Goal: Task Accomplishment & Management: Manage account settings

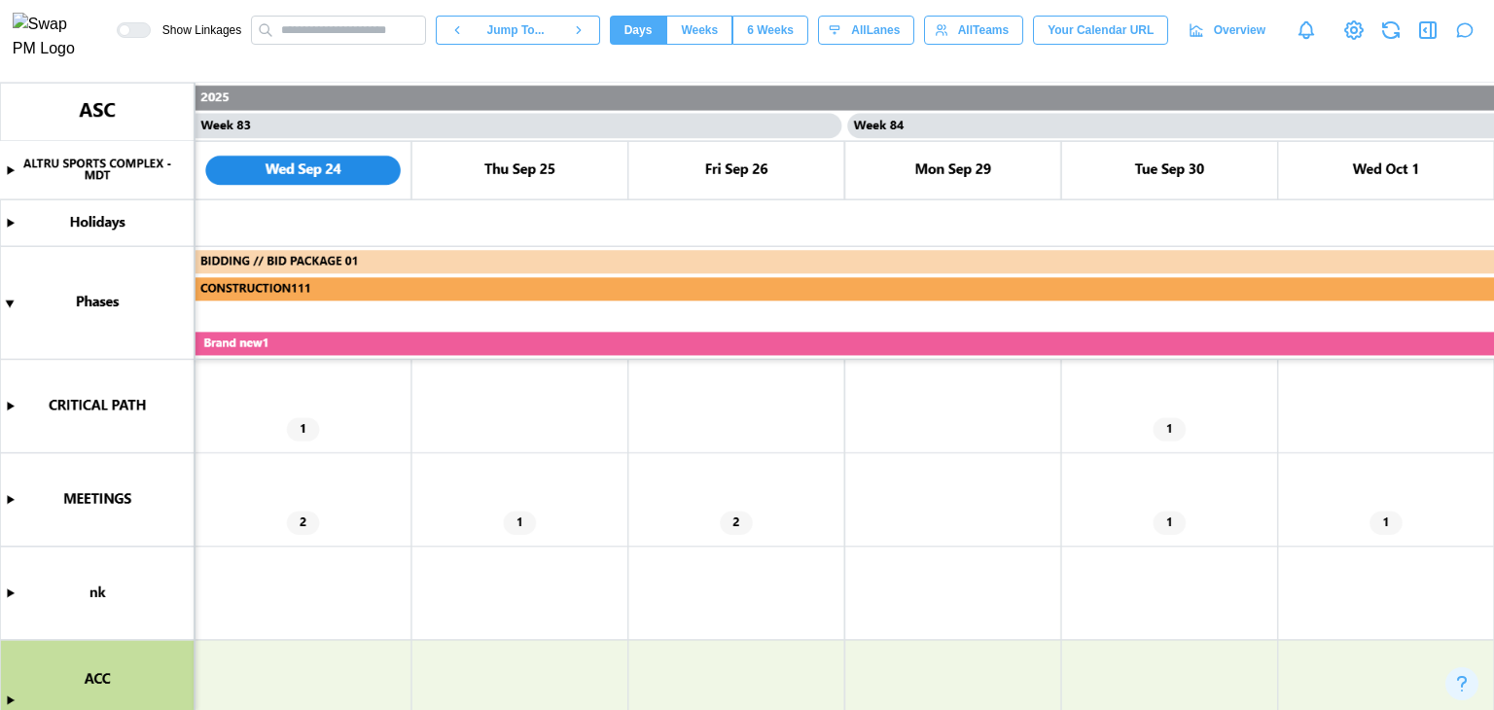
scroll to position [195, 0]
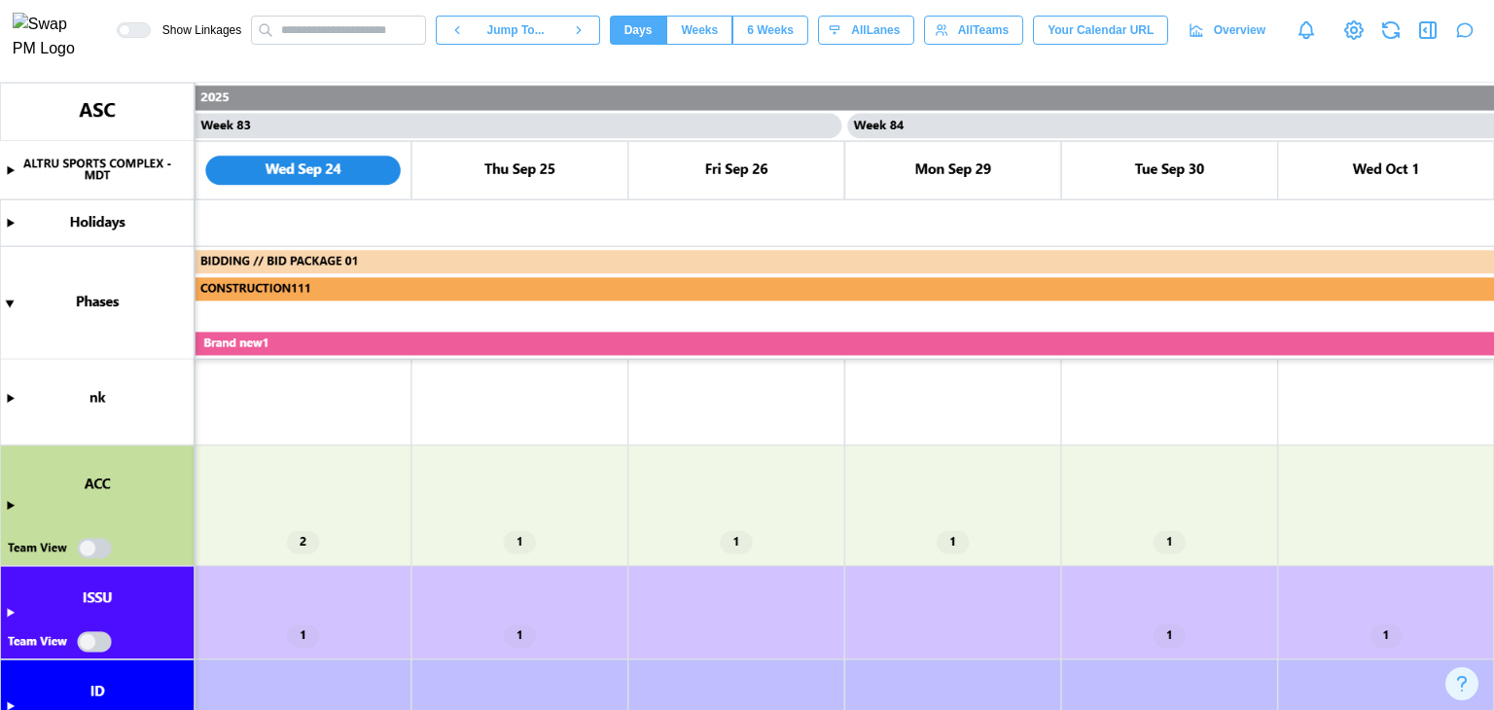
click at [12, 502] on canvas at bounding box center [747, 396] width 1494 height 627
click at [9, 508] on canvas at bounding box center [747, 396] width 1494 height 627
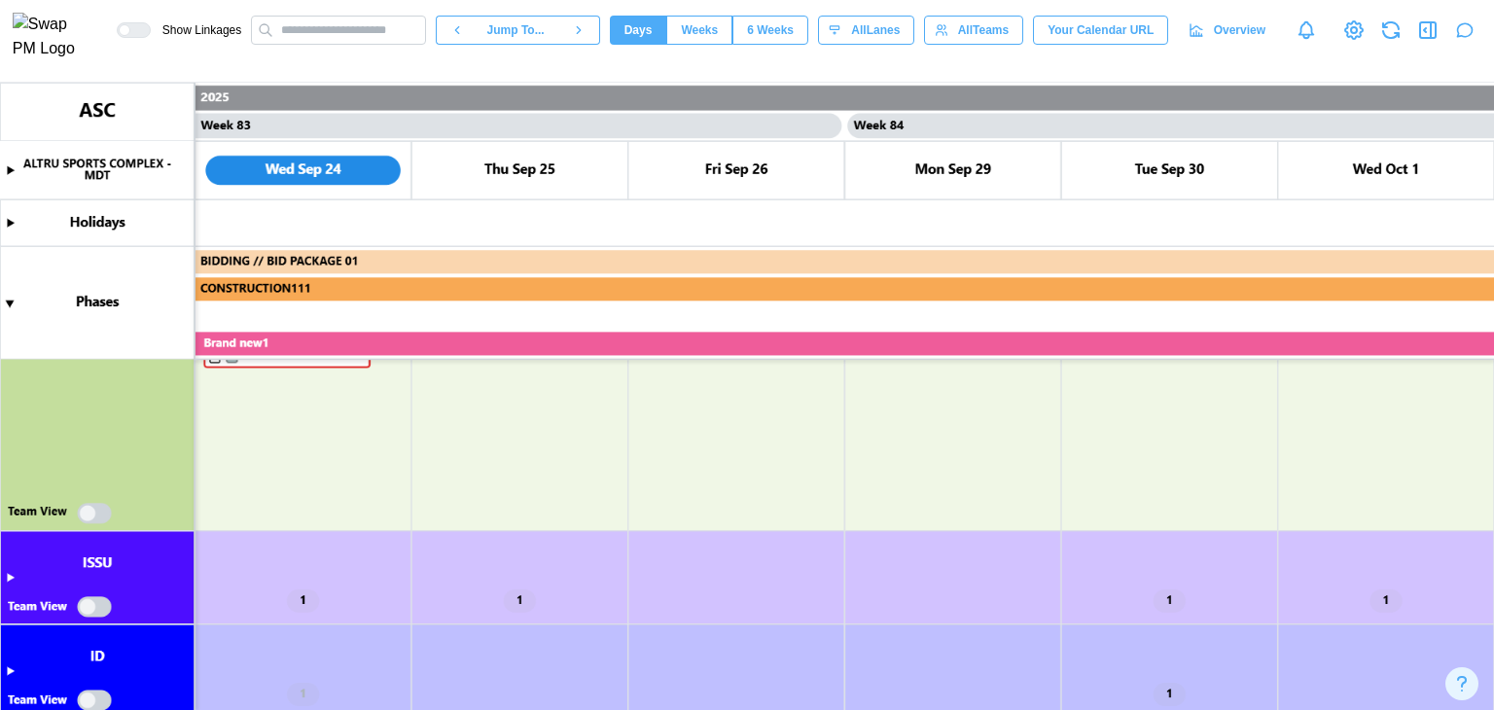
scroll to position [486, 0]
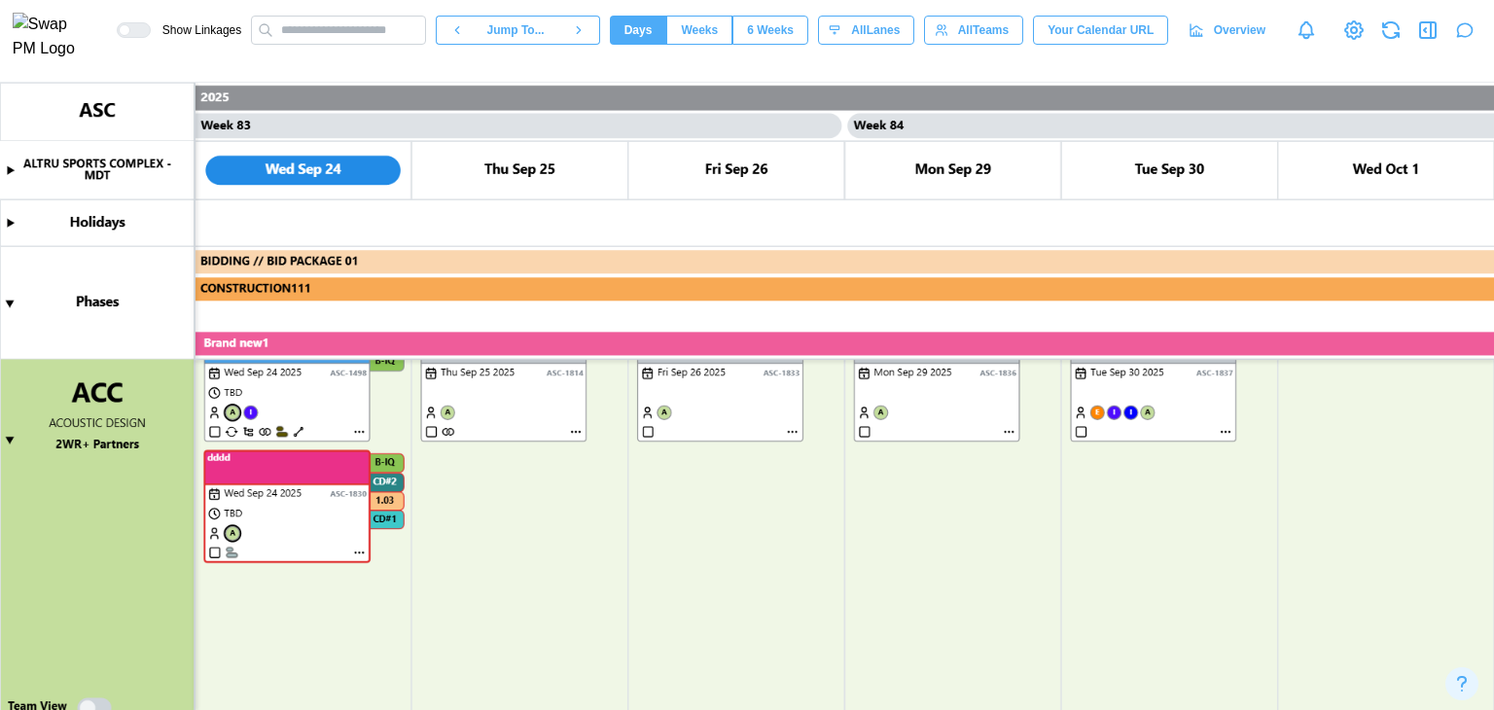
click at [509, 489] on canvas at bounding box center [747, 396] width 1494 height 627
click at [502, 451] on canvas at bounding box center [747, 396] width 1494 height 627
click at [508, 484] on canvas at bounding box center [747, 396] width 1494 height 627
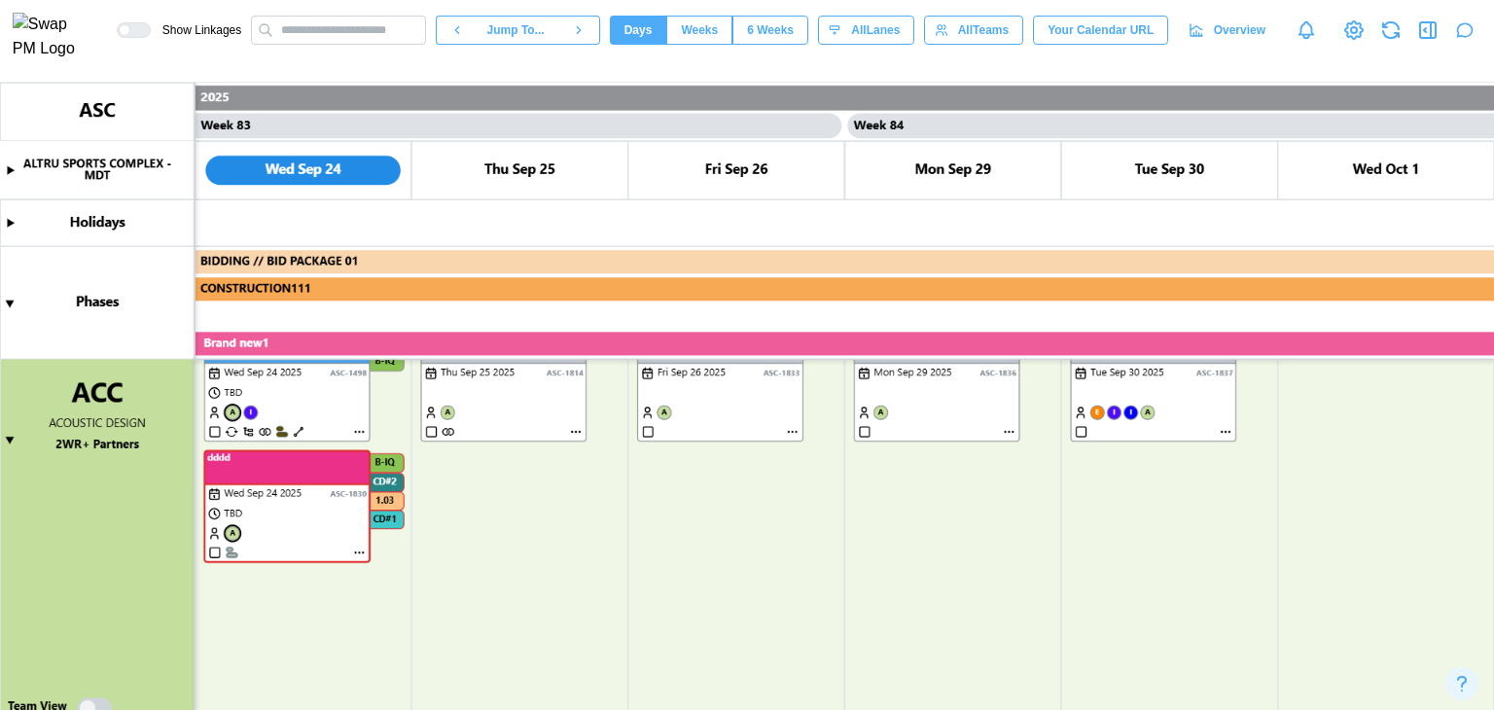
click at [1431, 38] on icon "button" at bounding box center [1431, 30] width 0 height 16
type textarea "*"
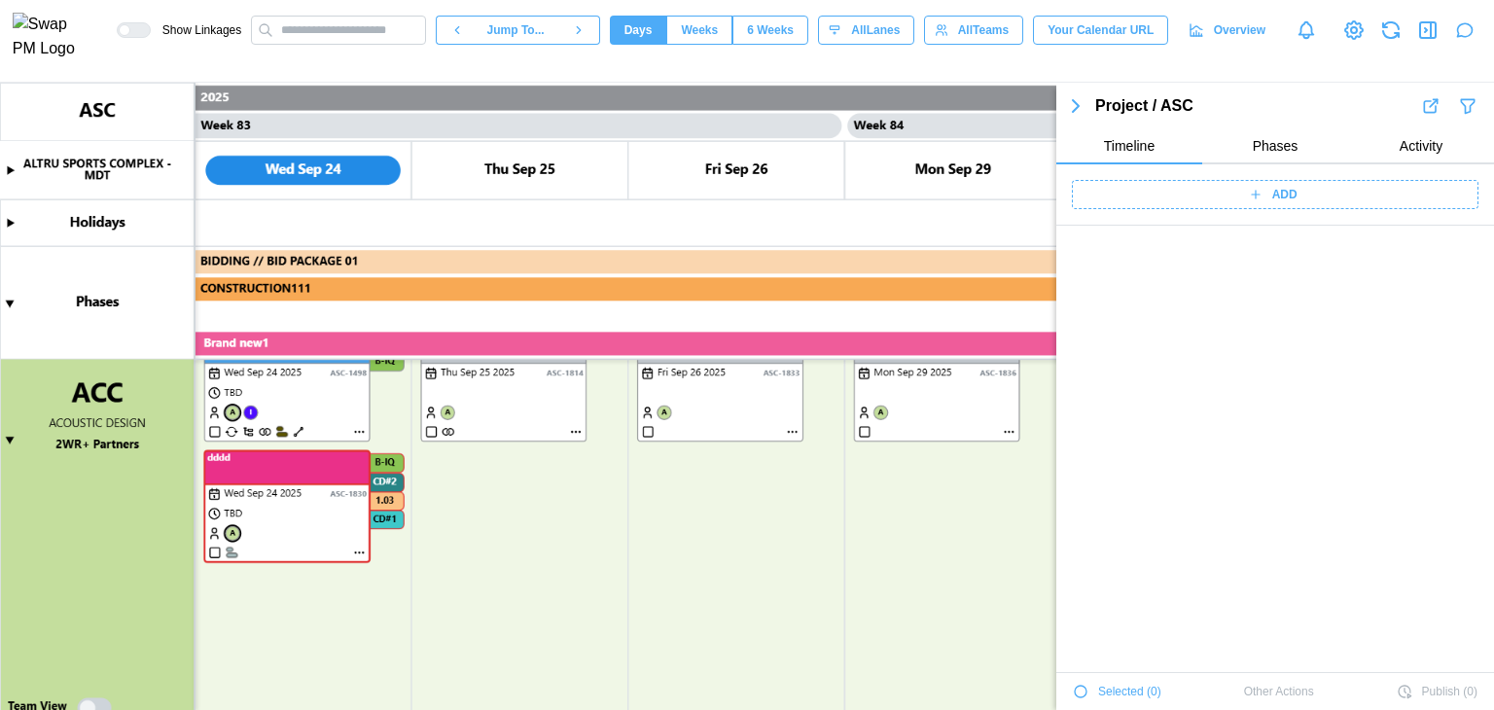
scroll to position [70471, 0]
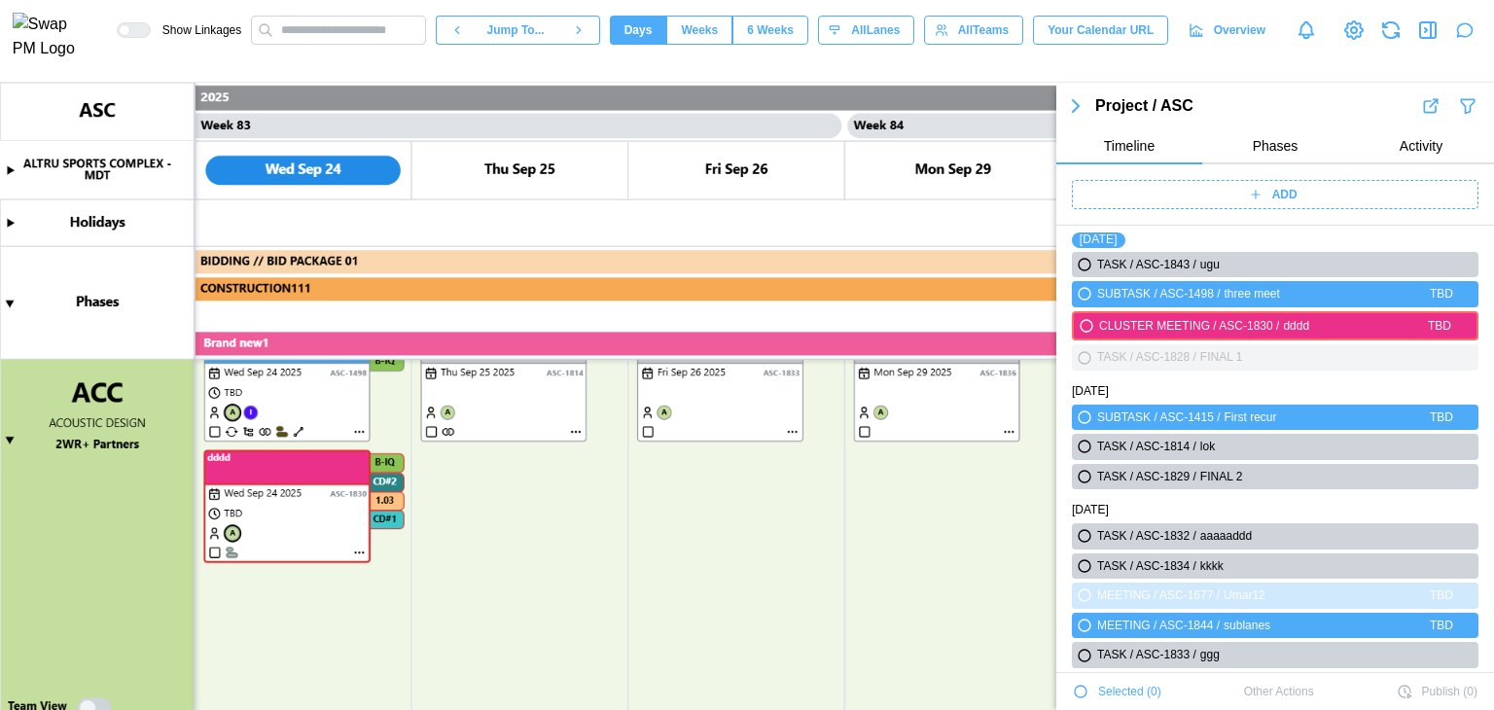
click at [1280, 199] on span "ADD" at bounding box center [1284, 194] width 25 height 27
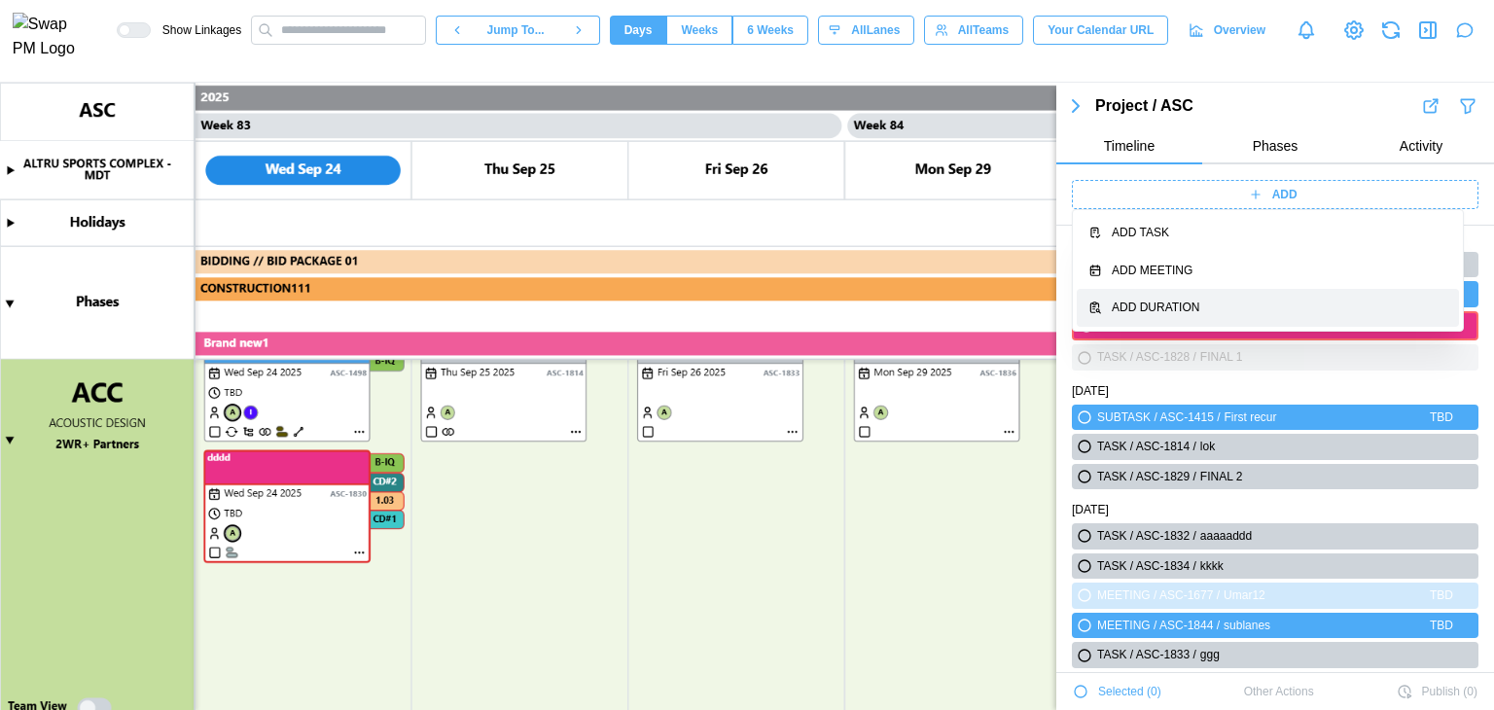
click at [1221, 297] on button "Add Duration" at bounding box center [1268, 308] width 382 height 38
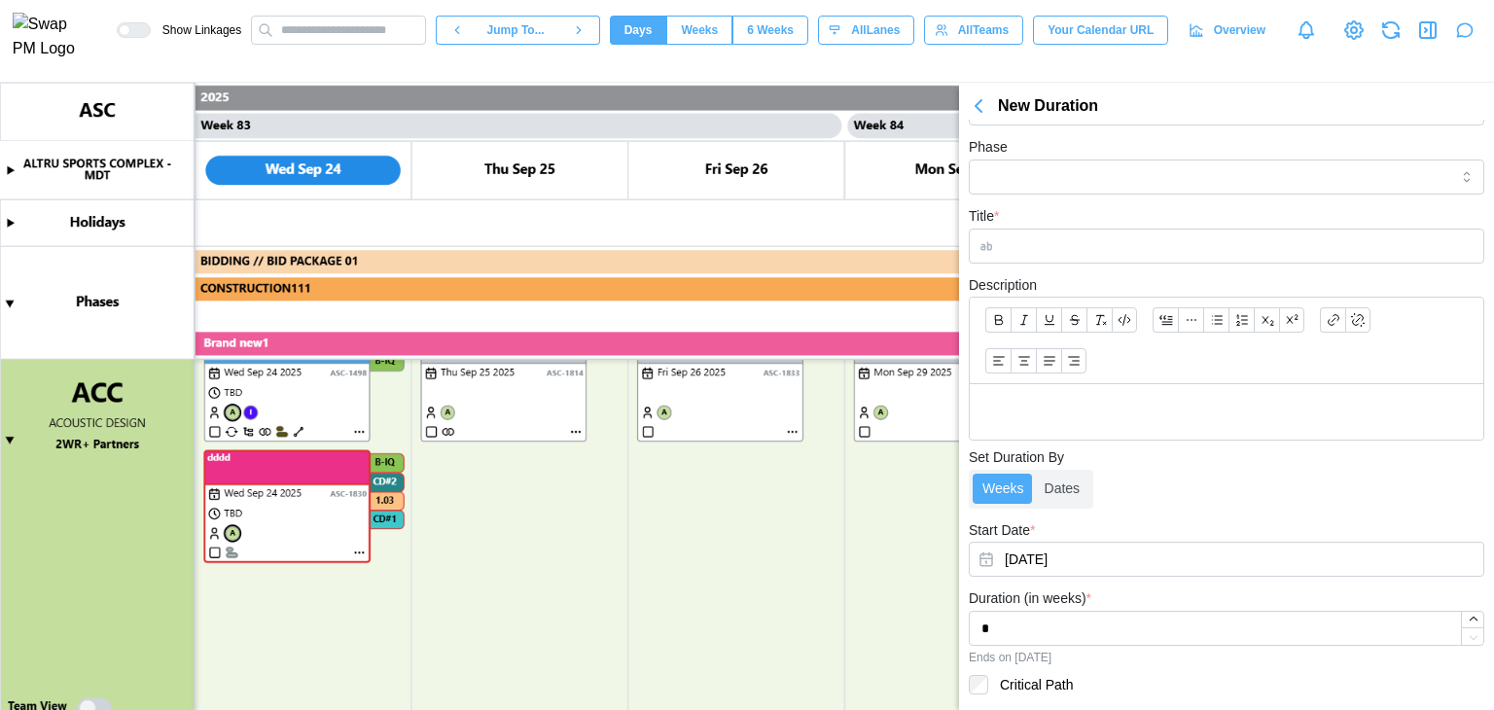
scroll to position [0, 0]
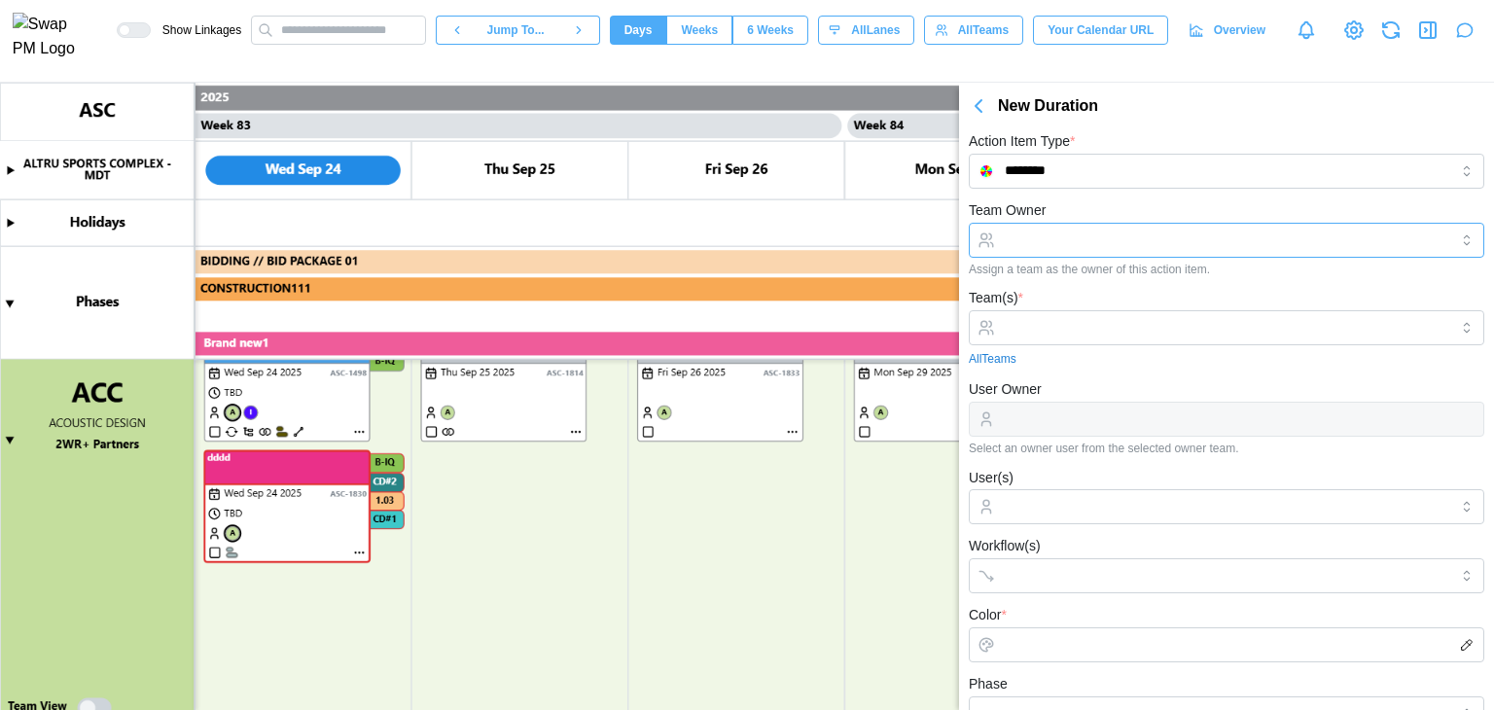
click at [1106, 243] on input "Team Owner" at bounding box center [1226, 240] width 515 height 35
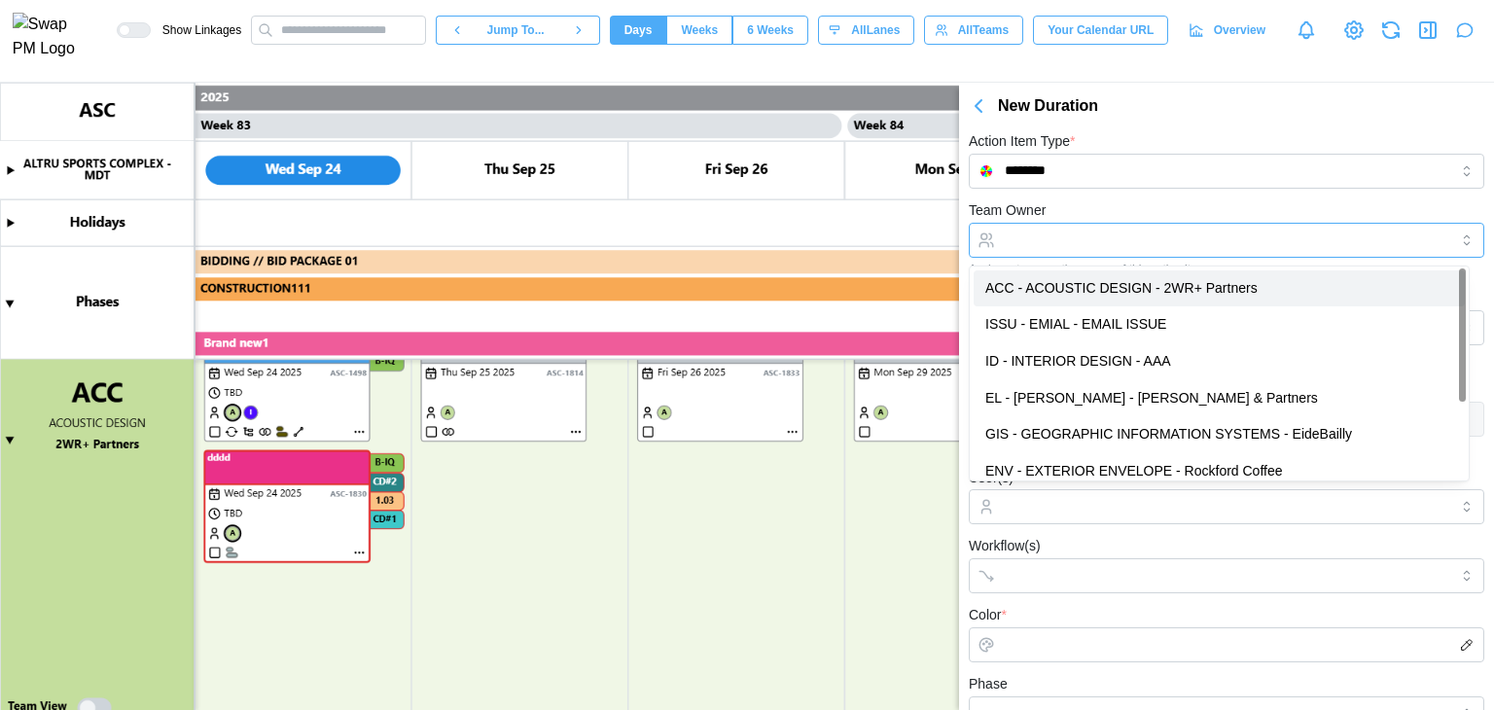
drag, startPoint x: 1099, startPoint y: 276, endPoint x: 1123, endPoint y: 227, distance: 55.2
type input "**********"
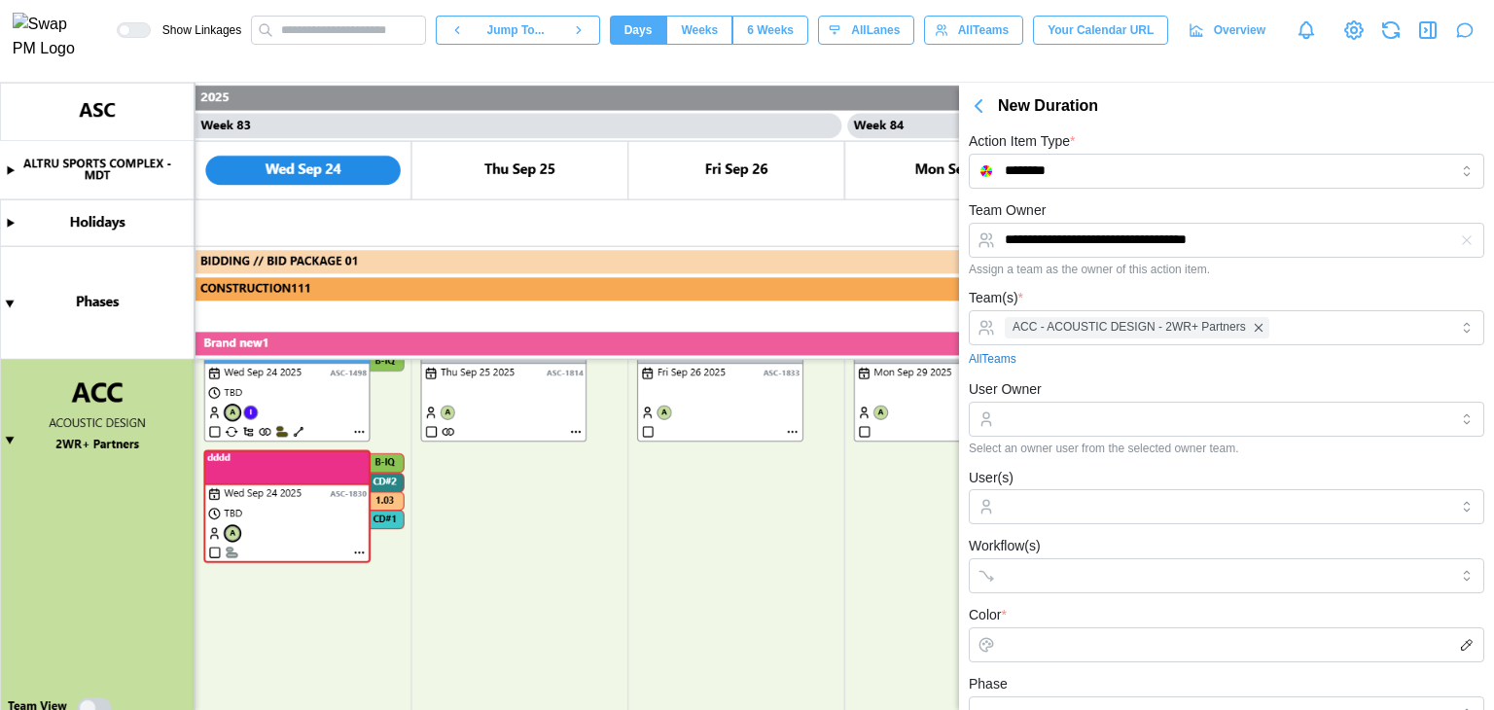
click at [1129, 217] on div "**********" at bounding box center [1226, 237] width 515 height 78
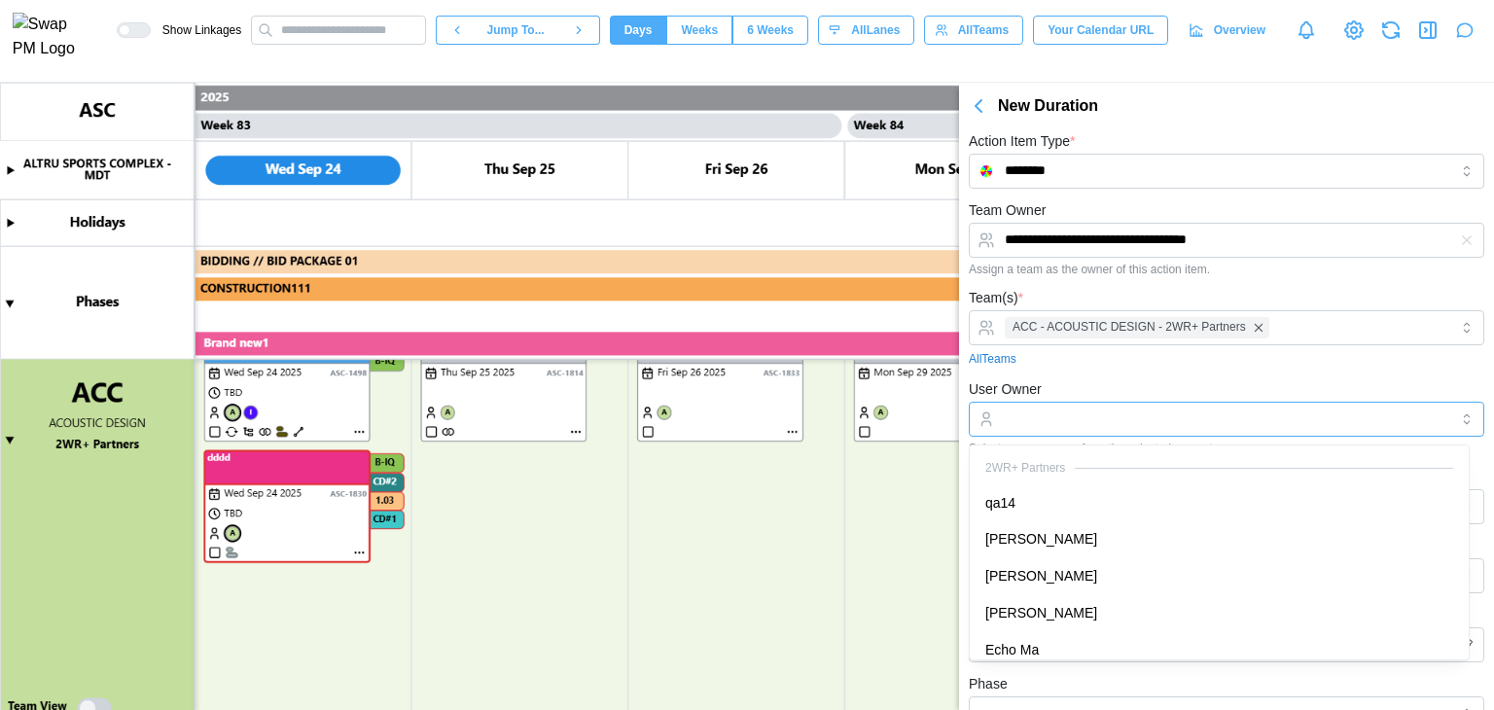
click at [1043, 414] on input "User Owner" at bounding box center [1226, 419] width 515 height 35
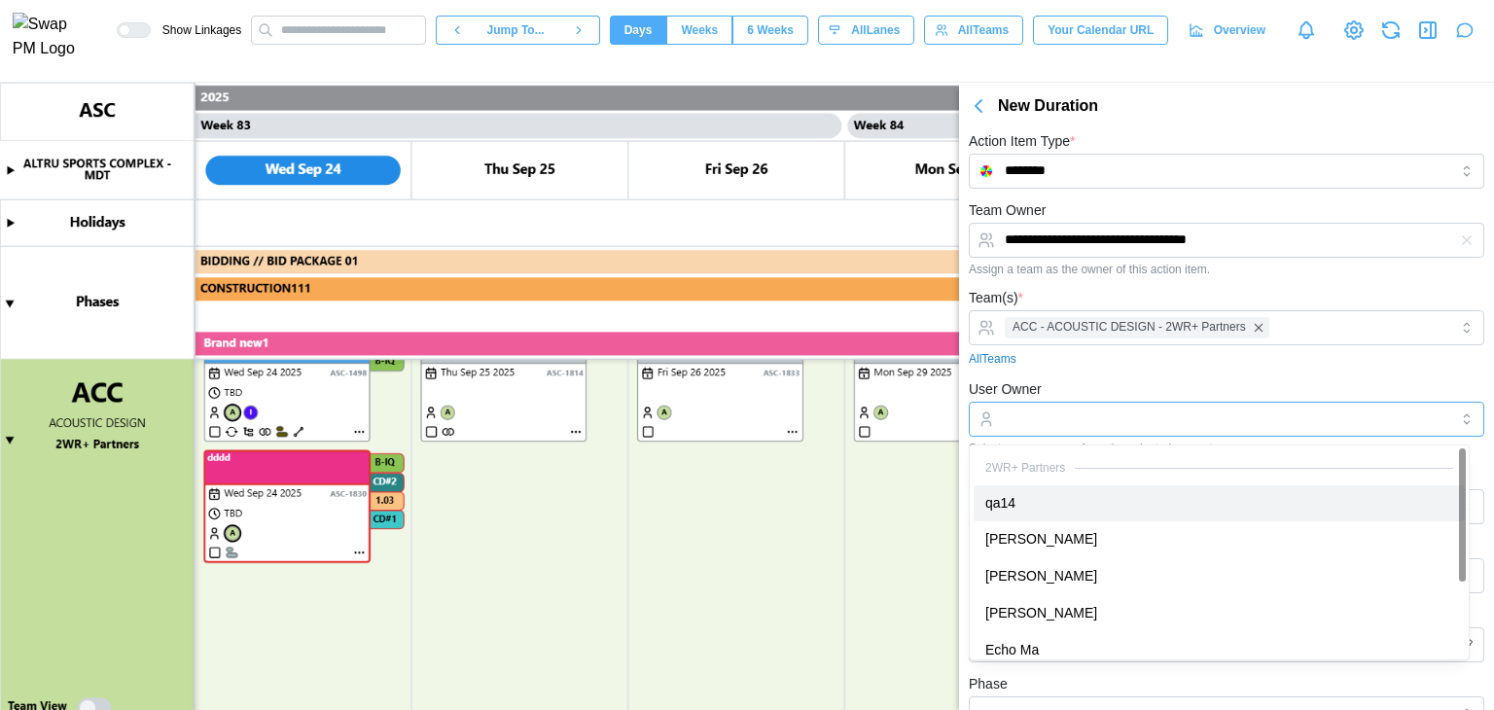
type input "****"
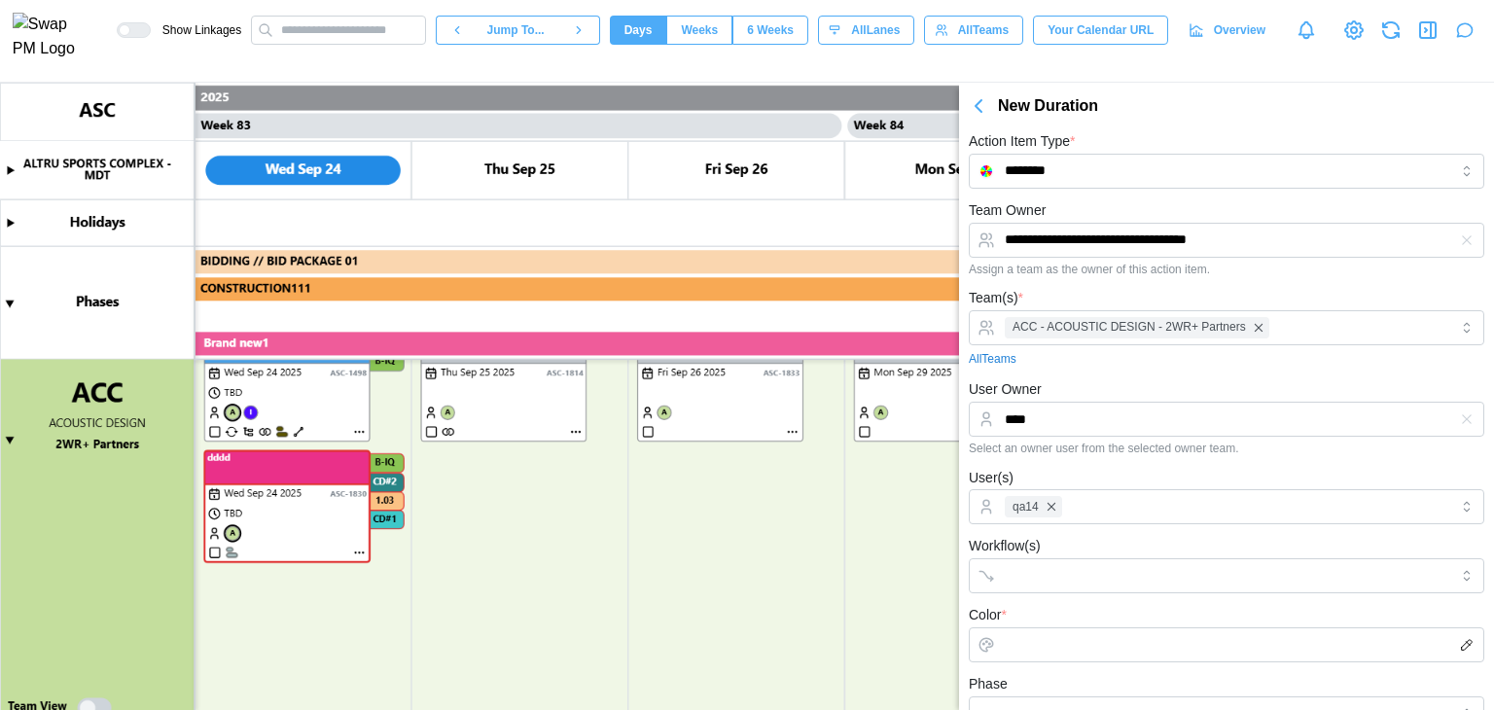
click at [1083, 382] on div "User Owner **** Select an owner user from the selected owner team." at bounding box center [1226, 416] width 515 height 78
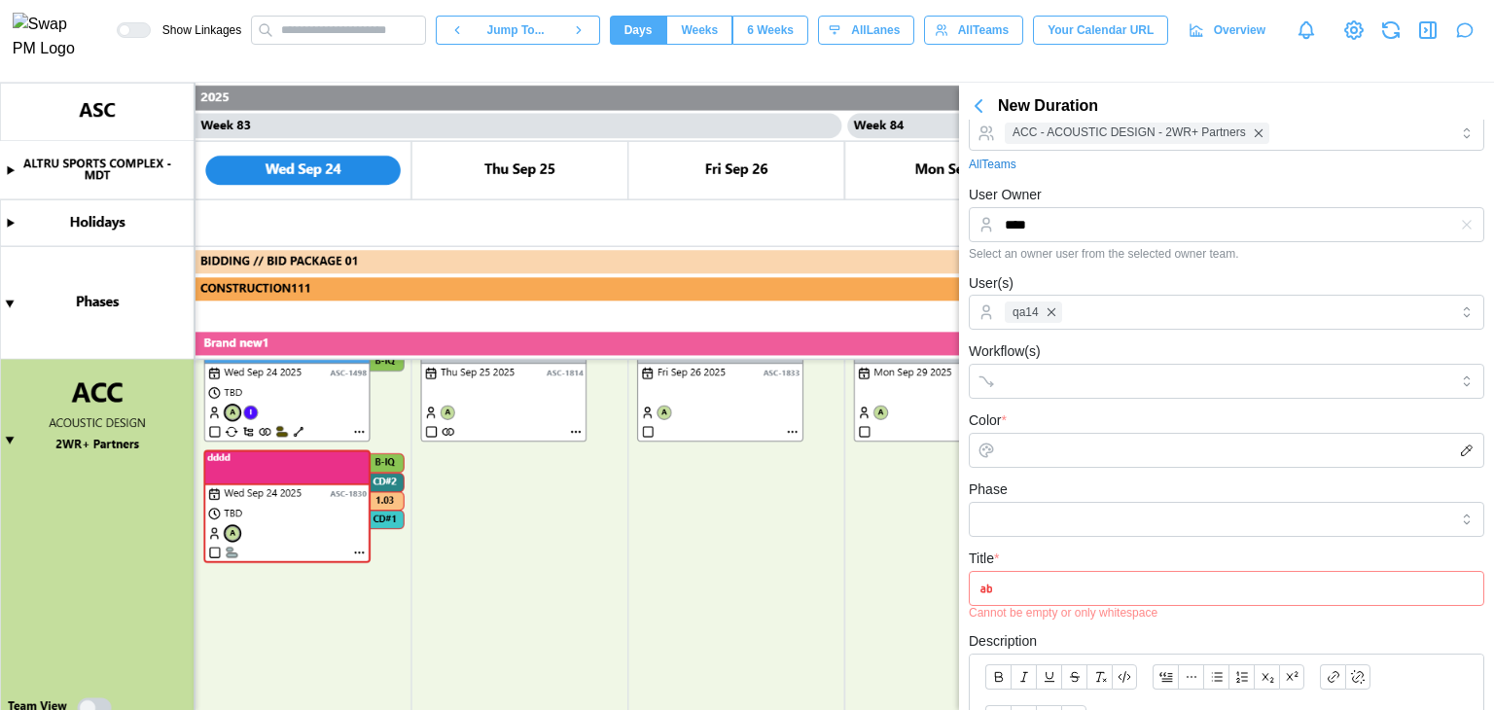
scroll to position [292, 0]
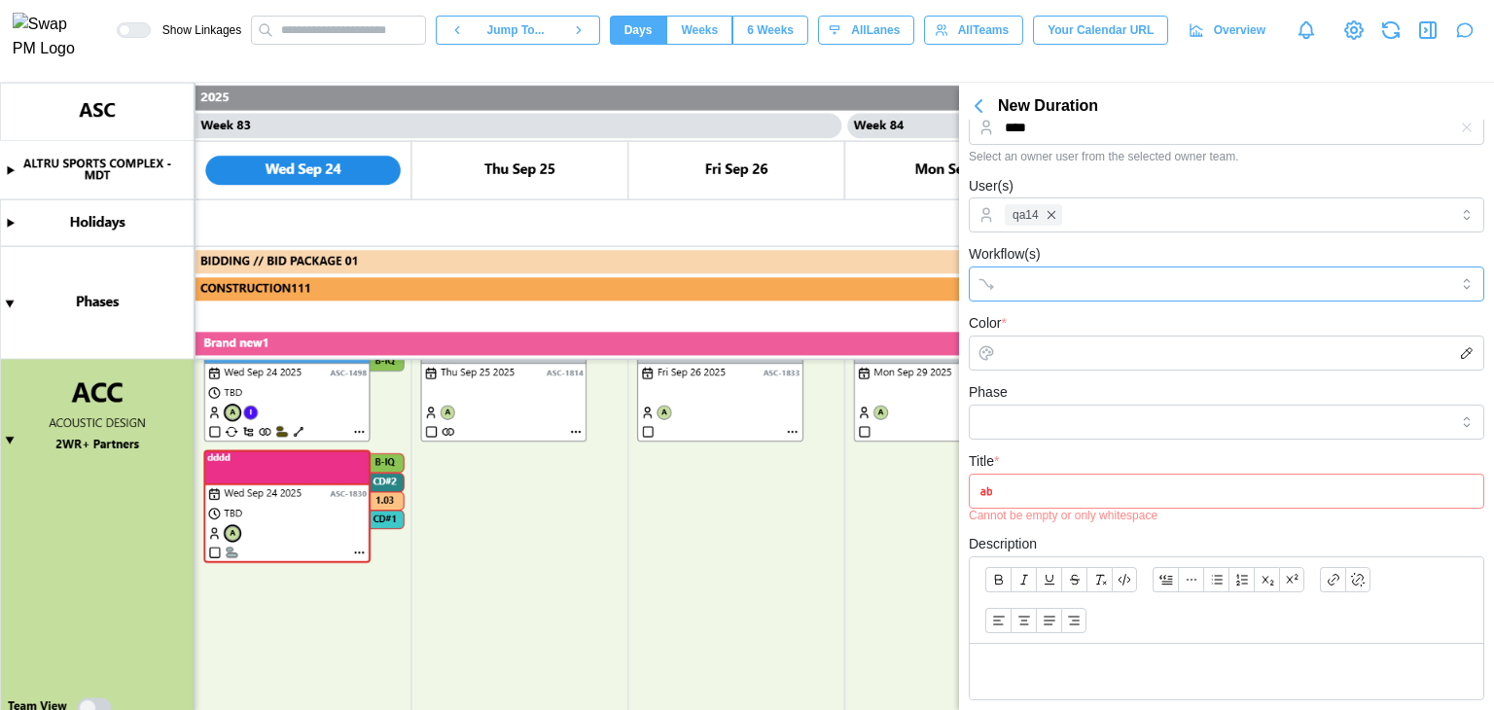
click at [1061, 289] on input "Workflow(s)" at bounding box center [1209, 284] width 409 height 16
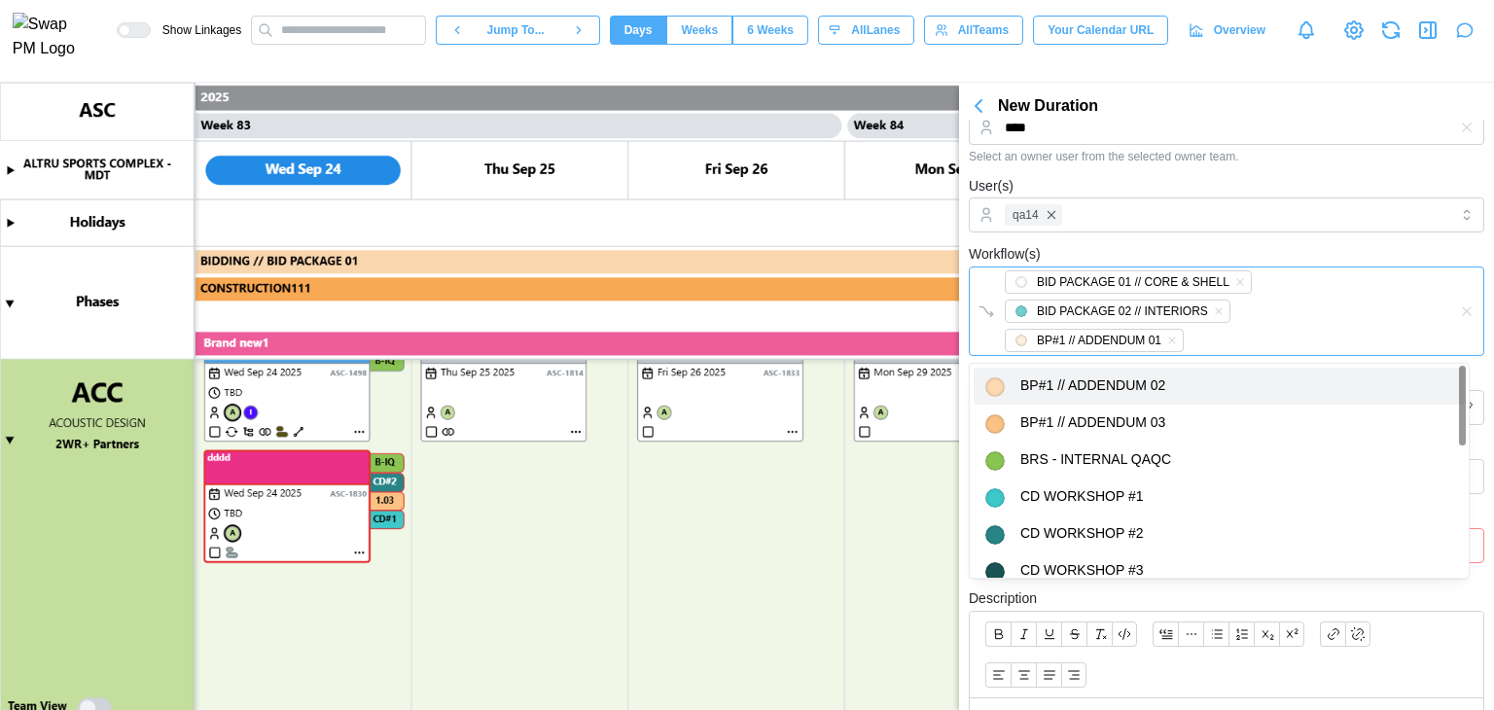
click at [1183, 349] on div "BID PACKAGE 01 // CORE & SHELL BID PACKAGE 02 // INTERIORS BP#1 // ADDENDUM 01" at bounding box center [1206, 311] width 413 height 88
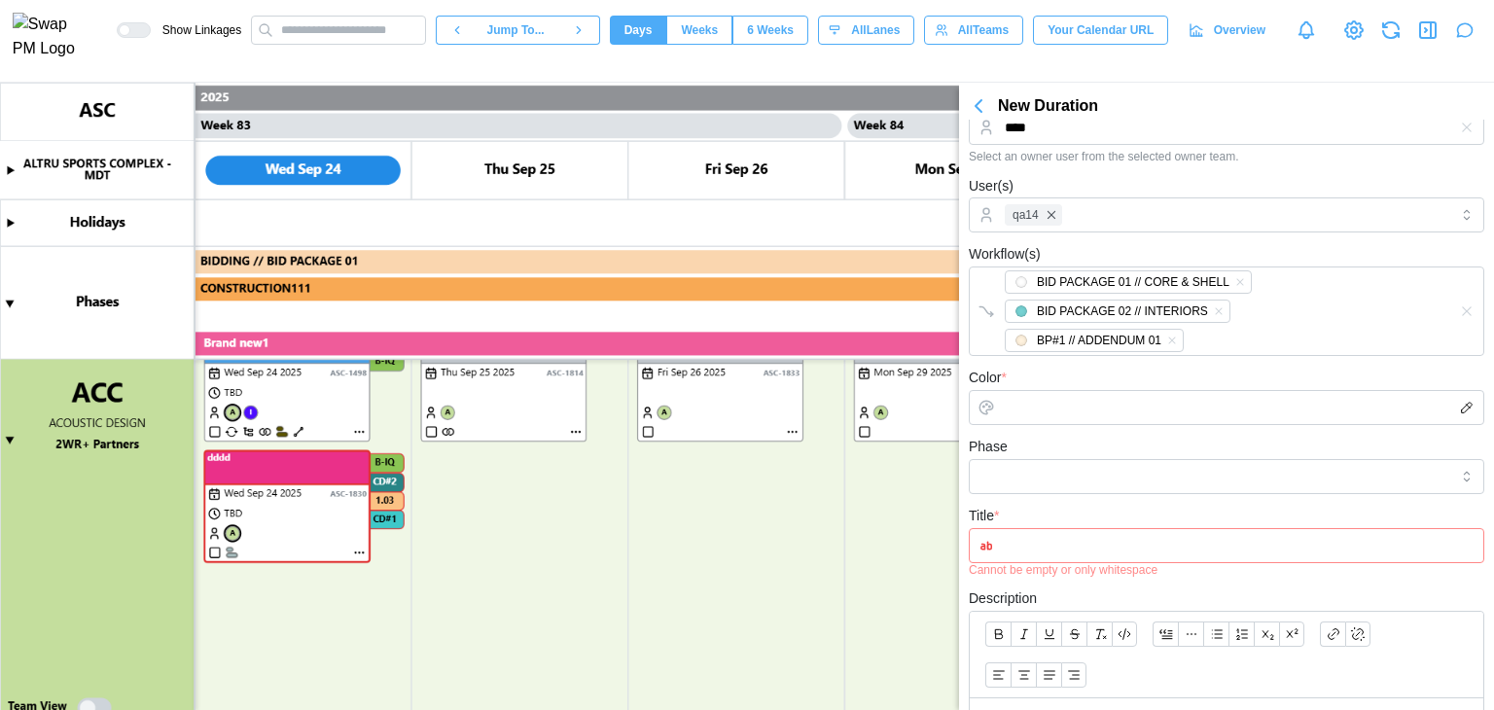
click at [1143, 242] on div "Workflow(s) BID PACKAGE 01 // CORE & SHELL BID PACKAGE 02 // INTERIORS BP#1 // …" at bounding box center [1226, 299] width 515 height 114
click at [1047, 401] on input "Color *" at bounding box center [1226, 407] width 515 height 35
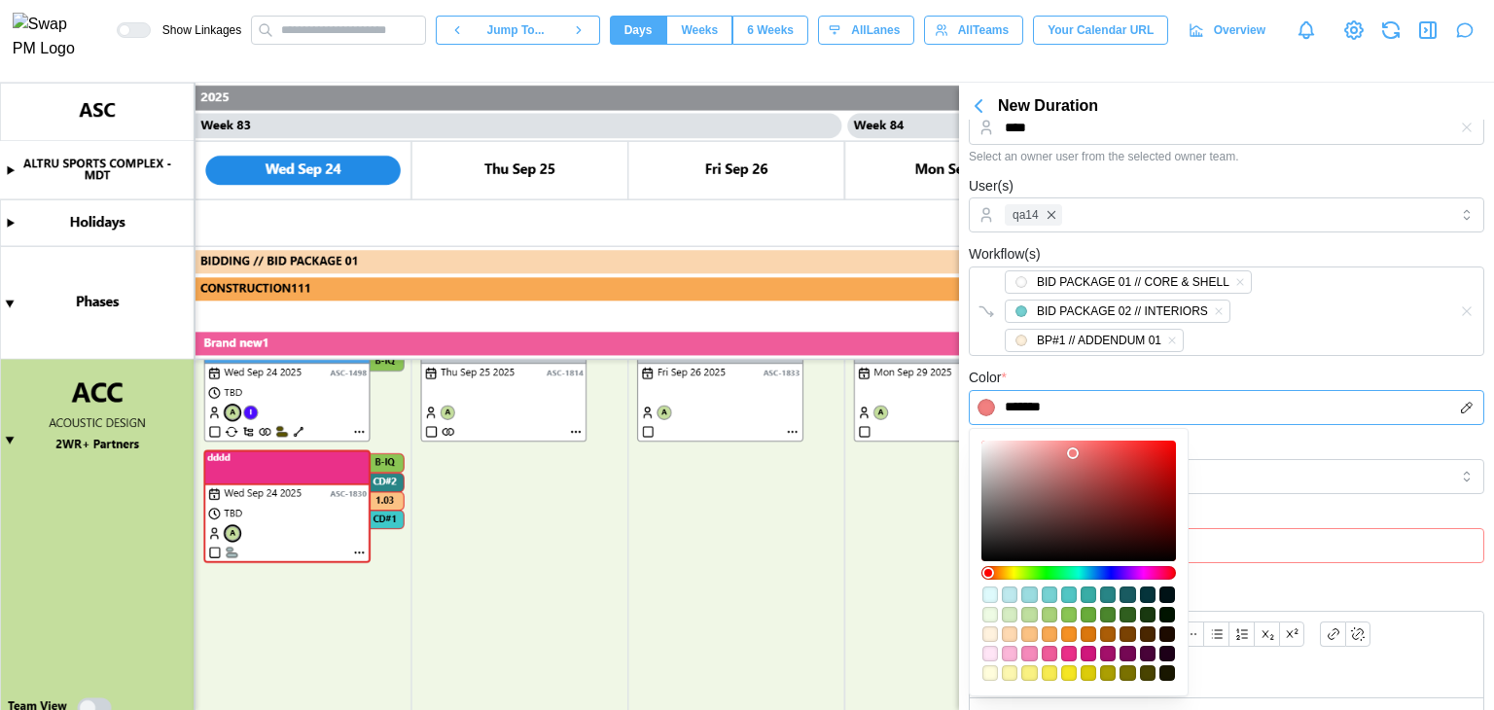
click at [1075, 453] on div at bounding box center [1078, 500] width 181 height 107
type input "*******"
click at [1228, 435] on div "Phase" at bounding box center [1226, 464] width 515 height 59
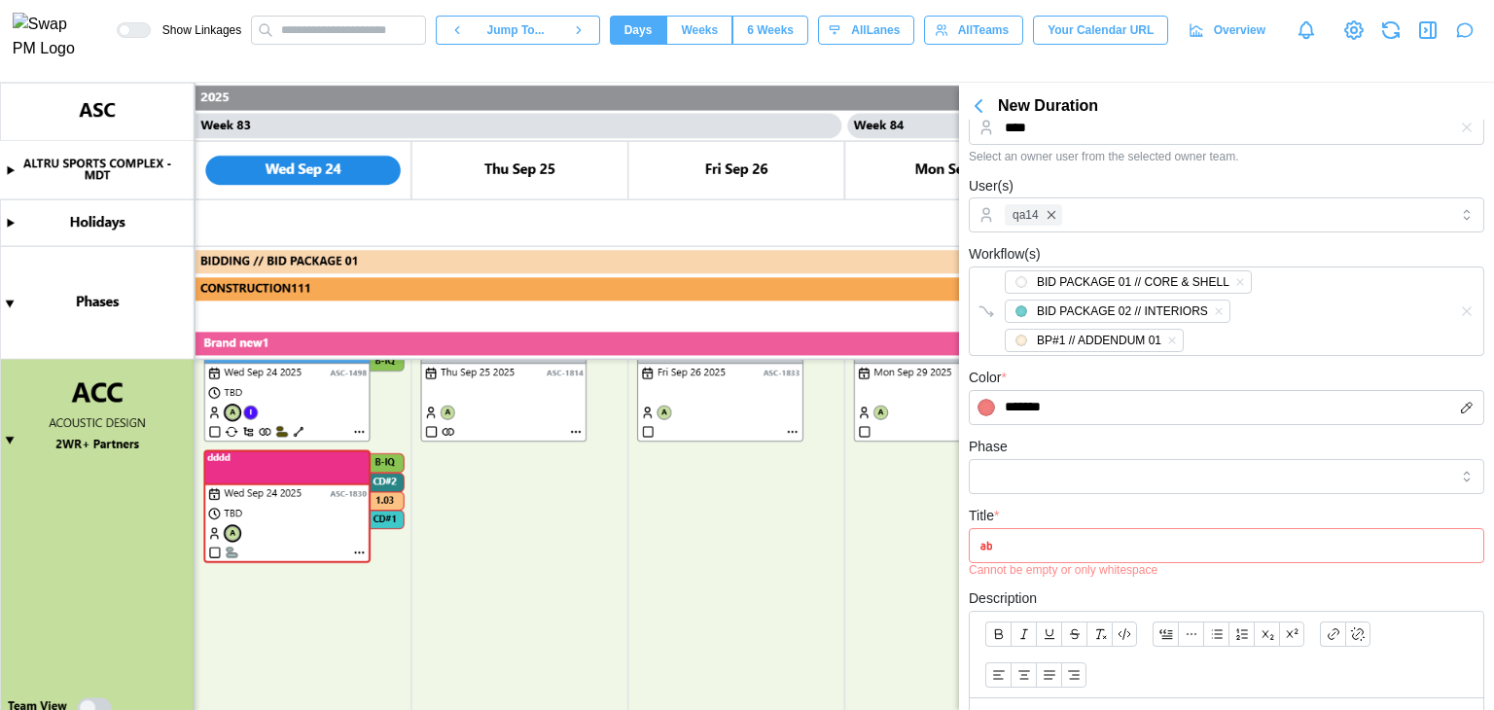
click at [1130, 504] on div "Title * Cannot be empty or only whitespace" at bounding box center [1226, 540] width 515 height 73
click at [1109, 459] on input "Phase" at bounding box center [1226, 476] width 515 height 35
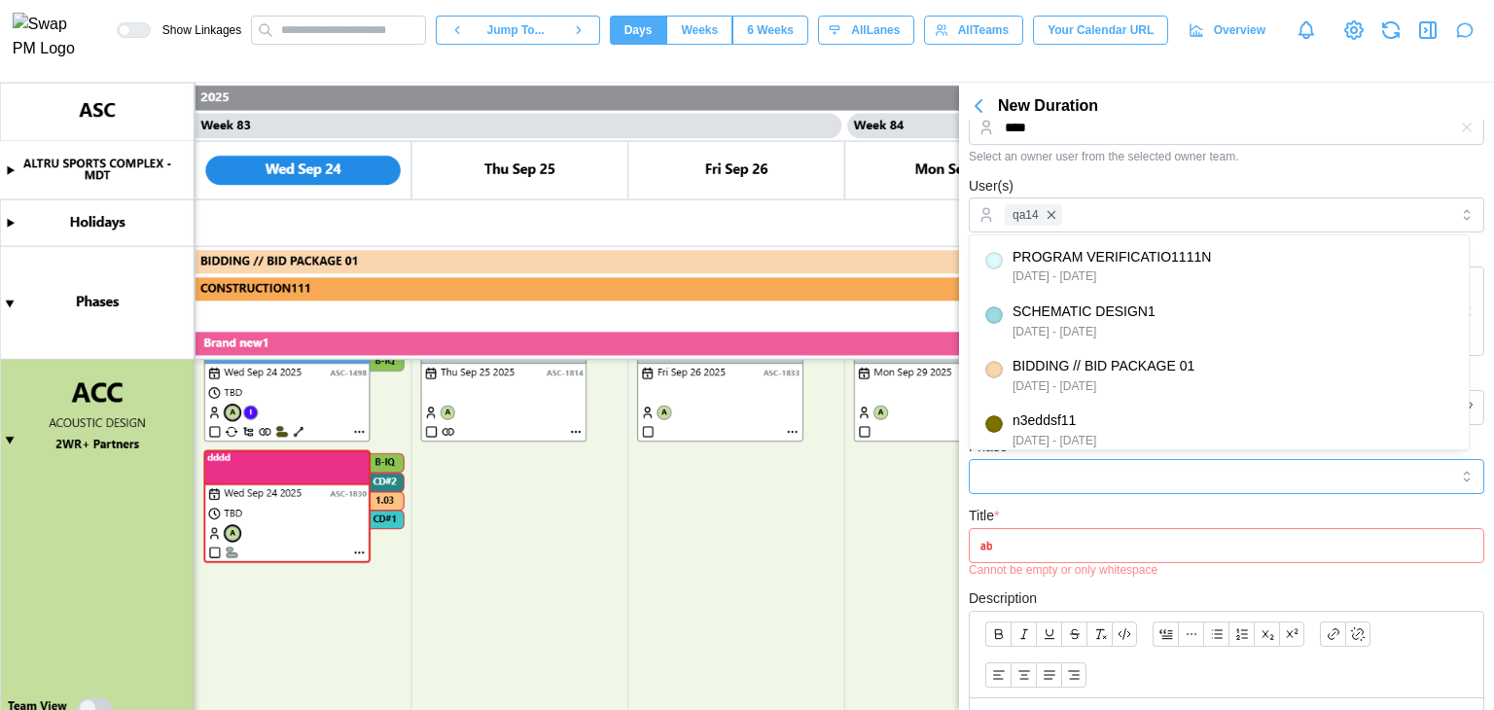
type input "**********"
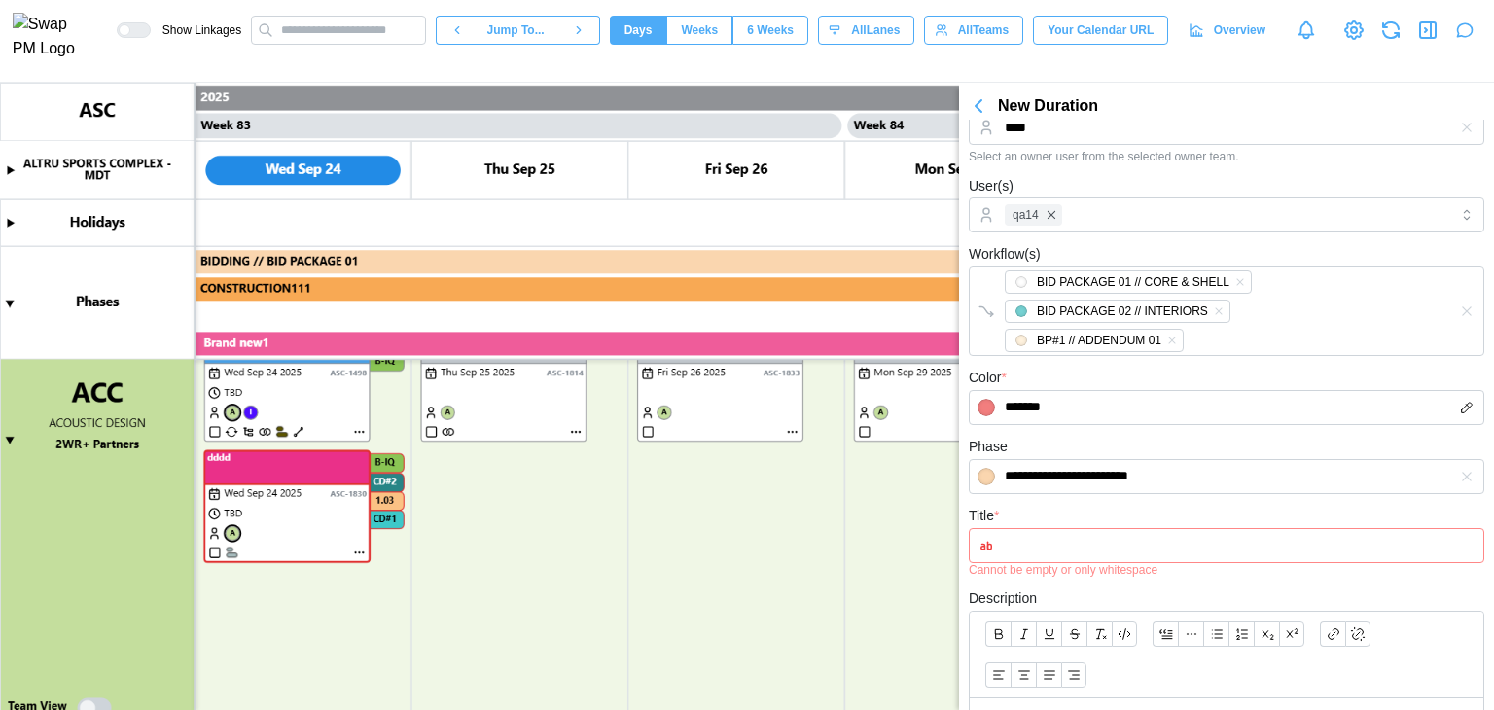
click at [1097, 543] on input "Title *" at bounding box center [1226, 545] width 515 height 35
click at [1101, 521] on div "Title * Cannot be empty or only whitespace" at bounding box center [1226, 540] width 515 height 73
click at [1155, 534] on input "Title *" at bounding box center [1226, 545] width 515 height 35
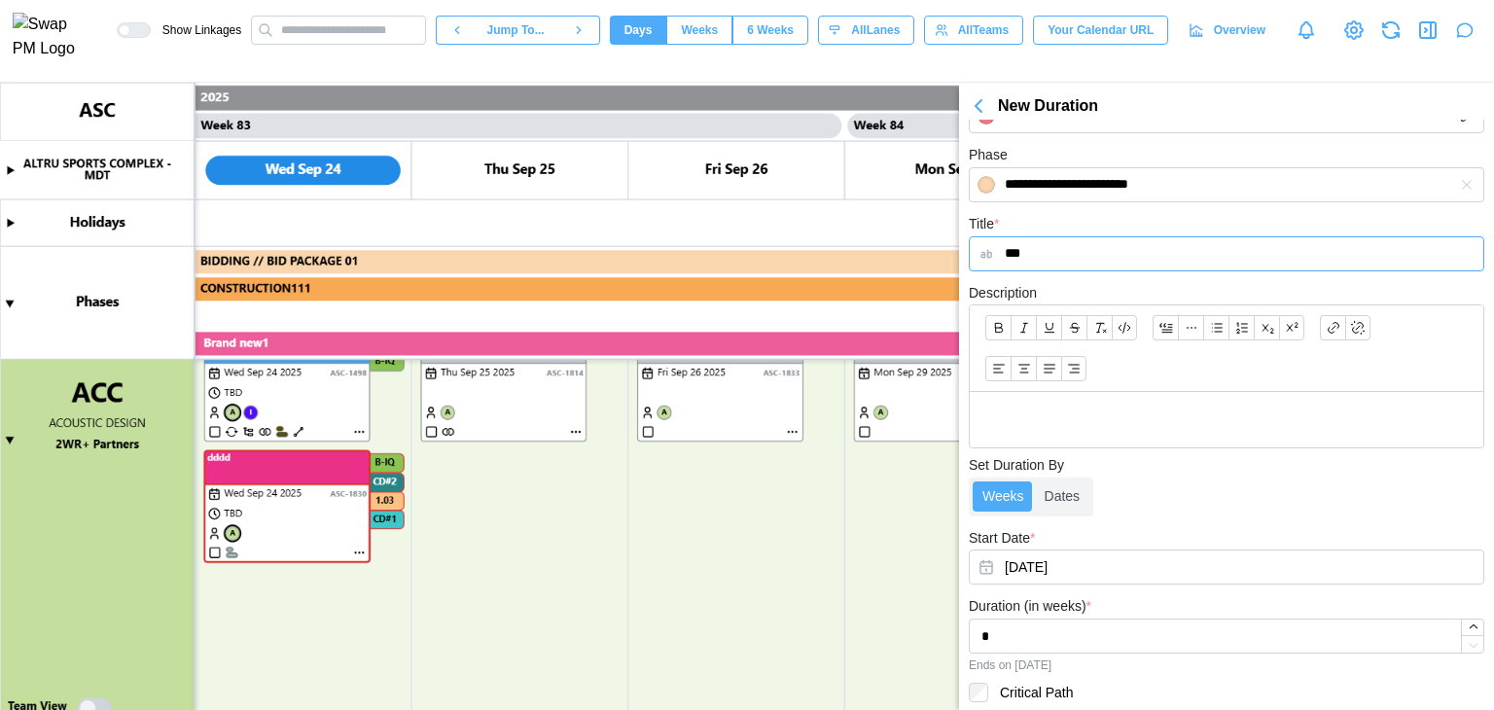
scroll to position [646, 0]
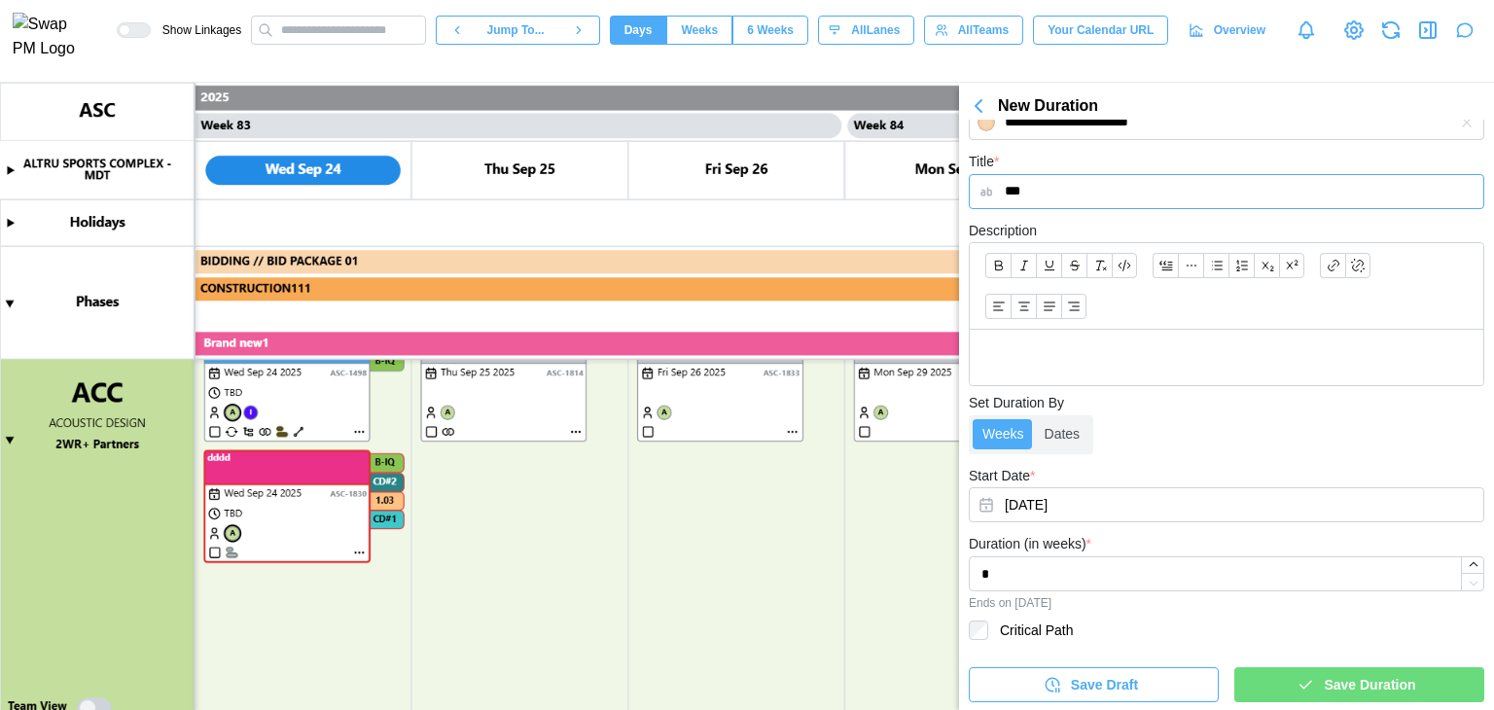
type input "***"
click at [1330, 693] on span "Save Duration" at bounding box center [1369, 684] width 91 height 33
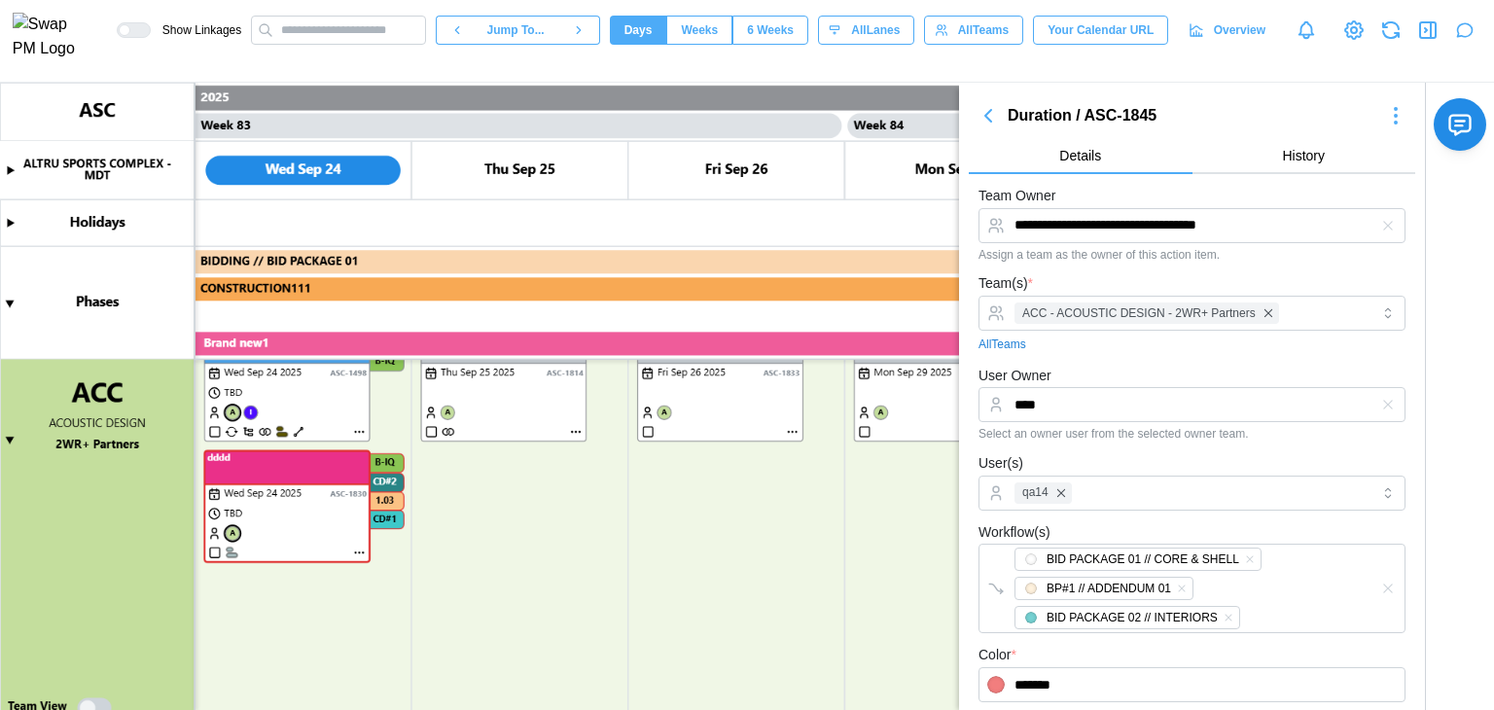
scroll to position [424, 0]
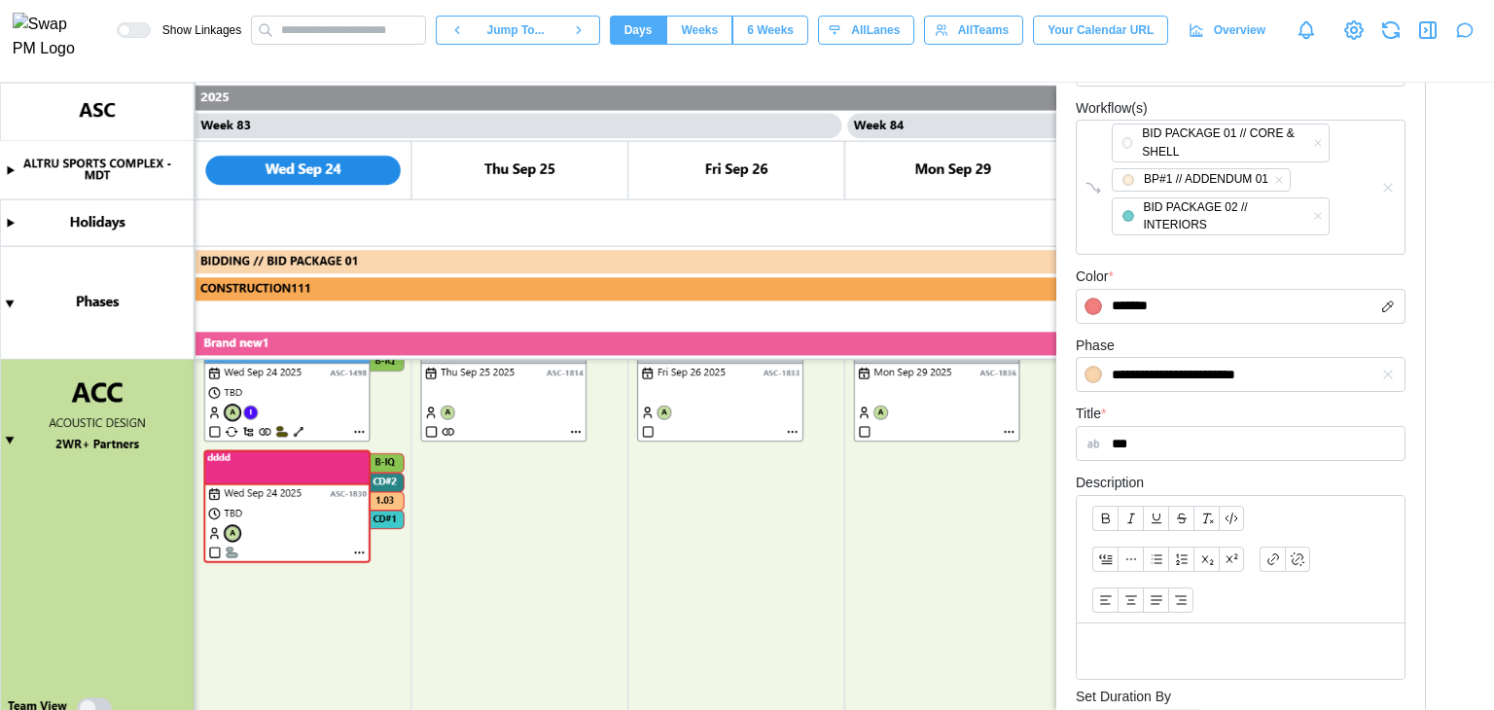
type textarea "*"
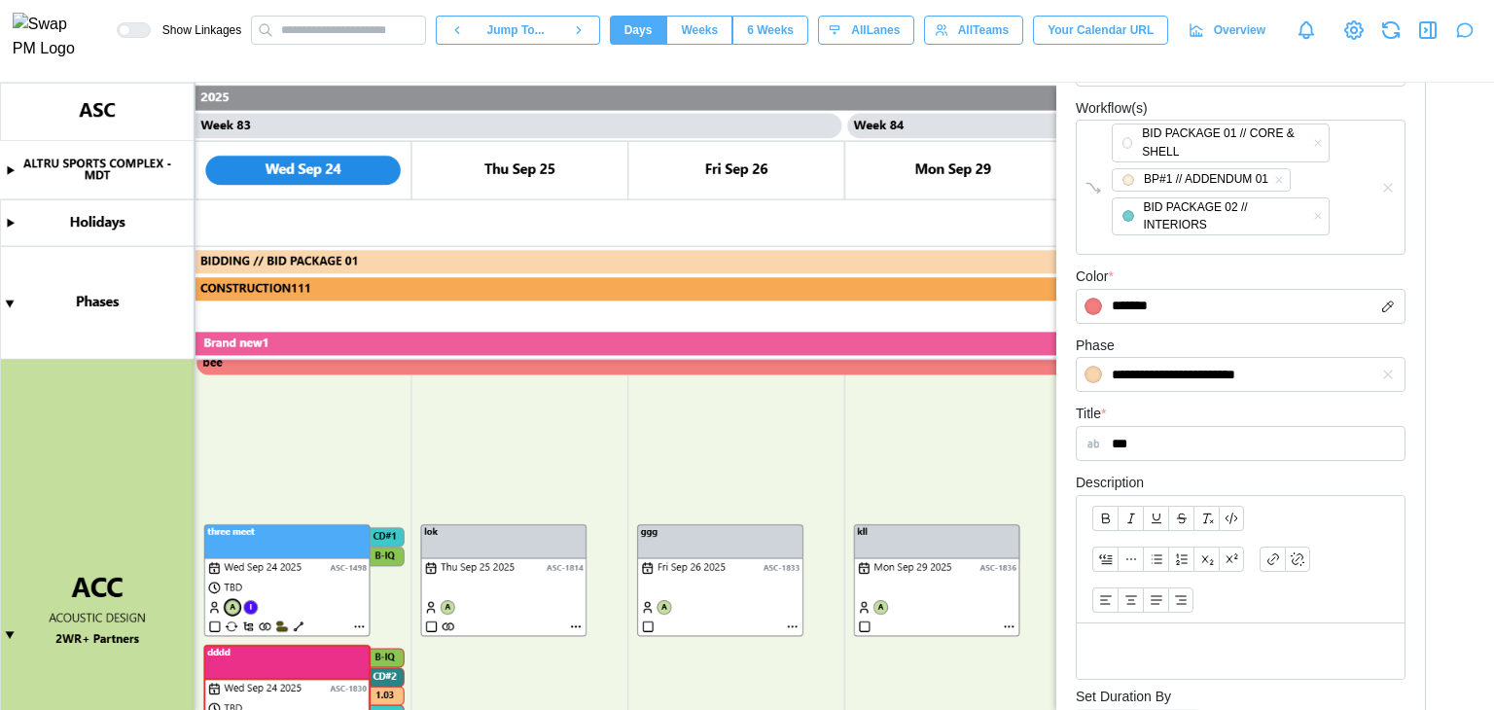
scroll to position [195, 0]
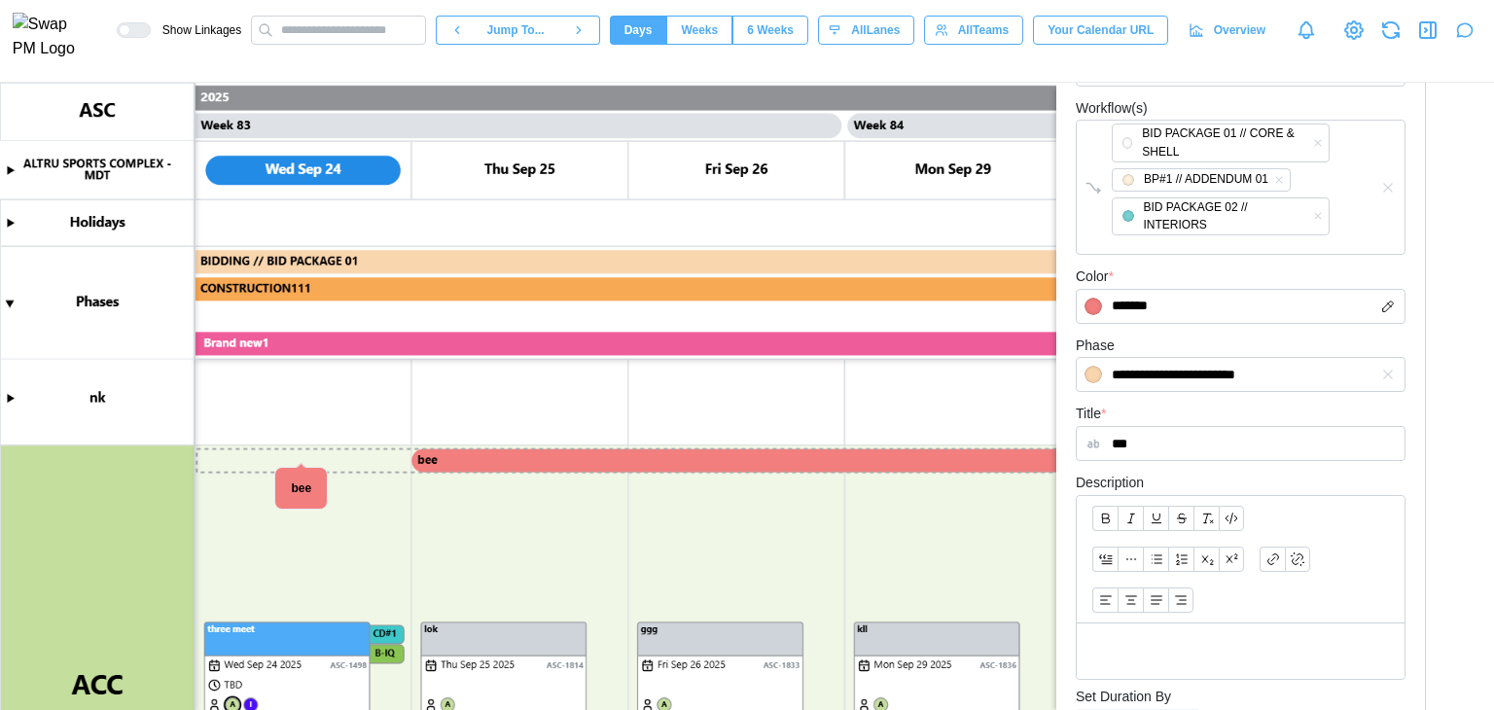
drag, startPoint x: 296, startPoint y: 459, endPoint x: 511, endPoint y: 466, distance: 215.1
click at [511, 466] on canvas at bounding box center [747, 396] width 1494 height 627
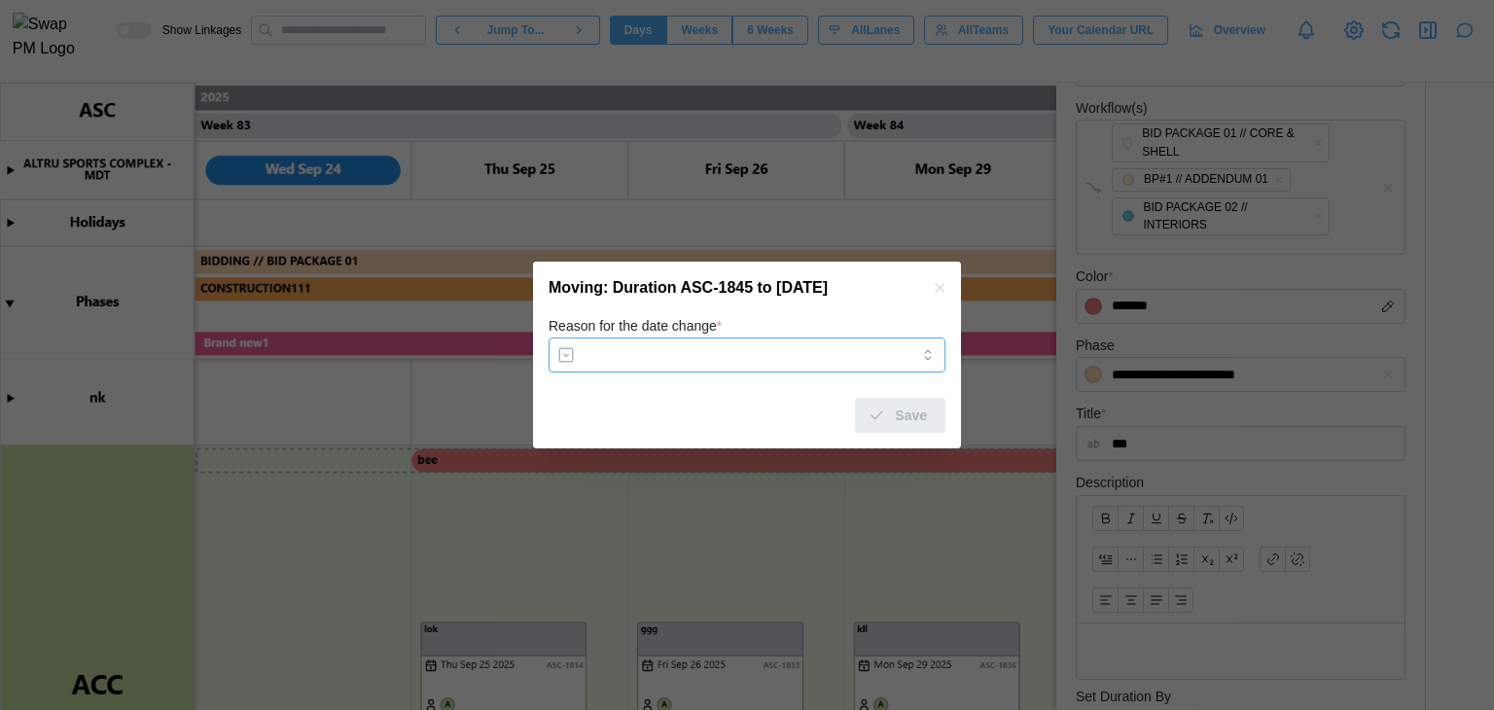
click at [838, 359] on input "Reason for the date change *" at bounding box center [747, 355] width 397 height 35
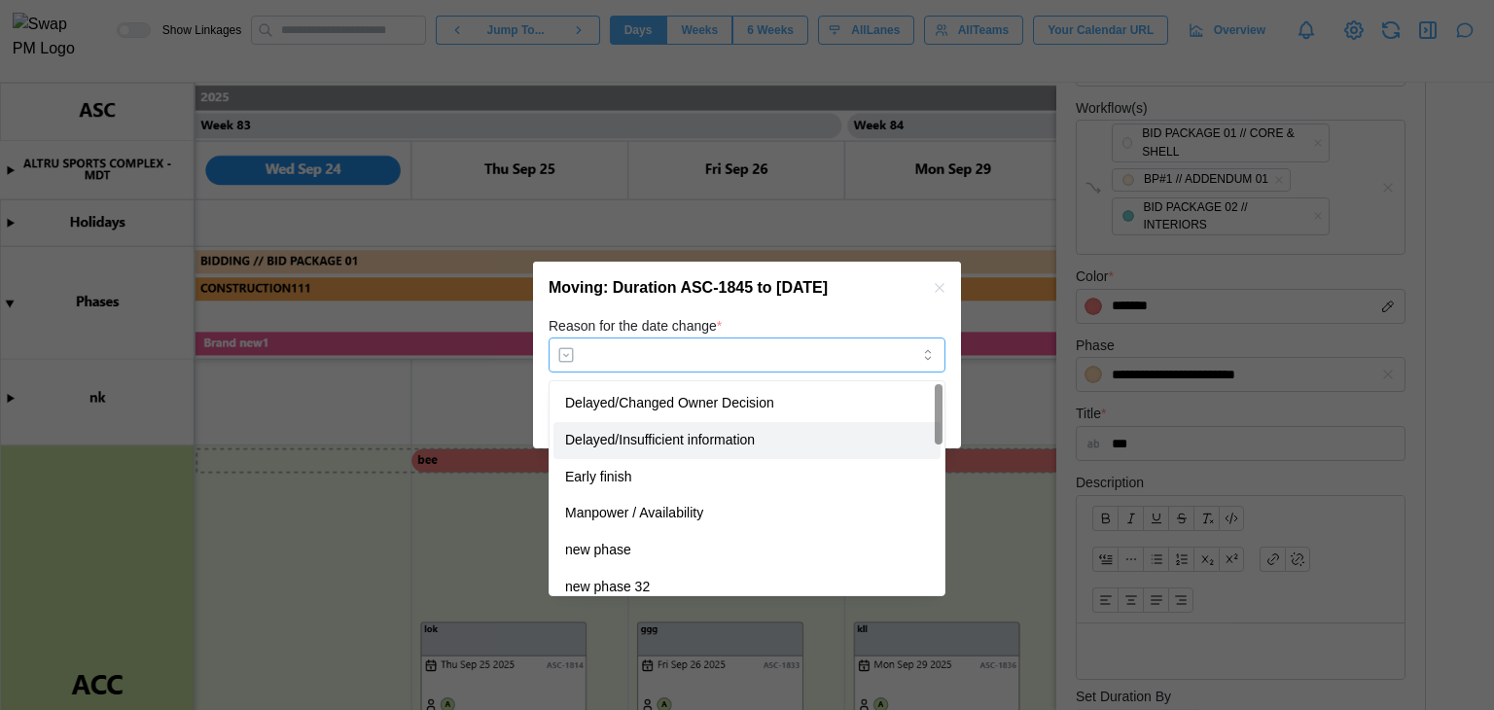
type input "**********"
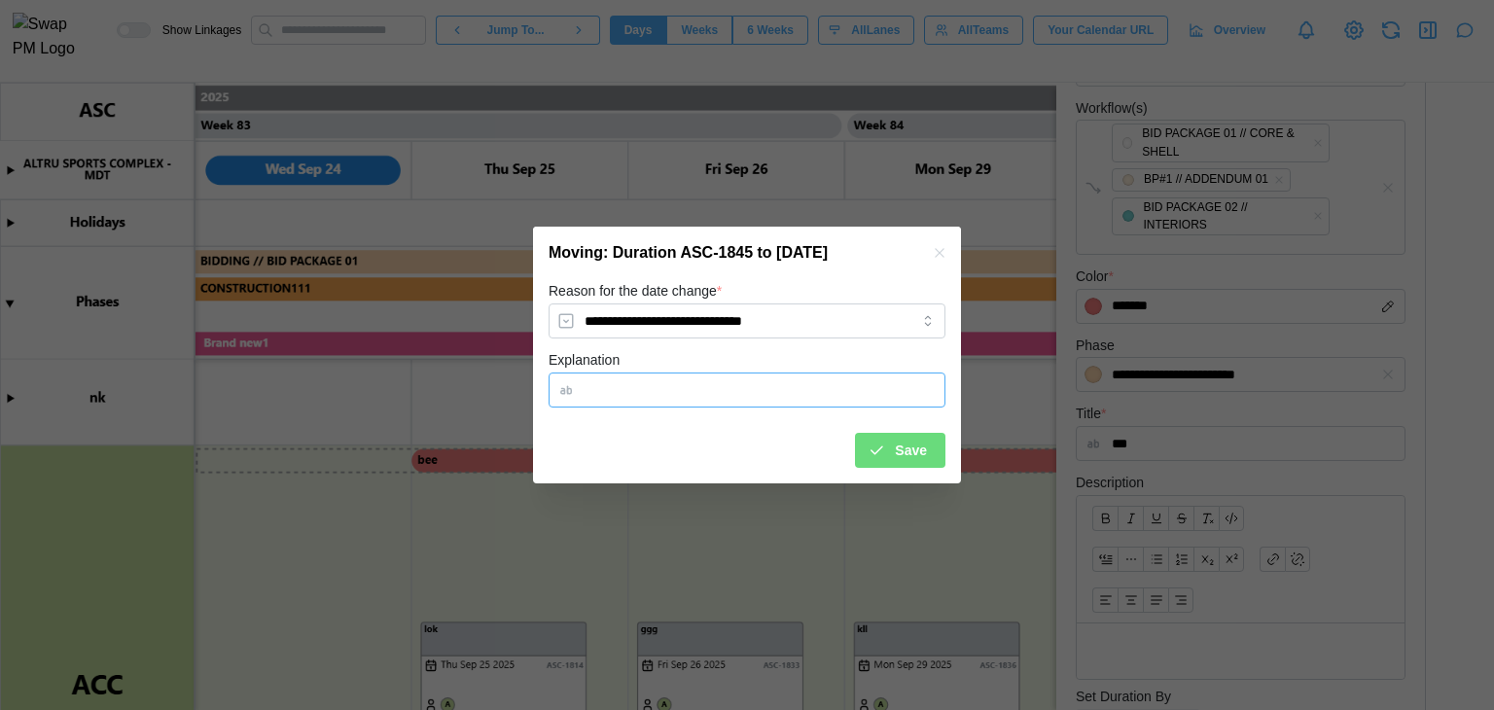
click at [774, 375] on input "Explanation" at bounding box center [747, 390] width 397 height 35
type input "***"
click at [885, 458] on icon "submit" at bounding box center [877, 451] width 18 height 18
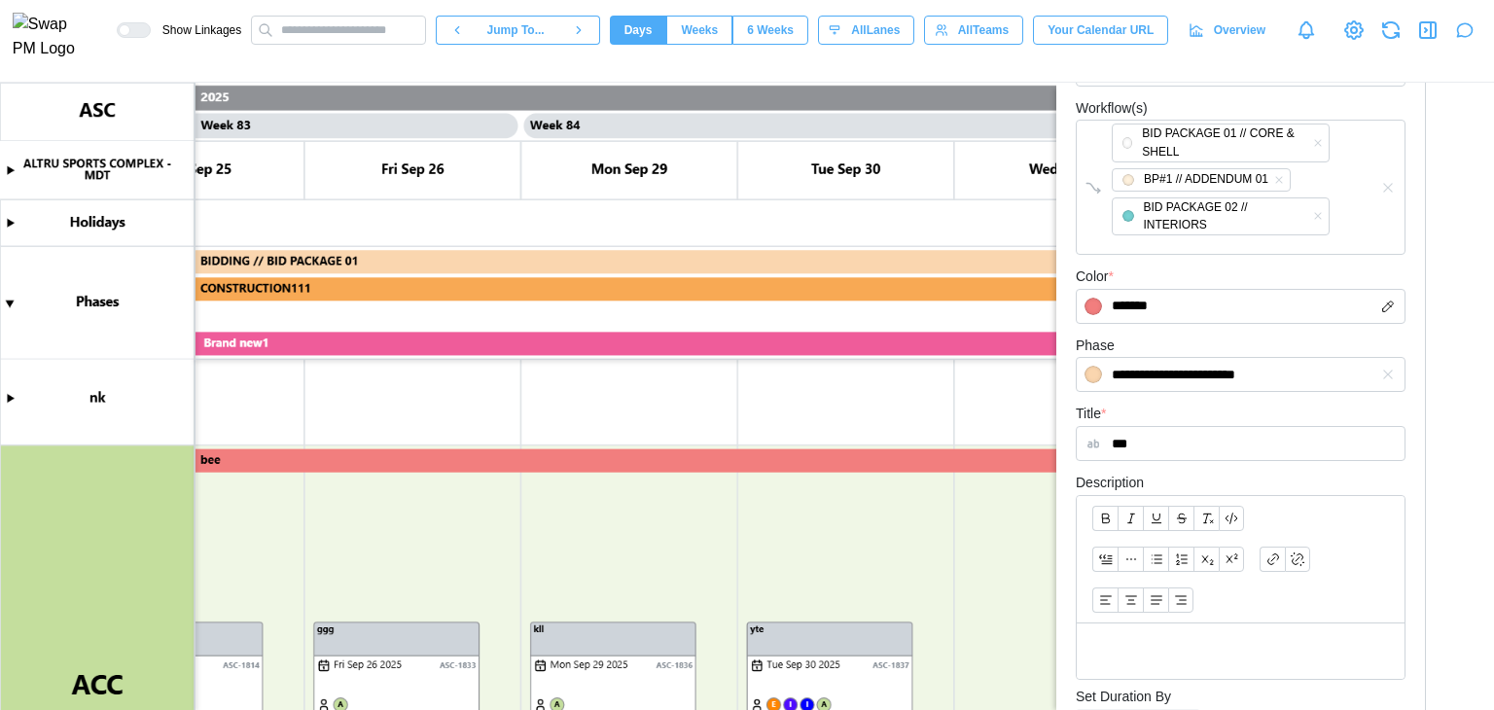
scroll to position [0, 89552]
type textarea "*"
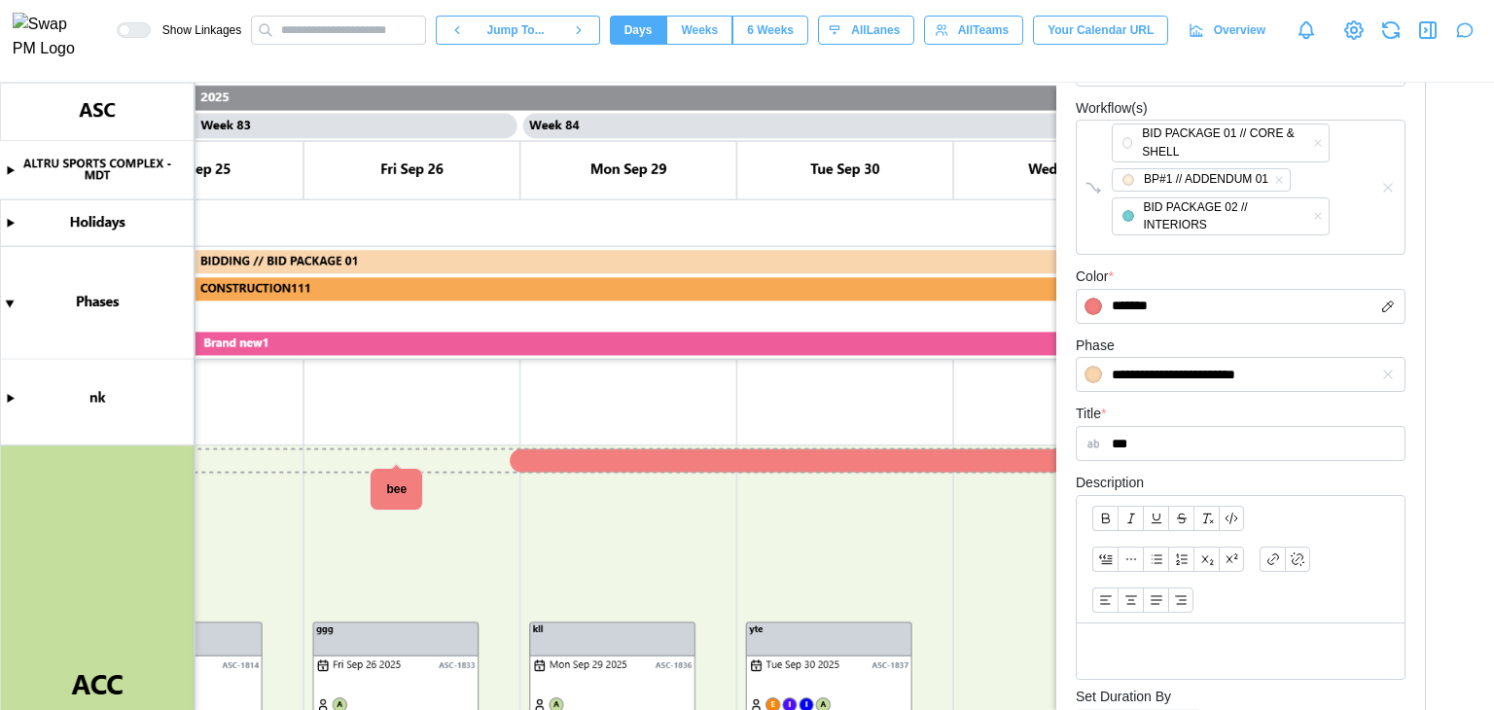
drag, startPoint x: 359, startPoint y: 456, endPoint x: 790, endPoint y: 470, distance: 431.1
click at [790, 470] on canvas at bounding box center [747, 396] width 1494 height 627
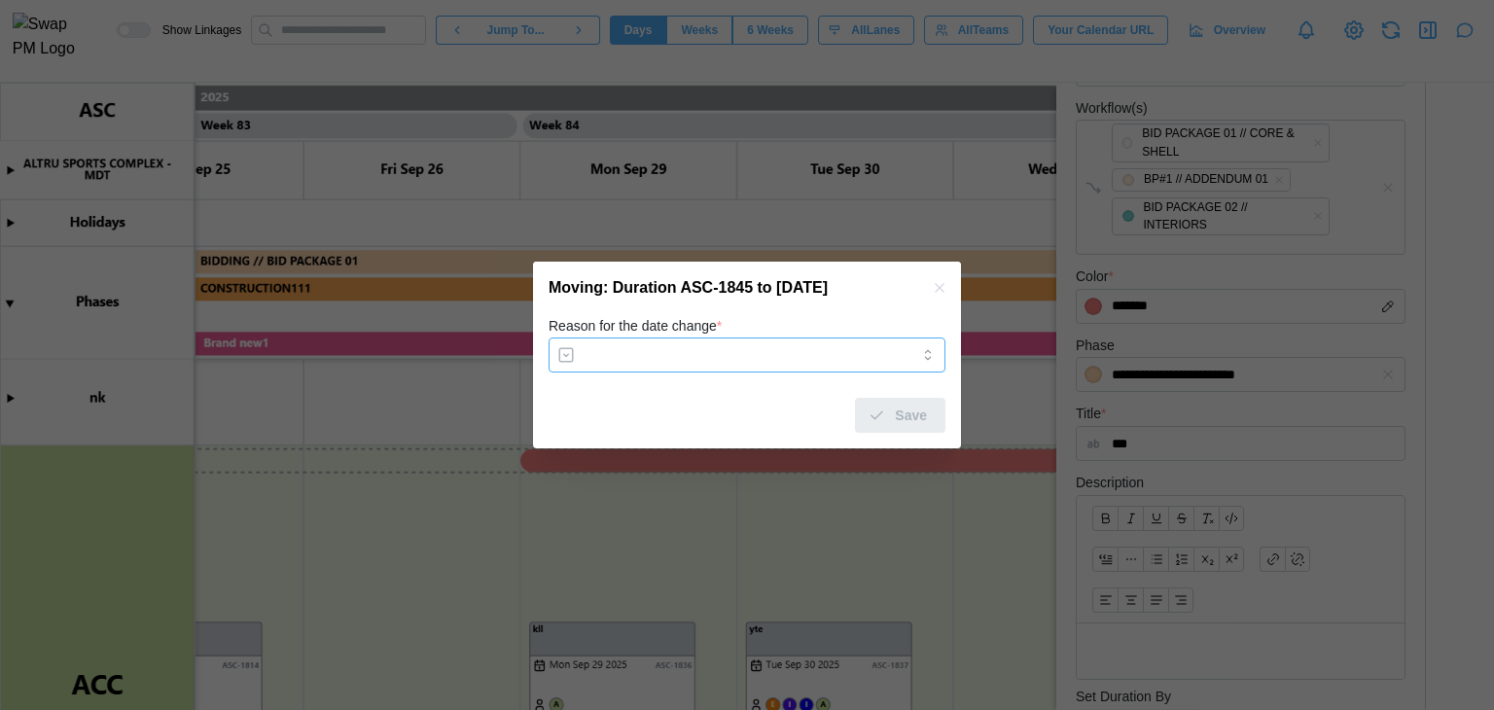
click at [787, 367] on input "Reason for the date change *" at bounding box center [747, 355] width 397 height 35
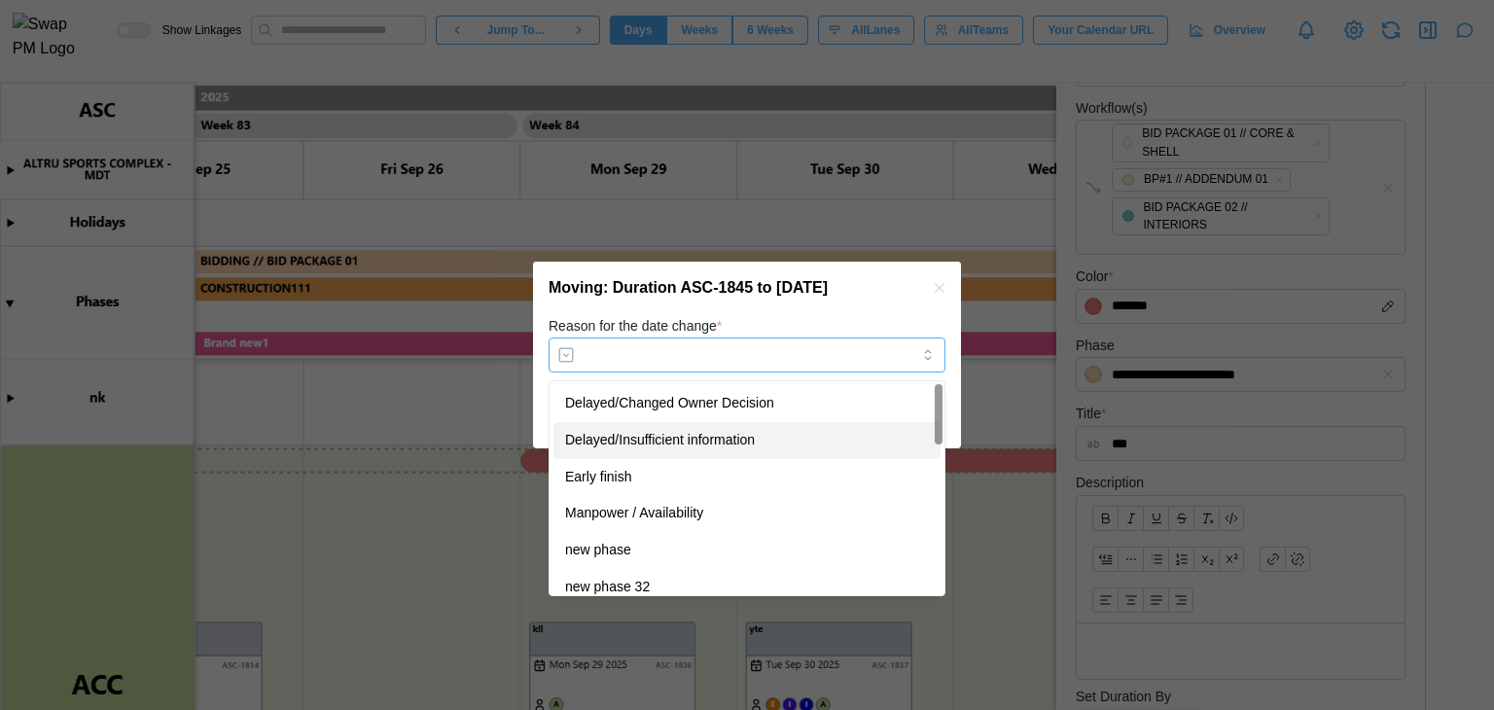
type input "**********"
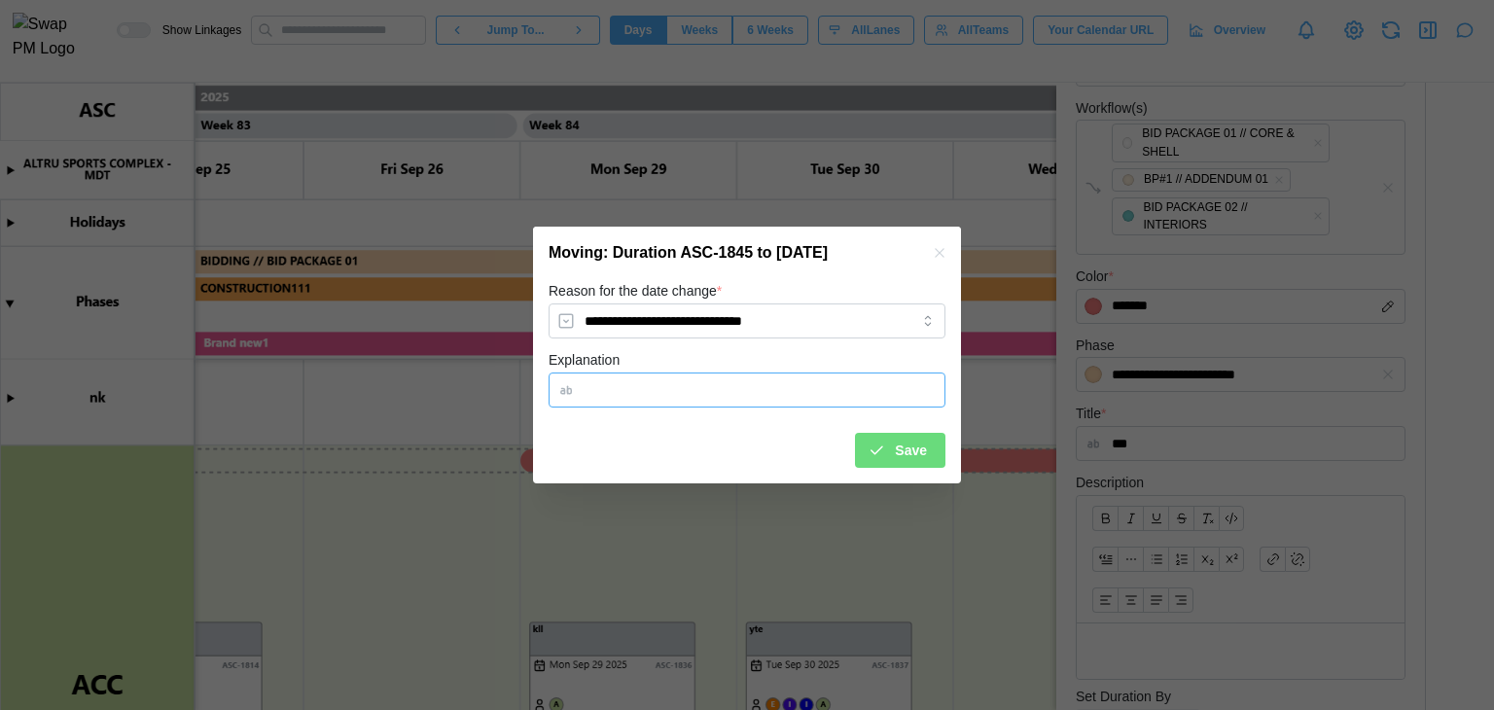
click at [788, 385] on input "Explanation" at bounding box center [747, 390] width 397 height 35
type input "******"
click at [936, 472] on div "**********" at bounding box center [747, 381] width 428 height 204
click at [925, 462] on span "Save" at bounding box center [911, 450] width 32 height 33
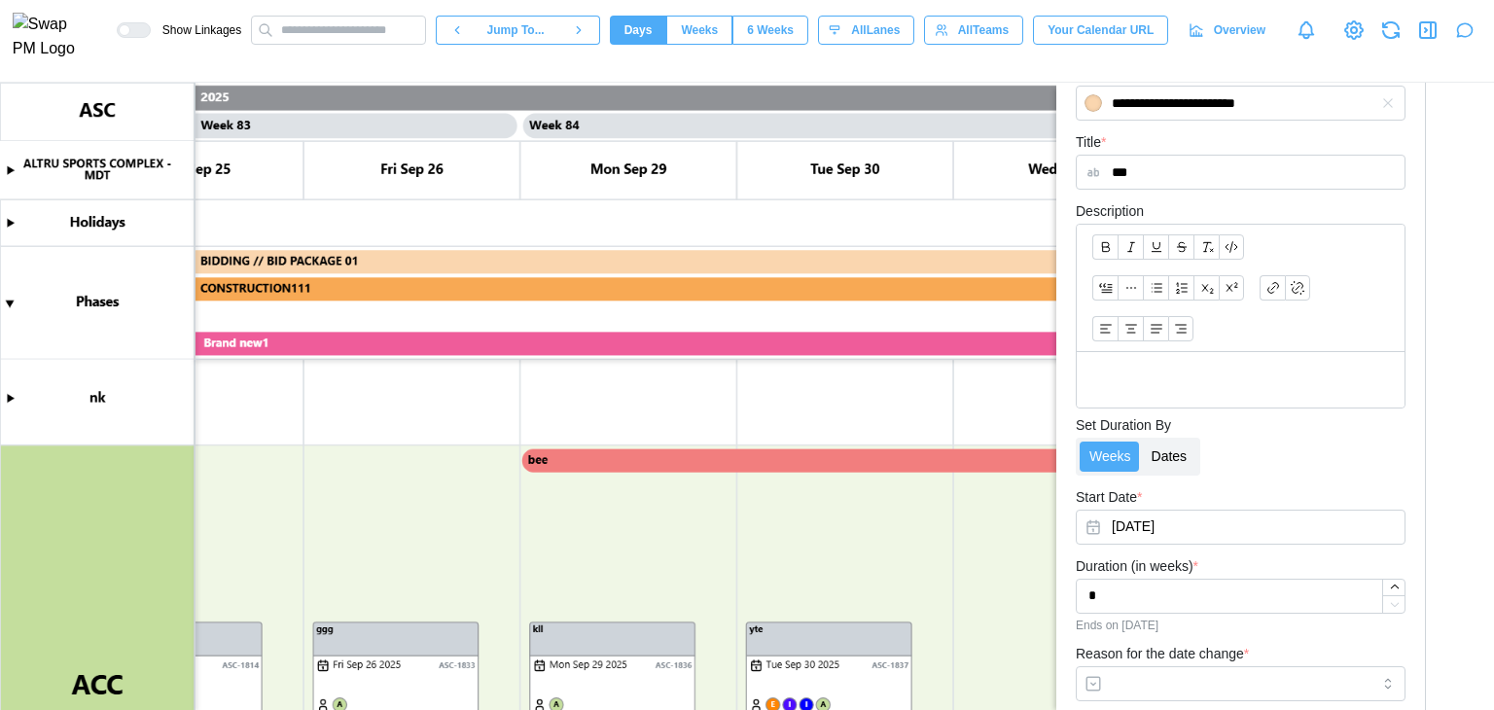
scroll to position [910, 0]
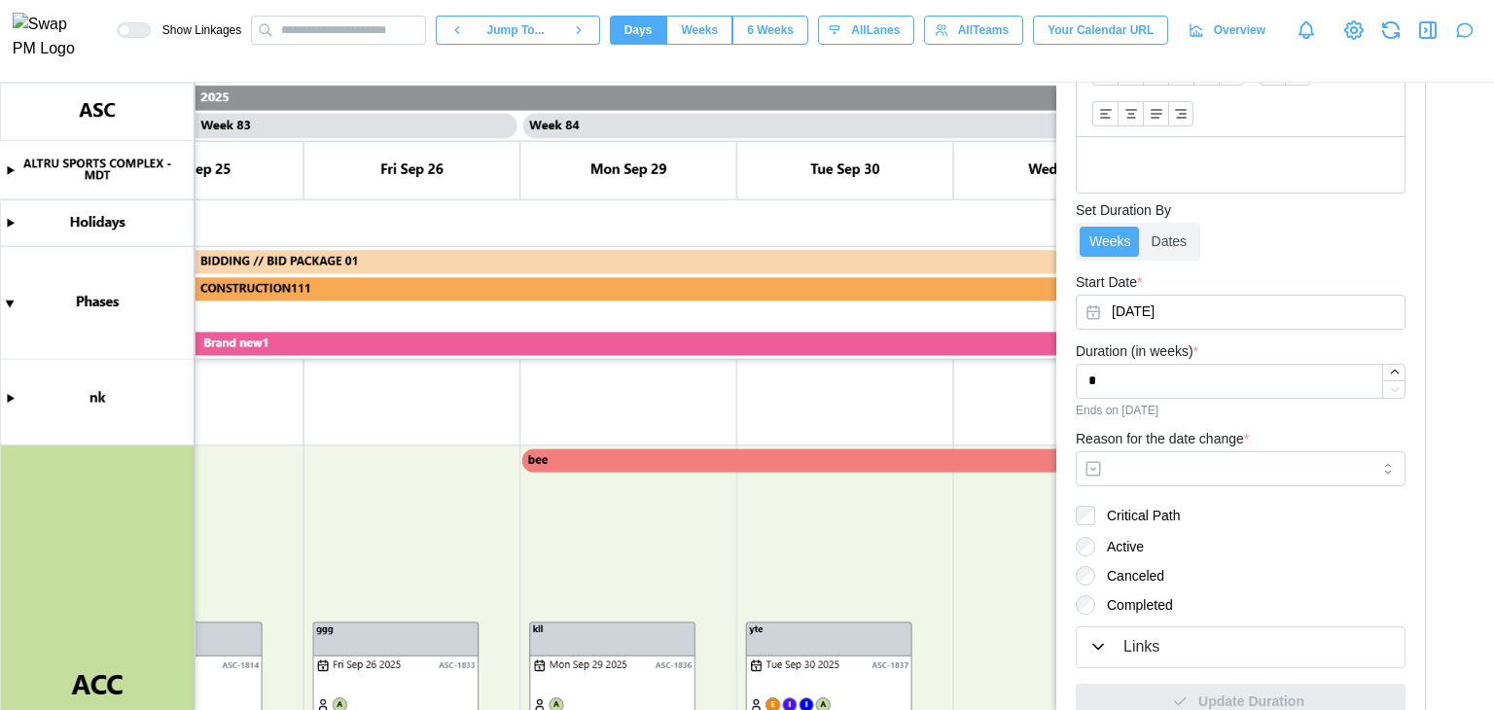
click at [592, 462] on canvas at bounding box center [747, 396] width 1494 height 627
click at [651, 458] on canvas at bounding box center [747, 396] width 1494 height 627
click at [656, 462] on canvas at bounding box center [747, 396] width 1494 height 627
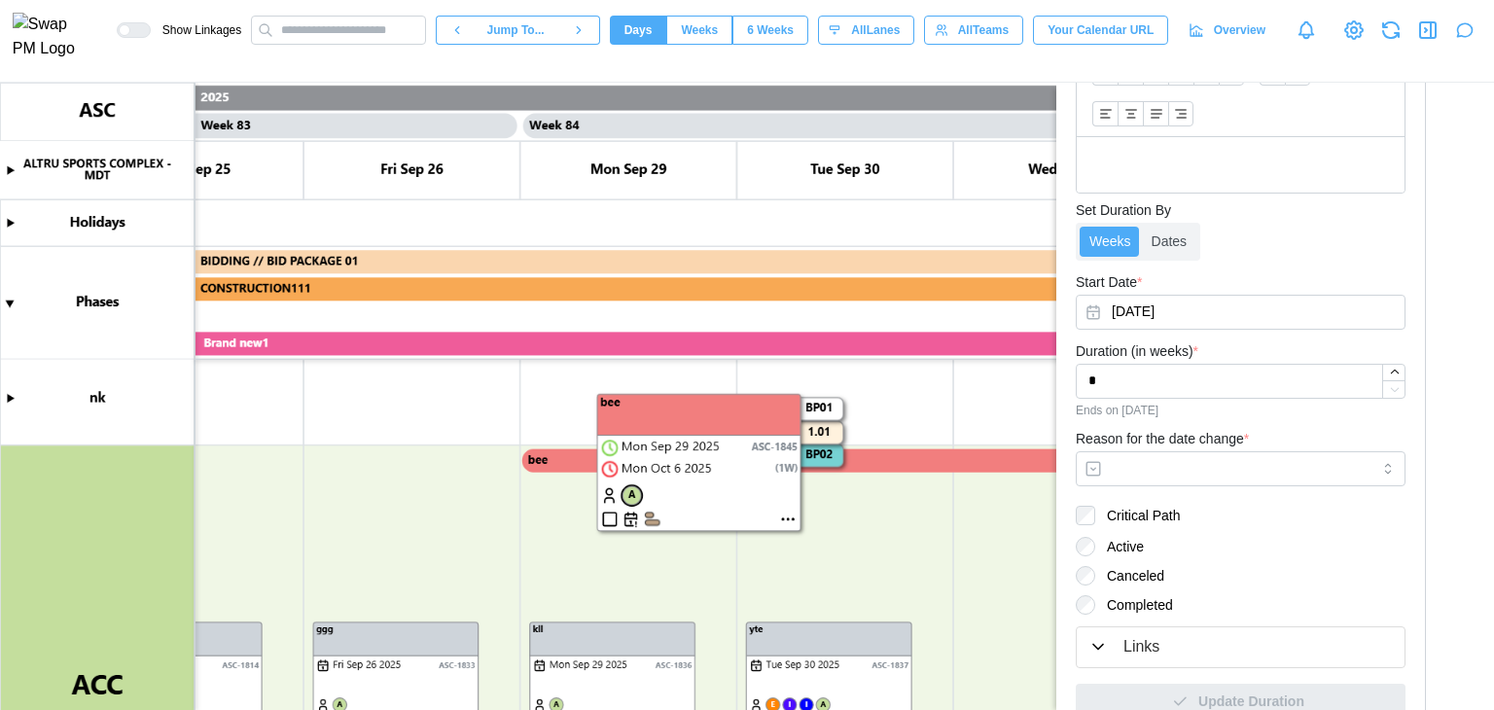
click at [784, 520] on canvas at bounding box center [747, 396] width 1494 height 627
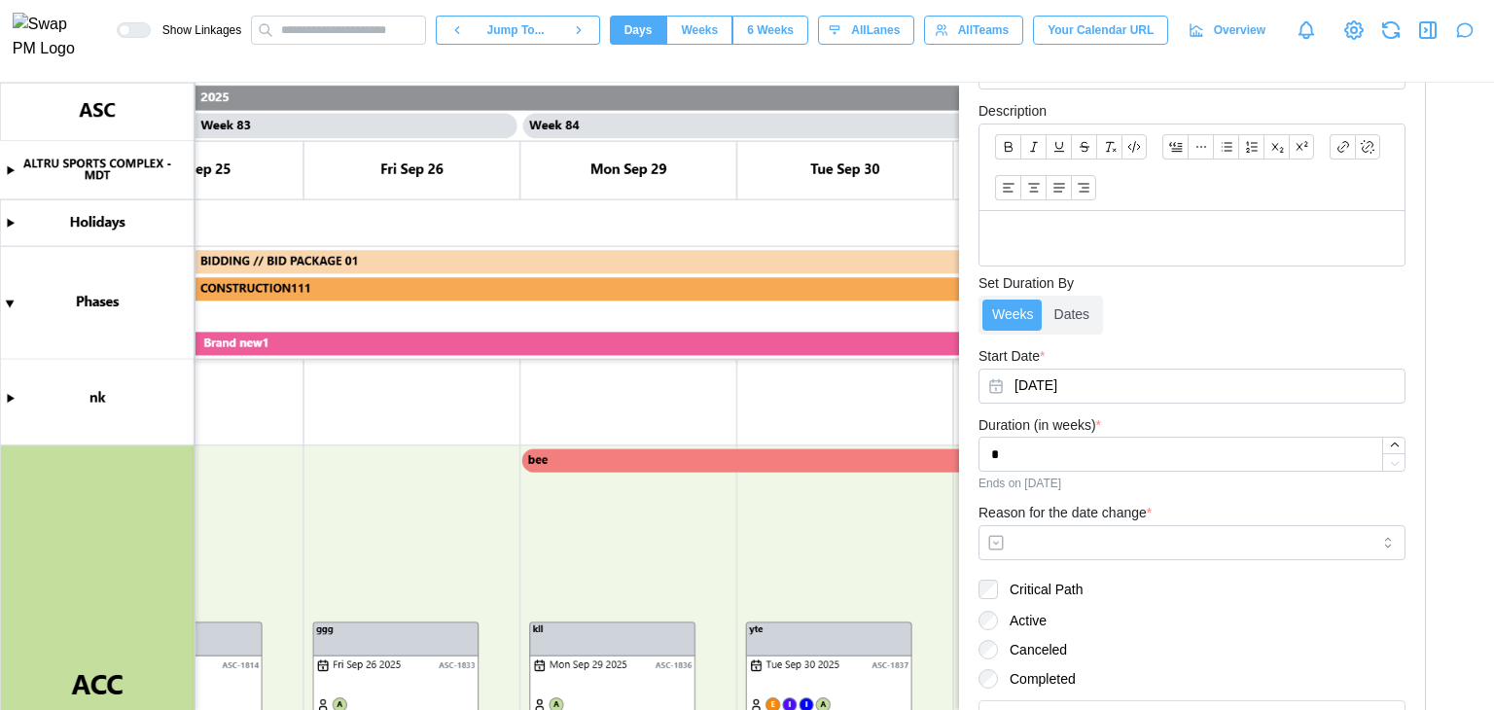
scroll to position [413, 0]
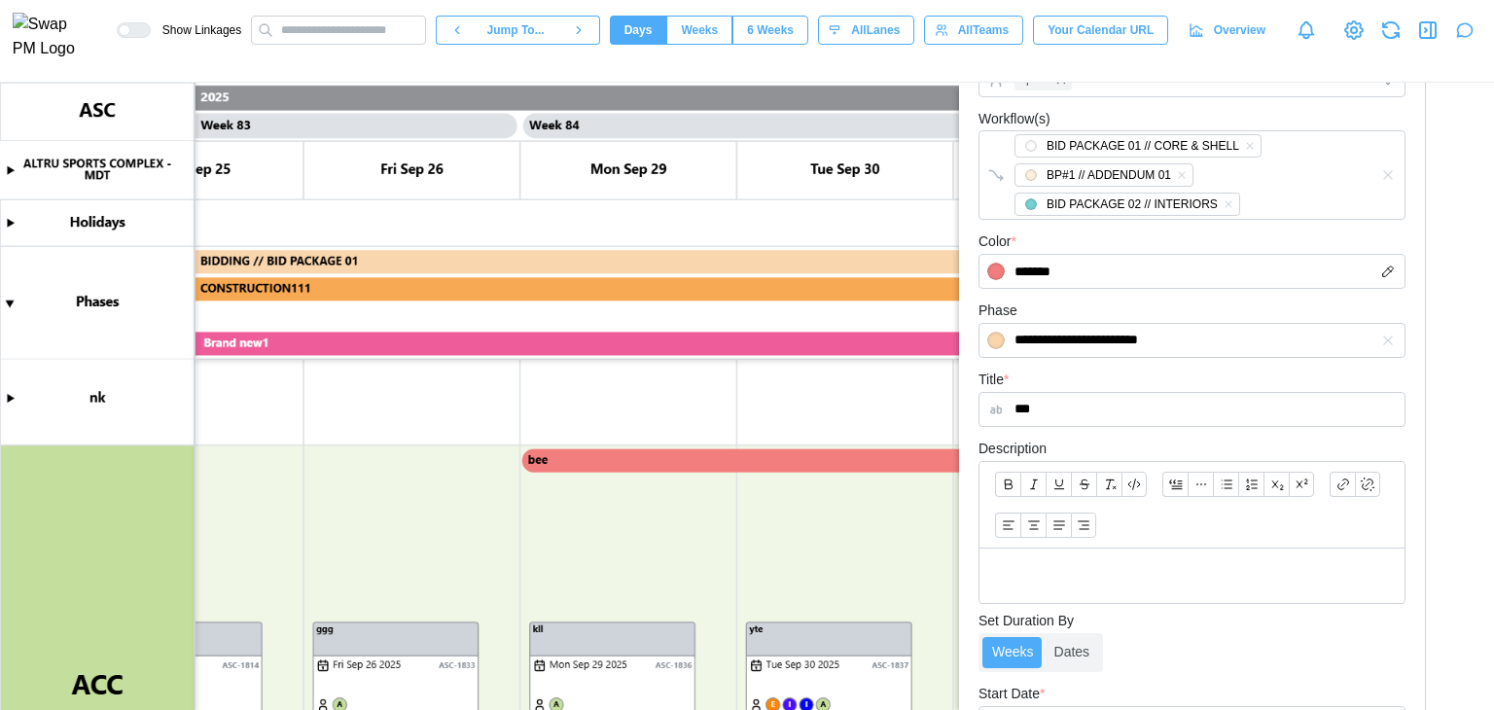
click at [1391, 31] on icon "button" at bounding box center [1390, 29] width 23 height 23
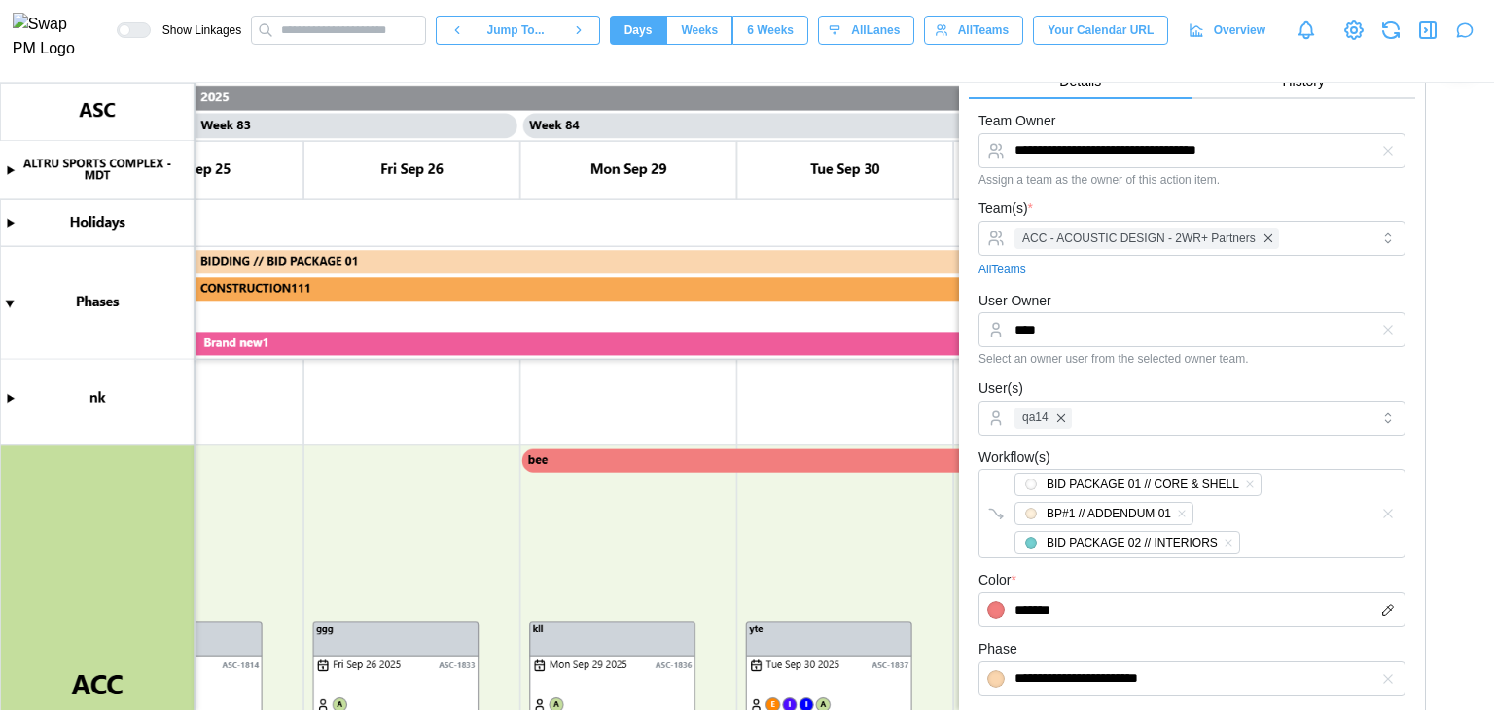
scroll to position [0, 0]
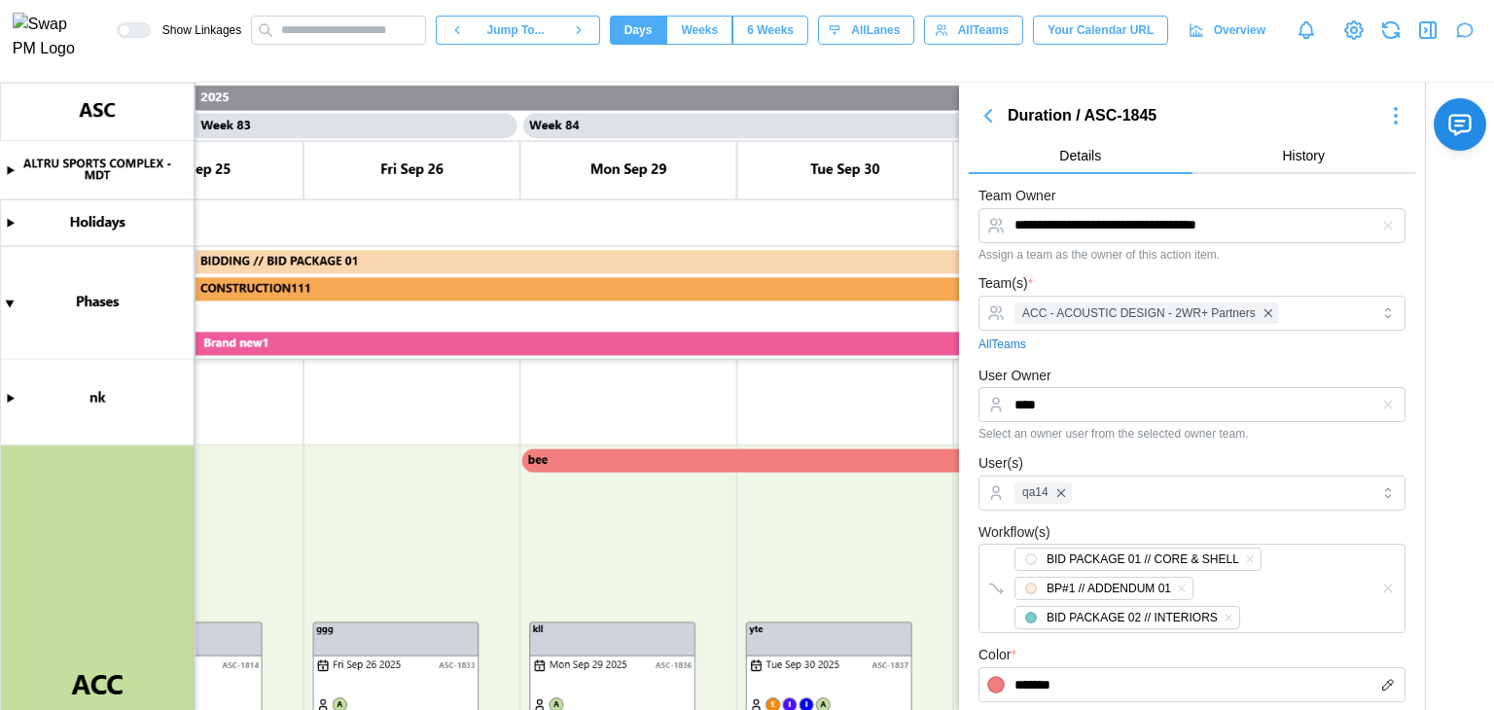
click at [998, 120] on icon "button" at bounding box center [988, 115] width 23 height 23
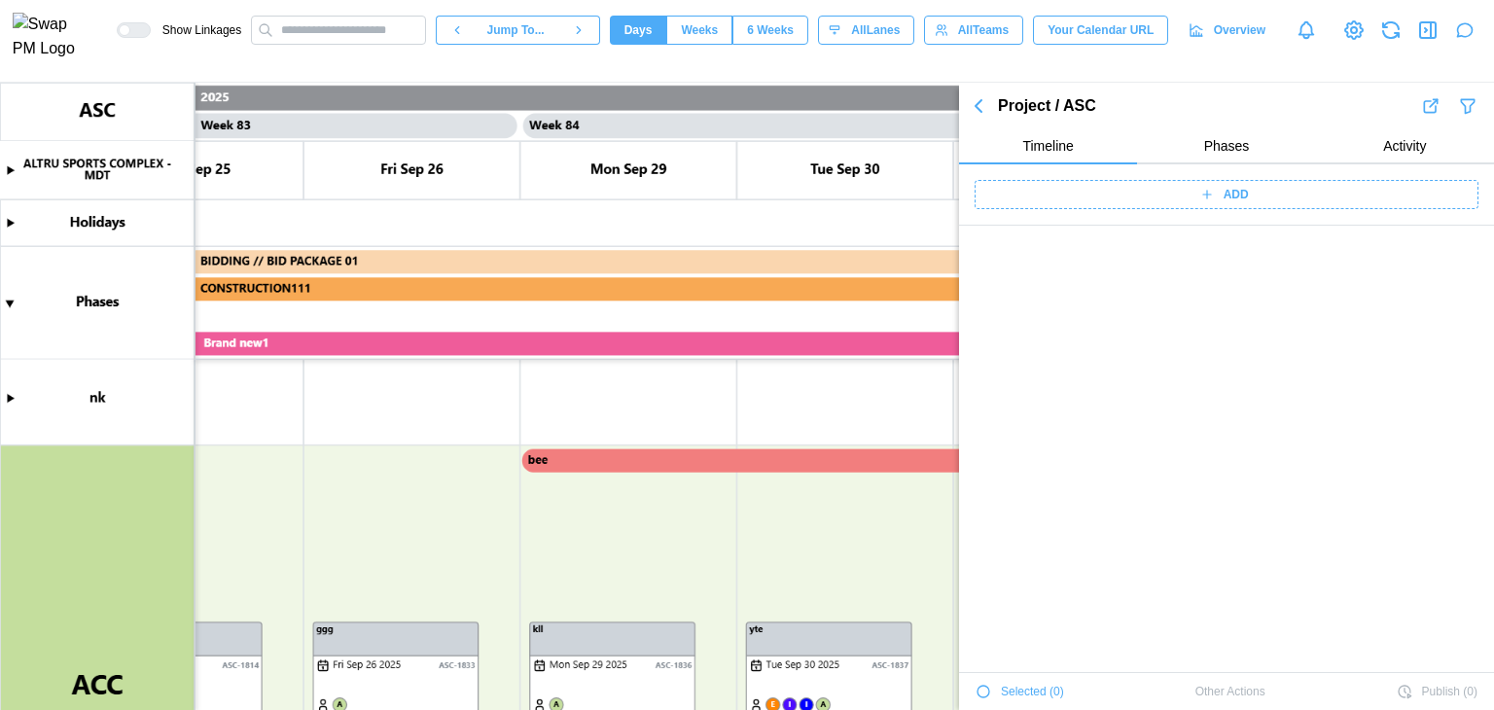
scroll to position [70468, 0]
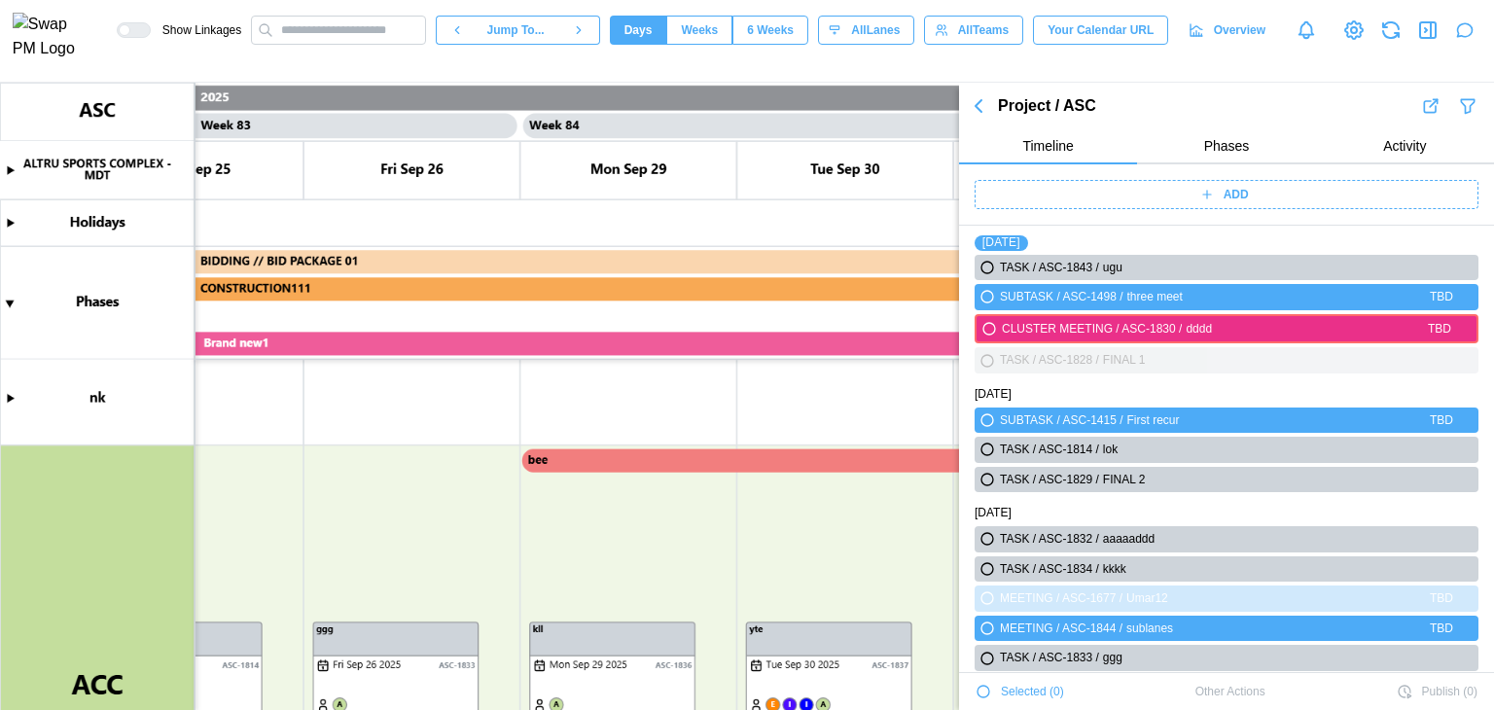
click at [991, 111] on button "button" at bounding box center [978, 105] width 39 height 27
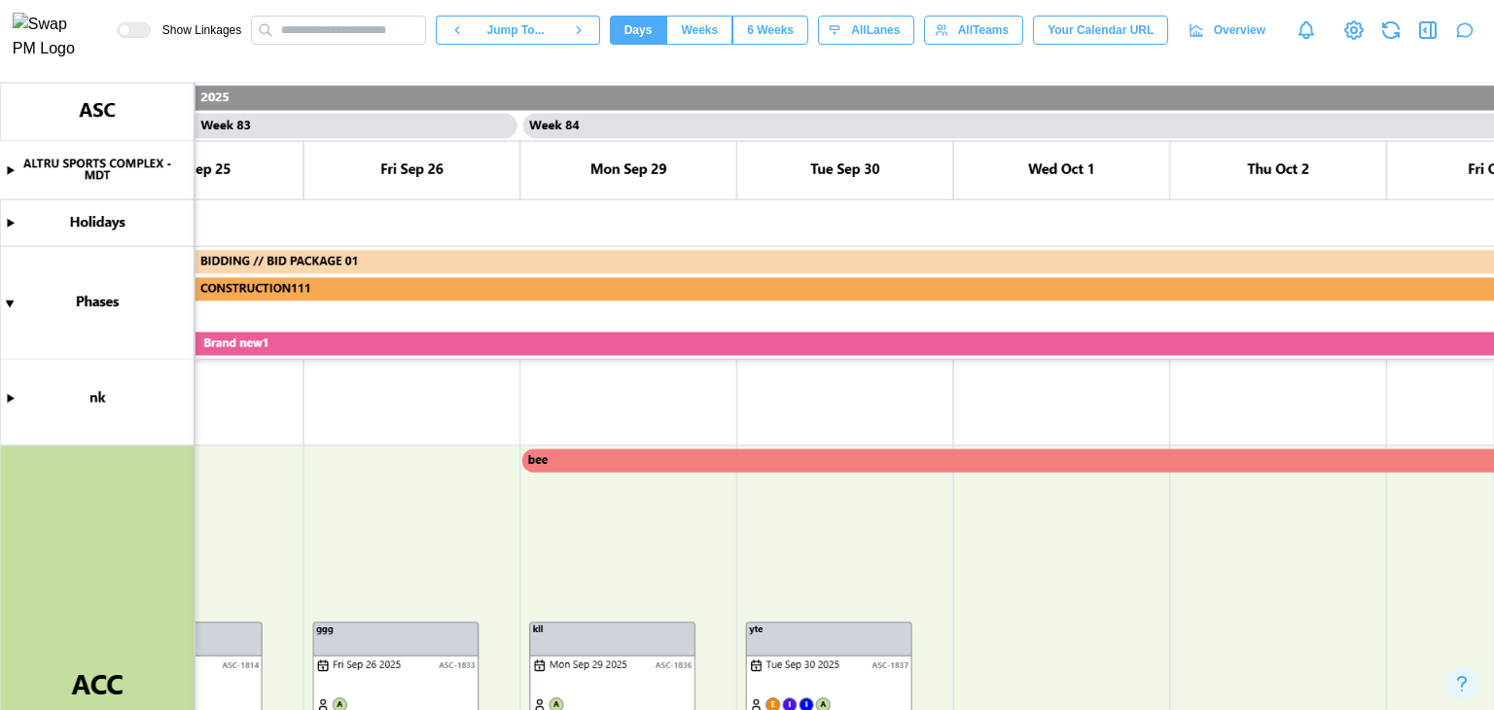
click at [735, 463] on canvas at bounding box center [747, 396] width 1494 height 627
click at [733, 461] on canvas at bounding box center [747, 396] width 1494 height 627
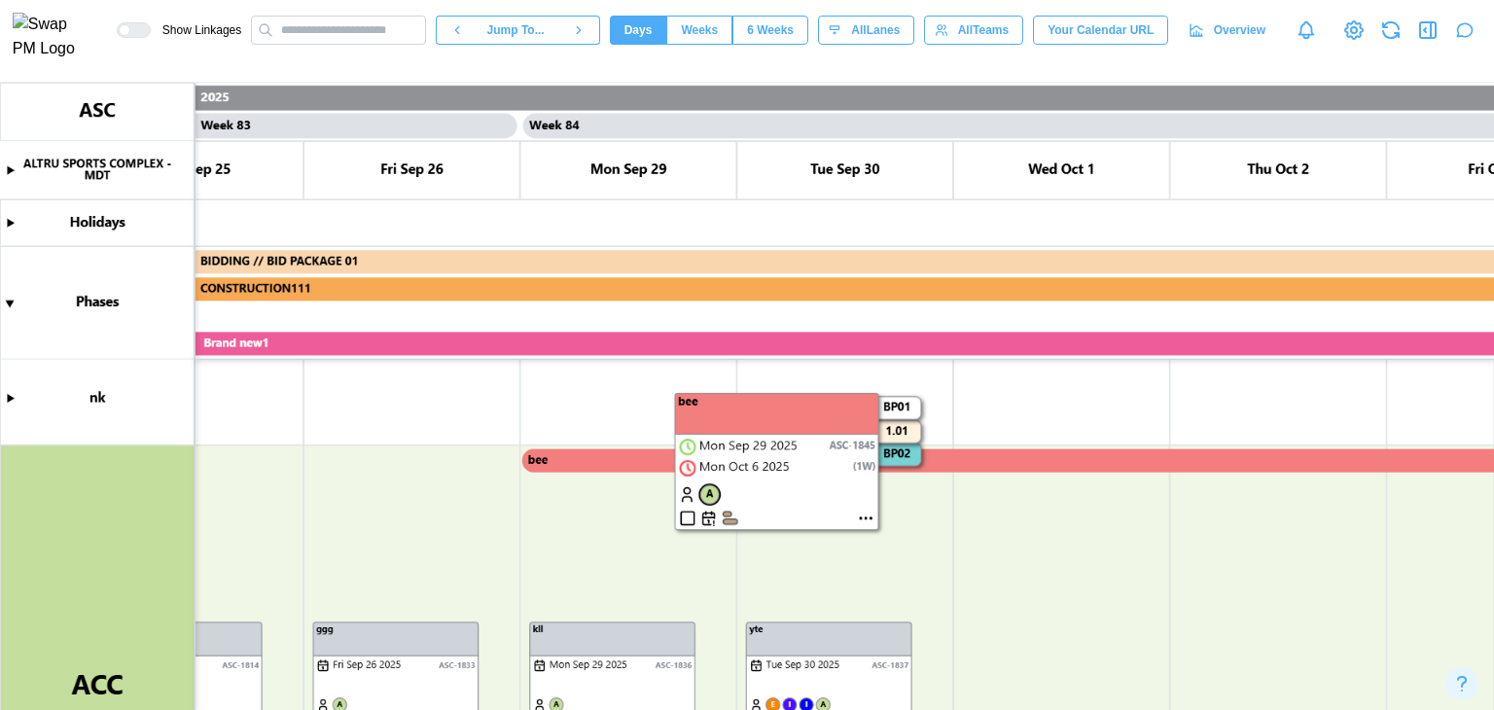
click at [864, 515] on canvas at bounding box center [747, 396] width 1494 height 627
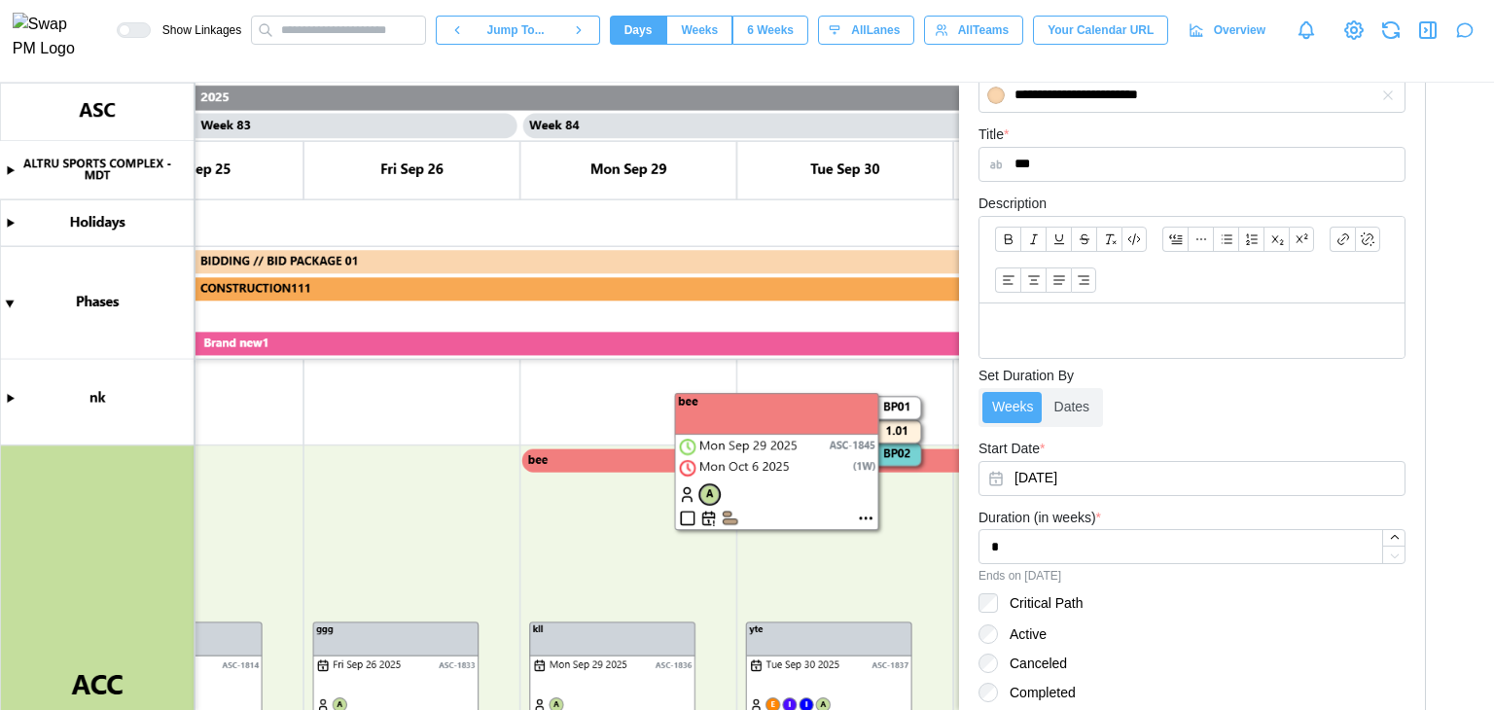
scroll to position [716, 0]
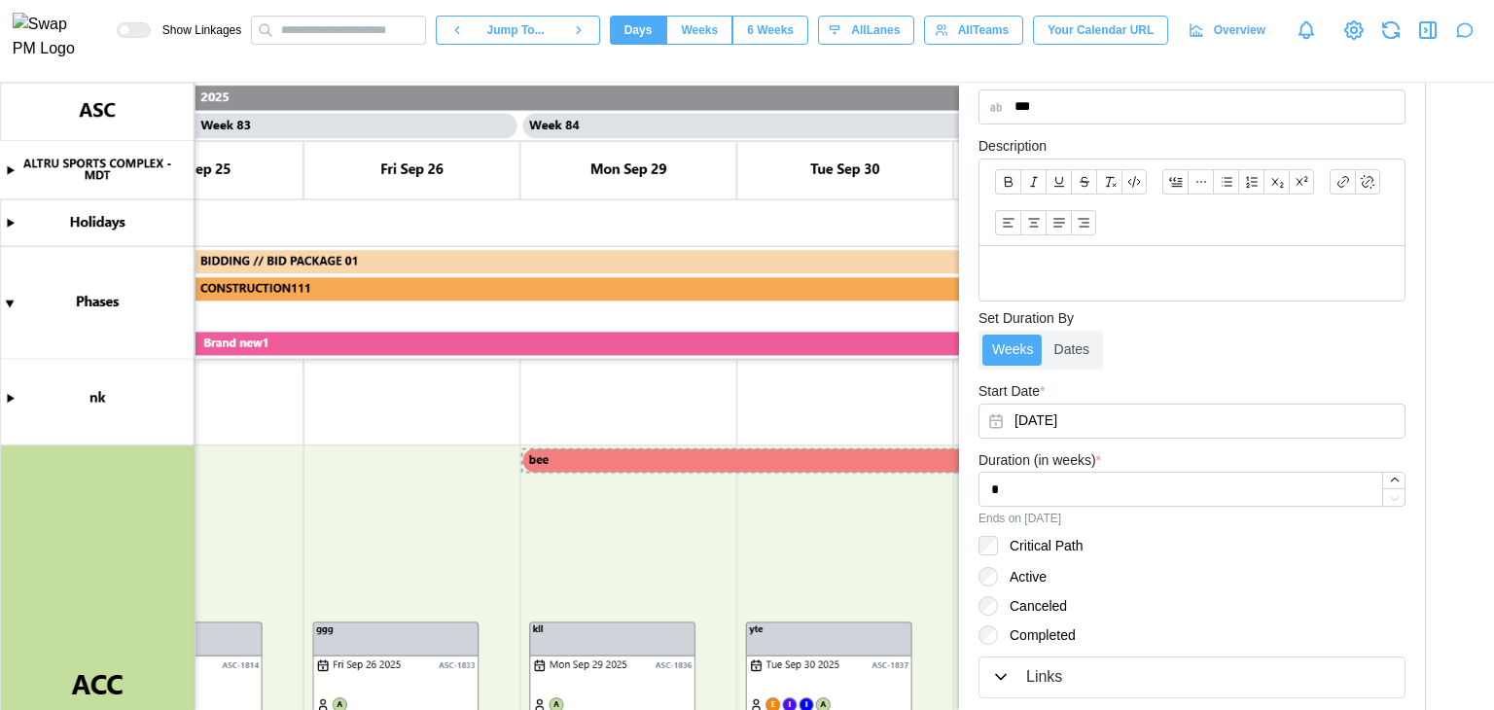
drag, startPoint x: 877, startPoint y: 473, endPoint x: 692, endPoint y: 474, distance: 185.8
click at [692, 474] on canvas at bounding box center [747, 396] width 1494 height 627
click at [696, 467] on canvas at bounding box center [747, 396] width 1494 height 627
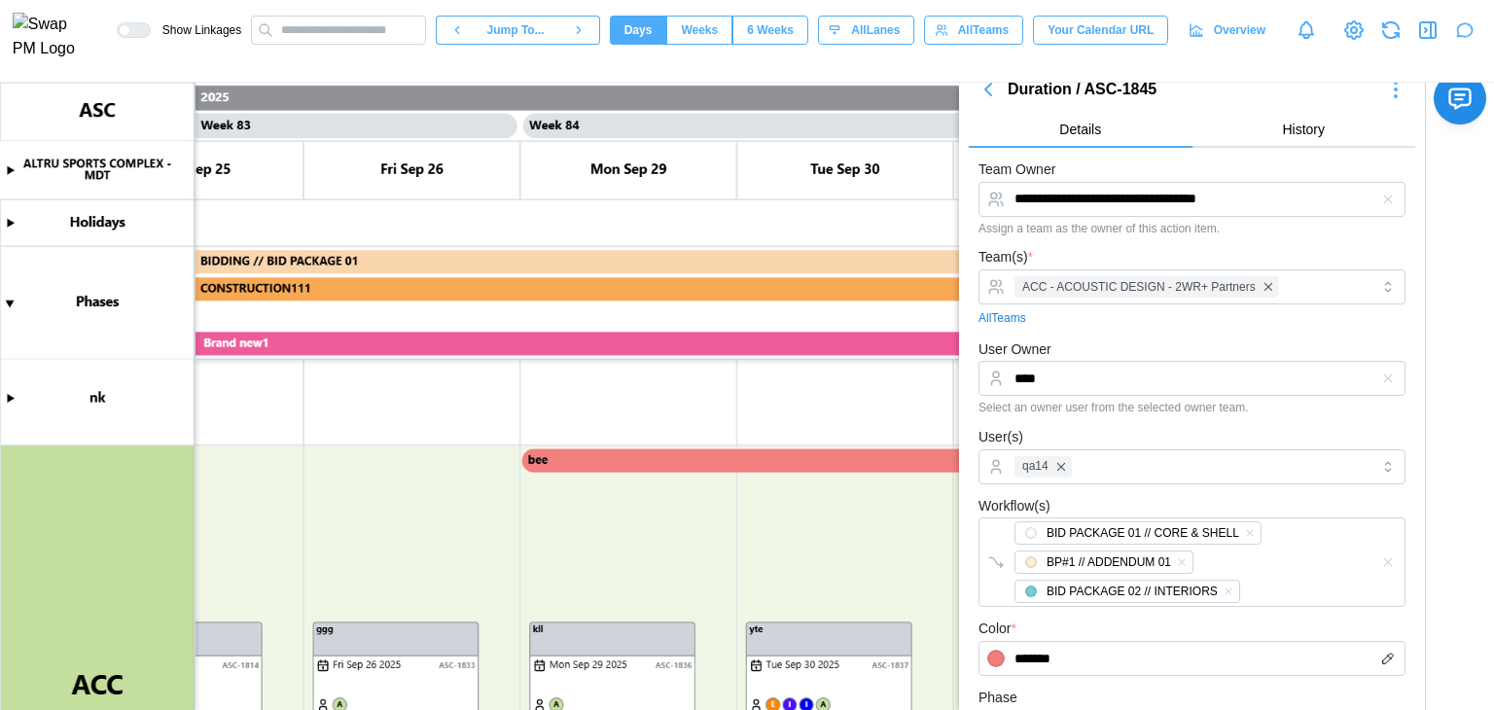
scroll to position [0, 0]
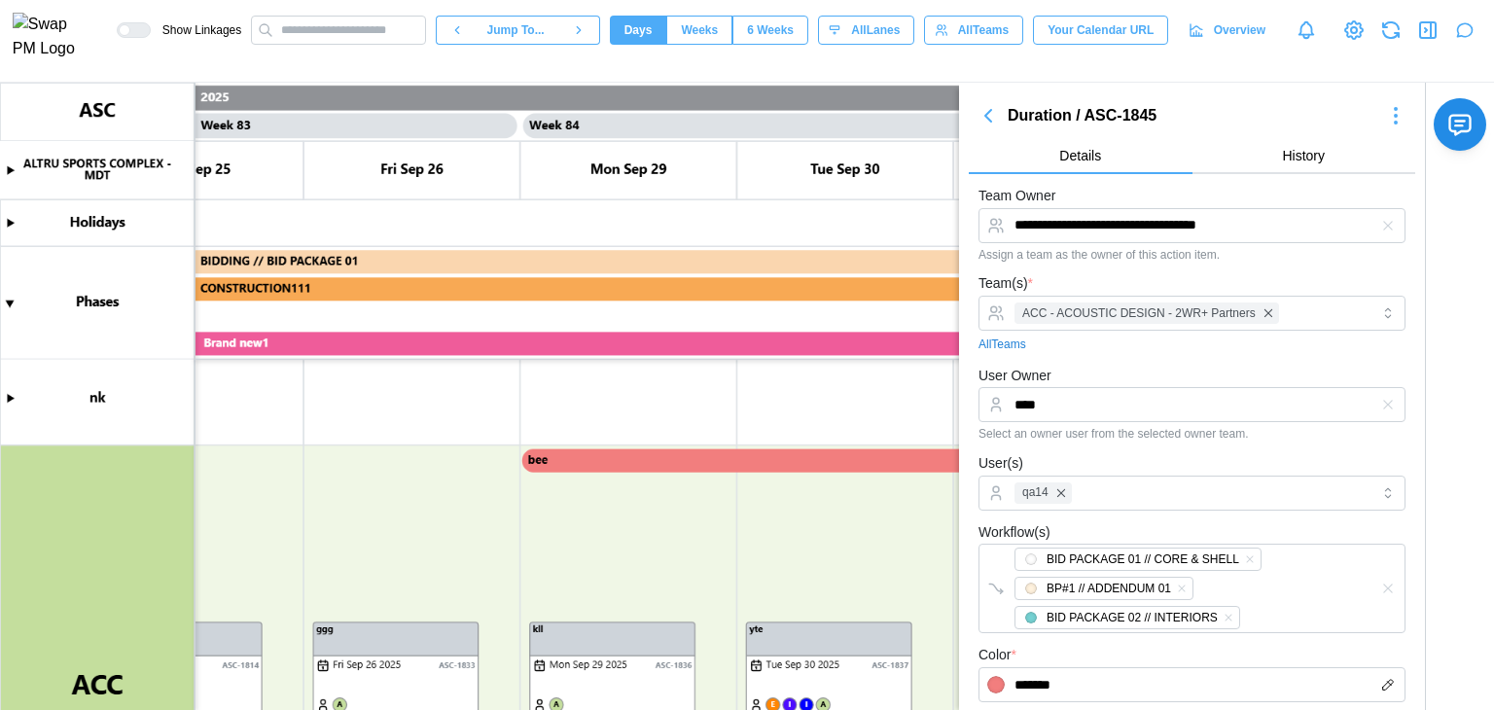
click at [985, 119] on icon "button" at bounding box center [988, 115] width 23 height 23
type textarea "*"
click at [564, 460] on canvas at bounding box center [747, 396] width 1494 height 627
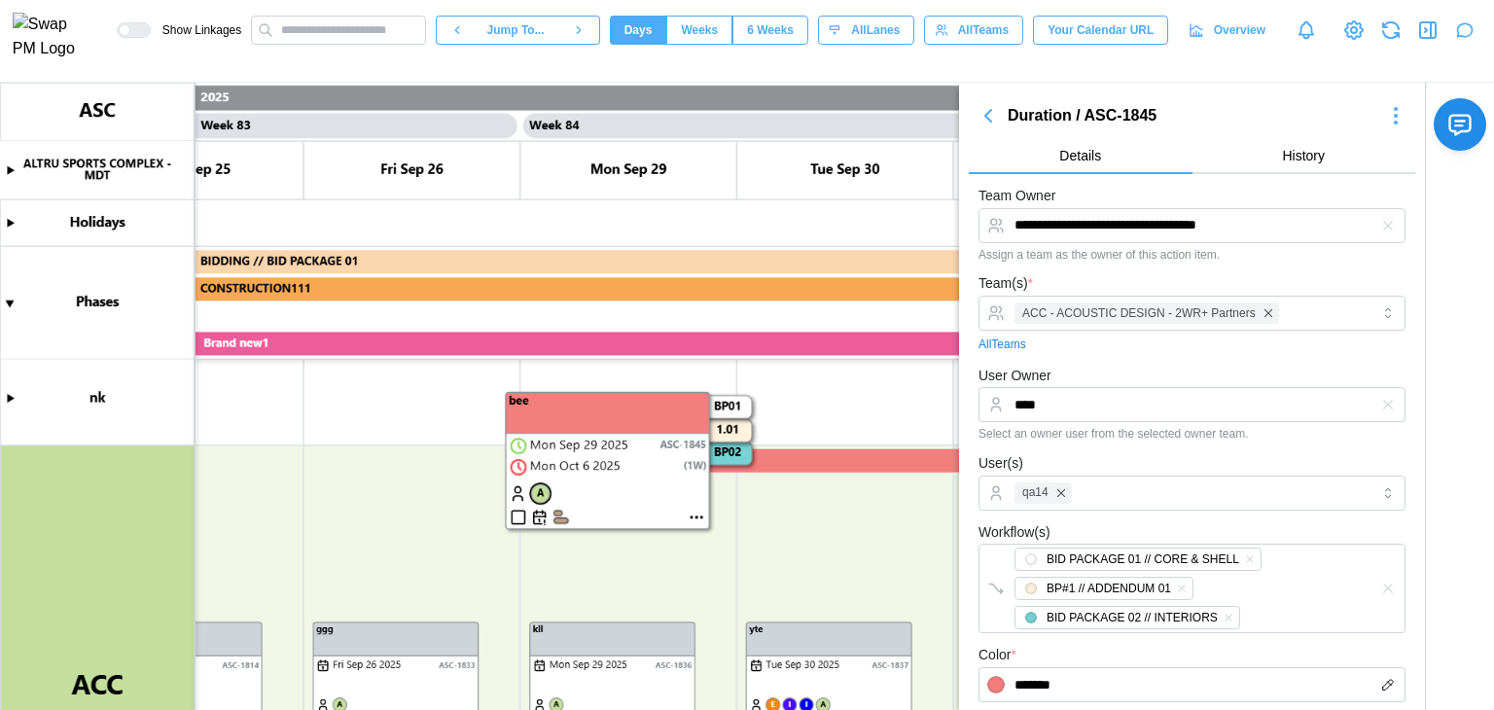
click at [410, 490] on canvas at bounding box center [747, 396] width 1494 height 627
click at [459, 465] on canvas at bounding box center [747, 396] width 1494 height 627
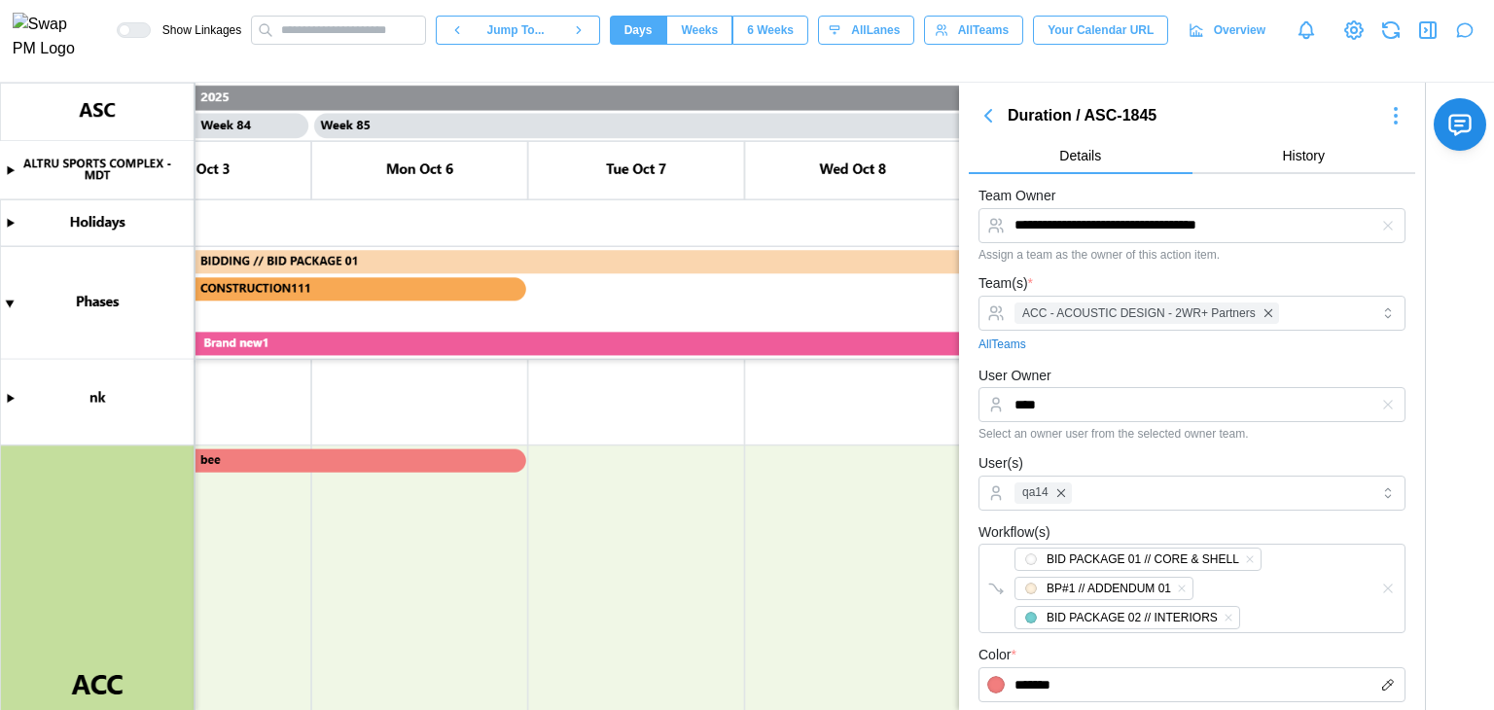
scroll to position [0, 90843]
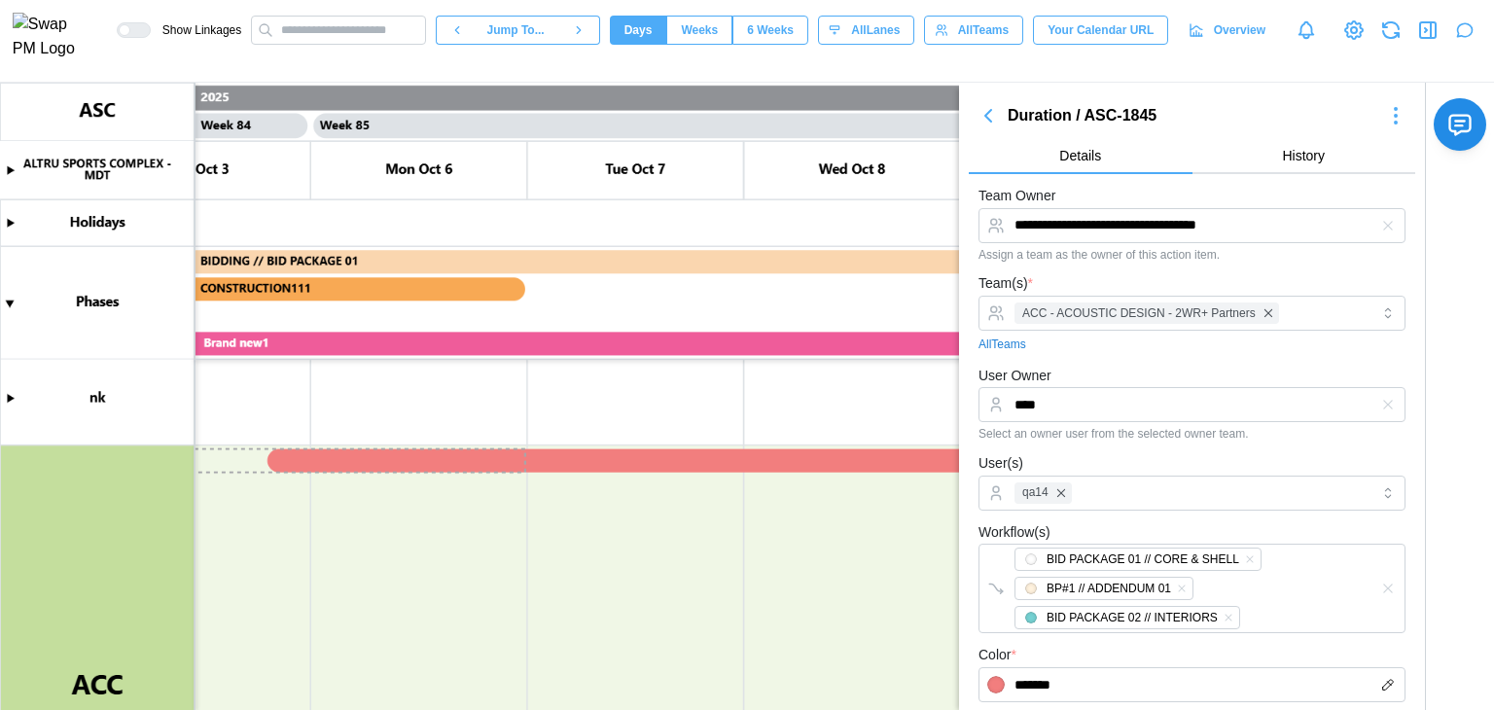
drag, startPoint x: 455, startPoint y: 456, endPoint x: 1493, endPoint y: 448, distance: 1037.8
click at [1493, 448] on body "**********" at bounding box center [747, 355] width 1494 height 710
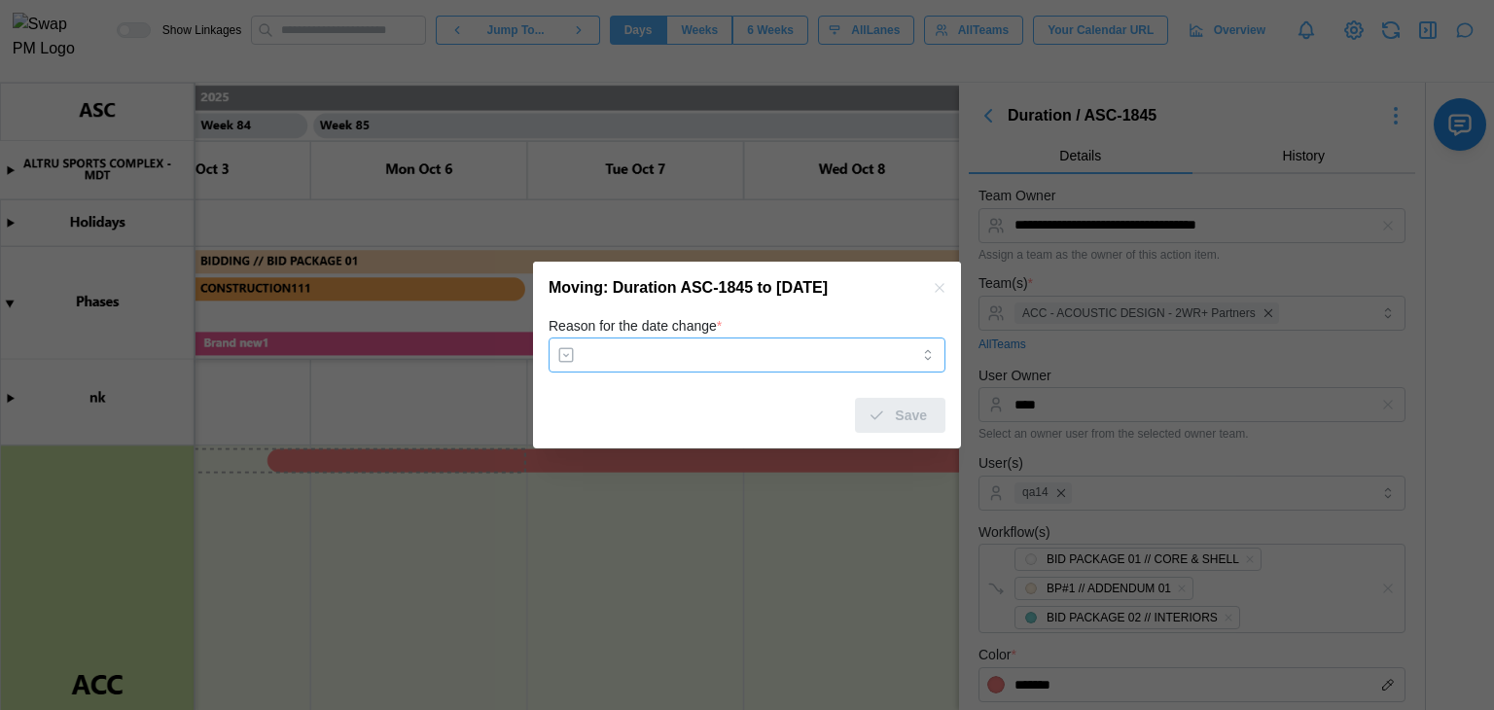
click at [708, 353] on input "Reason for the date change *" at bounding box center [747, 355] width 397 height 35
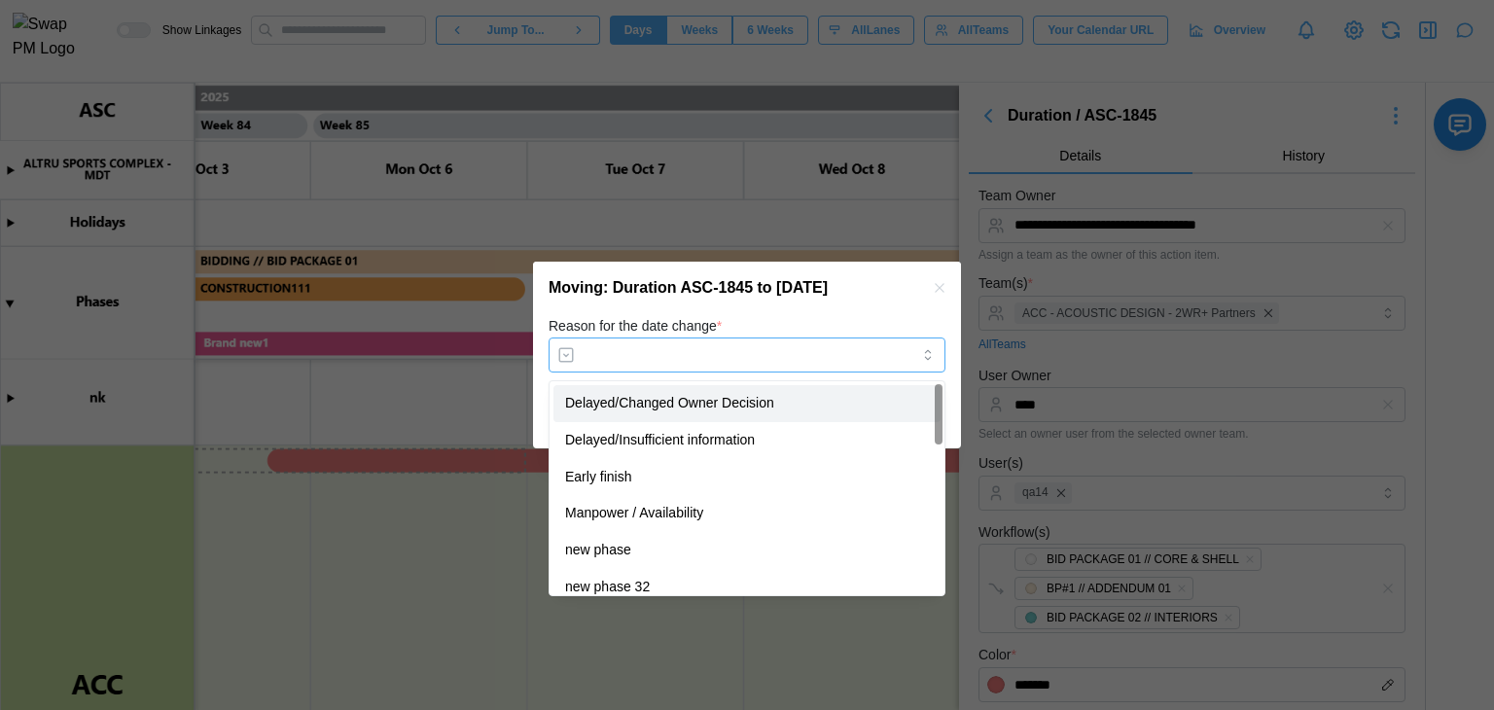
type input "**********"
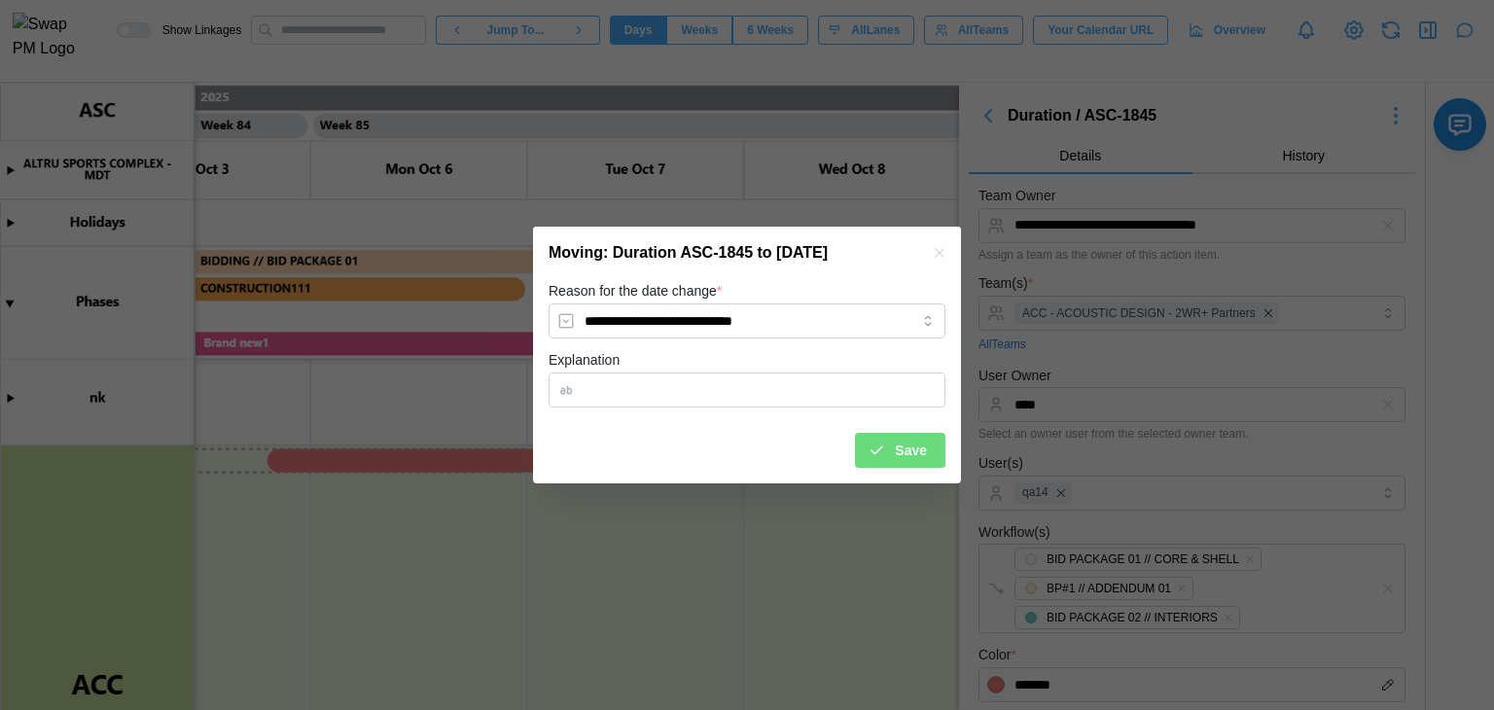
click at [677, 359] on div "Explanation" at bounding box center [747, 377] width 397 height 59
click at [675, 374] on input "Explanation" at bounding box center [747, 390] width 397 height 35
type input "***"
click at [871, 444] on icon "submit" at bounding box center [877, 451] width 18 height 18
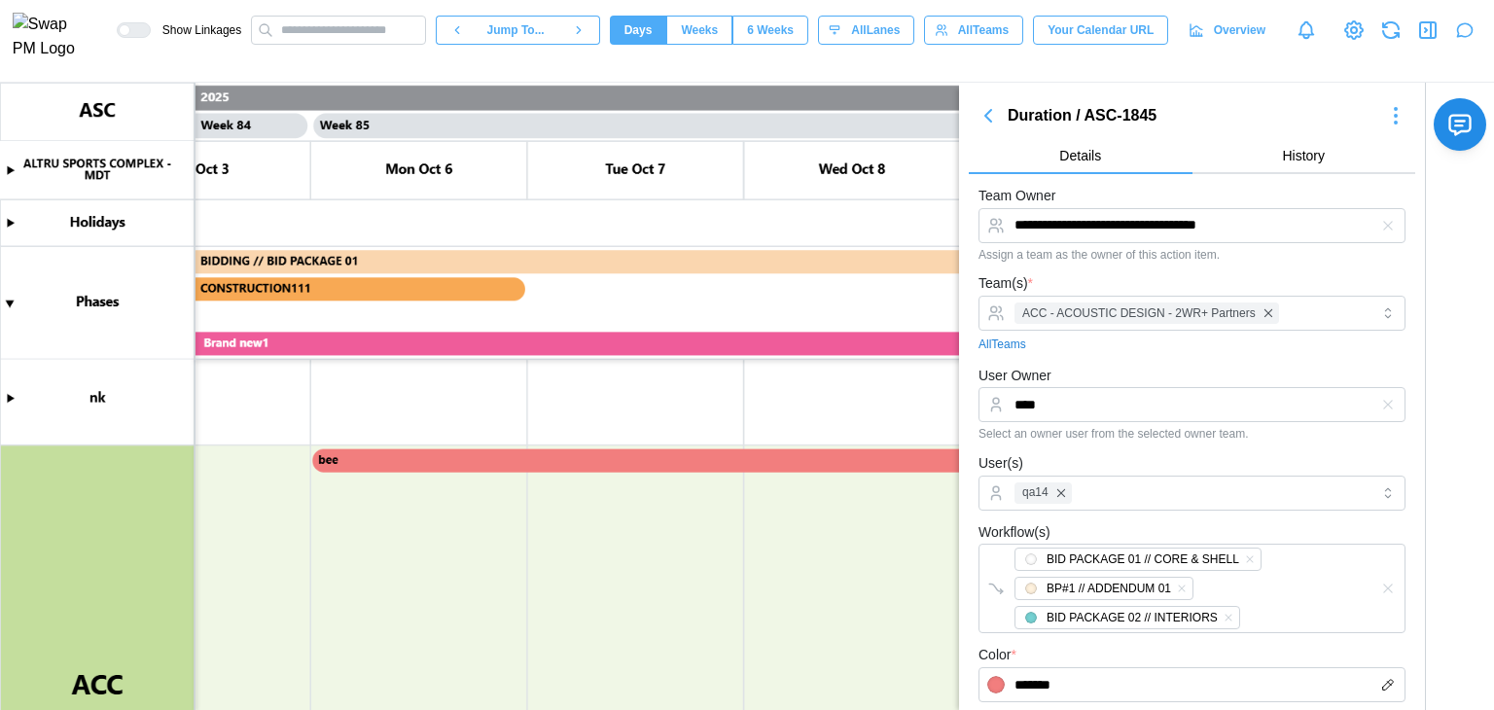
click at [482, 456] on canvas at bounding box center [747, 396] width 1494 height 627
type textarea "*"
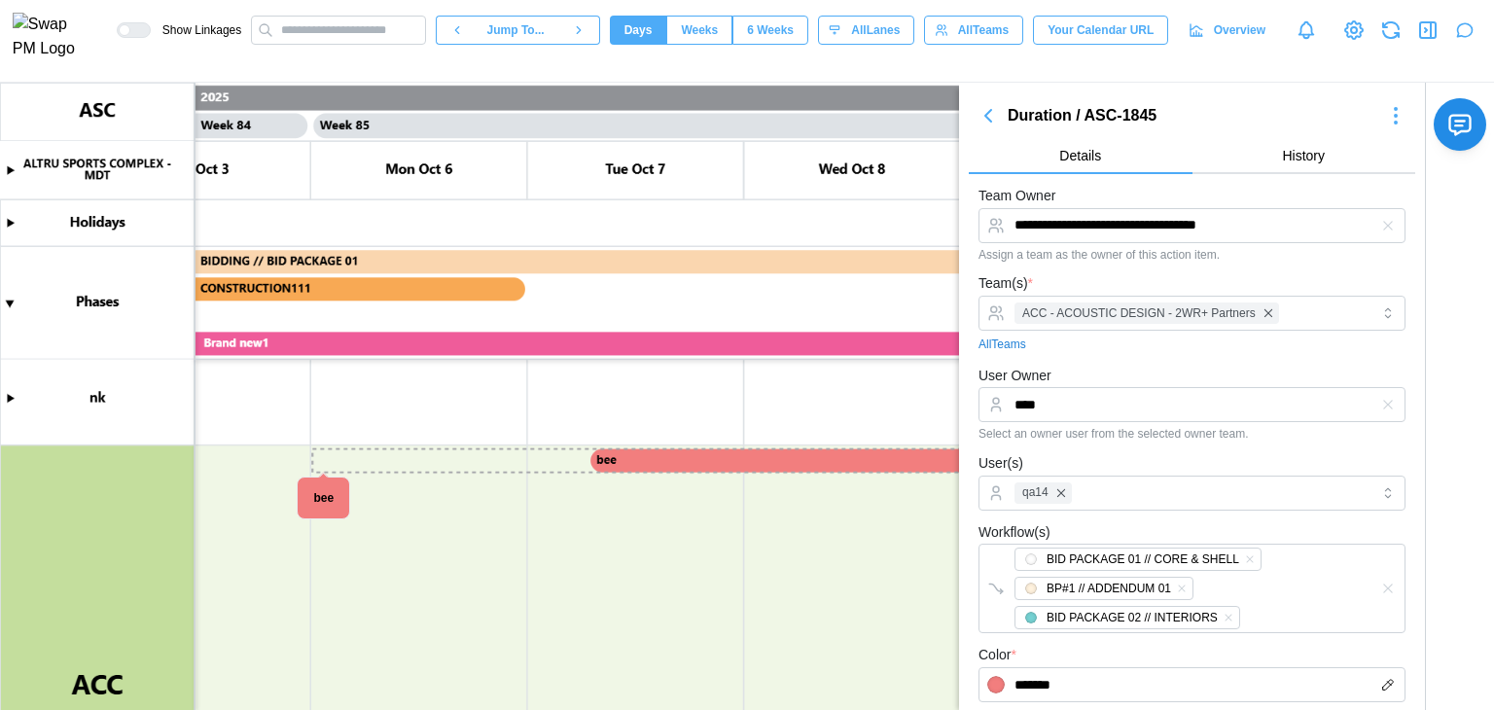
drag, startPoint x: 338, startPoint y: 464, endPoint x: 553, endPoint y: 470, distance: 215.0
click at [553, 470] on canvas at bounding box center [747, 396] width 1494 height 627
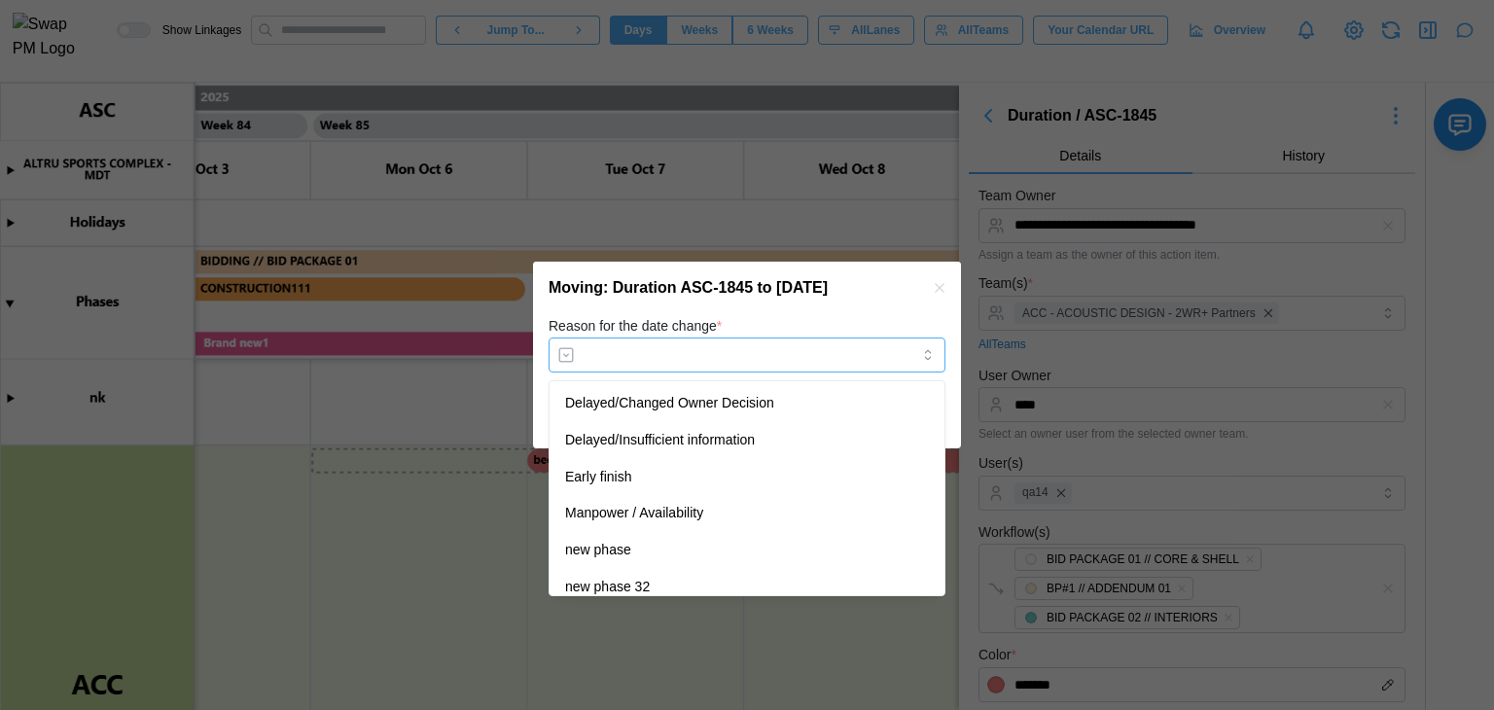
click at [672, 340] on input "Reason for the date change *" at bounding box center [747, 355] width 397 height 35
type input "**********"
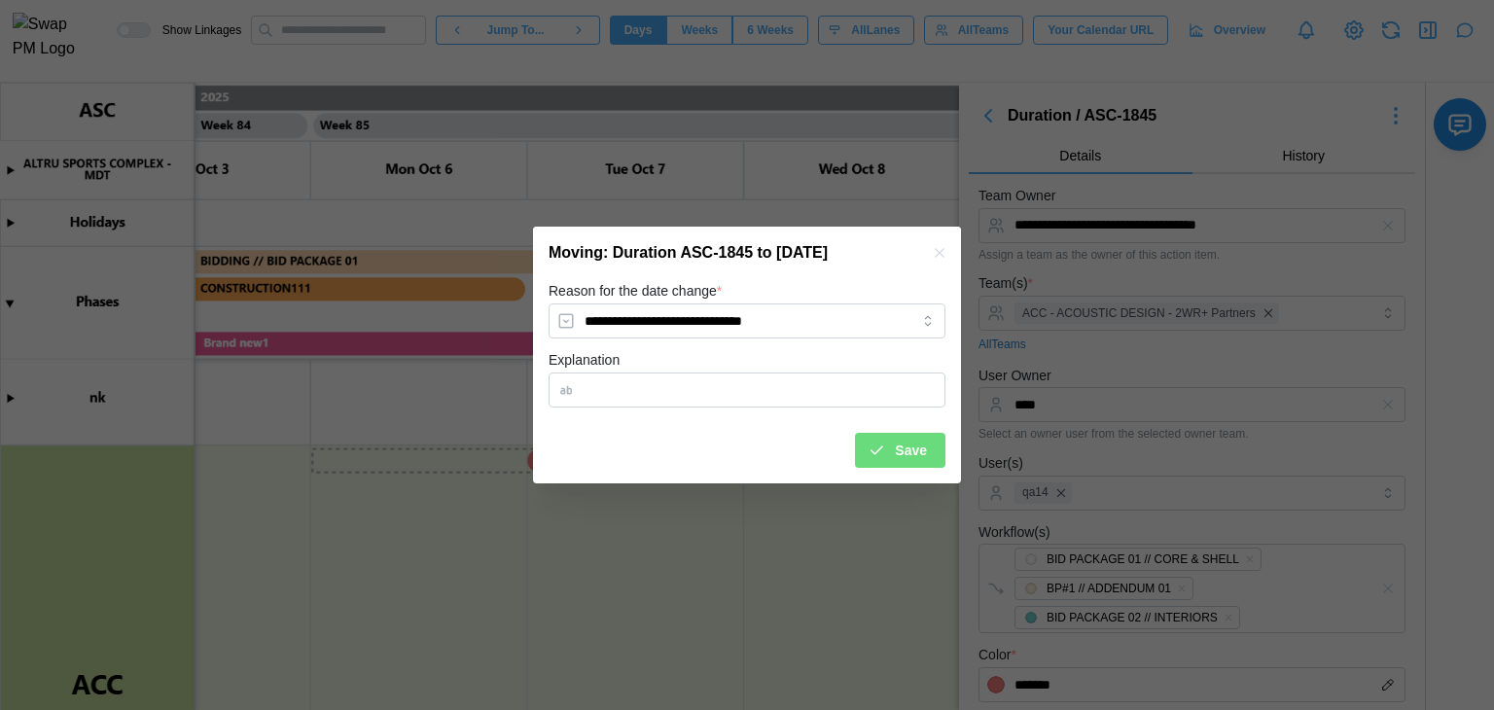
click at [659, 359] on div "Explanation" at bounding box center [747, 377] width 397 height 59
click at [657, 379] on input "Explanation" at bounding box center [747, 390] width 397 height 35
type input "****"
click at [875, 452] on icon "submit" at bounding box center [877, 451] width 18 height 18
type textarea "*"
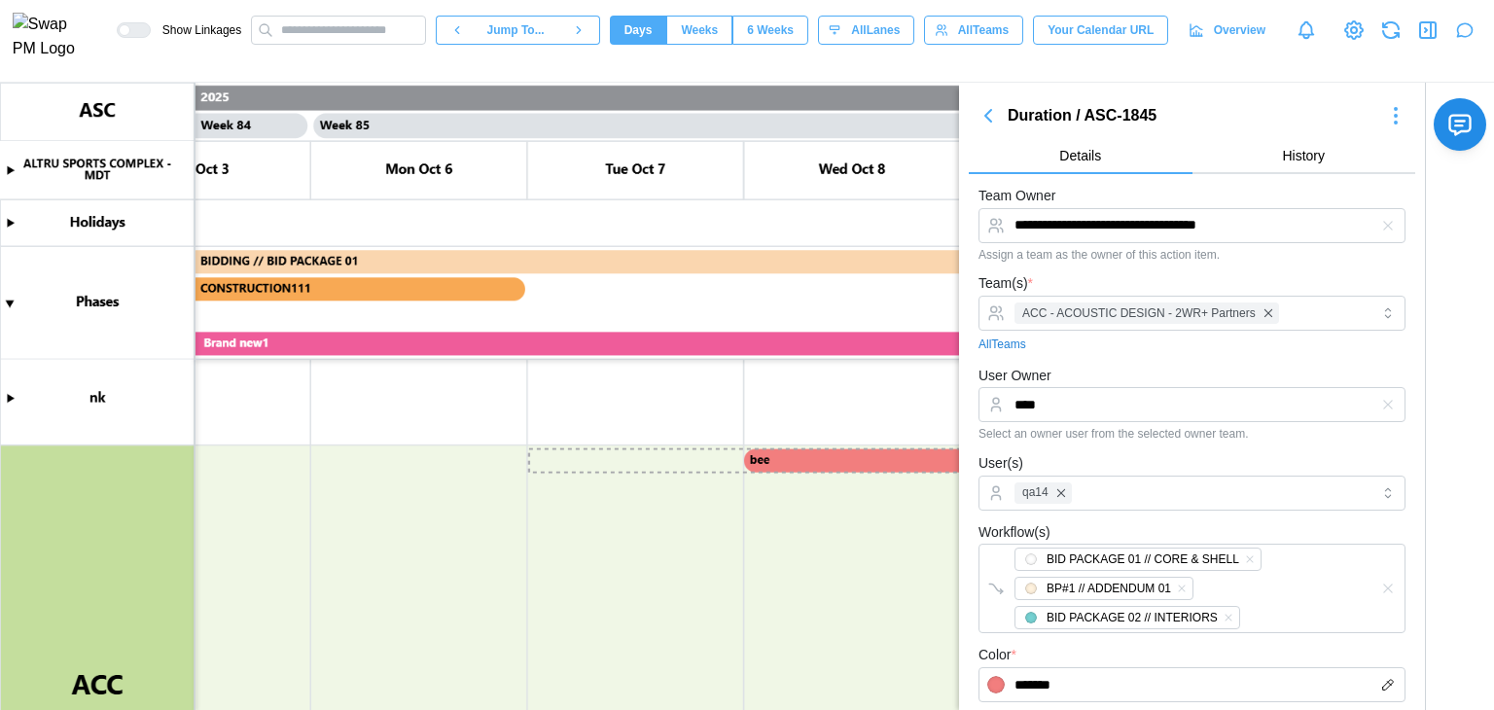
drag, startPoint x: 709, startPoint y: 468, endPoint x: 843, endPoint y: 466, distance: 134.2
click at [843, 466] on canvas at bounding box center [747, 396] width 1494 height 627
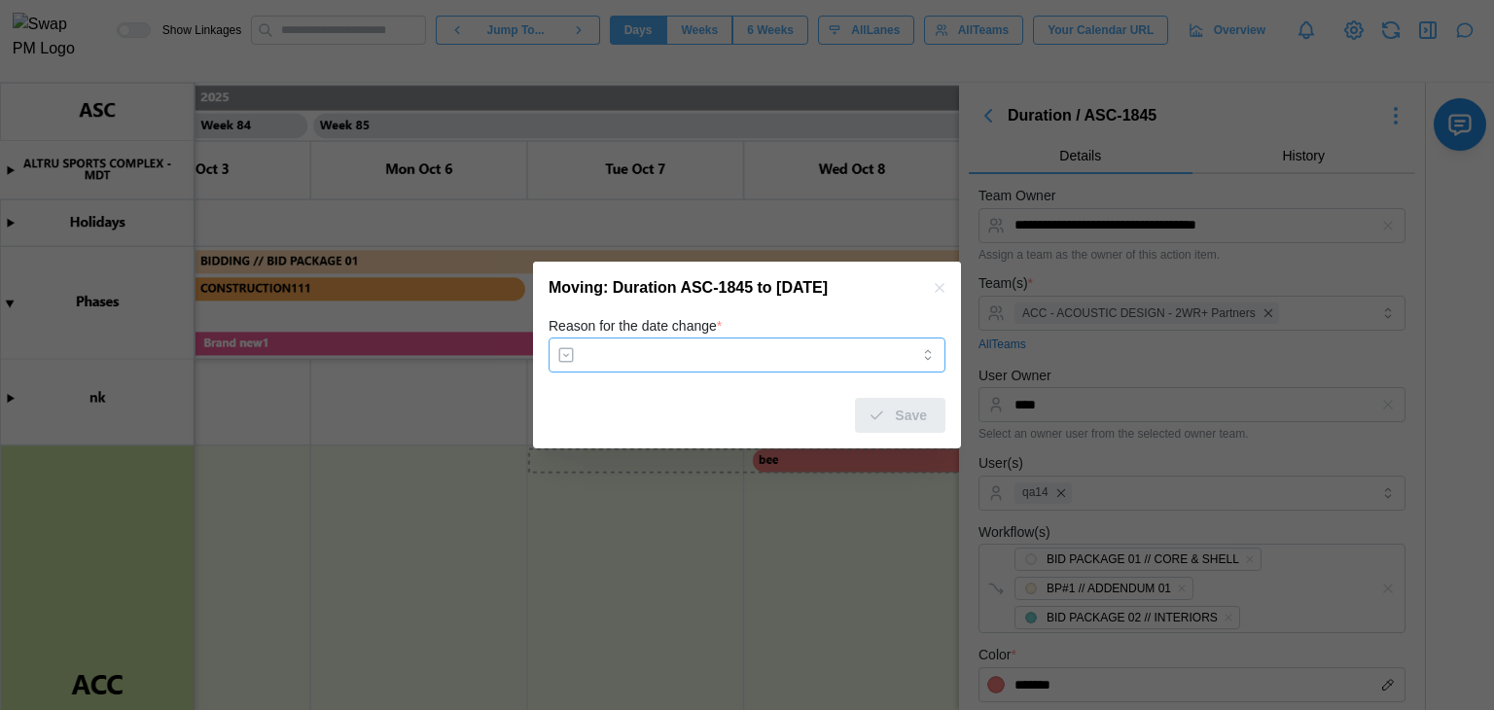
click at [697, 354] on input "Reason for the date change *" at bounding box center [747, 355] width 397 height 35
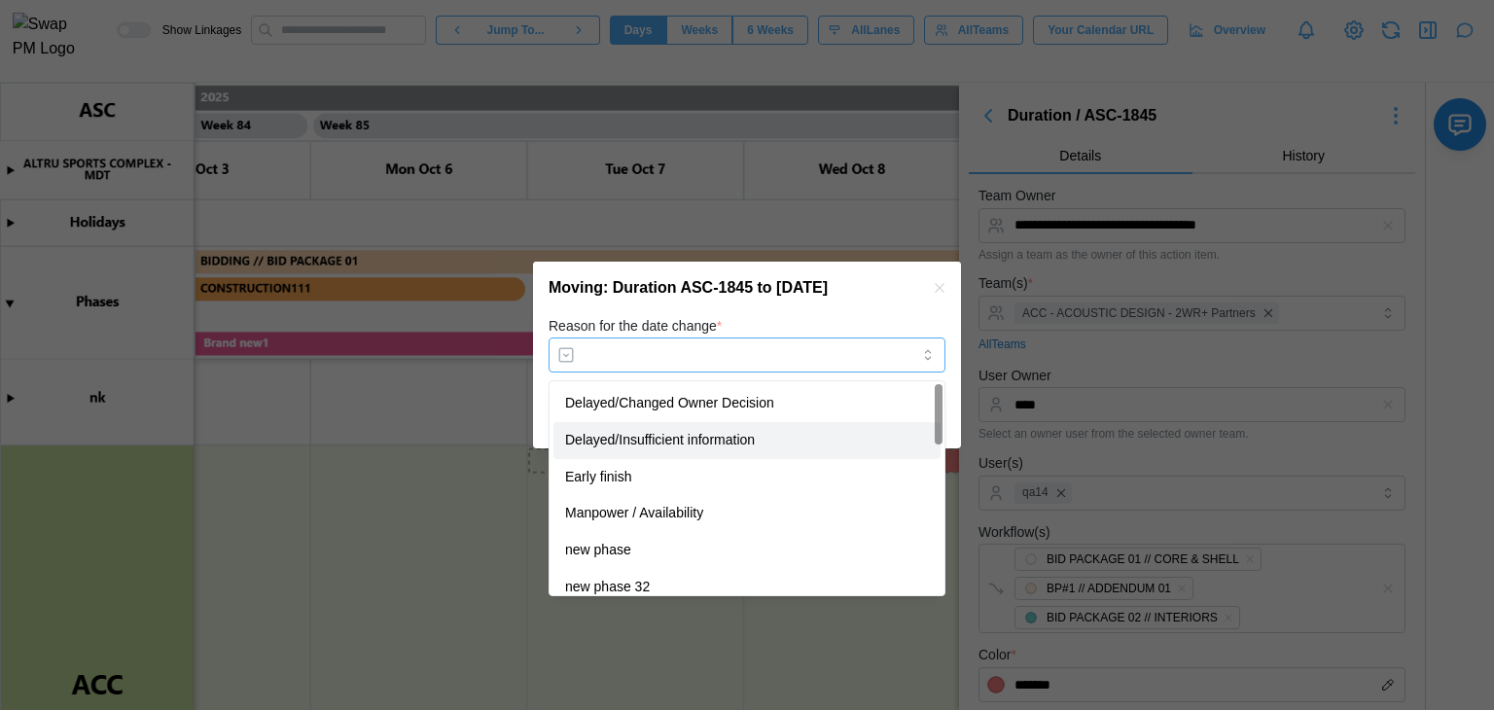
type input "**********"
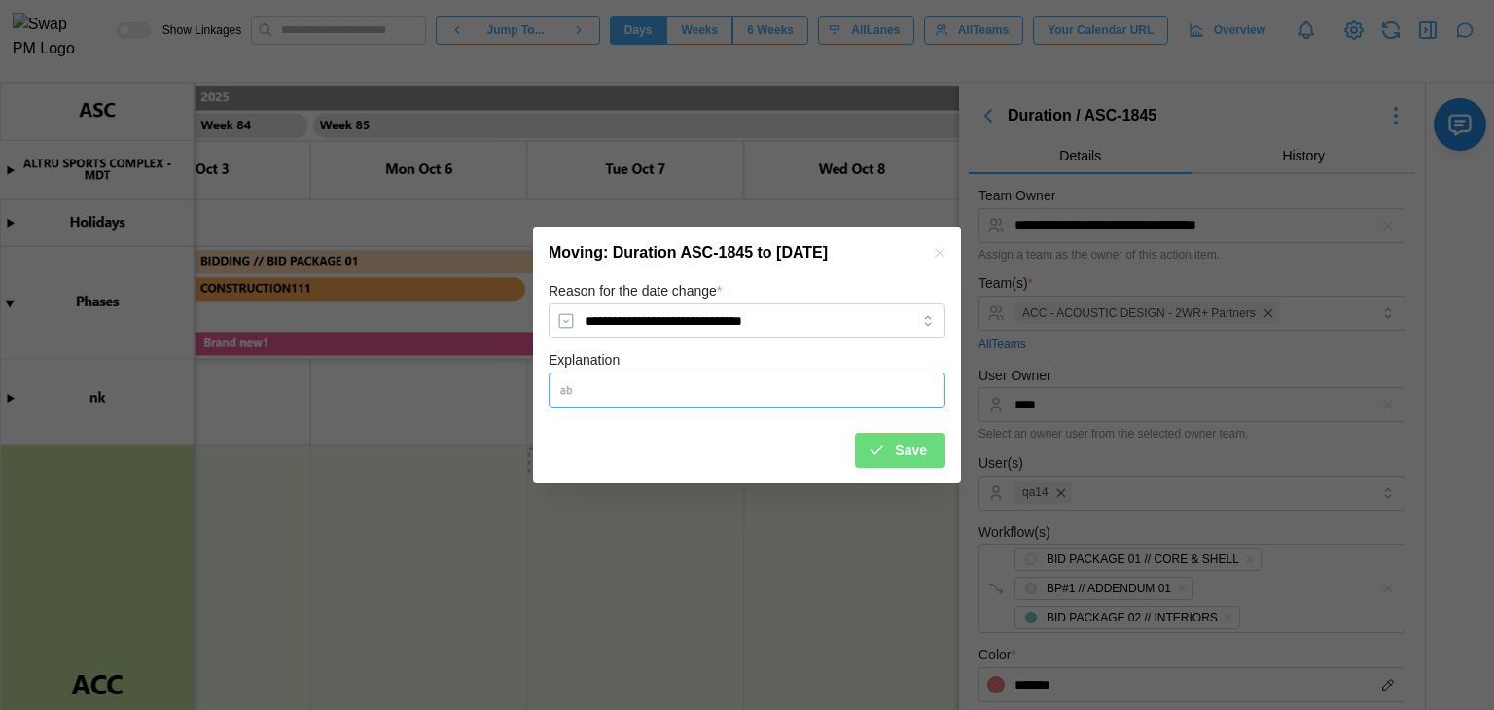
click at [663, 393] on input "Explanation" at bounding box center [747, 390] width 397 height 35
type input "*****"
click at [885, 455] on icon "submit" at bounding box center [877, 451] width 18 height 18
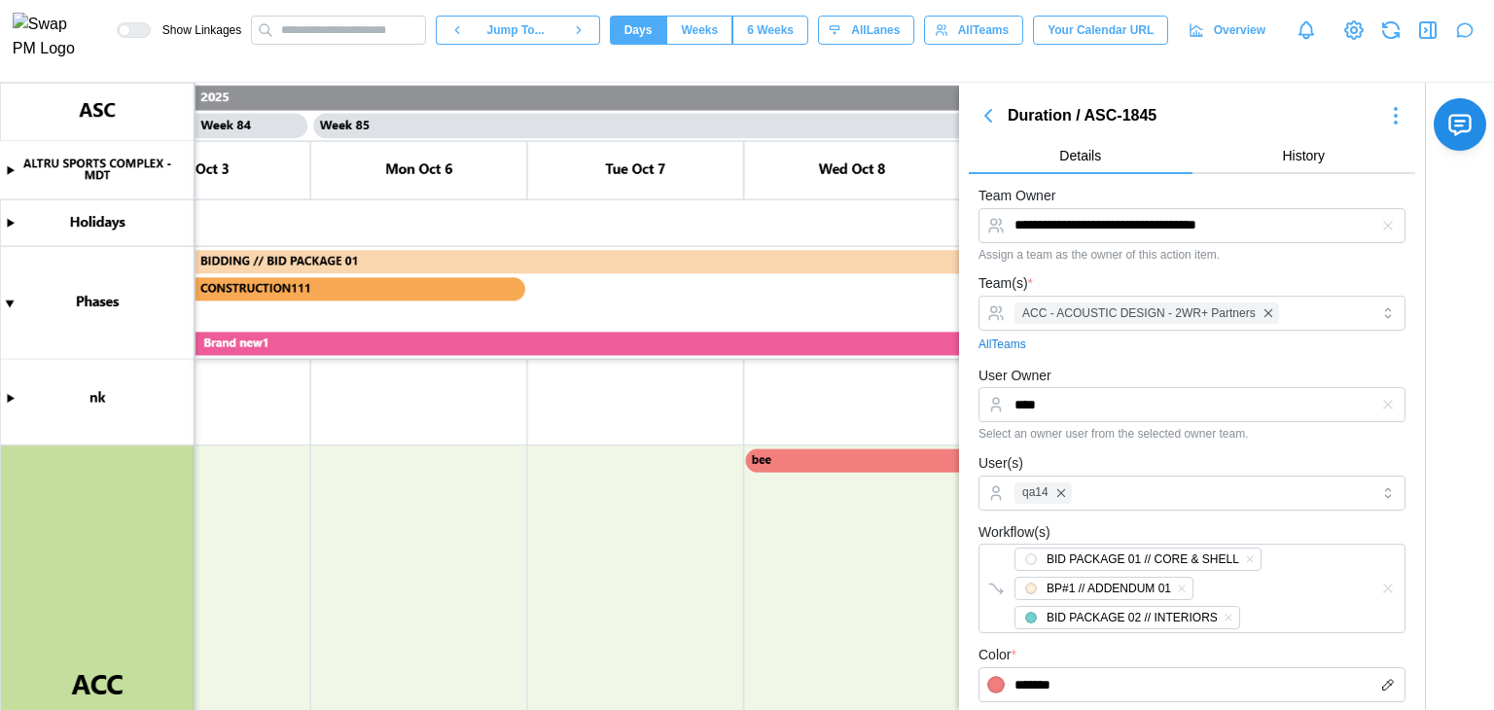
click at [783, 457] on canvas at bounding box center [747, 396] width 1494 height 627
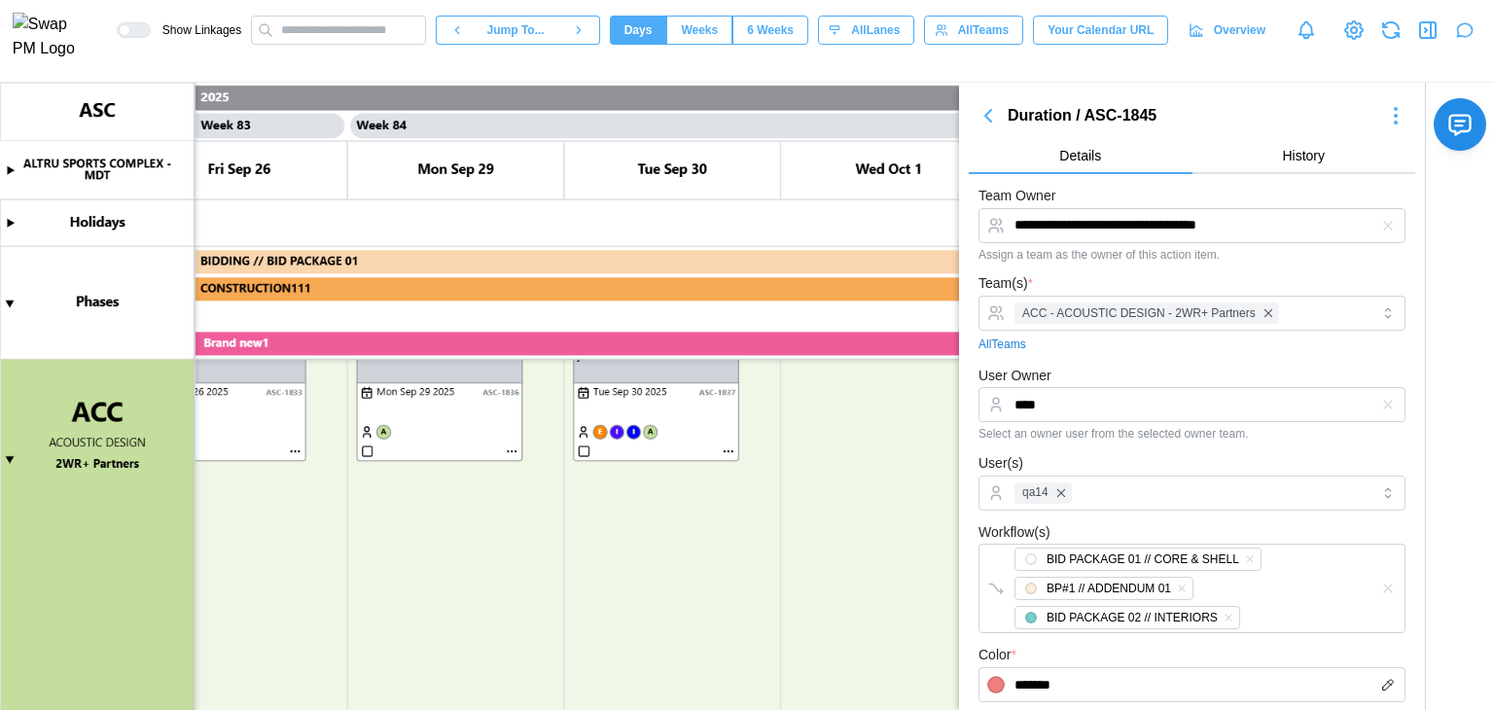
scroll to position [421, 0]
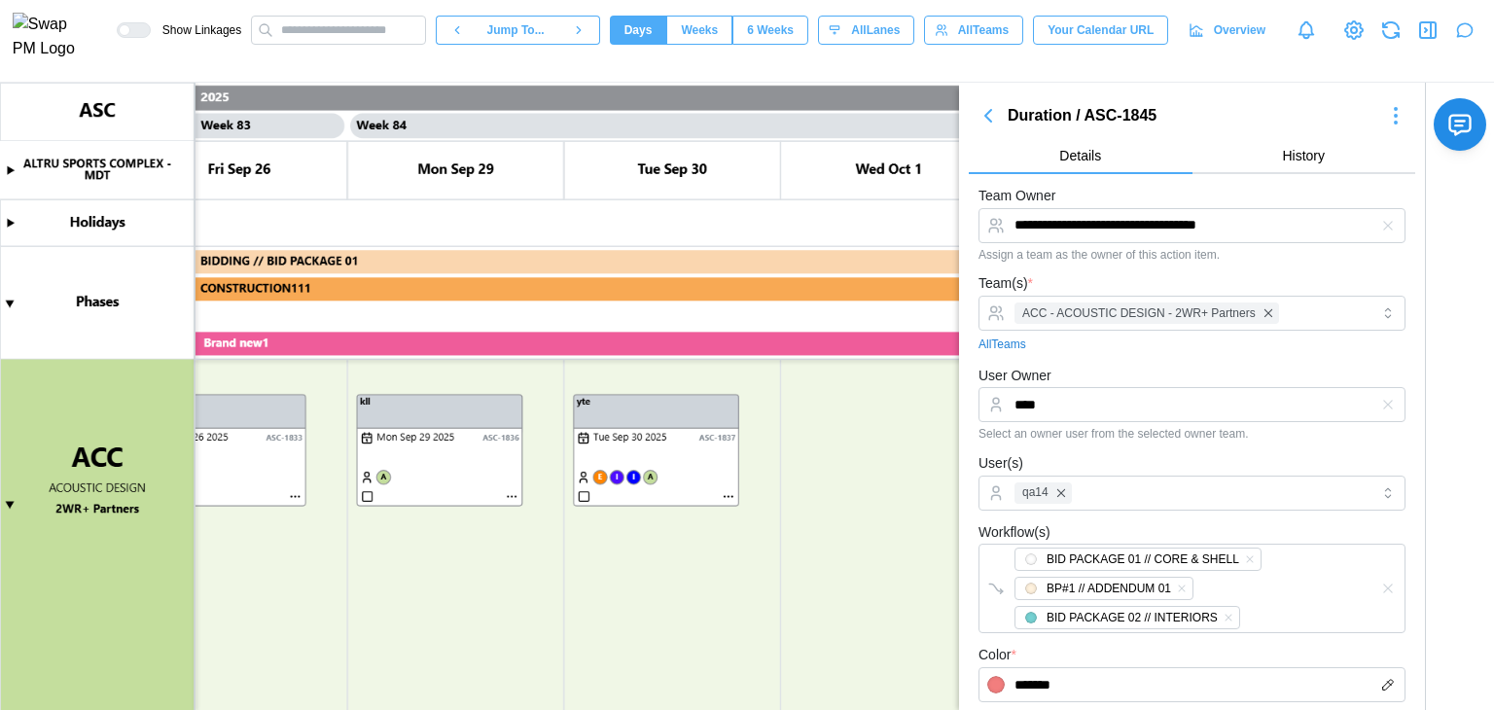
type textarea "*"
click at [724, 494] on canvas at bounding box center [747, 396] width 1494 height 627
click at [728, 496] on canvas at bounding box center [747, 396] width 1494 height 627
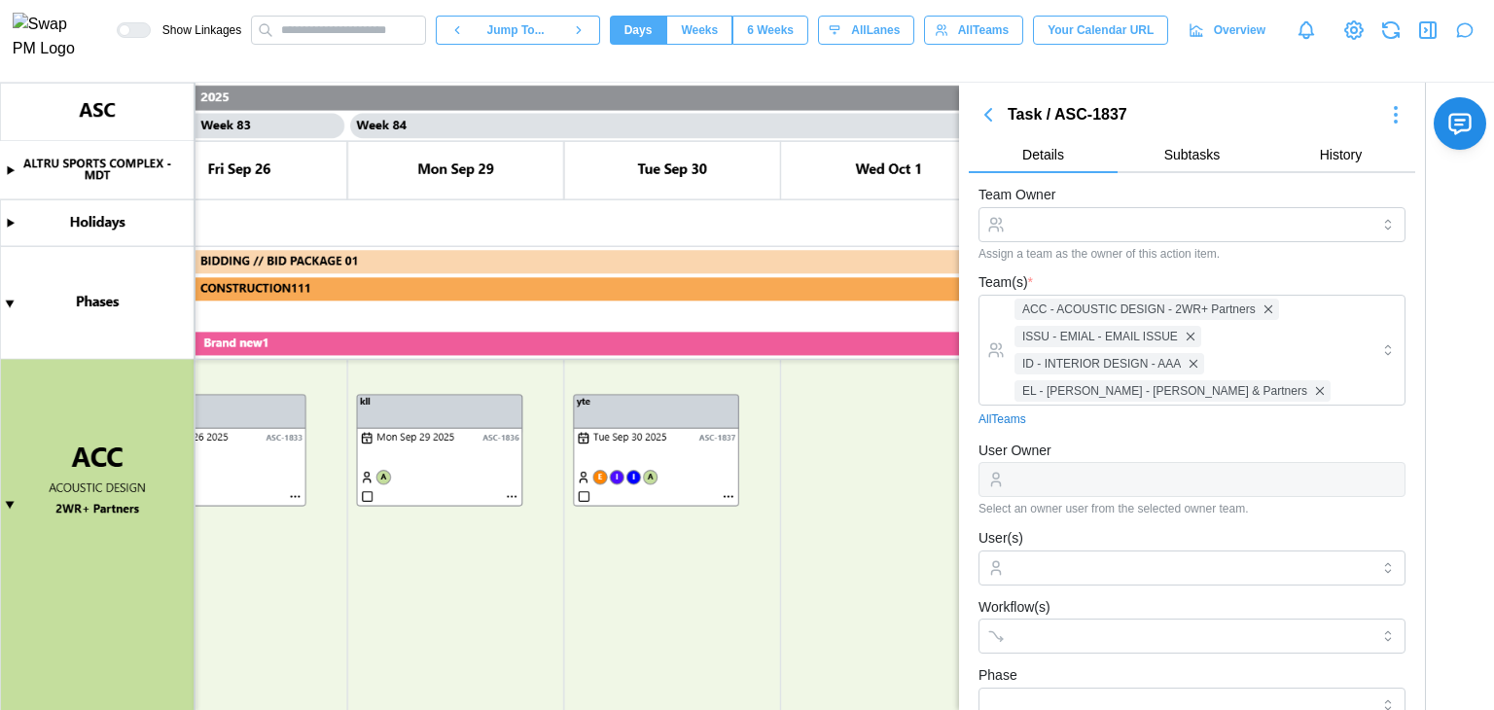
scroll to position [0, 0]
click at [1087, 214] on input "Team Owner" at bounding box center [1191, 225] width 427 height 35
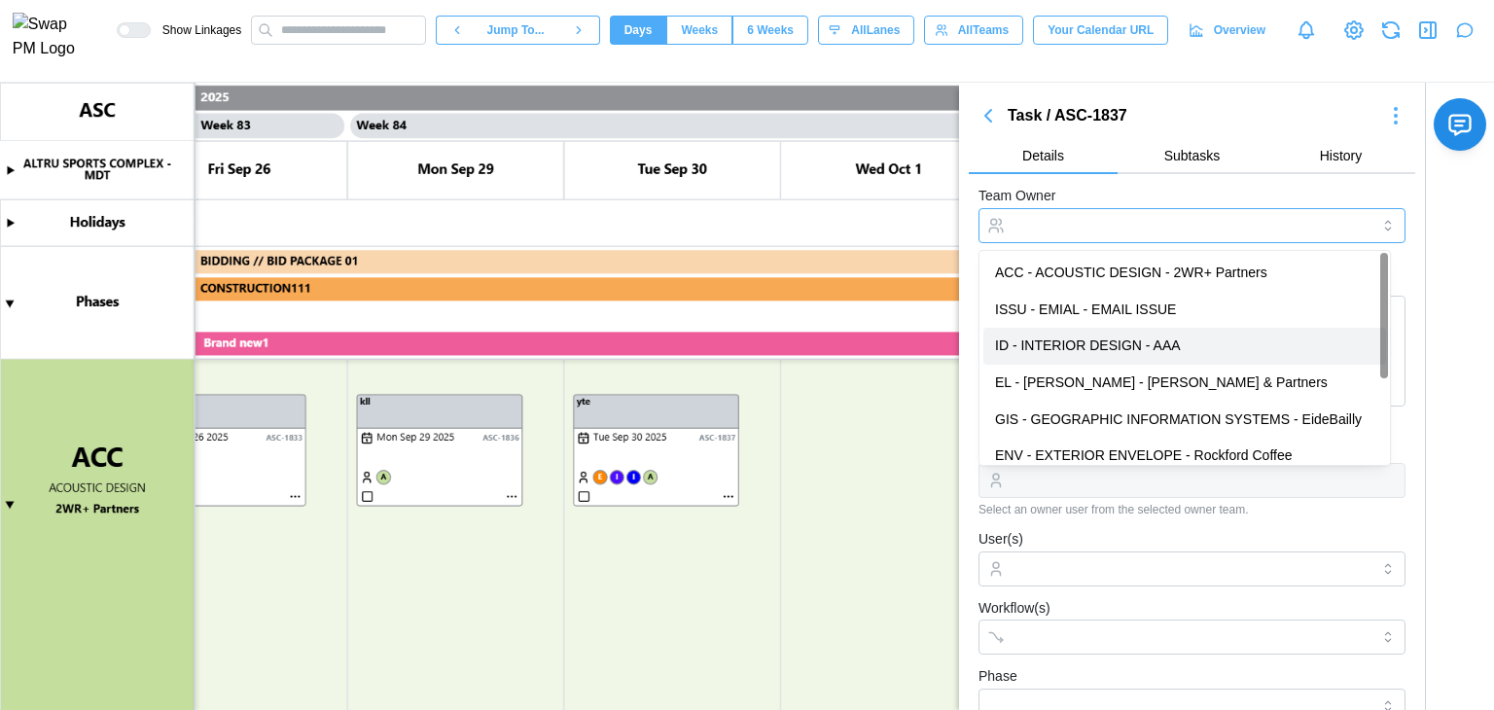
type input "**********"
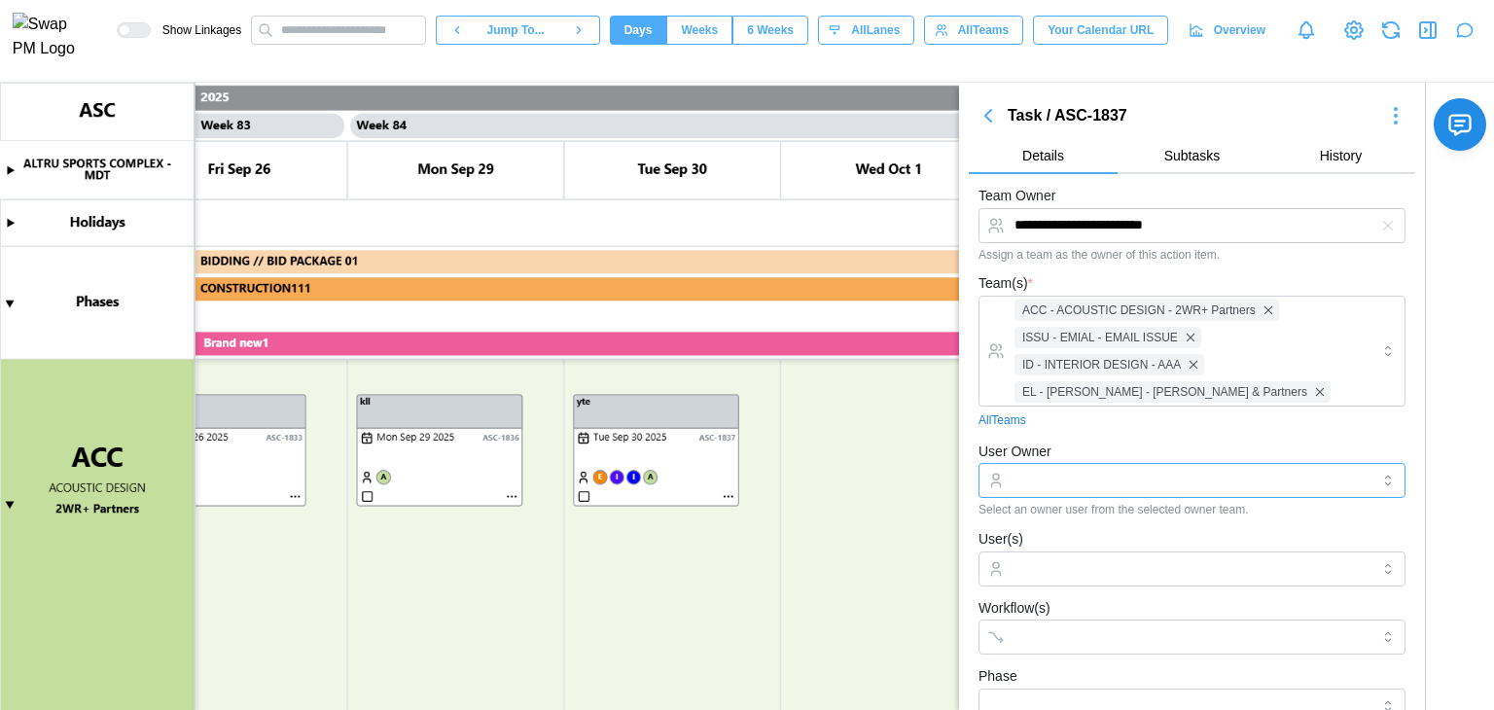
click at [1067, 470] on input "User Owner" at bounding box center [1191, 480] width 427 height 35
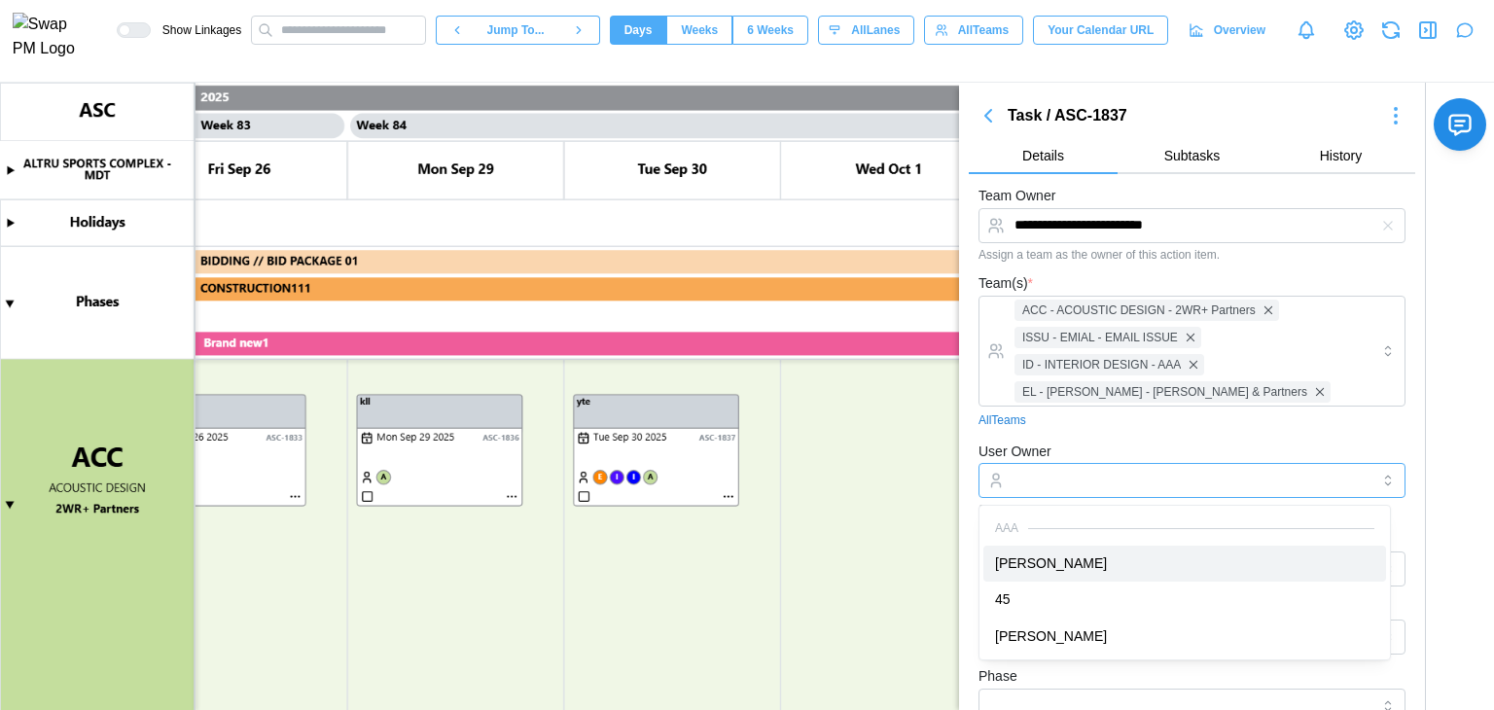
type input "**********"
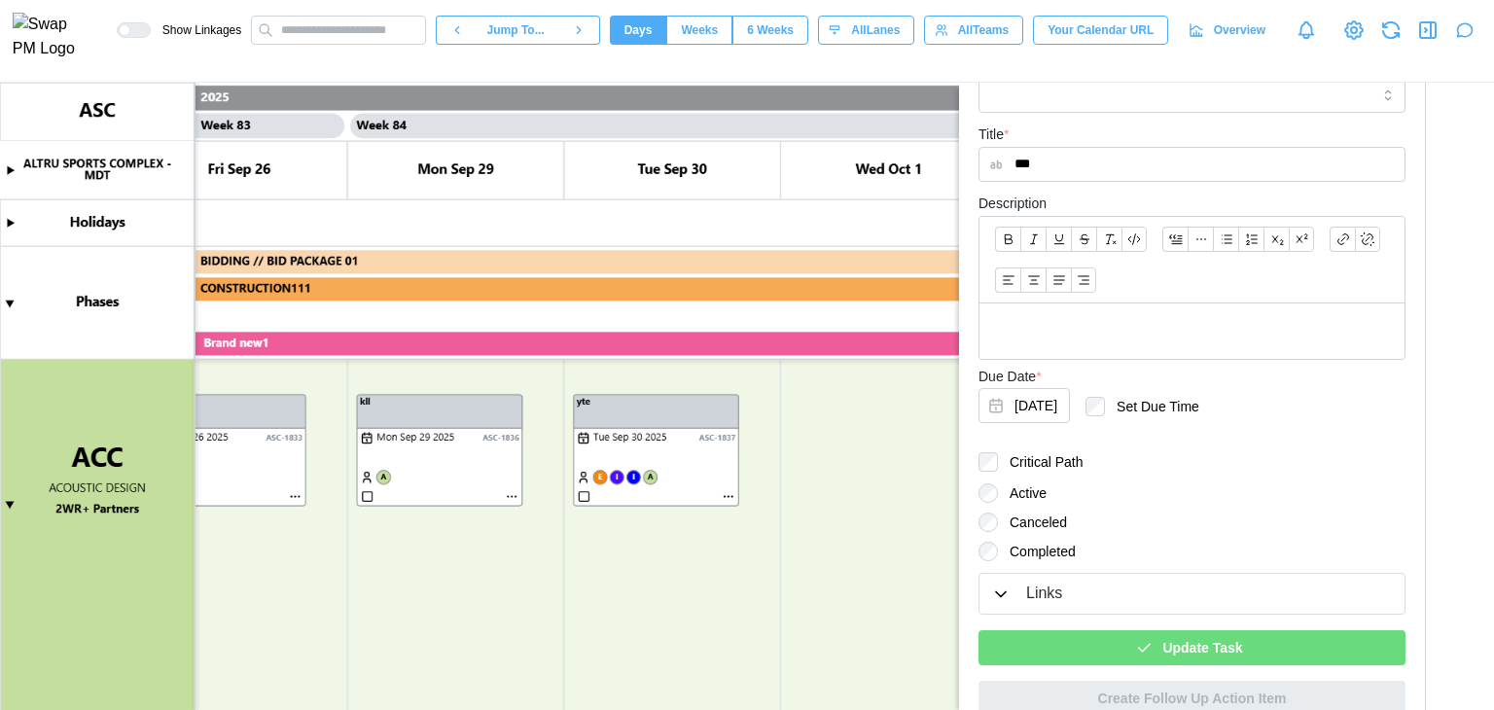
scroll to position [634, 0]
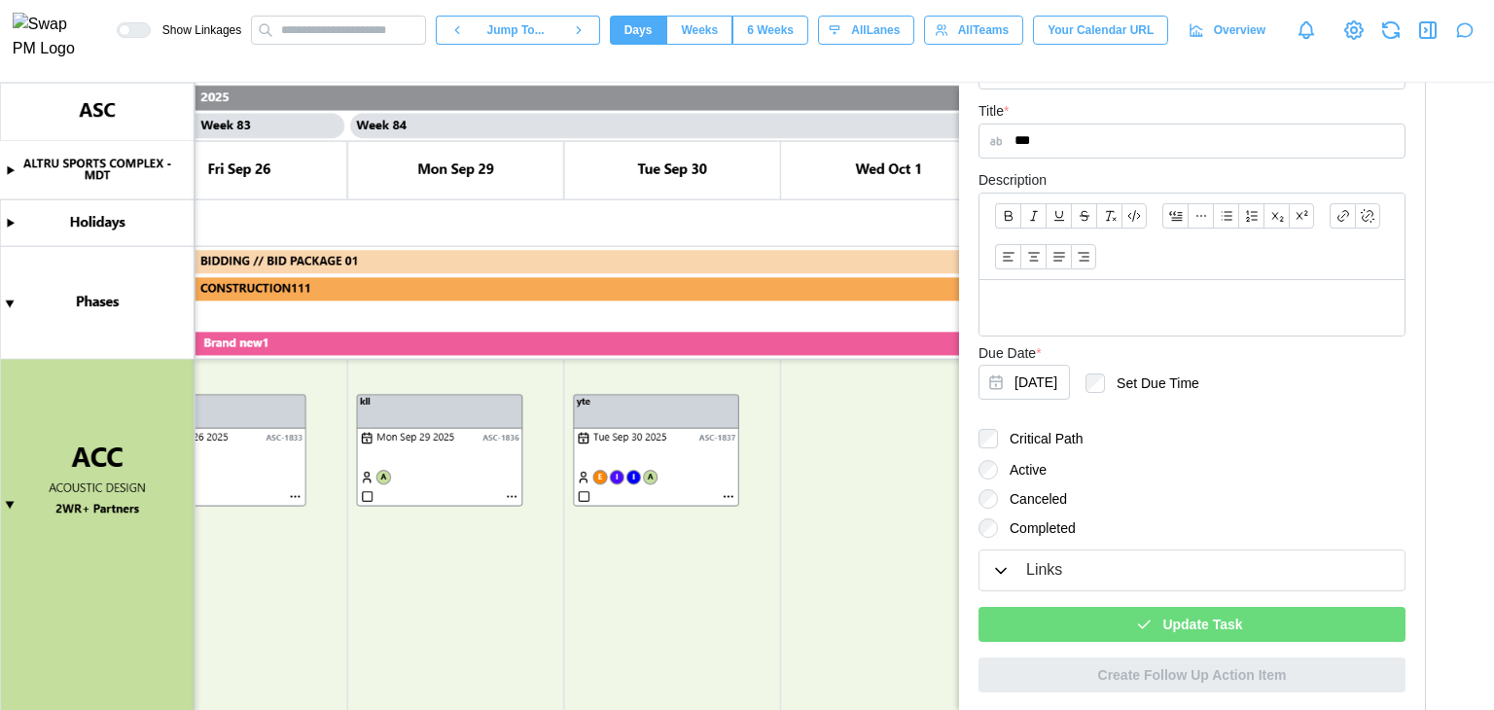
click at [1202, 630] on span "Update Task" at bounding box center [1202, 624] width 80 height 33
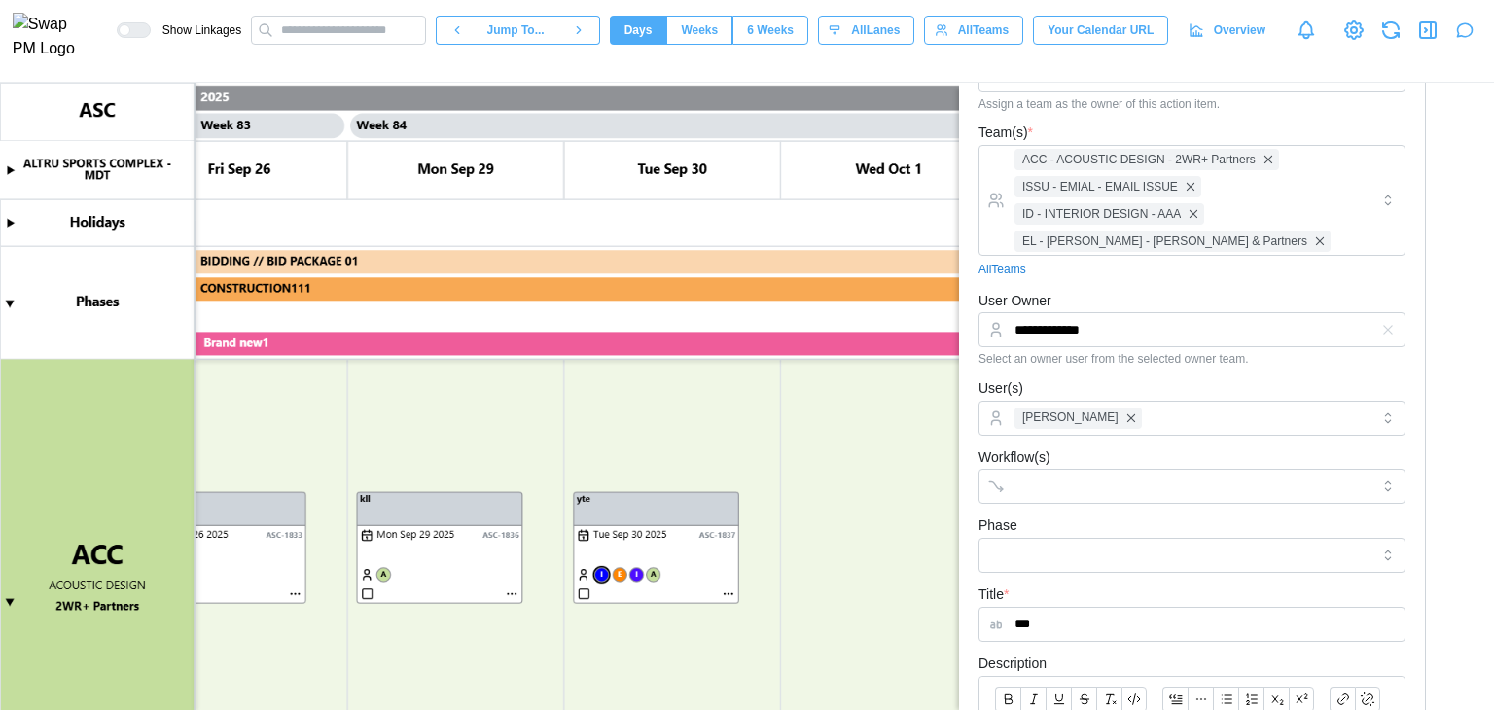
scroll to position [148, 0]
click at [1072, 481] on input "Workflow(s)" at bounding box center [1174, 489] width 320 height 16
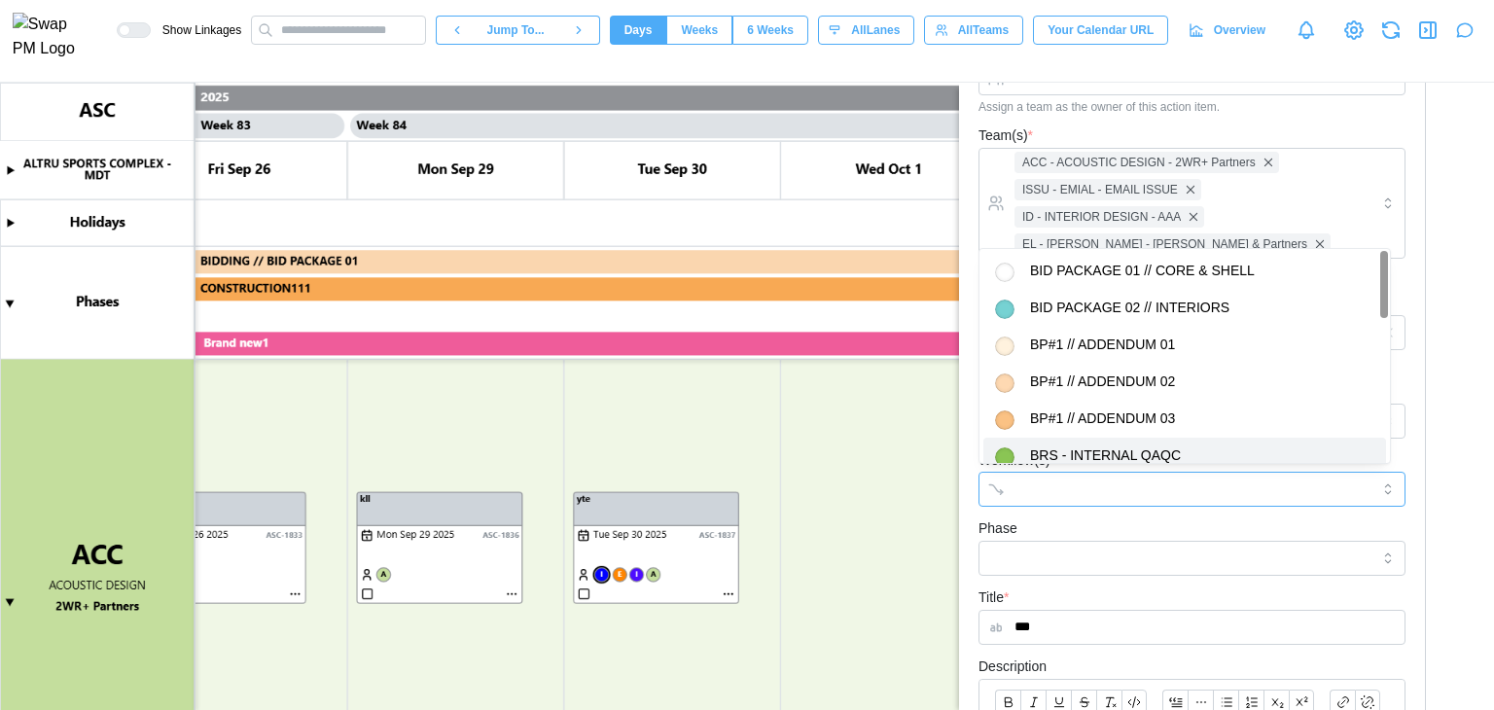
drag, startPoint x: 1101, startPoint y: 499, endPoint x: 1095, endPoint y: 509, distance: 11.3
click at [1101, 499] on div at bounding box center [1172, 489] width 325 height 33
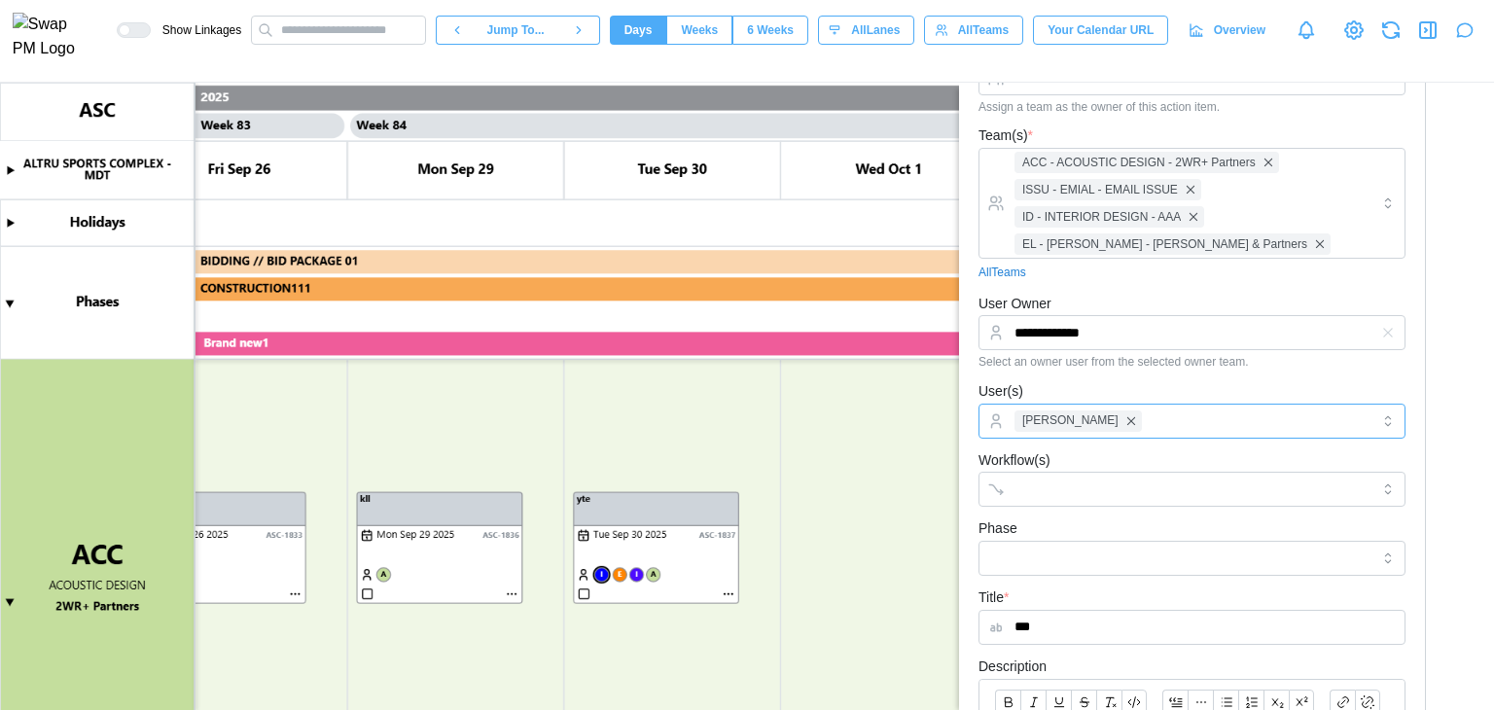
click at [1124, 419] on div "[PERSON_NAME]" at bounding box center [1190, 421] width 360 height 33
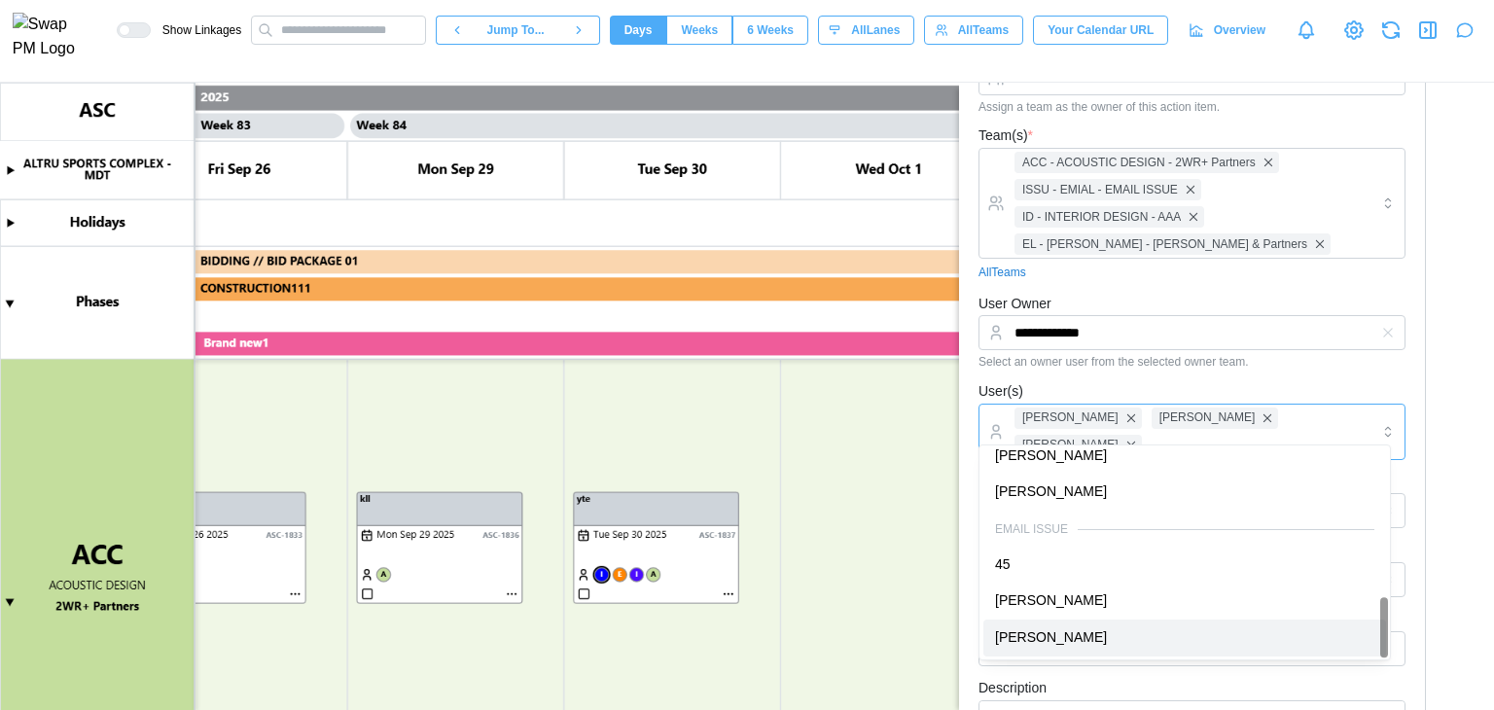
scroll to position [486, 0]
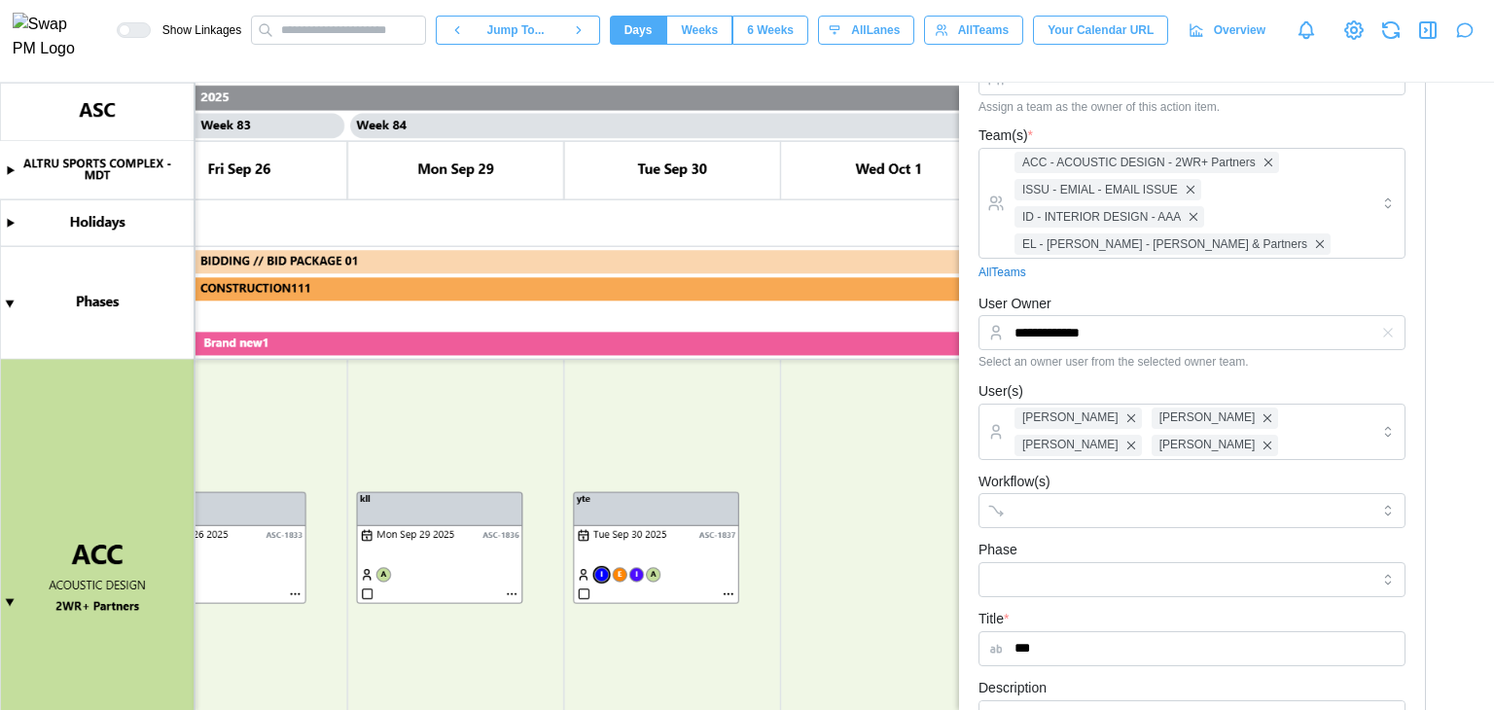
click at [1195, 374] on form "**********" at bounding box center [1191, 593] width 427 height 1114
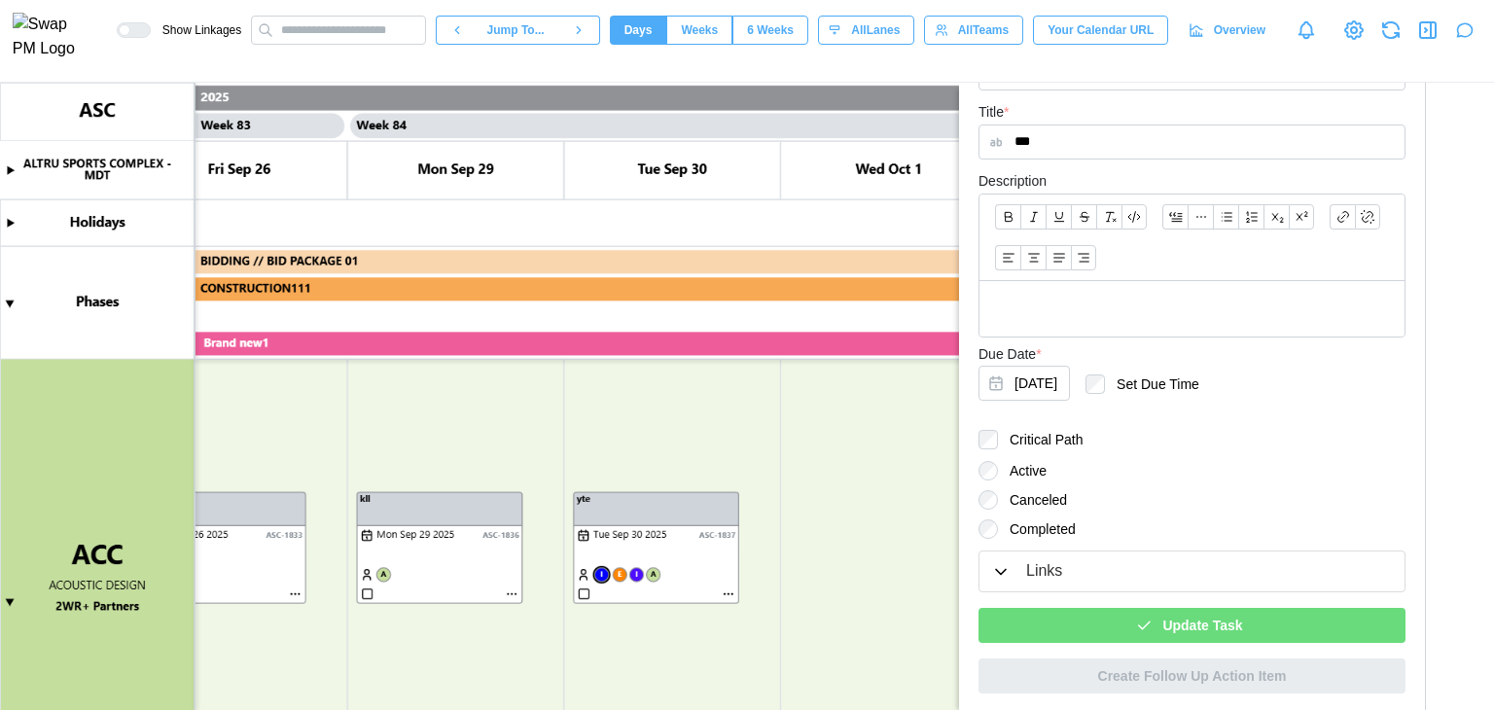
click at [1152, 637] on div "Update Task" at bounding box center [1189, 625] width 396 height 33
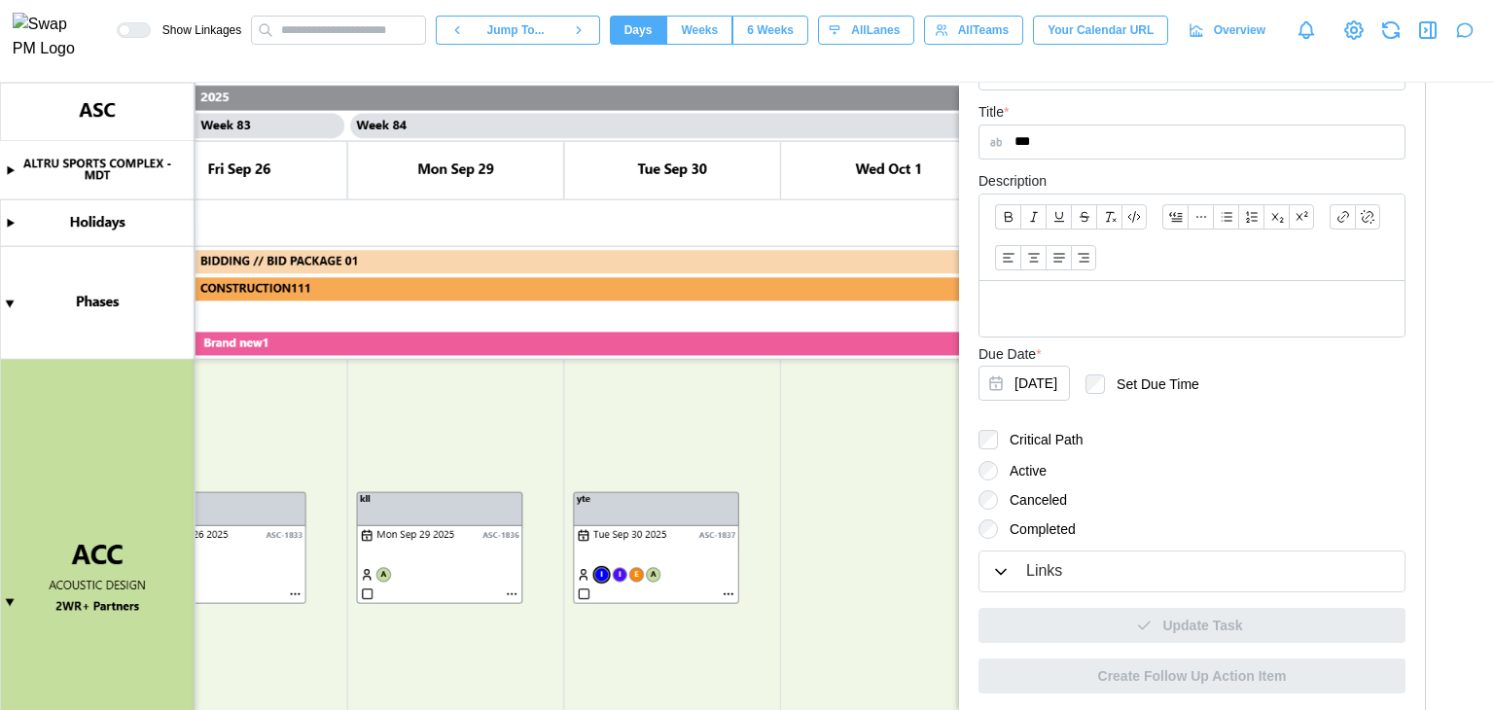
click at [604, 572] on canvas at bounding box center [747, 396] width 1494 height 627
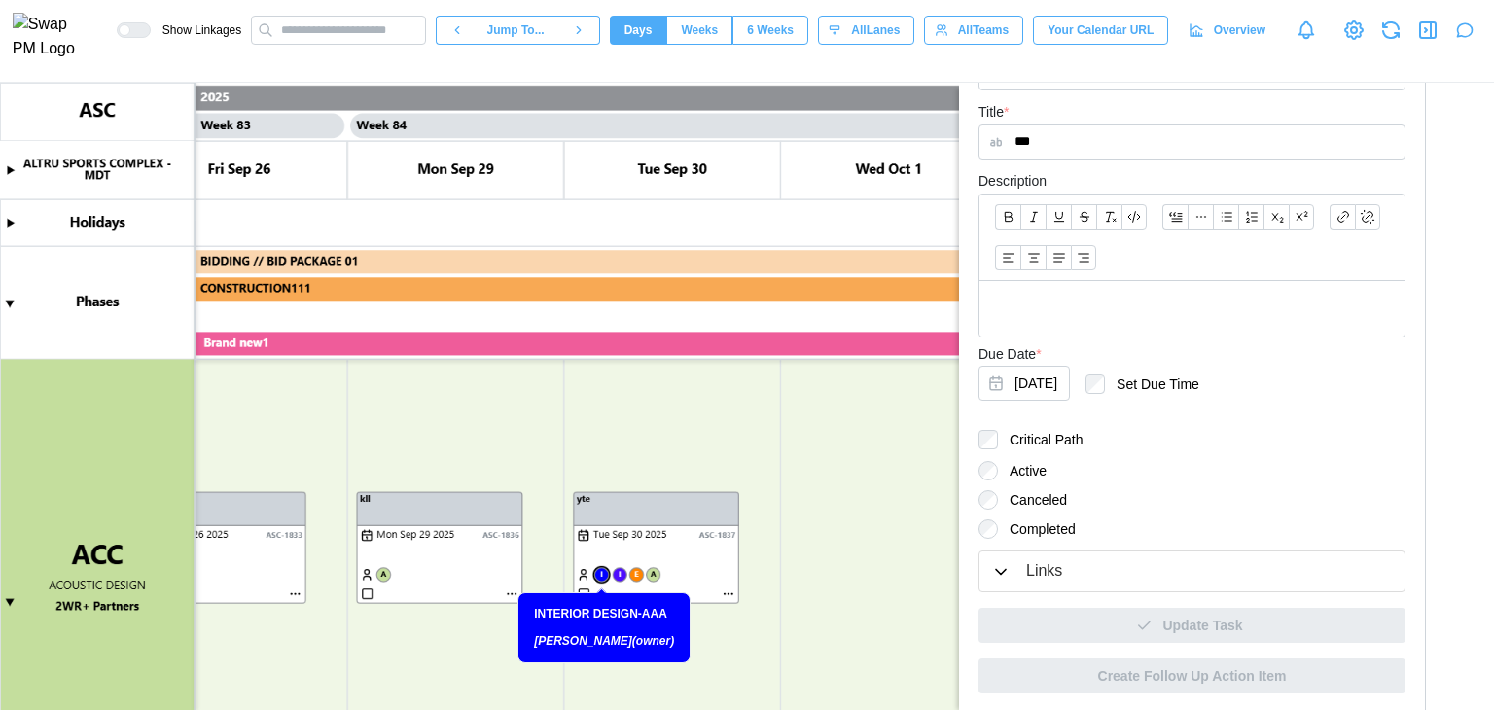
click at [606, 571] on canvas at bounding box center [747, 396] width 1494 height 627
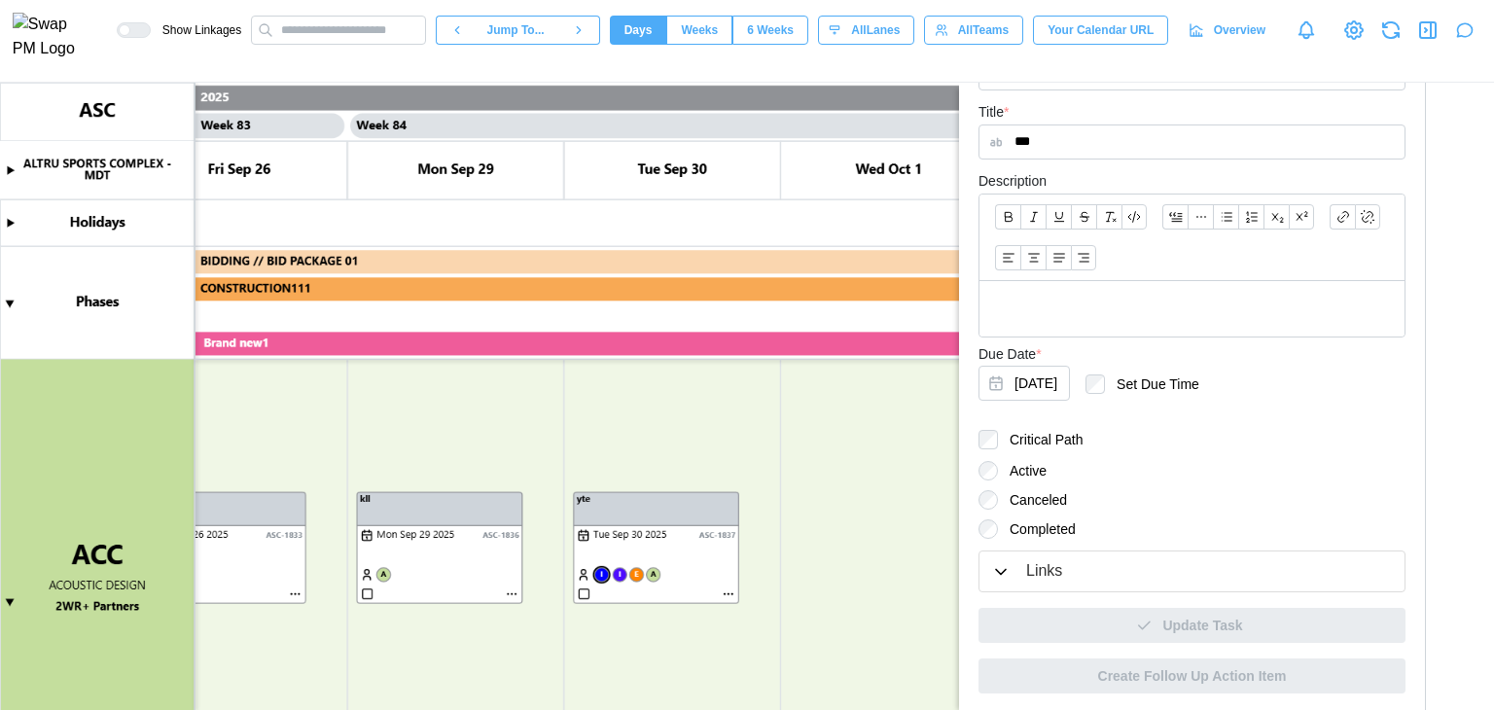
click at [1395, 35] on icon "button" at bounding box center [1390, 29] width 23 height 23
type textarea "*"
click at [606, 572] on canvas at bounding box center [747, 396] width 1494 height 627
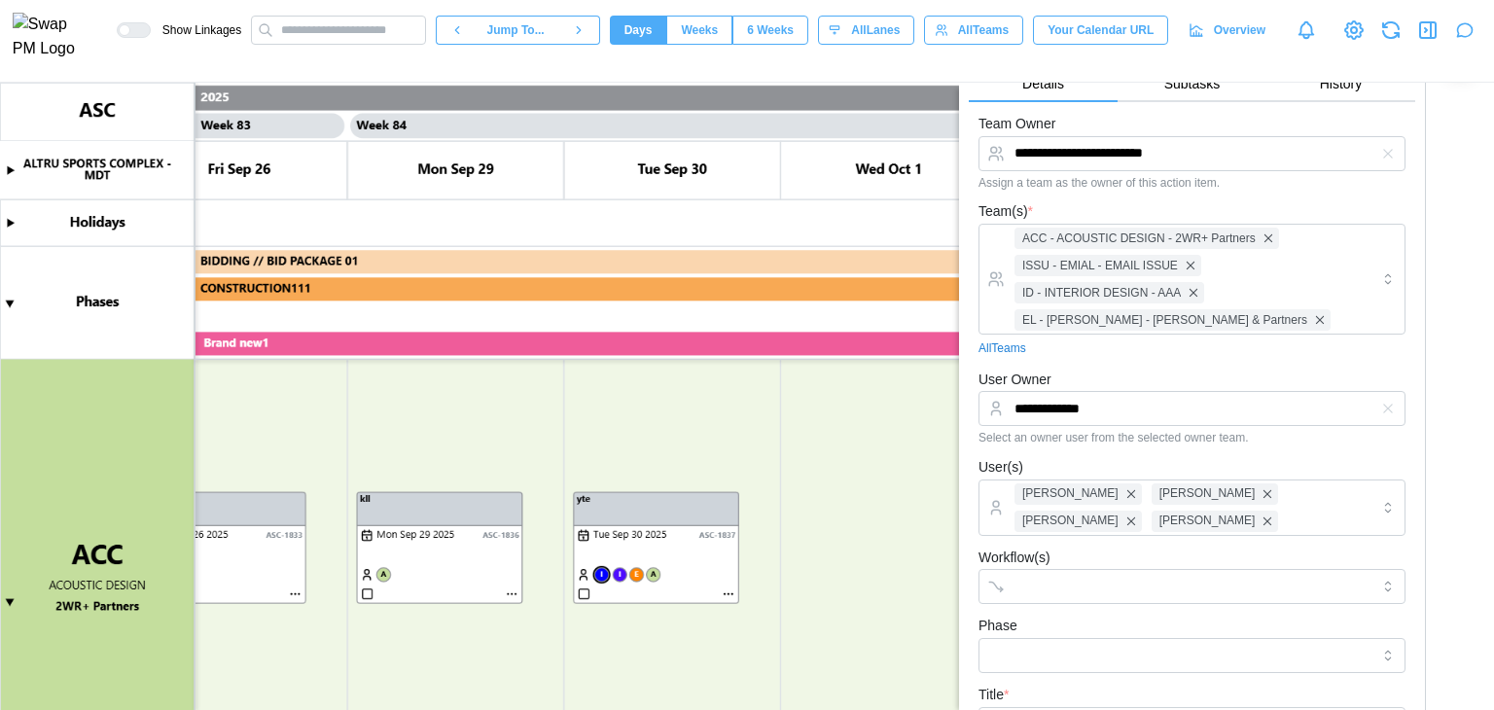
scroll to position [71, 0]
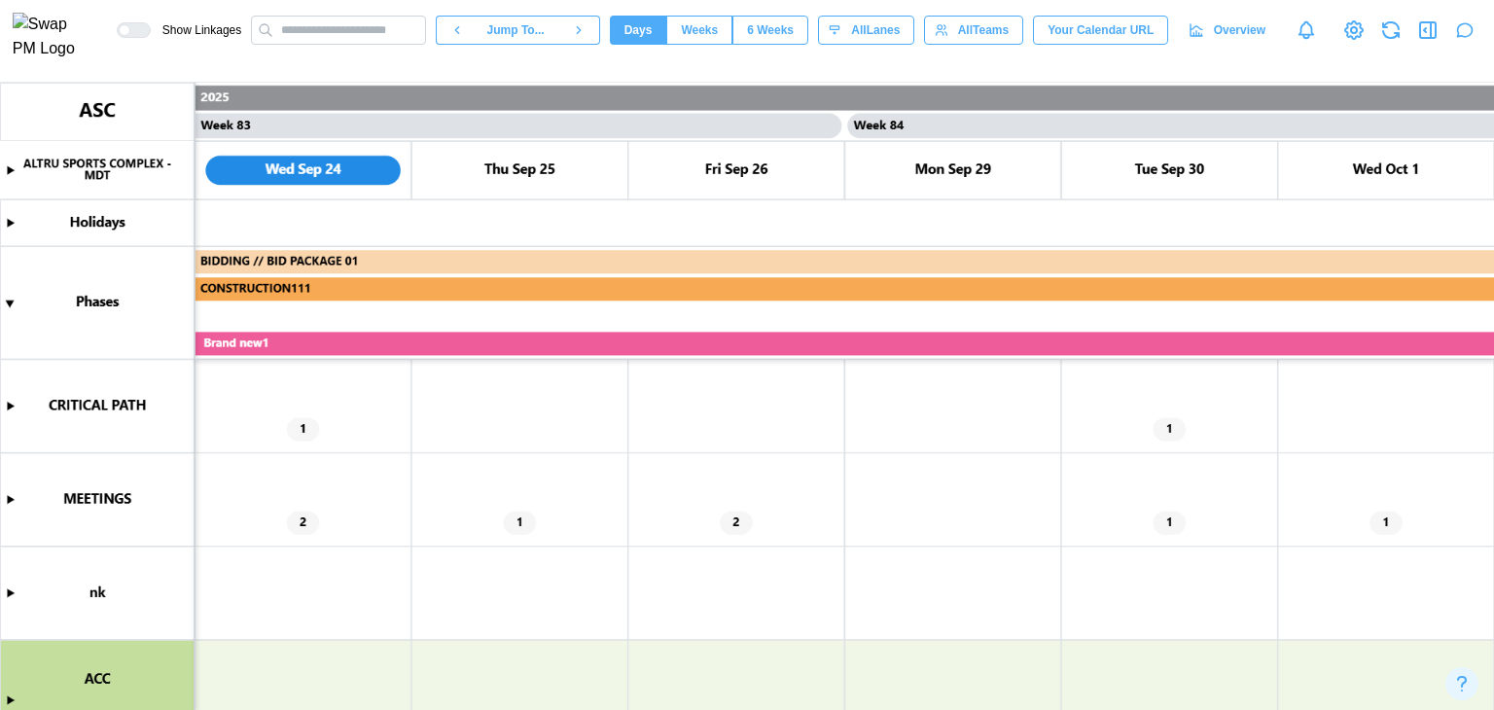
scroll to position [292, 0]
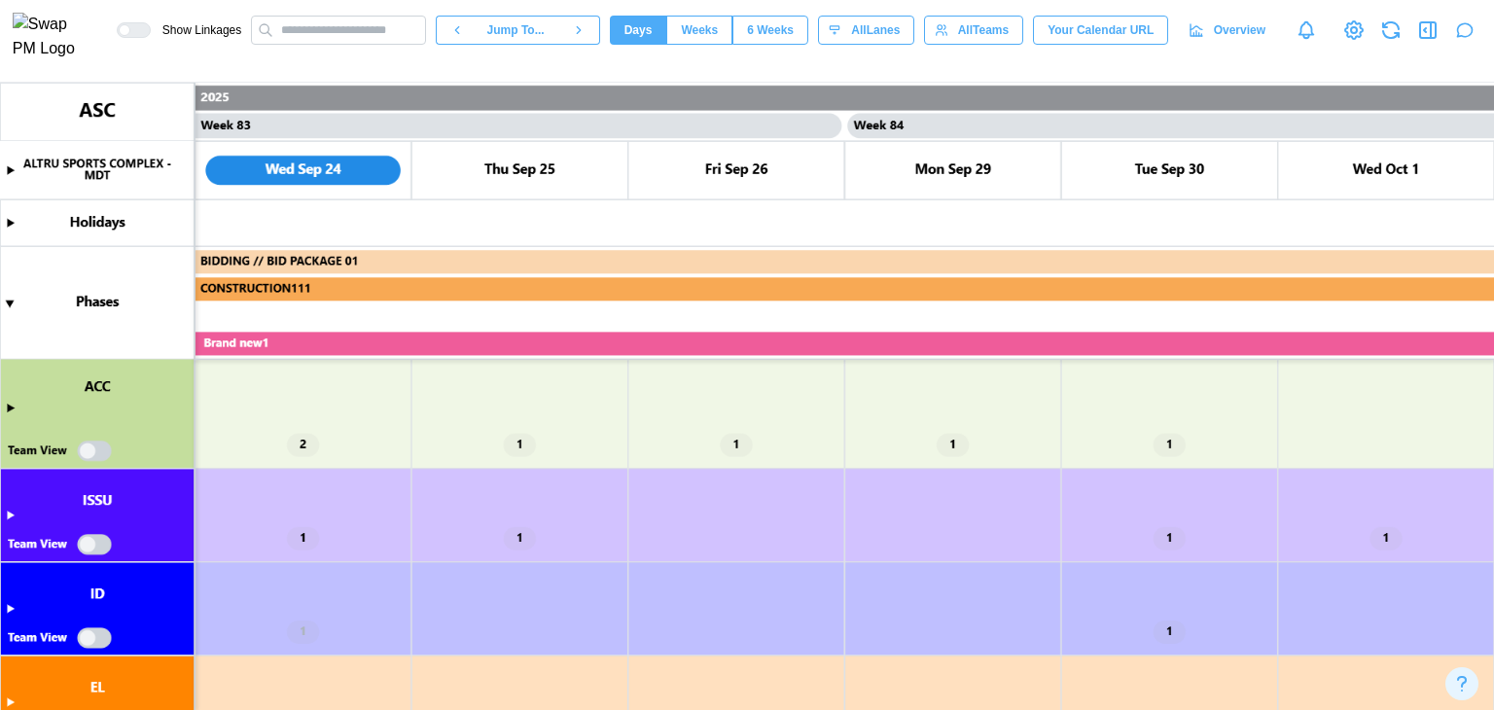
click at [7, 405] on canvas at bounding box center [747, 396] width 1494 height 627
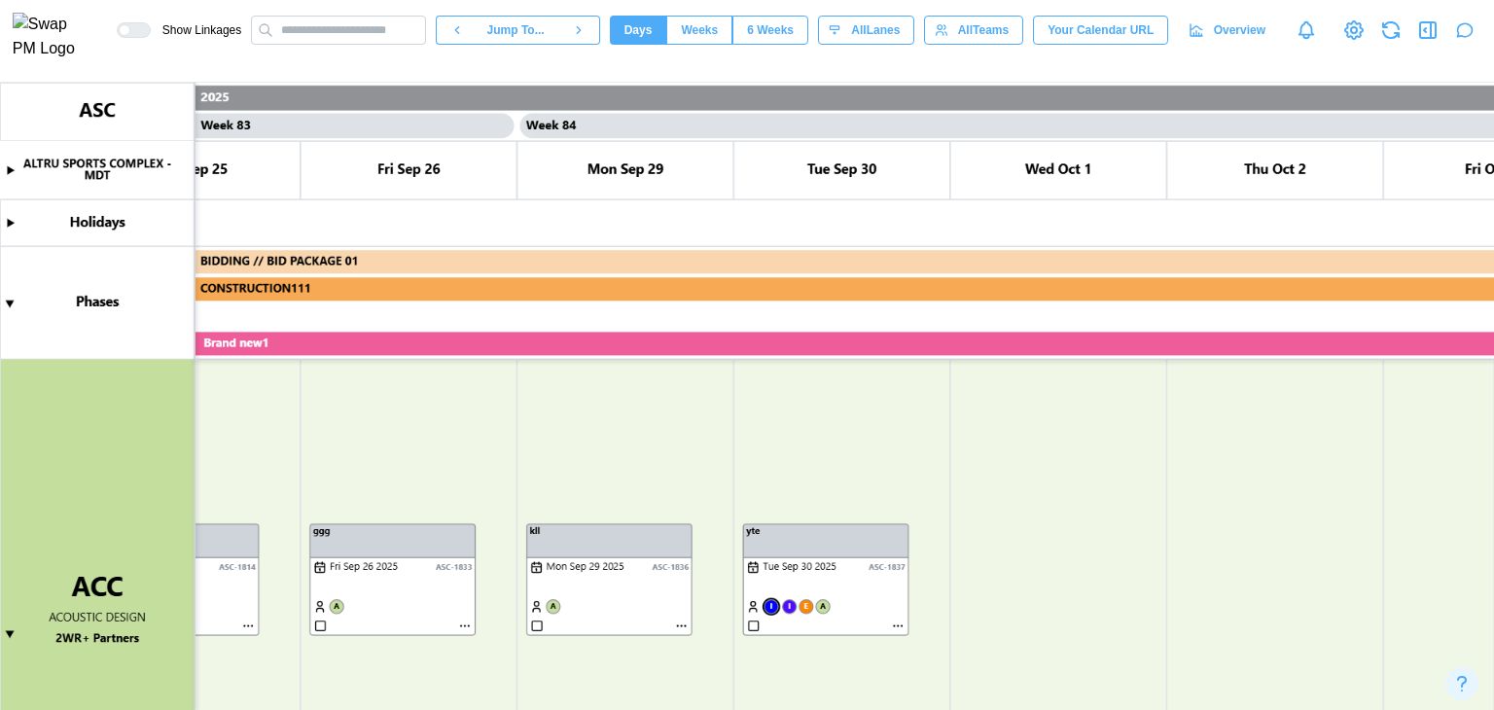
scroll to position [293, 0]
click at [765, 606] on canvas at bounding box center [747, 396] width 1494 height 627
click at [903, 622] on canvas at bounding box center [747, 396] width 1494 height 627
click at [901, 622] on canvas at bounding box center [747, 396] width 1494 height 627
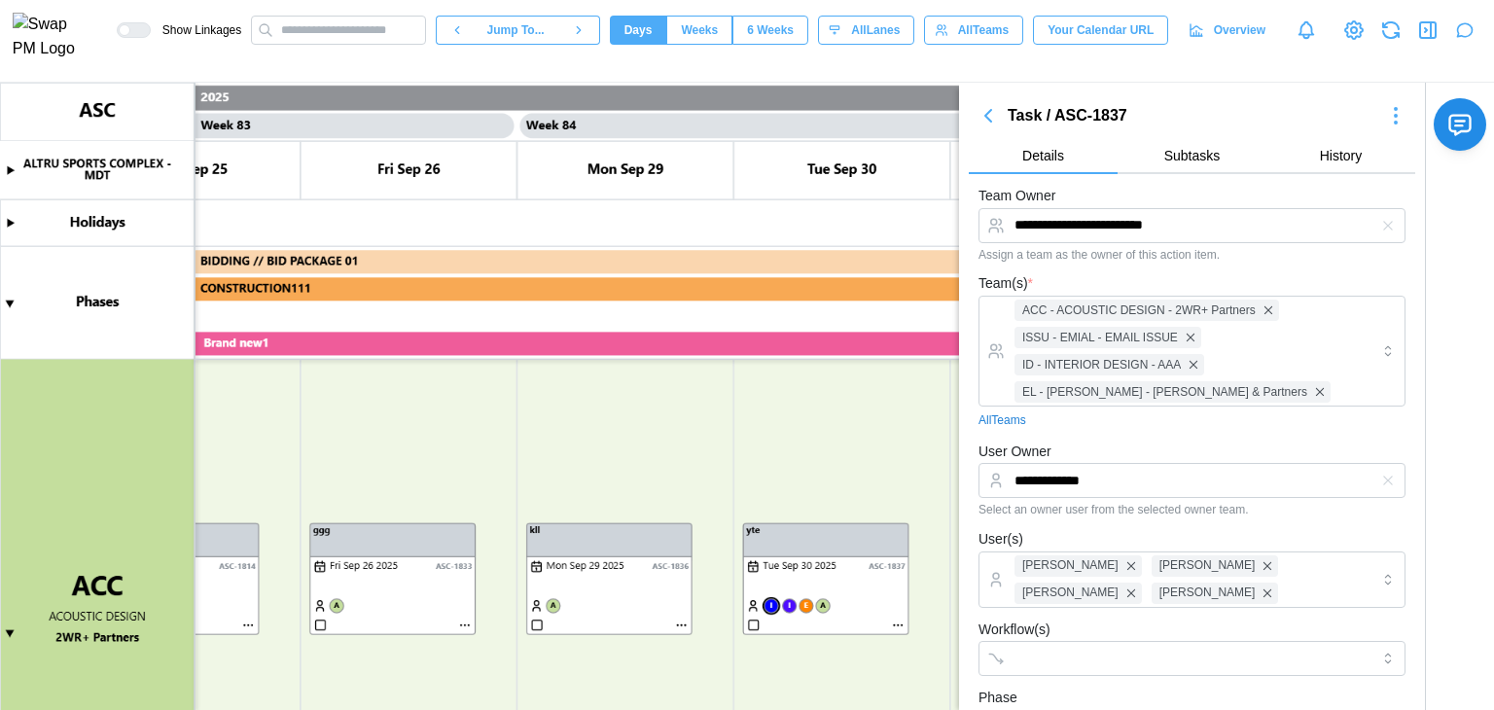
scroll to position [399, 0]
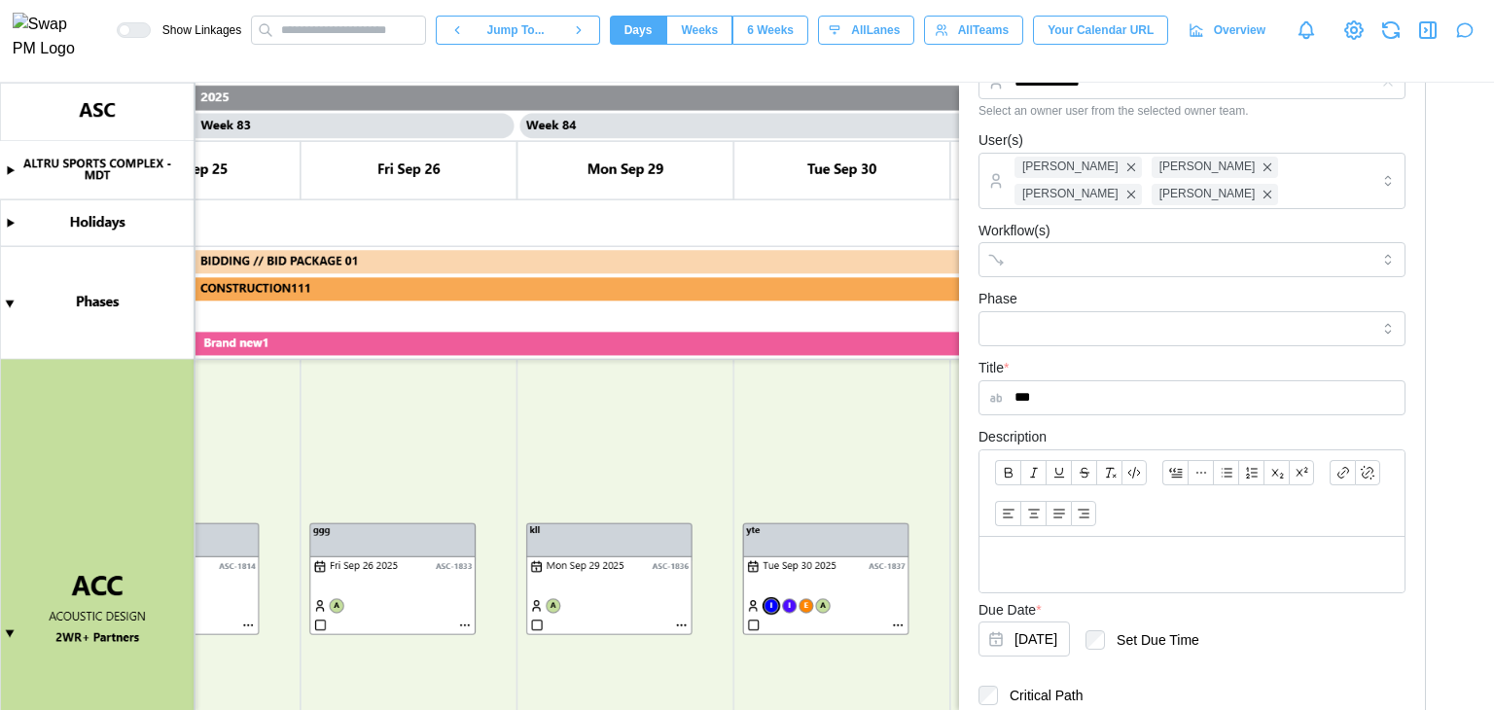
click at [777, 605] on canvas at bounding box center [747, 396] width 1494 height 627
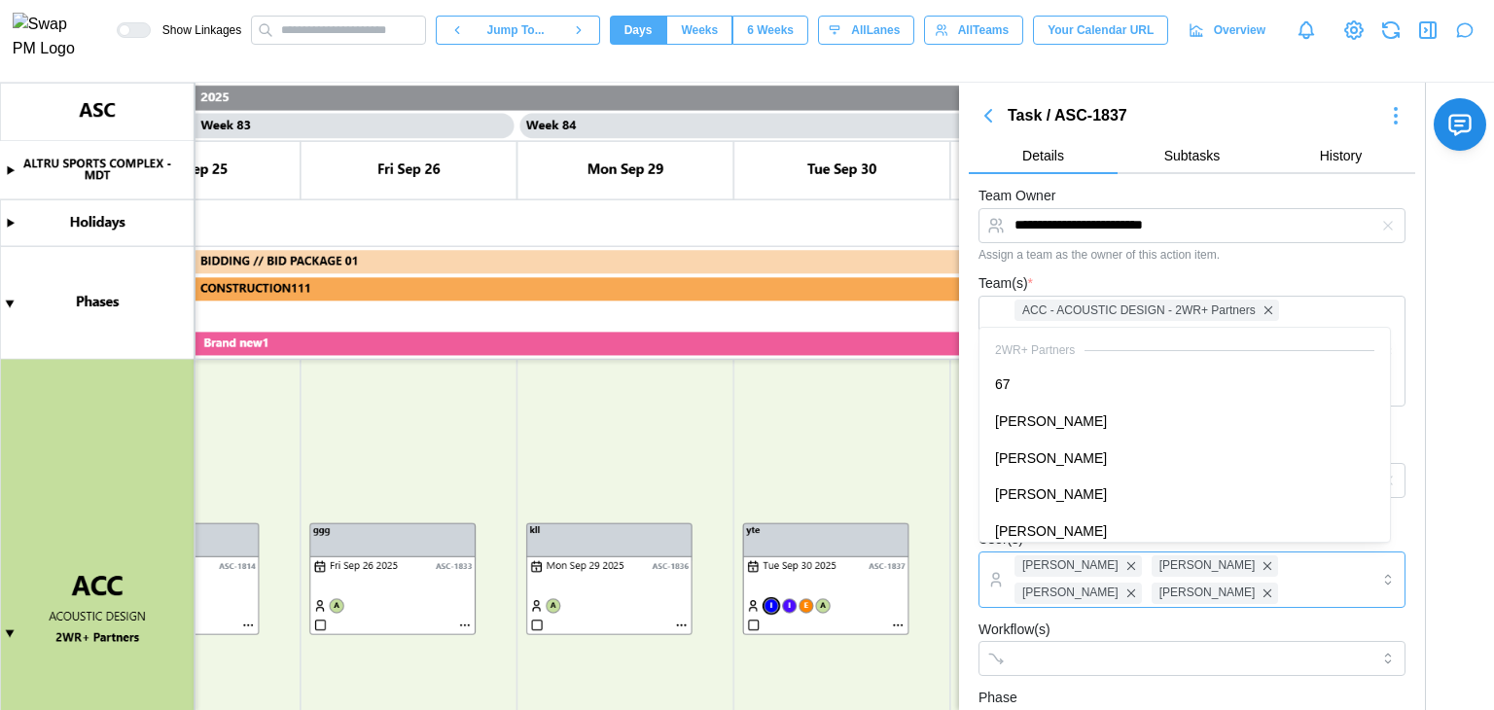
click at [1159, 604] on div "Amanda Spear Caleb Leftin Bill Clifford Bill Clifford" at bounding box center [1190, 579] width 360 height 54
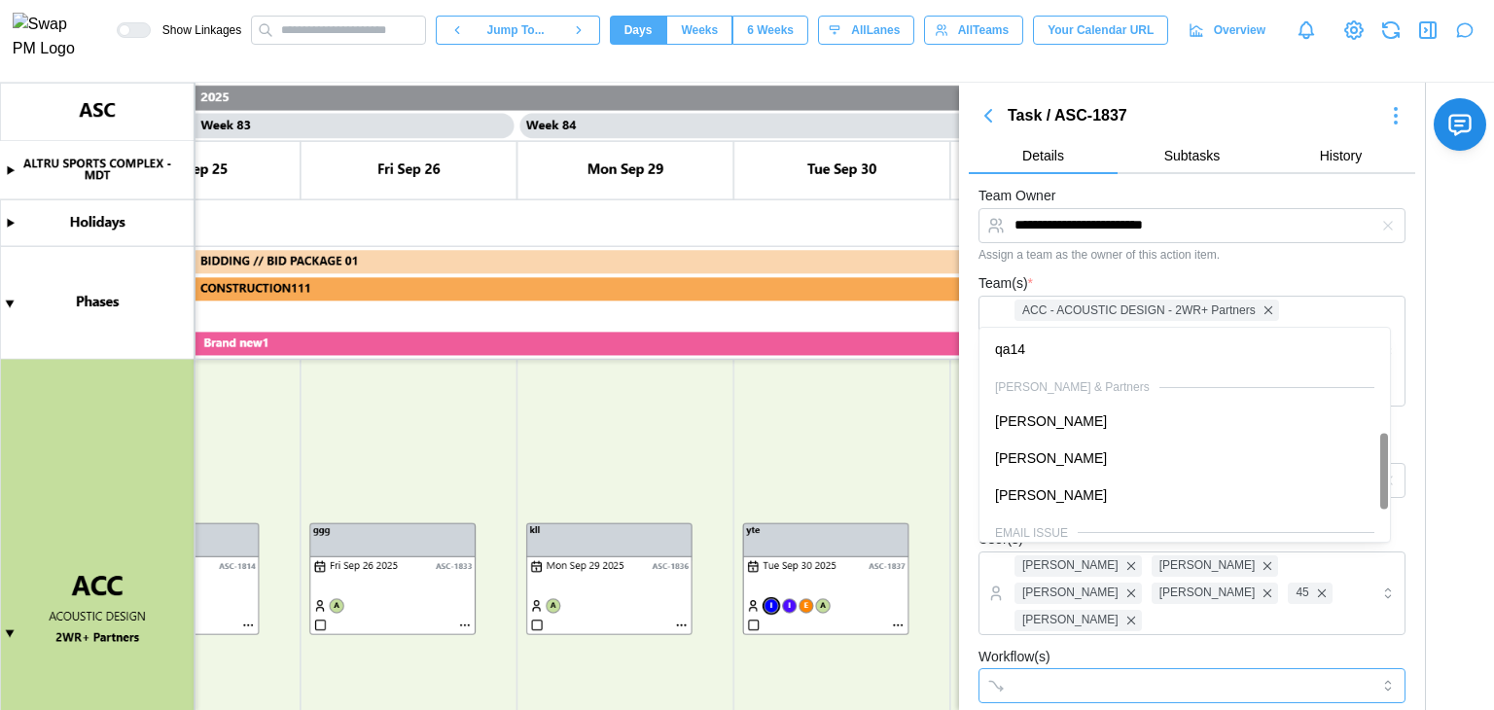
click at [1125, 669] on div at bounding box center [1172, 685] width 325 height 33
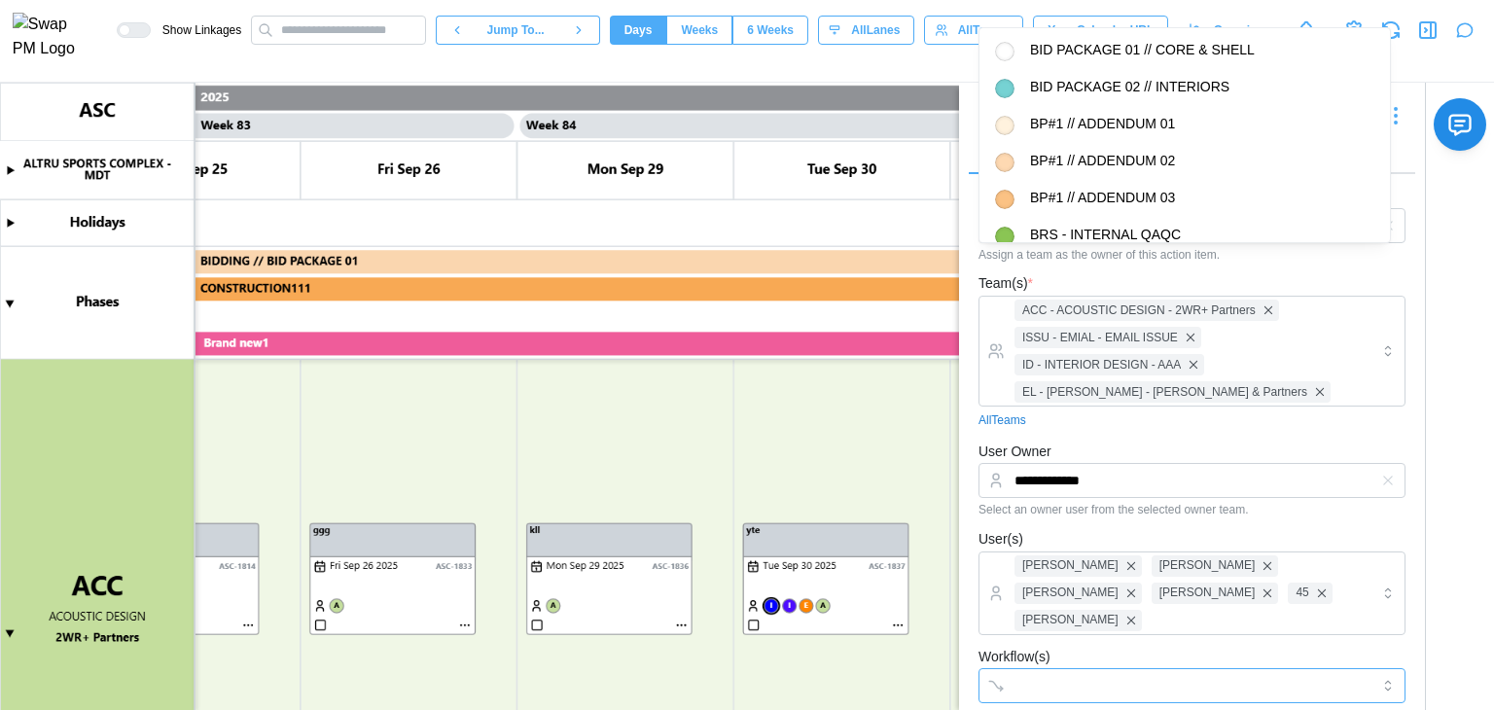
scroll to position [655, 0]
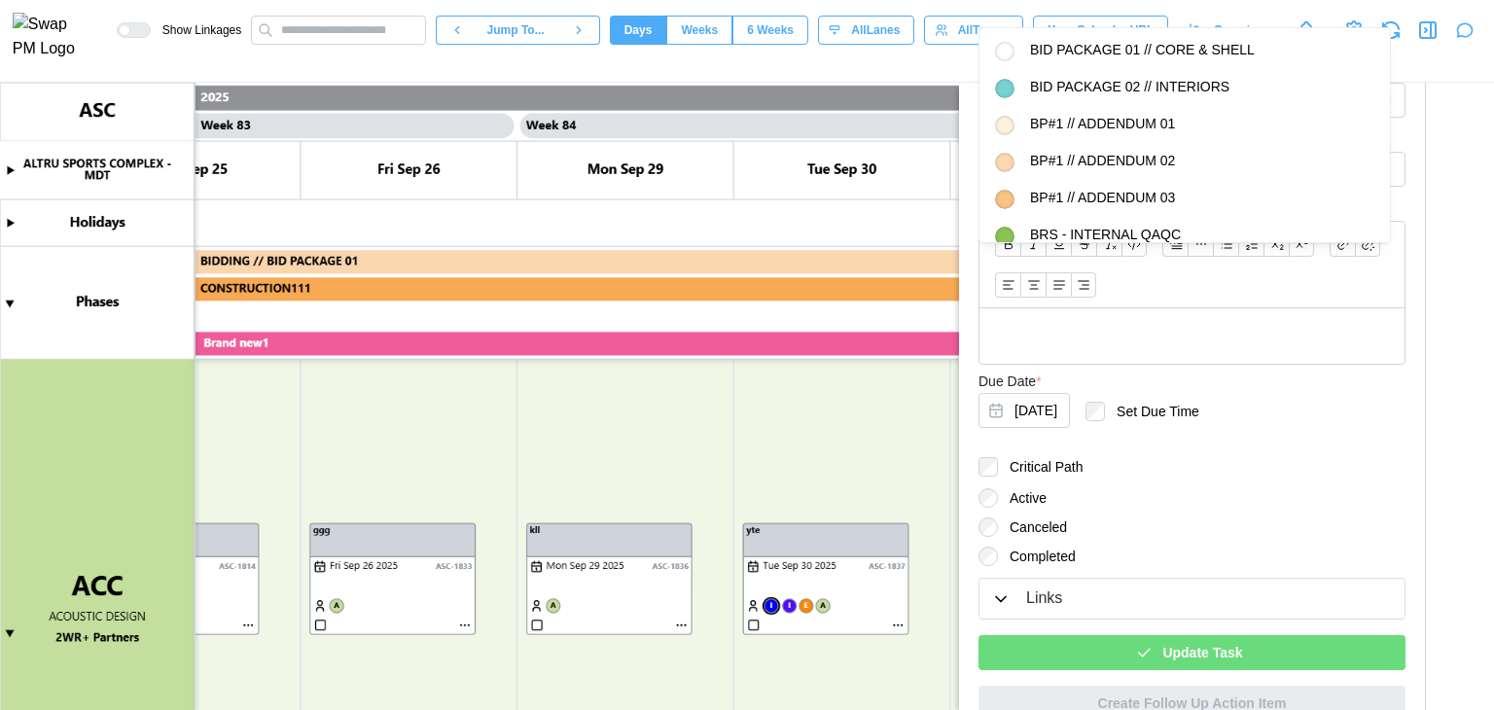
click at [1128, 636] on div "Update Task" at bounding box center [1189, 652] width 396 height 33
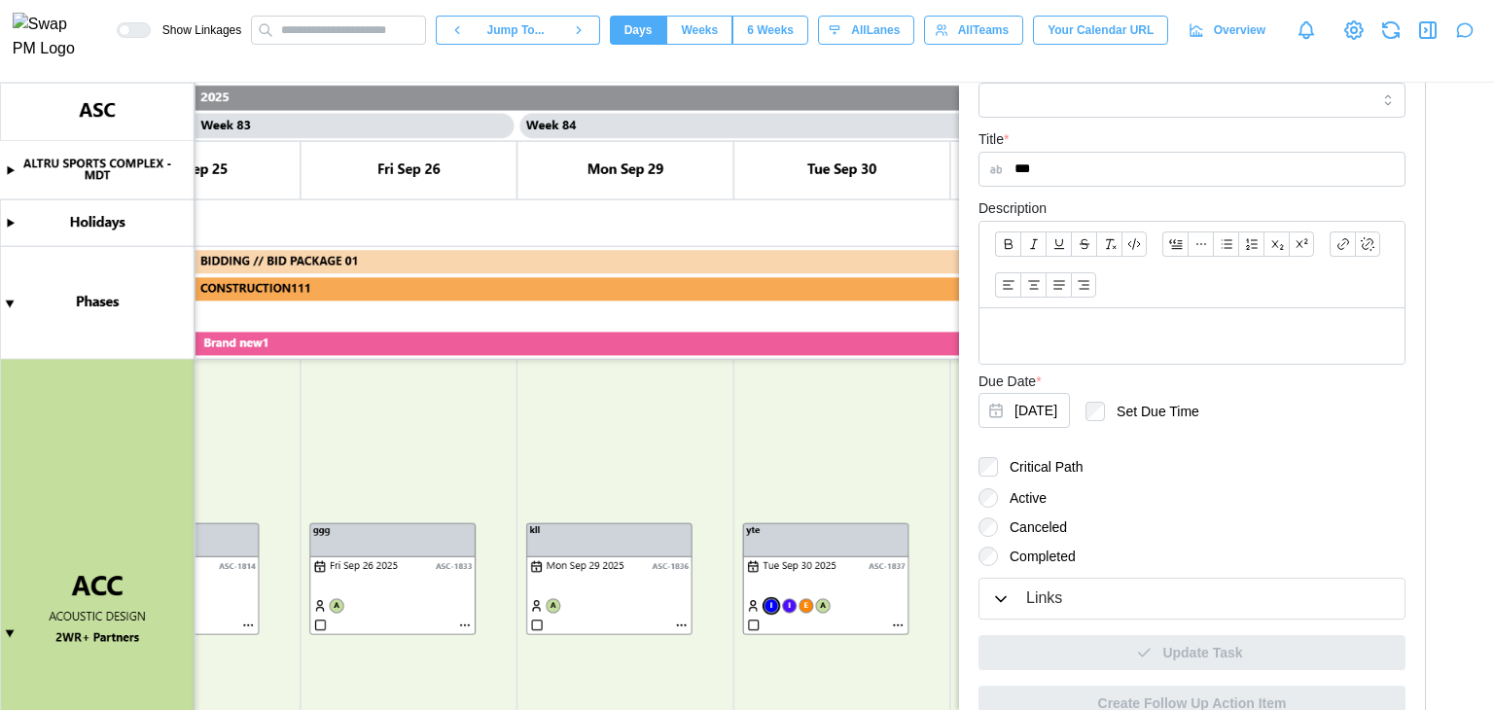
type textarea "*"
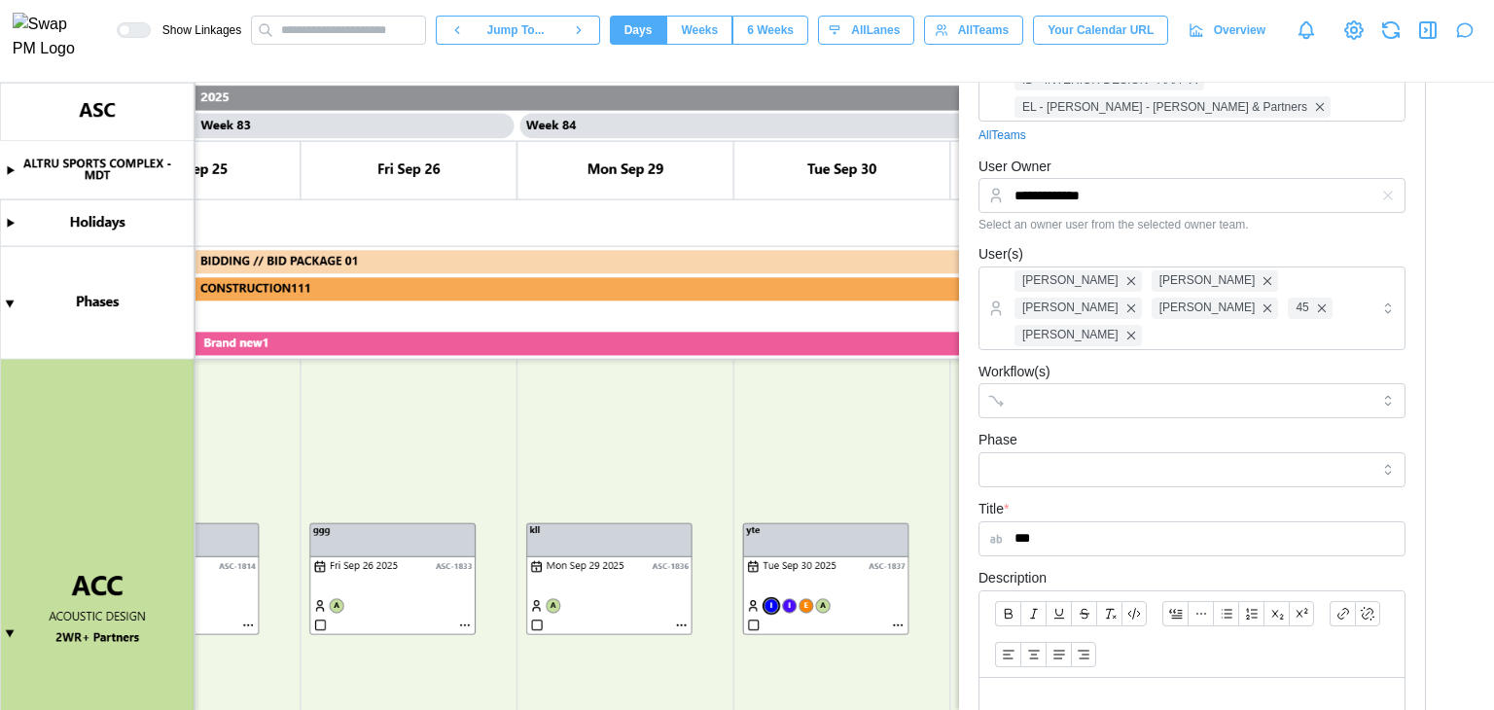
scroll to position [168, 0]
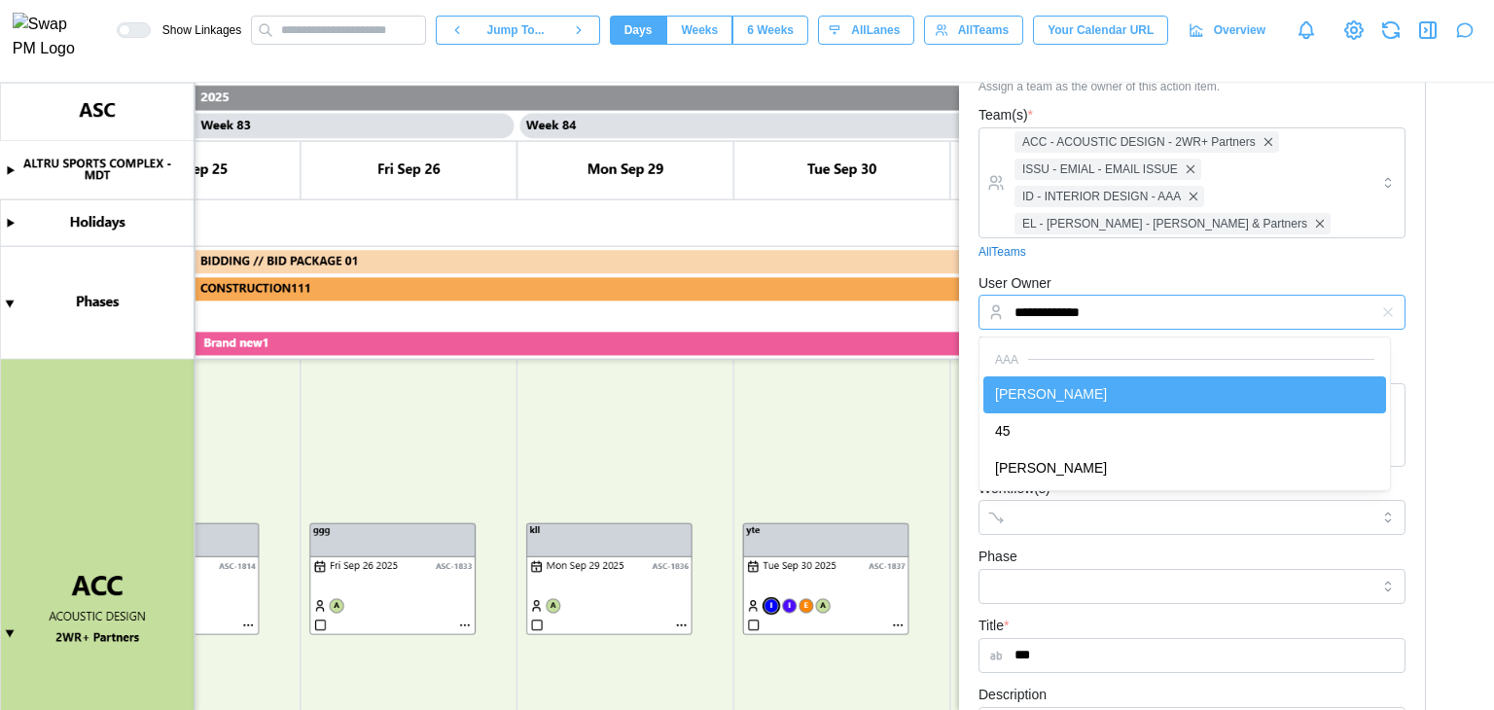
click at [1124, 315] on input "**********" at bounding box center [1191, 312] width 427 height 35
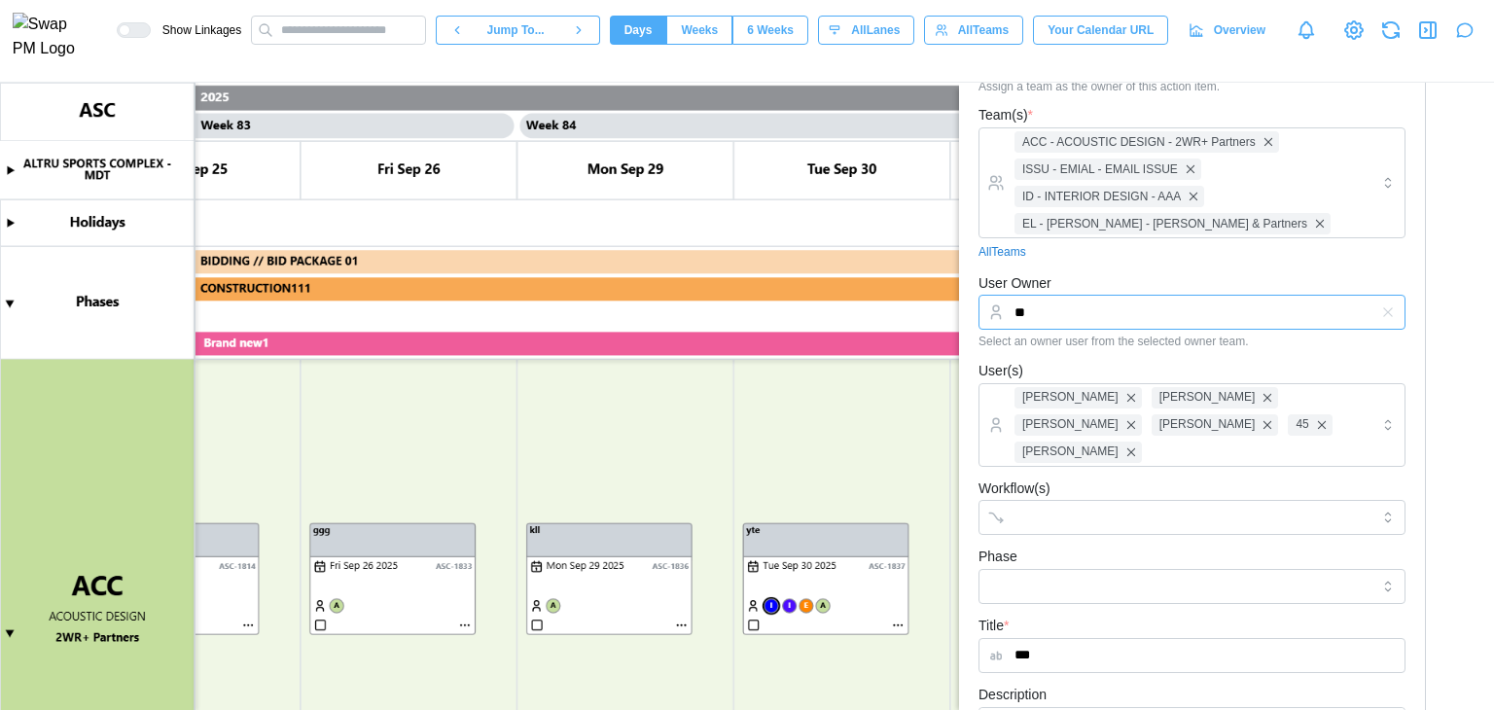
type input "**"
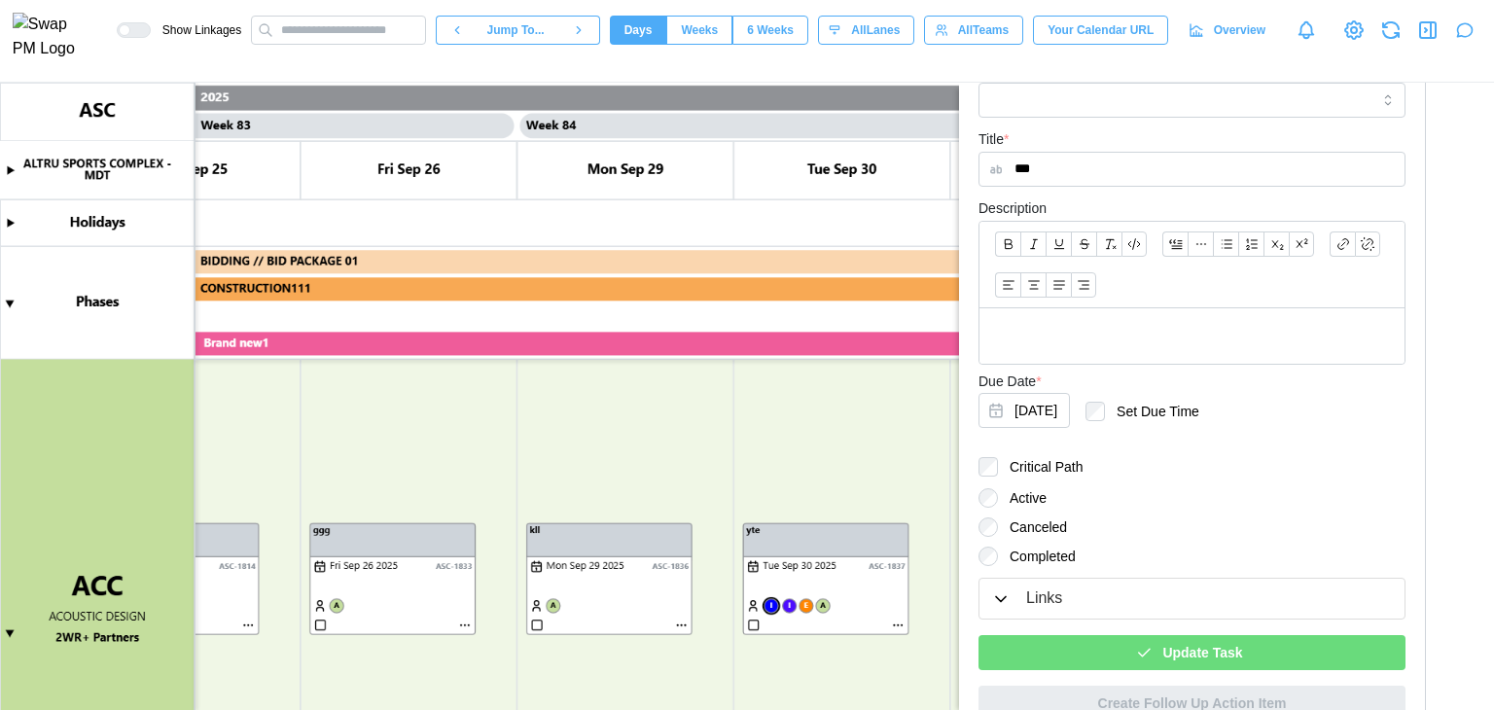
click at [1144, 636] on div "Update Task" at bounding box center [1189, 652] width 396 height 33
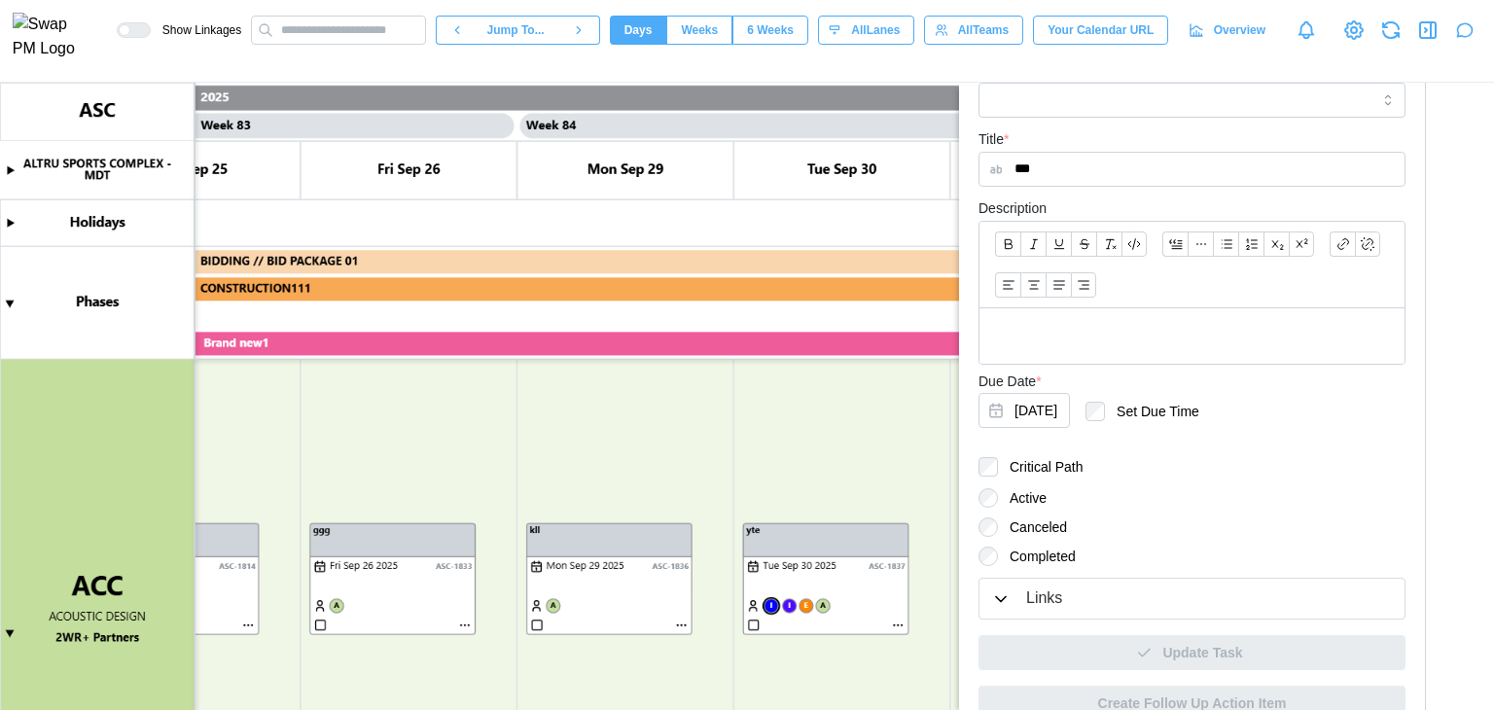
click at [773, 602] on canvas at bounding box center [747, 396] width 1494 height 627
type textarea "*"
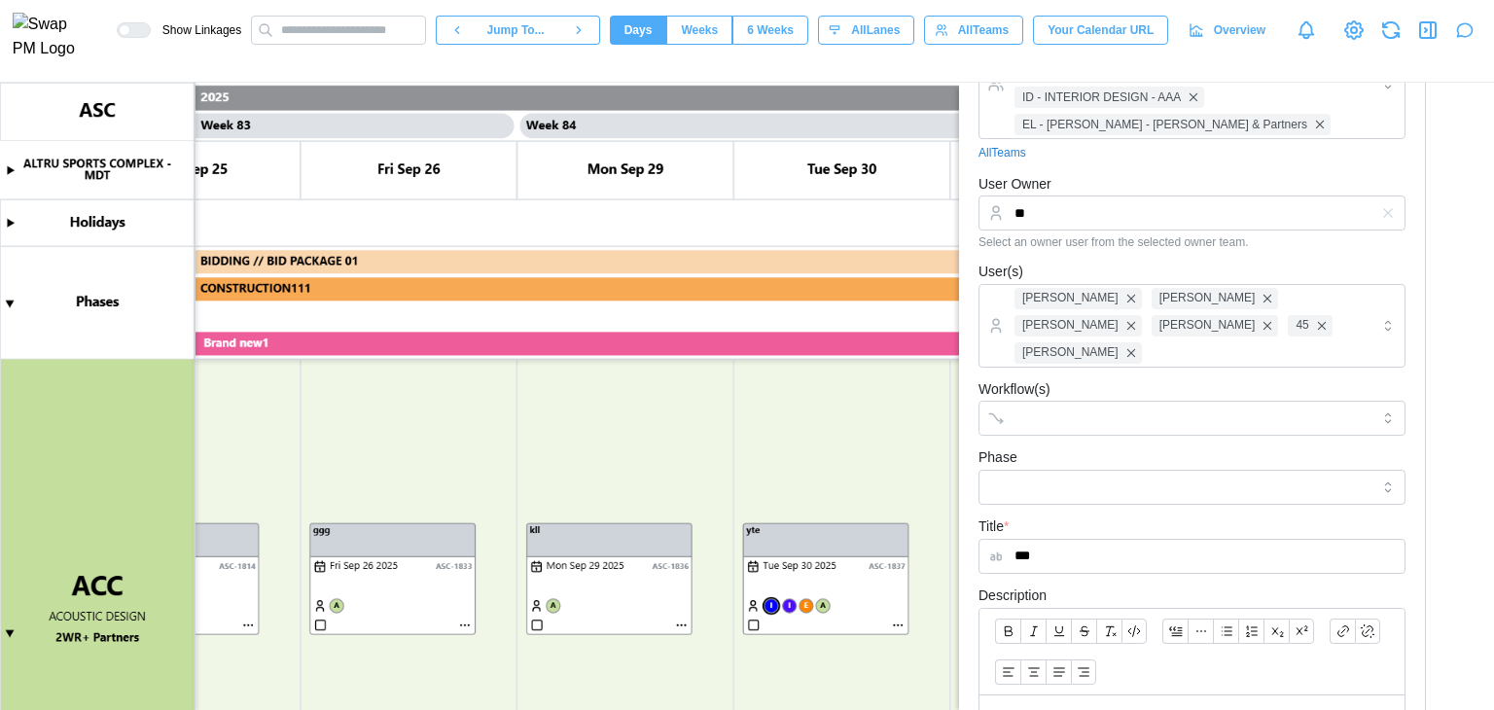
scroll to position [266, 0]
click at [1078, 186] on div "User Owner ** Select an owner user from the selected owner team." at bounding box center [1191, 213] width 427 height 78
click at [1073, 206] on input "**" at bounding box center [1191, 214] width 427 height 35
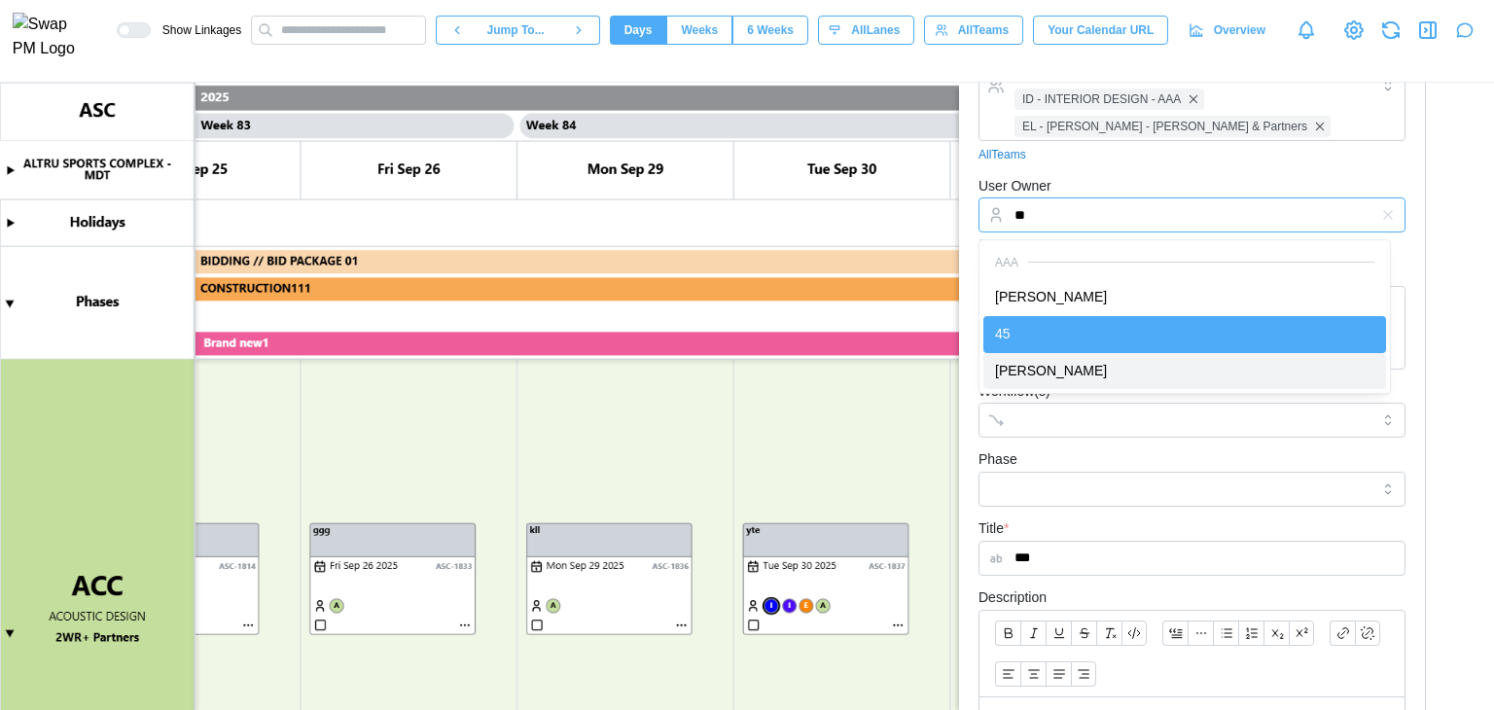
type input "**********"
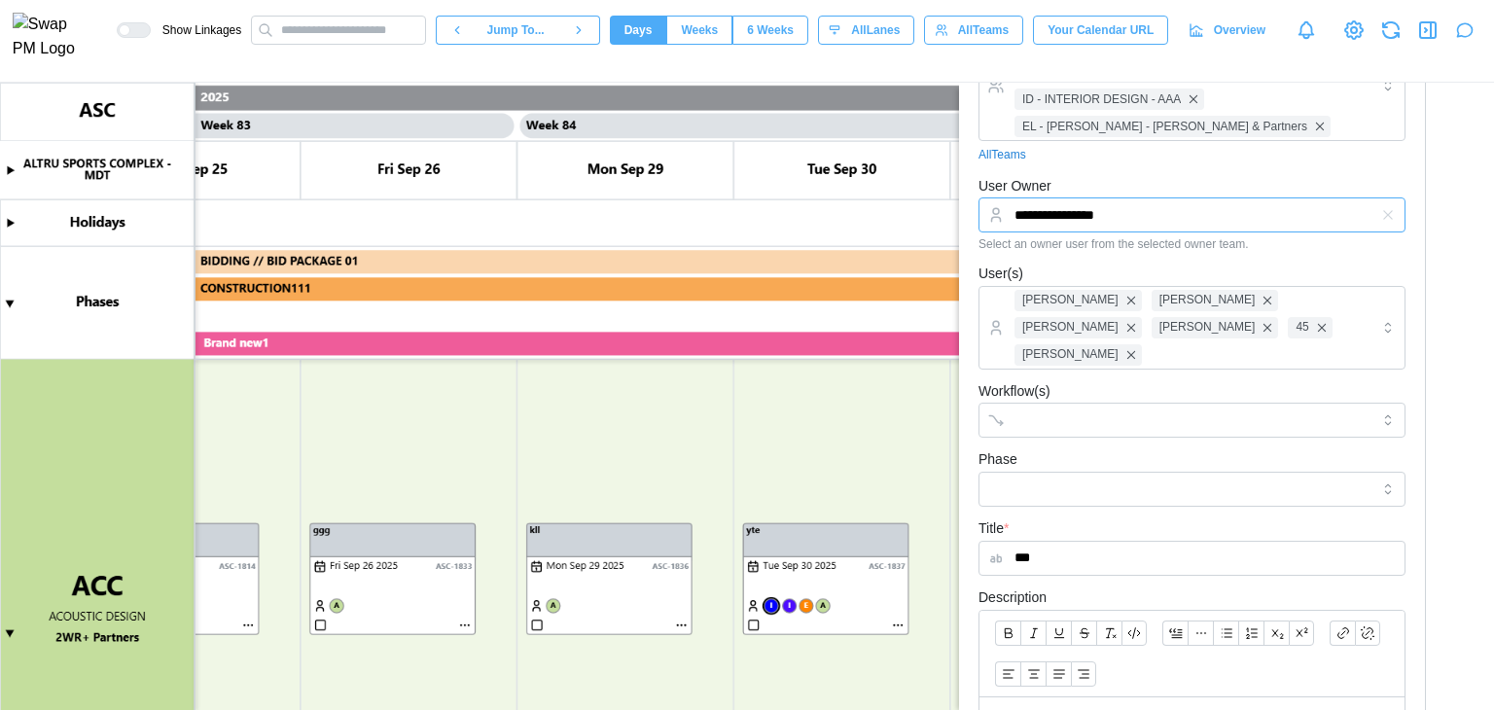
scroll to position [655, 0]
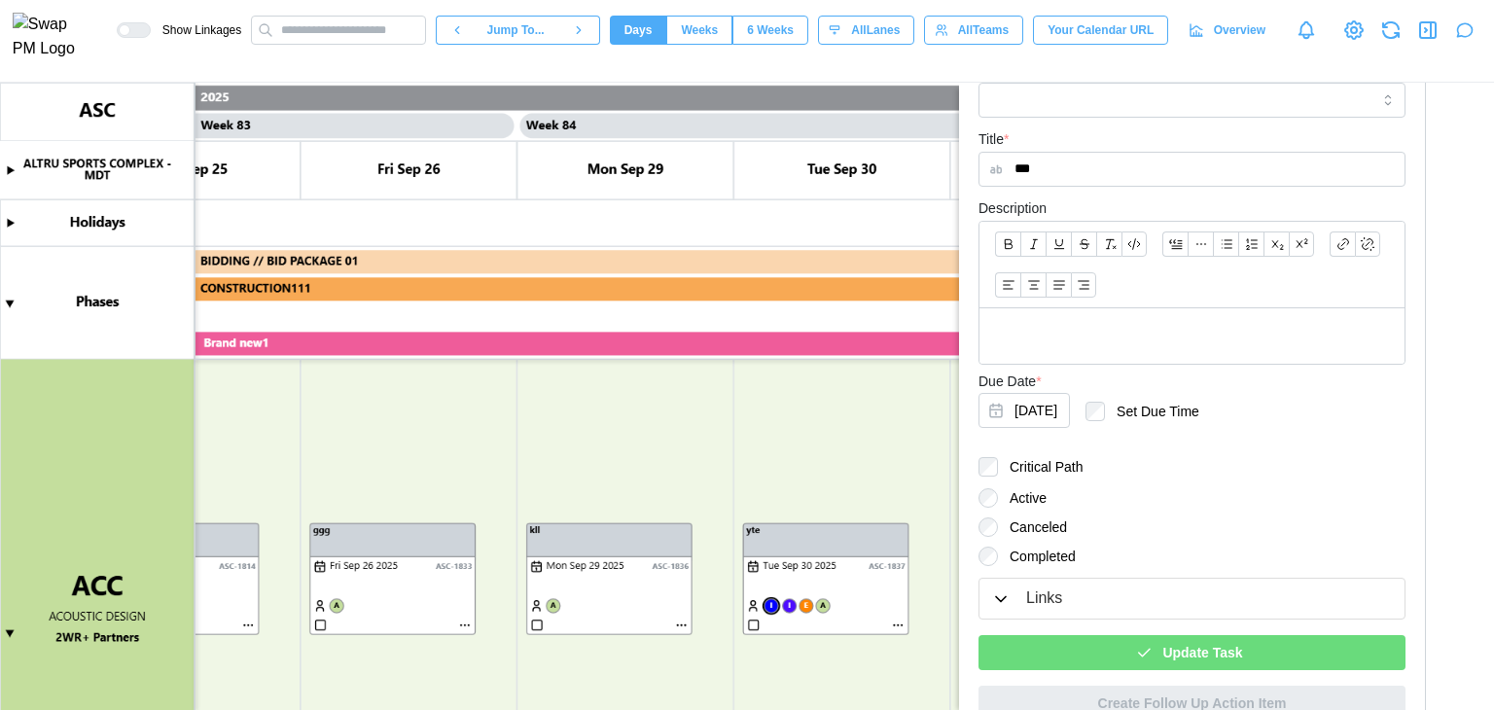
click at [1144, 644] on icon "button" at bounding box center [1144, 653] width 18 height 18
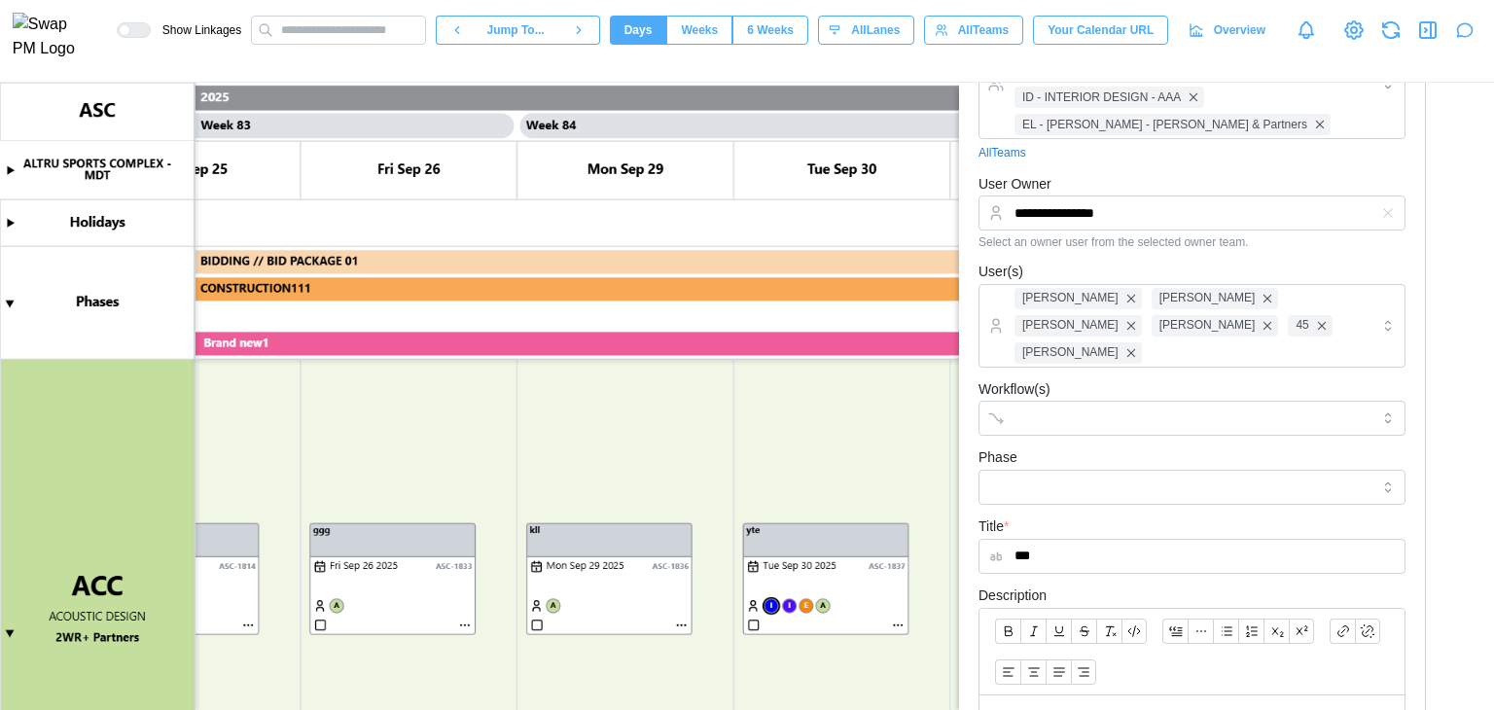
scroll to position [266, 0]
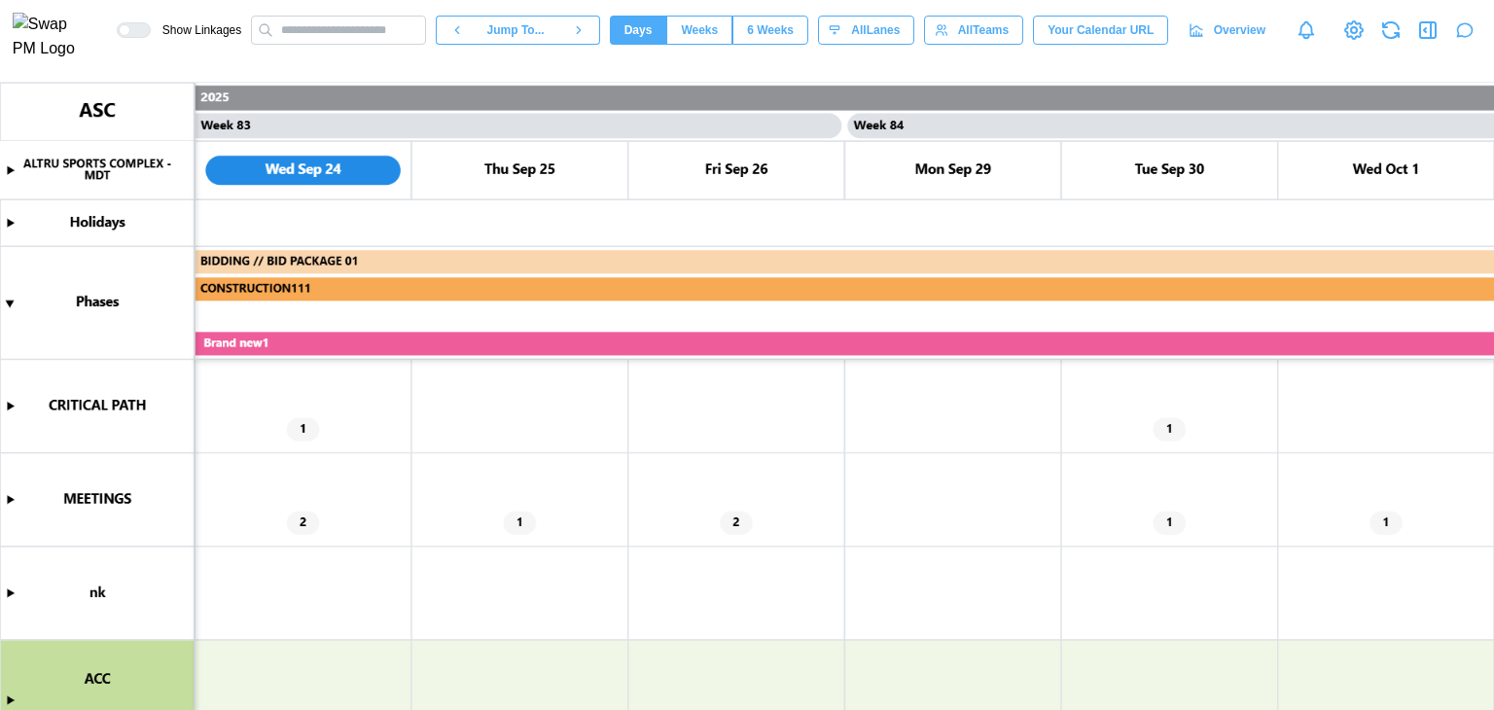
scroll to position [195, 0]
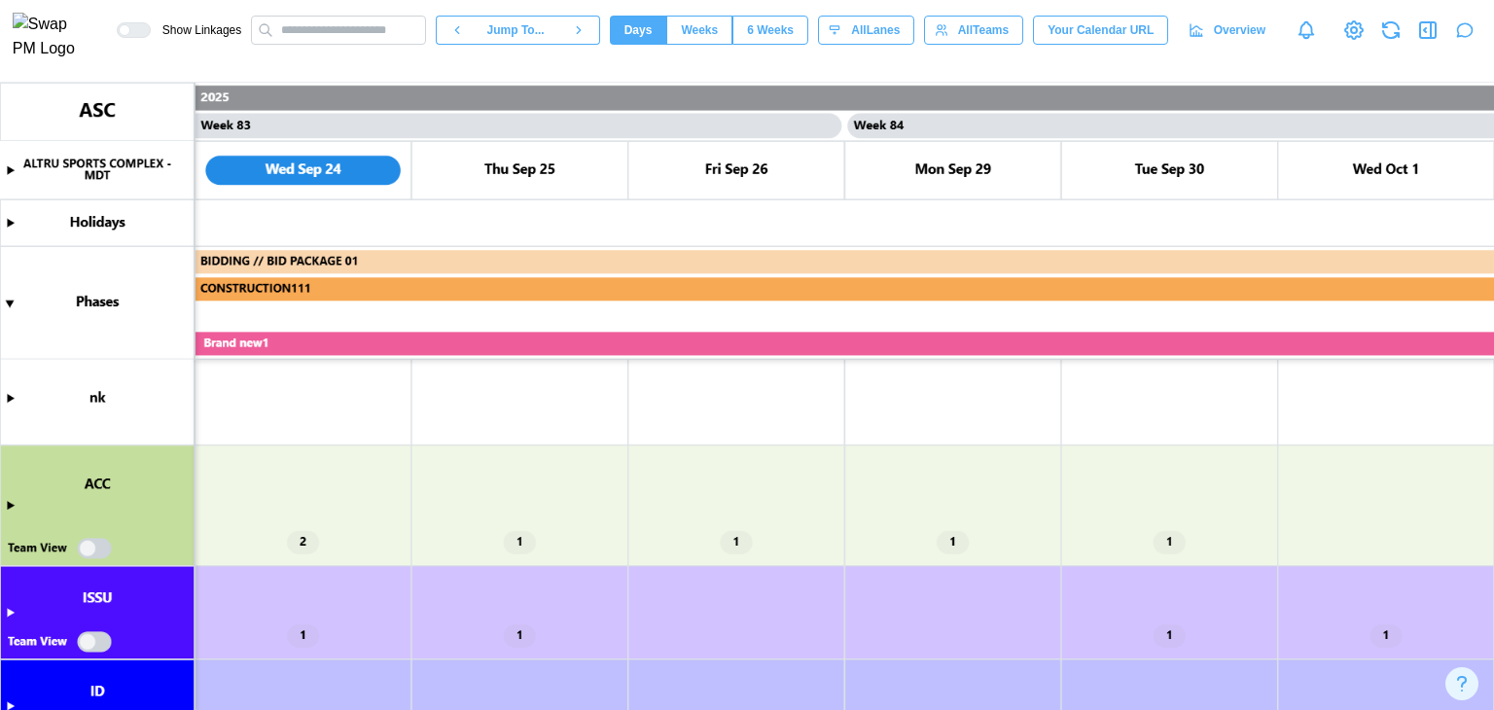
click at [10, 502] on canvas at bounding box center [747, 396] width 1494 height 627
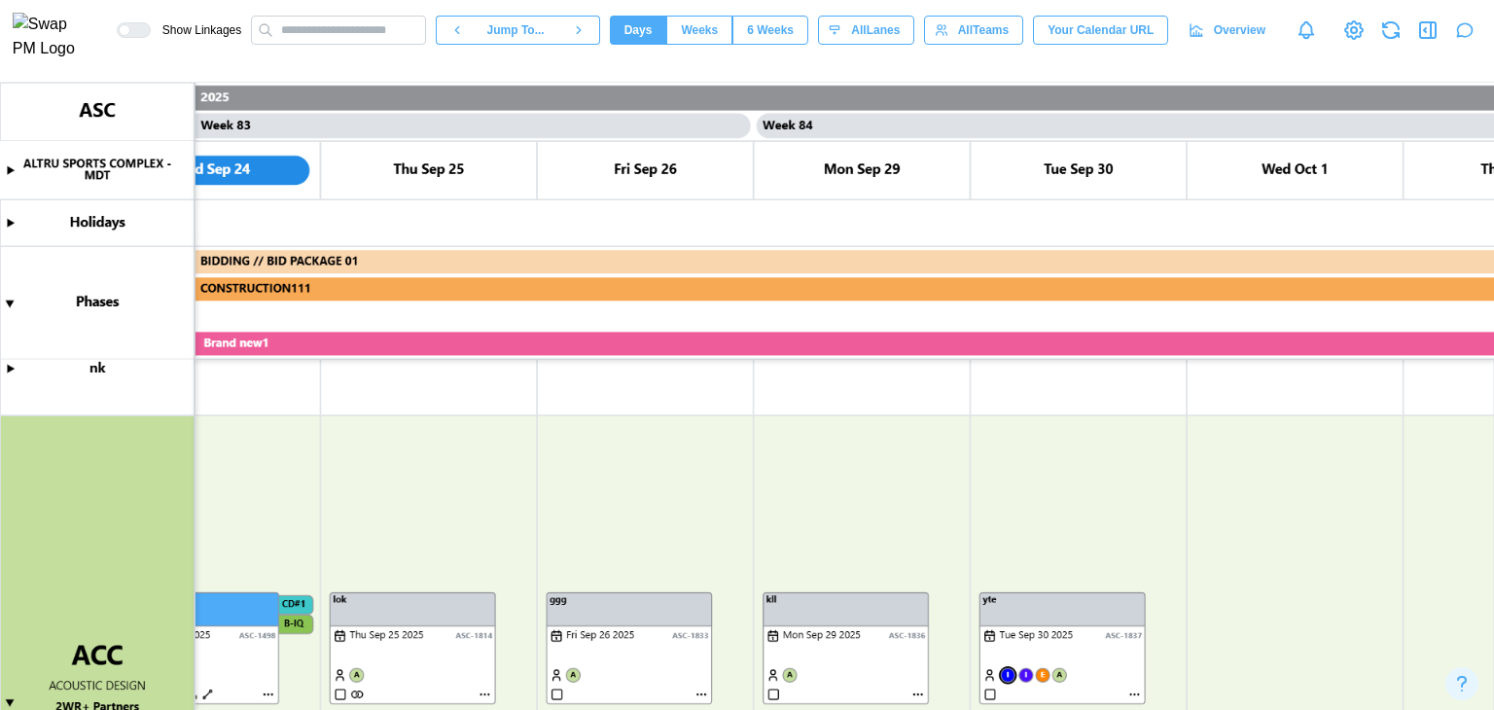
scroll to position [241, 0]
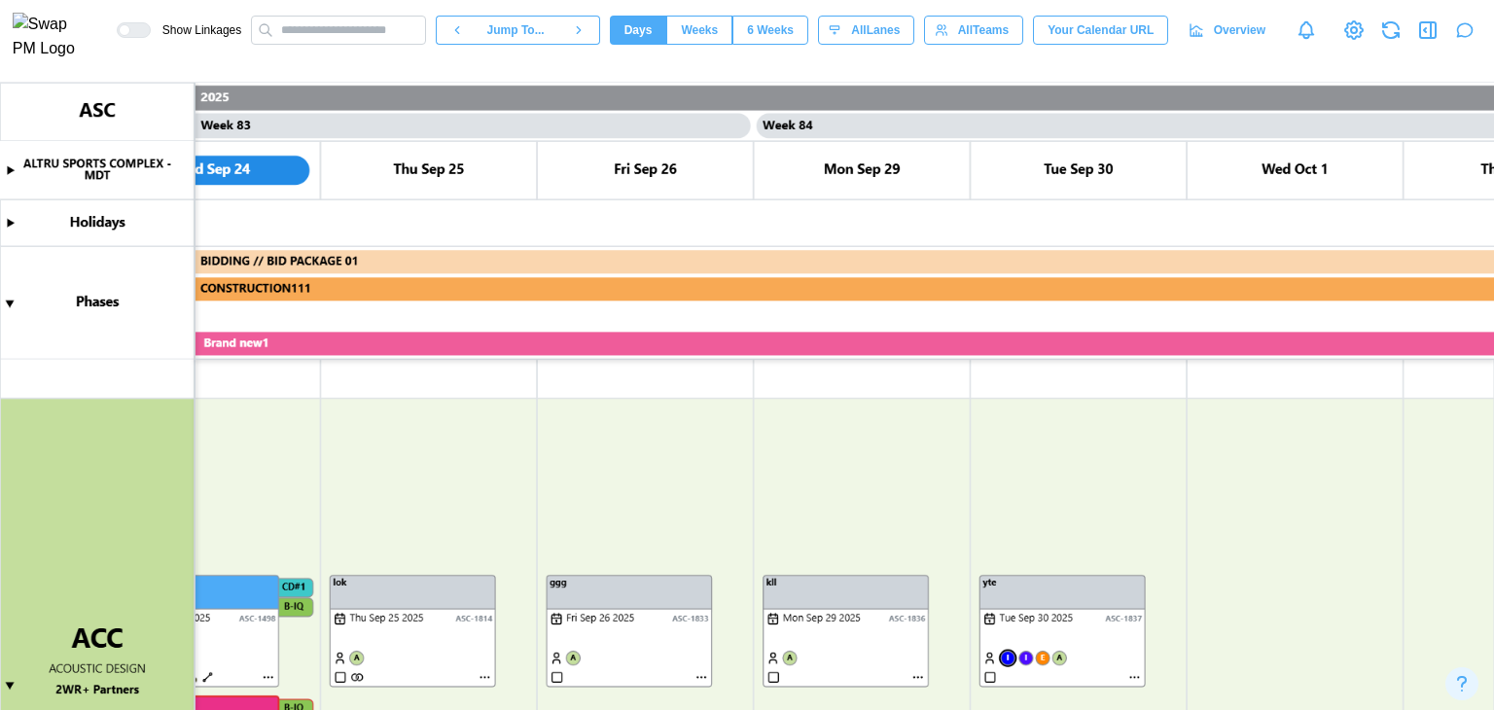
click at [1132, 675] on canvas at bounding box center [747, 396] width 1494 height 627
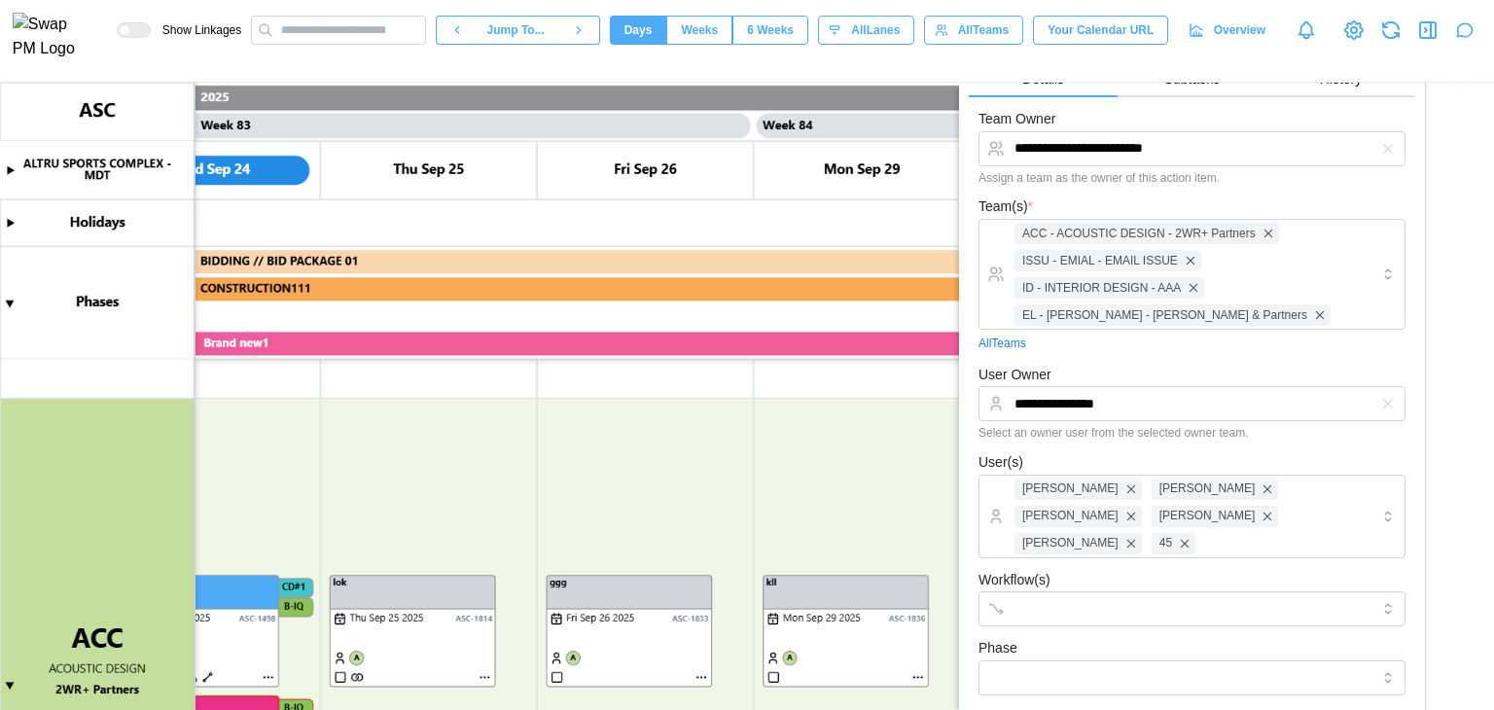
scroll to position [10, 0]
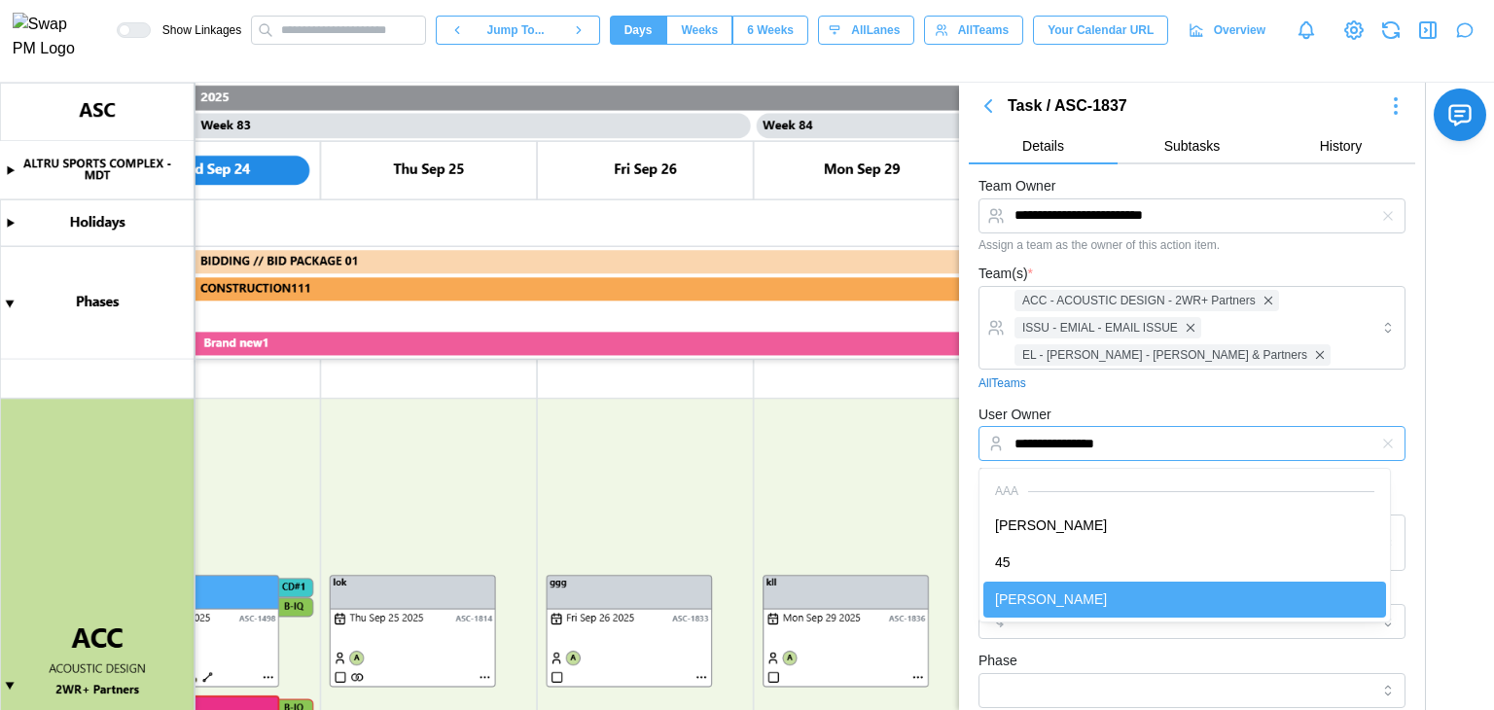
click at [1136, 447] on input "**********" at bounding box center [1191, 443] width 427 height 35
click at [1137, 414] on div "**********" at bounding box center [1191, 442] width 427 height 78
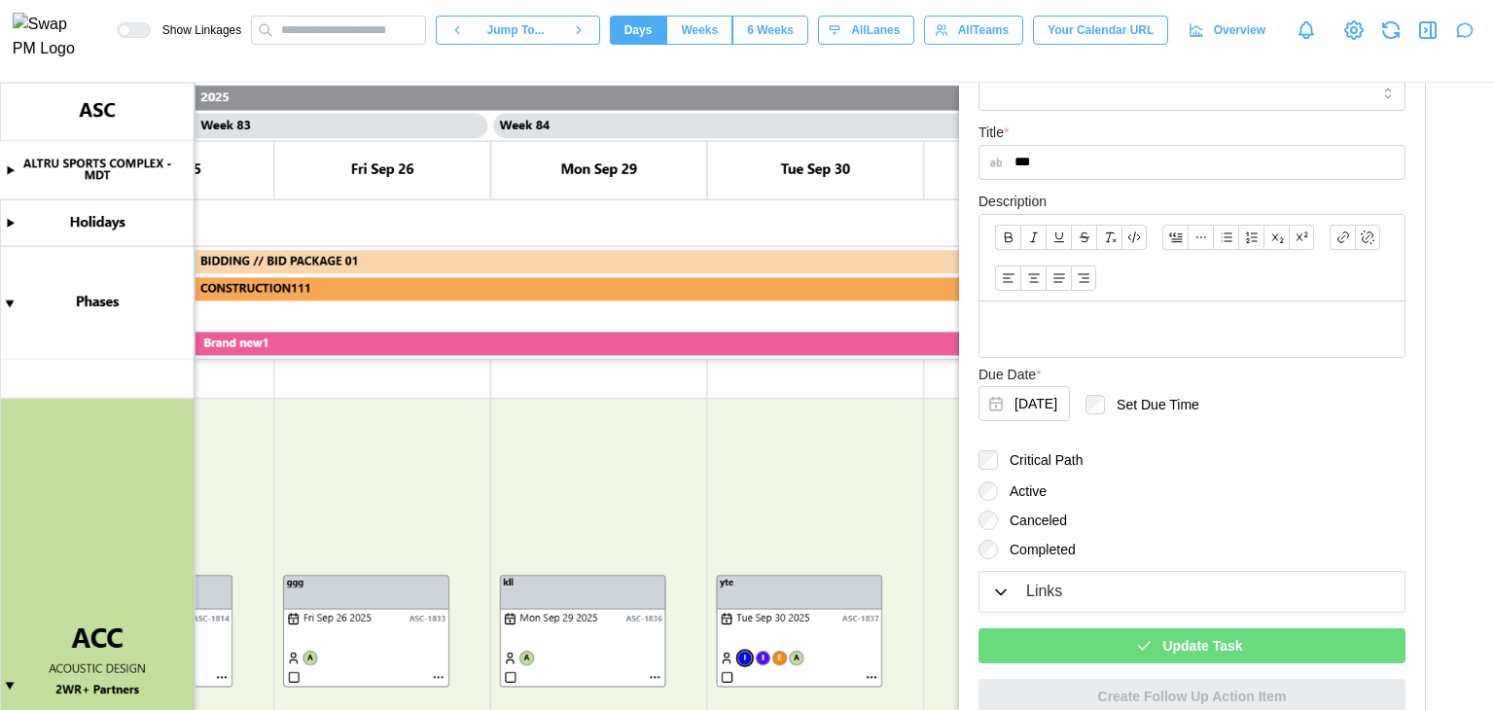
scroll to position [0, 89668]
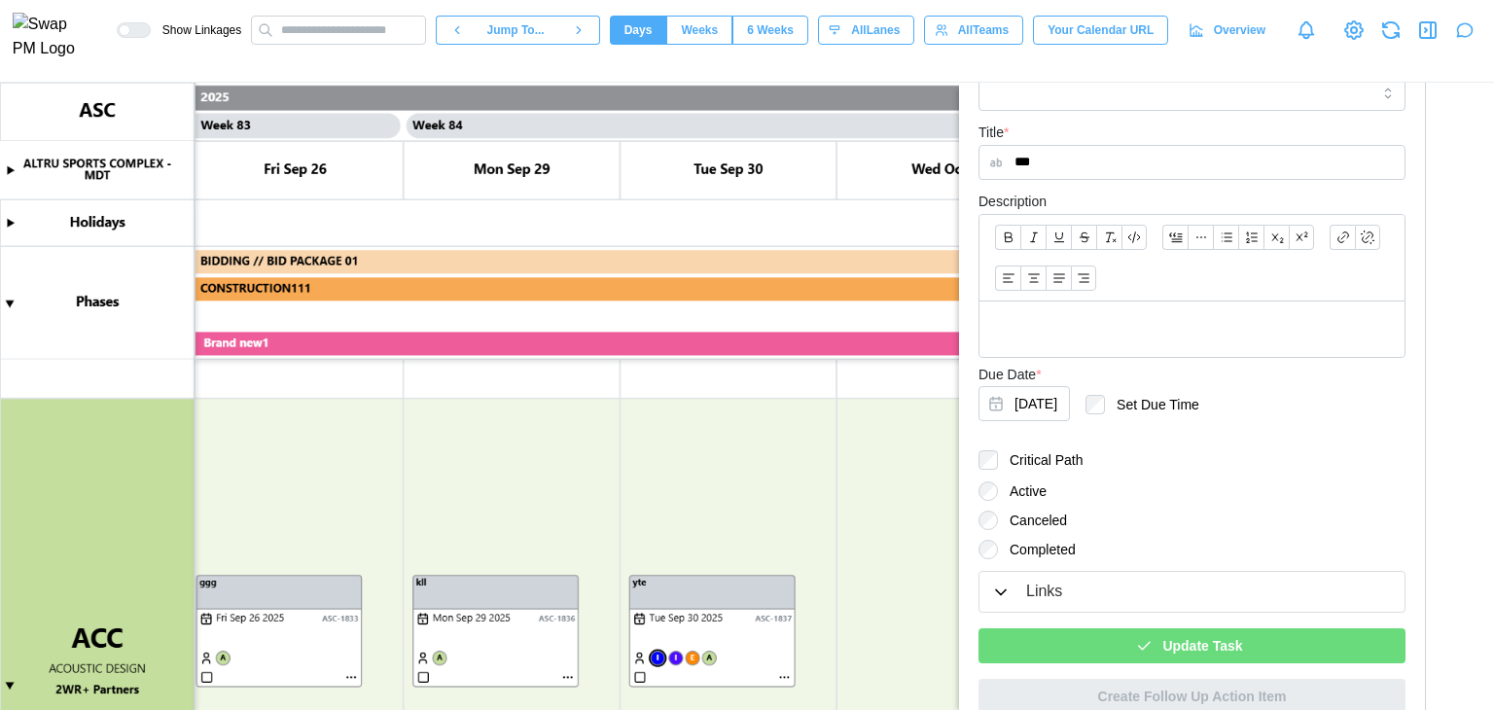
click at [1053, 629] on div "Update Task" at bounding box center [1189, 645] width 396 height 33
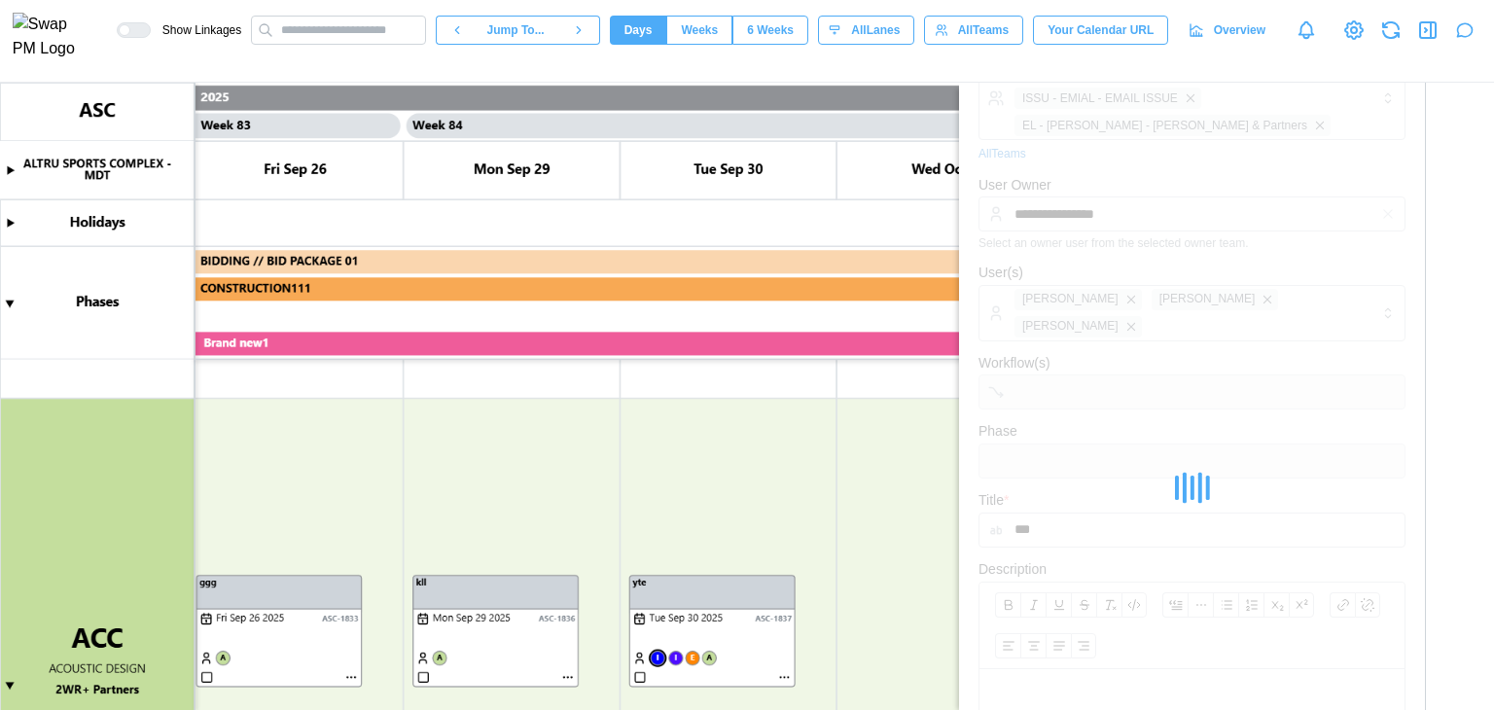
scroll to position [23, 0]
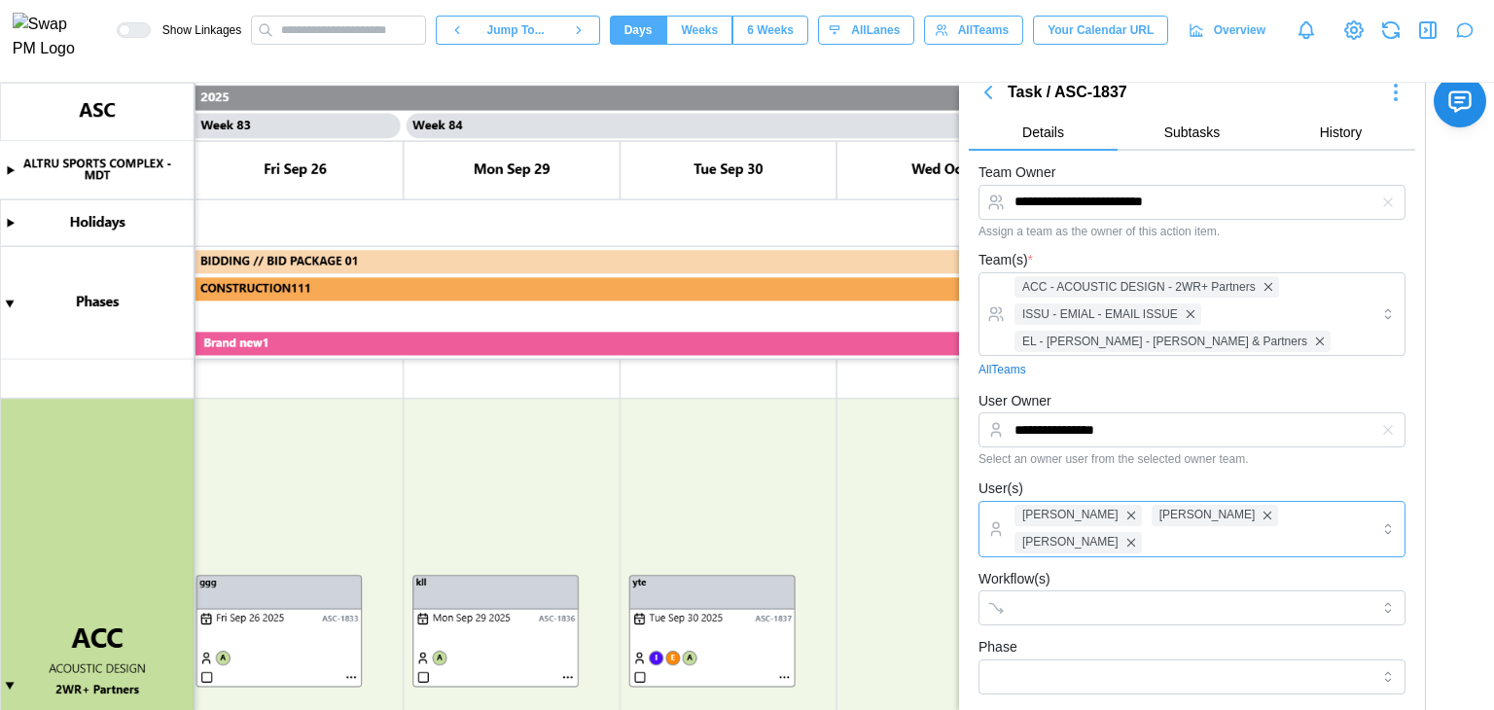
click at [1334, 516] on div "Amanda Spear Caleb Leftin Bill Clifford" at bounding box center [1190, 529] width 360 height 54
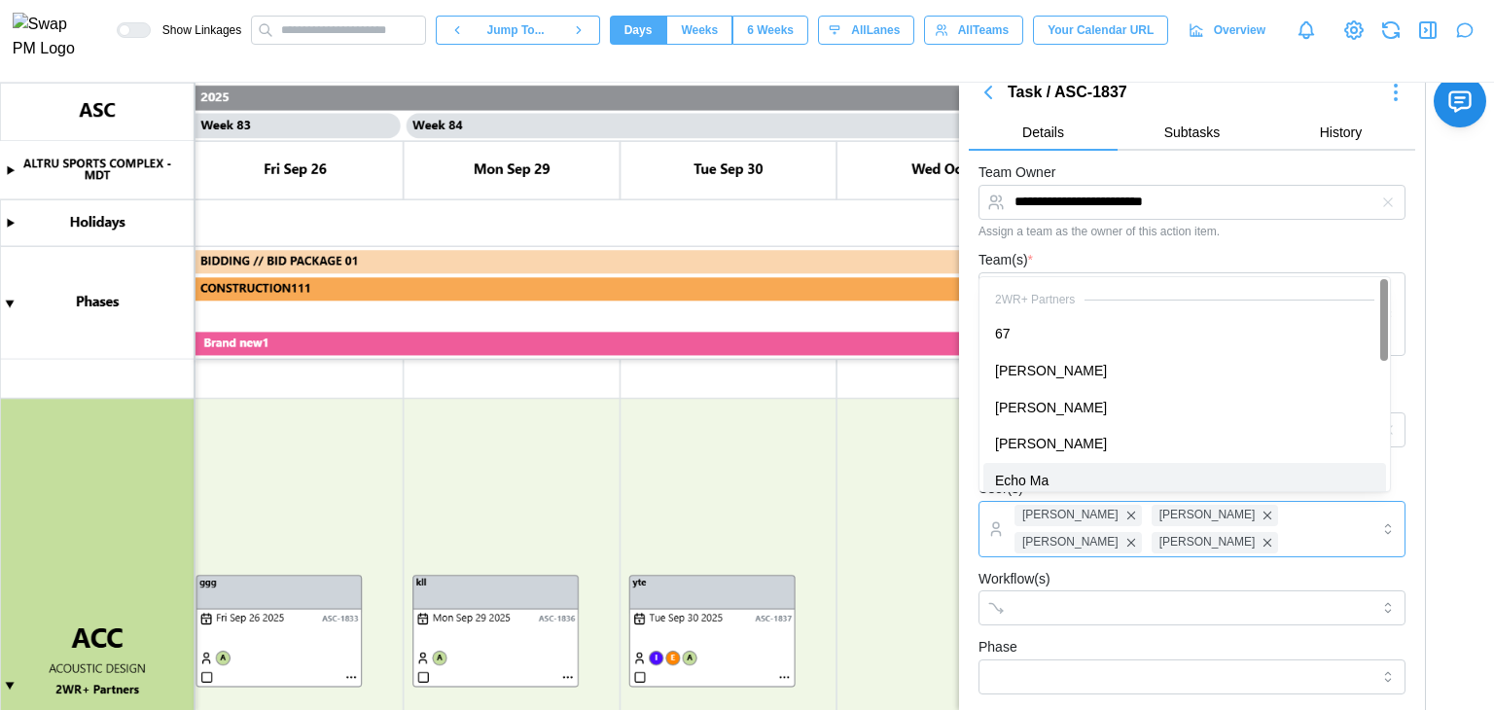
click at [1176, 538] on div "Amanda Spear Caleb Leftin Bill Clifford Caitlin Milligan" at bounding box center [1190, 529] width 360 height 54
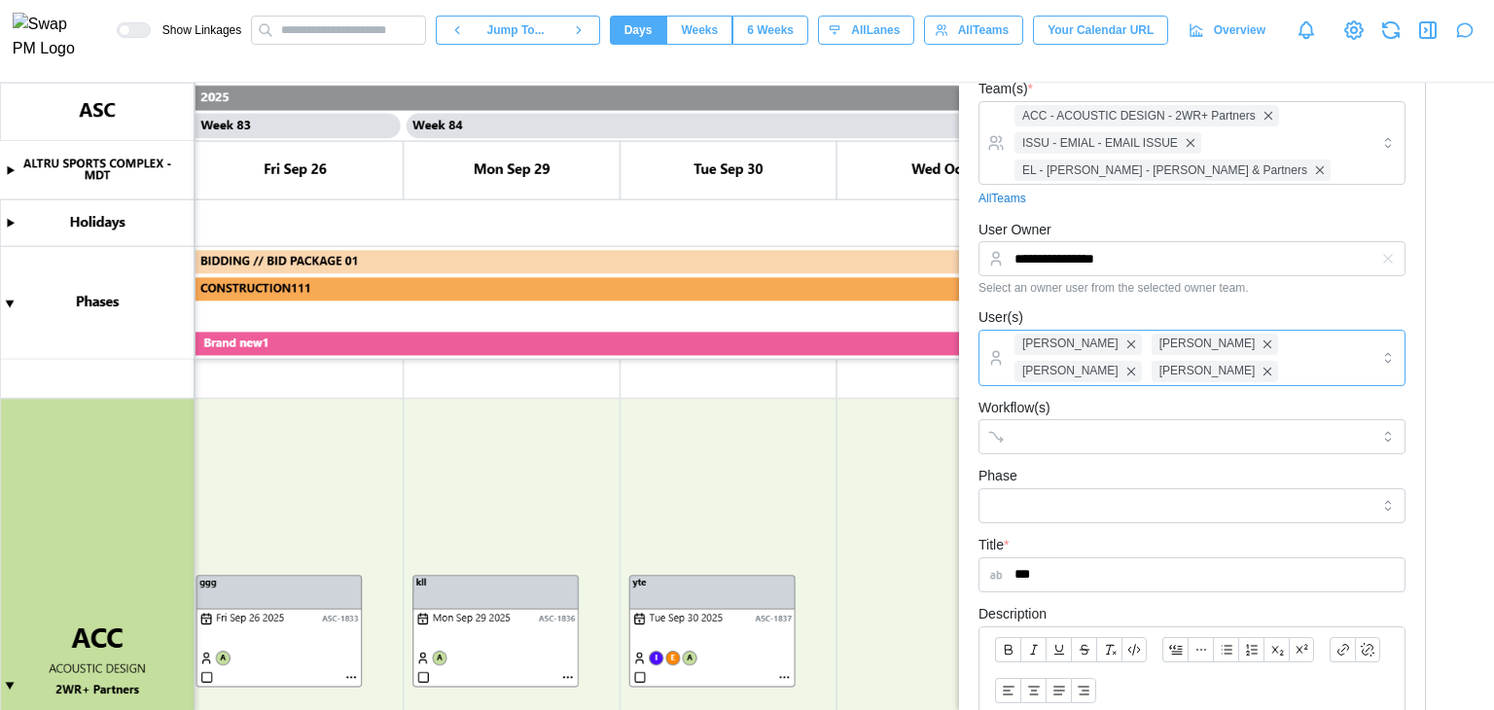
scroll to position [607, 0]
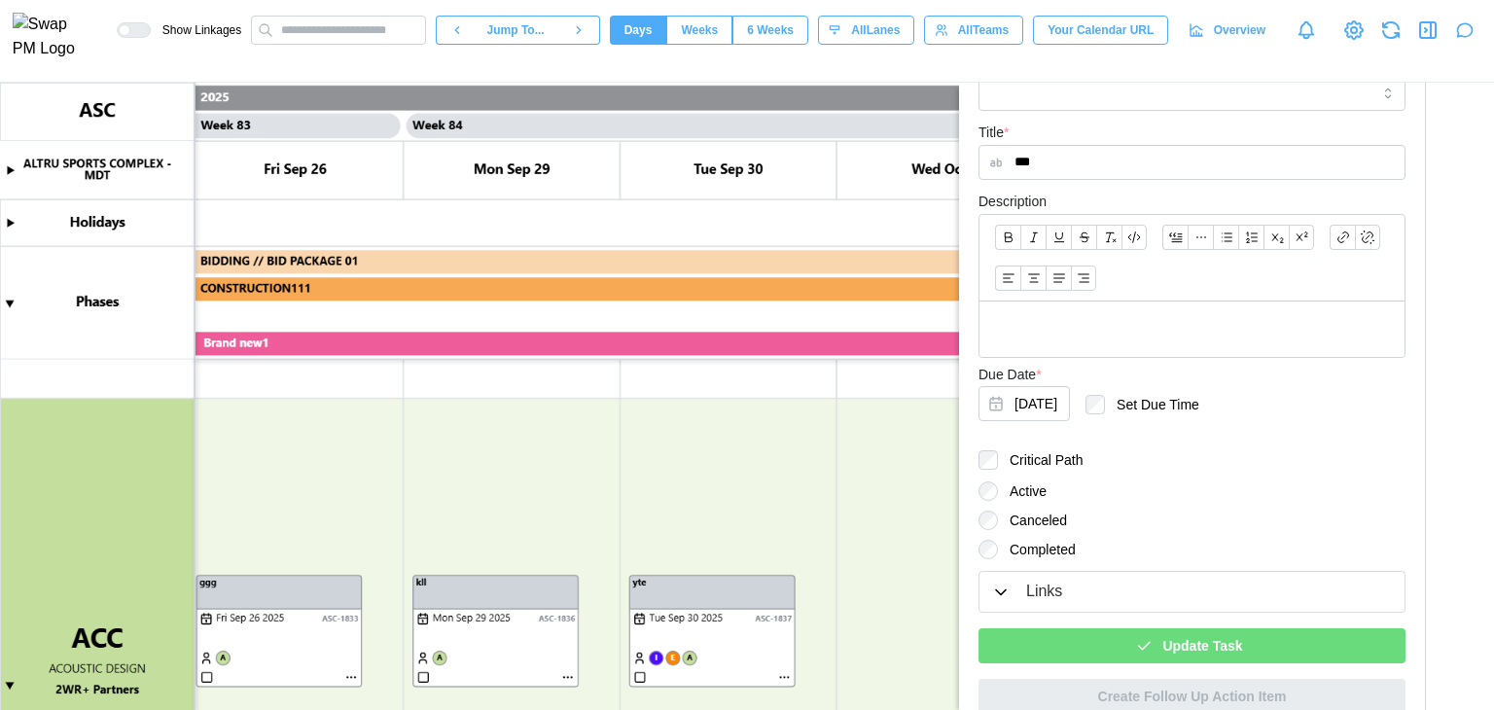
click at [1183, 633] on span "Update Task" at bounding box center [1202, 645] width 80 height 33
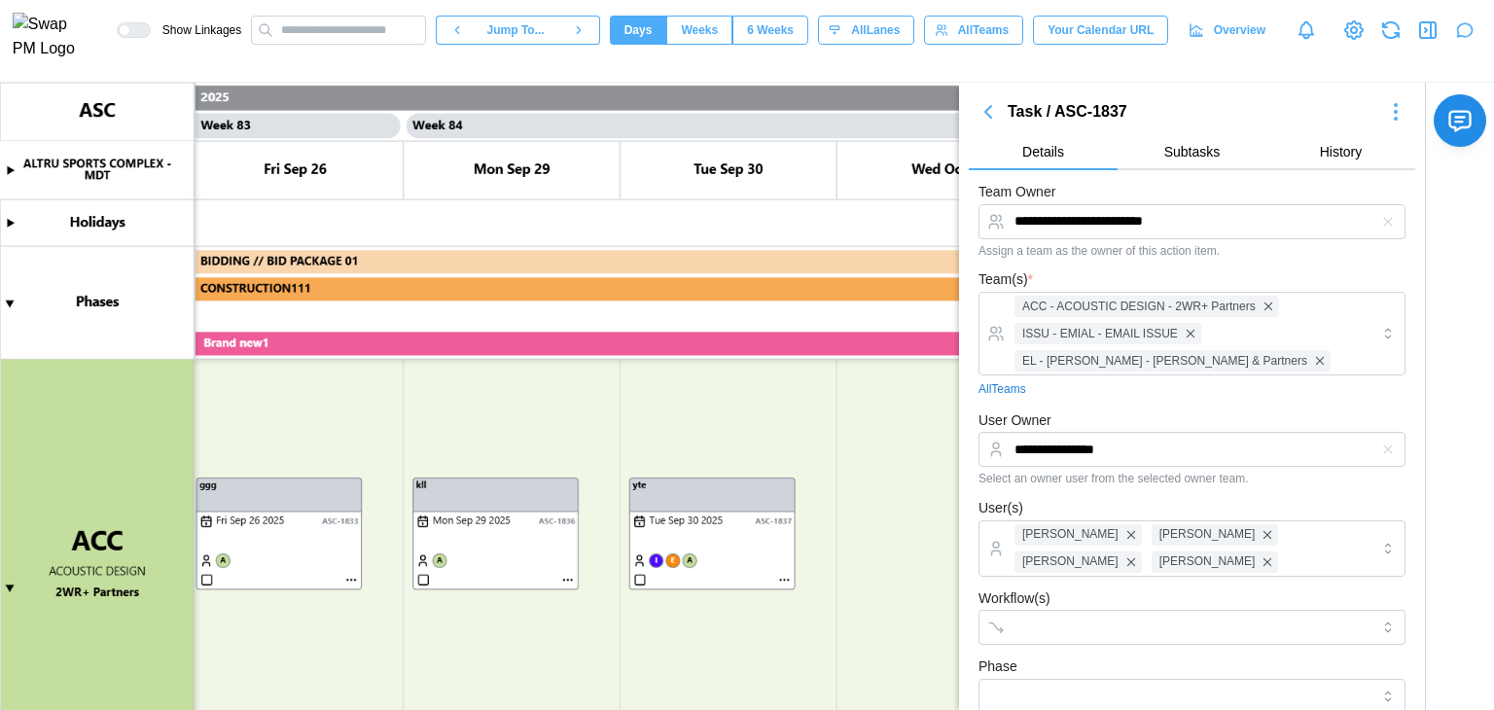
scroll to position [0, 0]
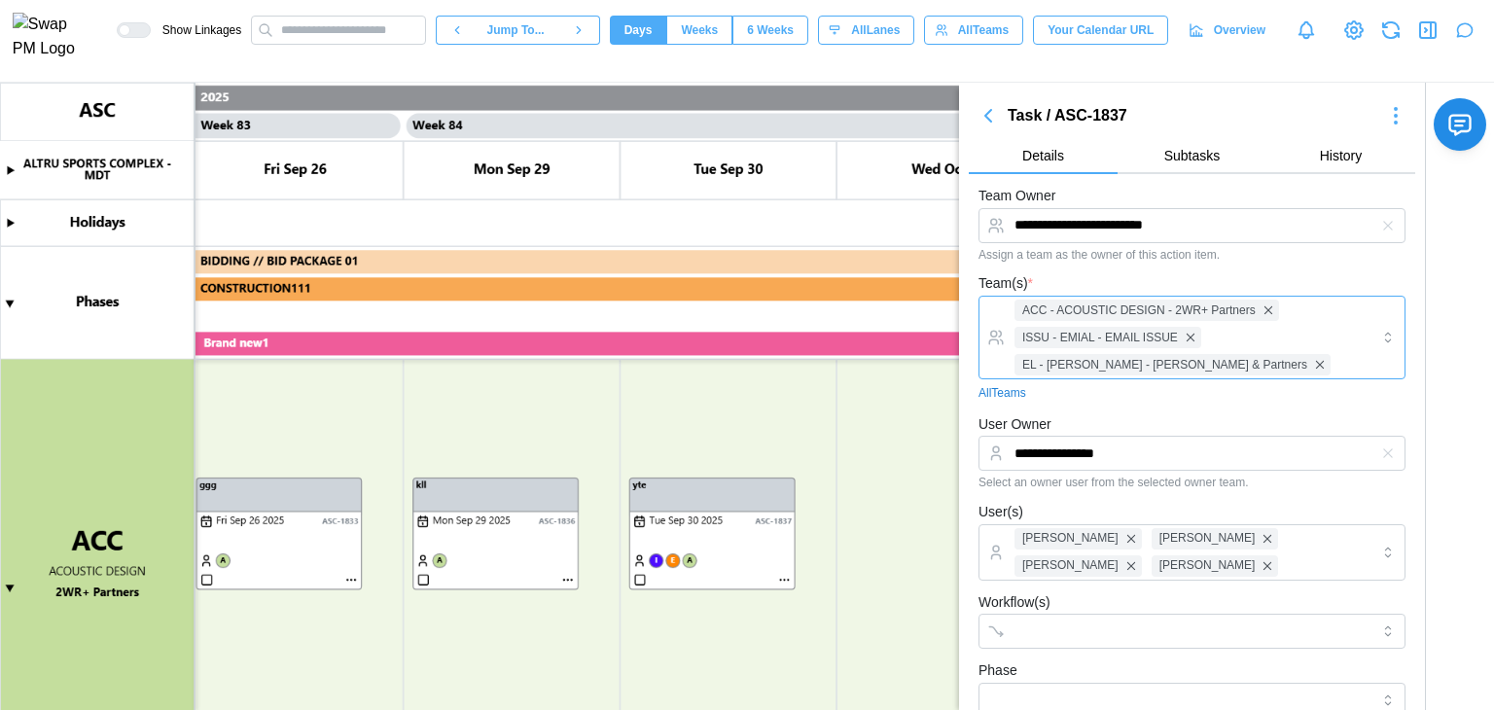
click at [1305, 328] on div "ACC - ACOUSTIC DESIGN - 2WR+ Partners ISSU - EMIAL - EMAIL ISSUE EL - ERIC LIND…" at bounding box center [1190, 338] width 360 height 82
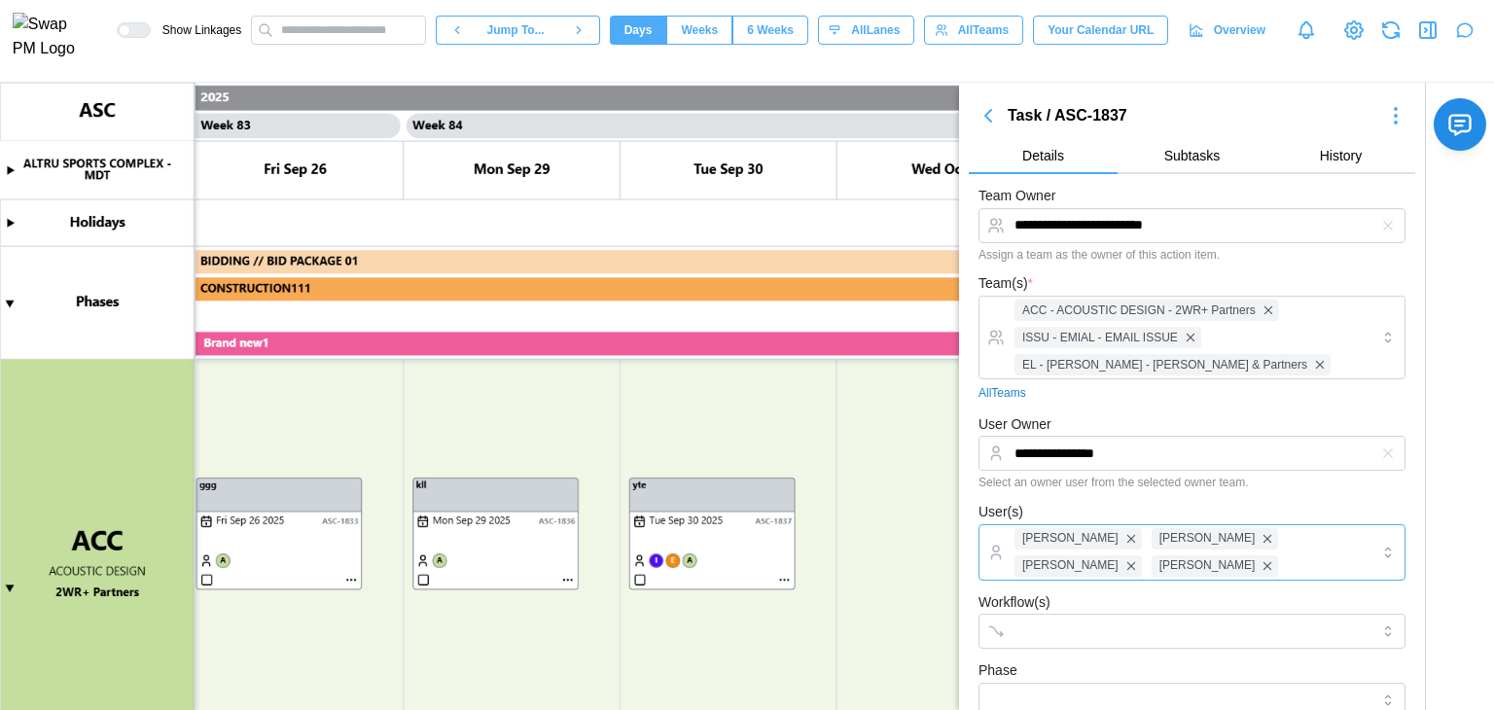
click at [1191, 552] on div "Amanda Spear Caleb Leftin Bill Clifford Caitlin Milligan" at bounding box center [1190, 552] width 360 height 54
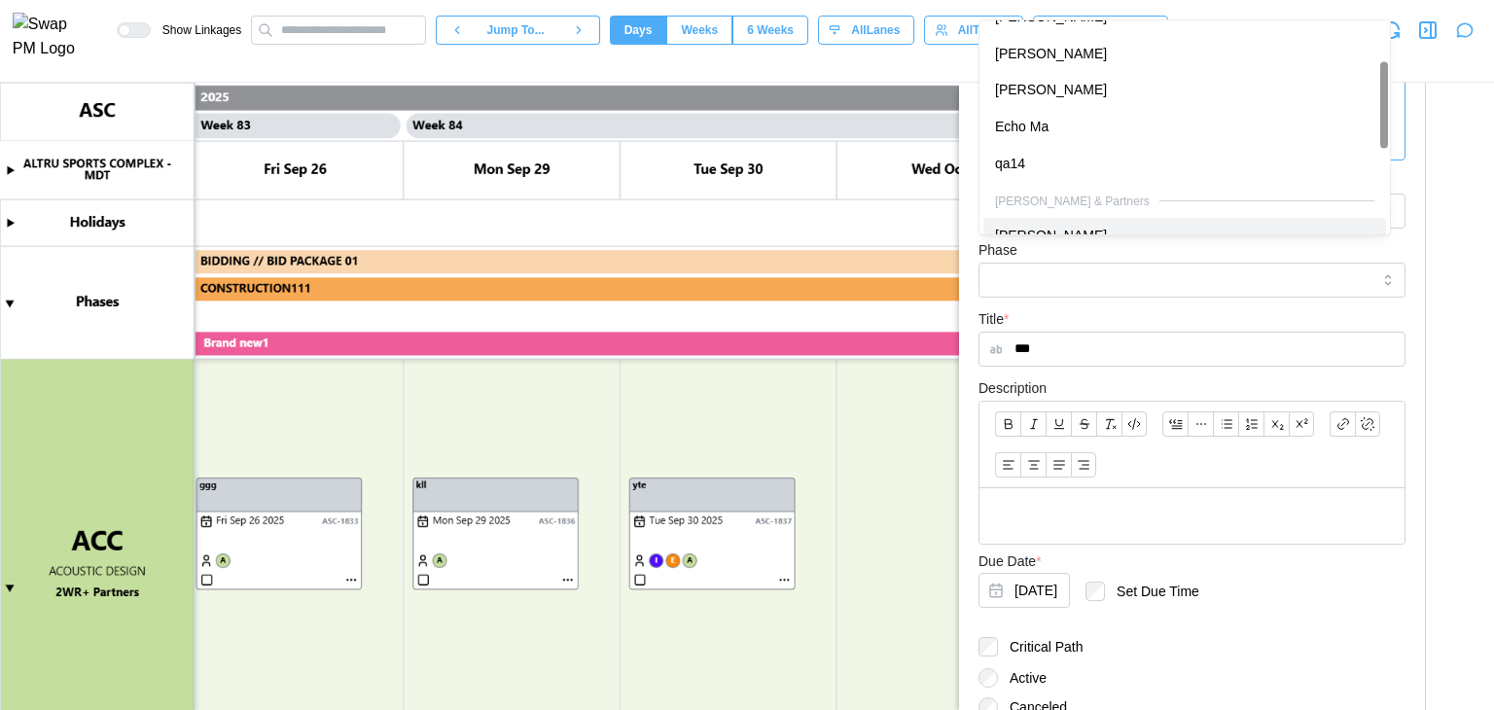
scroll to position [584, 0]
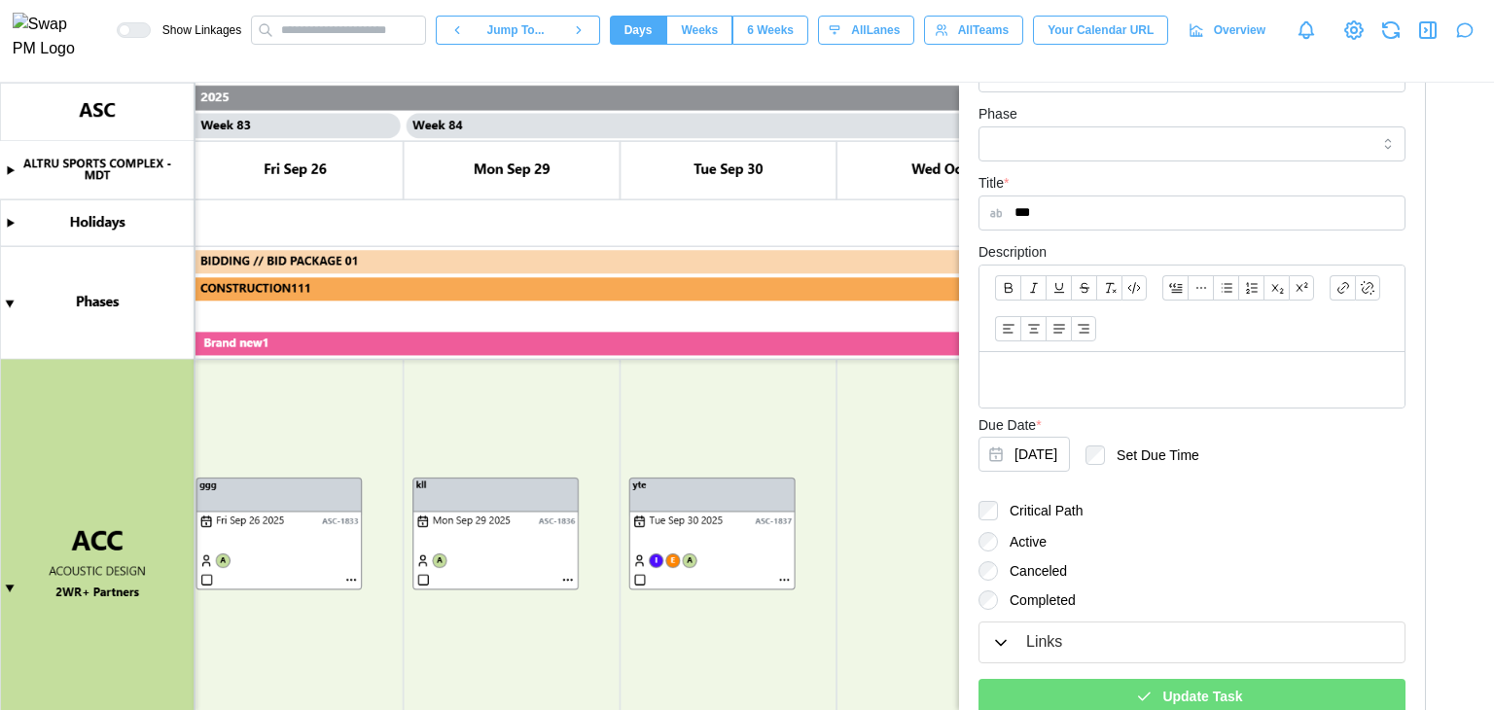
click at [1204, 663] on div "Update Task" at bounding box center [1191, 688] width 427 height 51
click at [1205, 680] on span "Update Task" at bounding box center [1202, 696] width 80 height 33
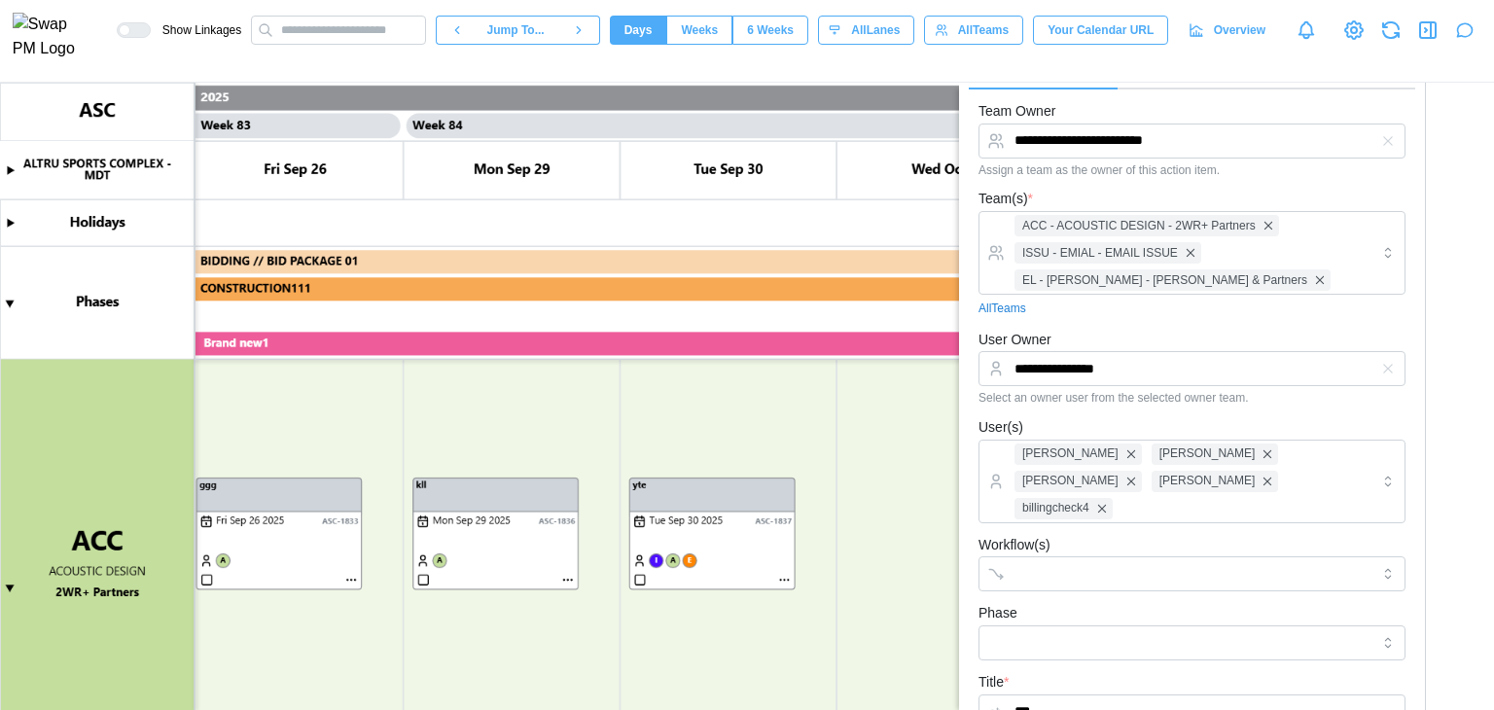
scroll to position [0, 0]
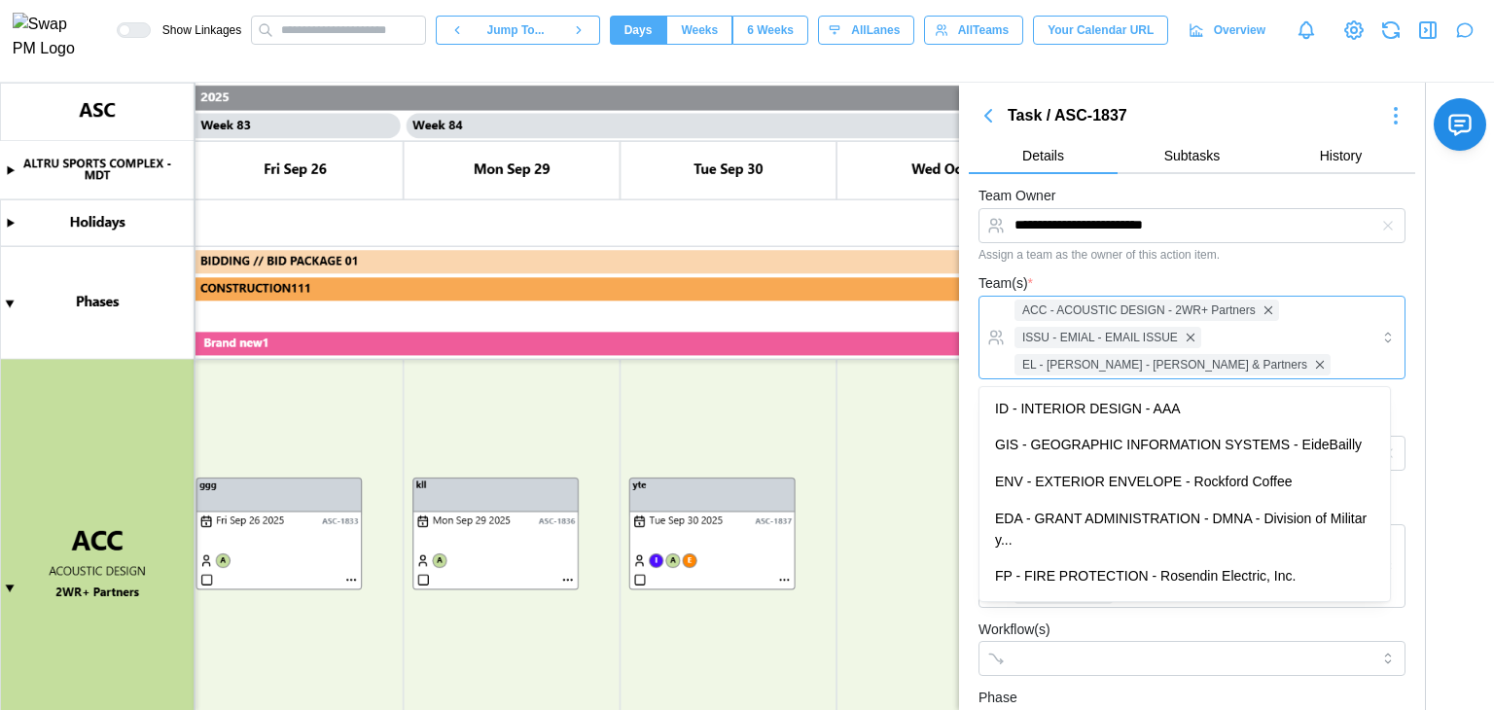
click at [1317, 338] on div "ACC - ACOUSTIC DESIGN - 2WR+ Partners ISSU - EMIAL - EMAIL ISSUE EL - [PERSON_N…" at bounding box center [1190, 338] width 360 height 82
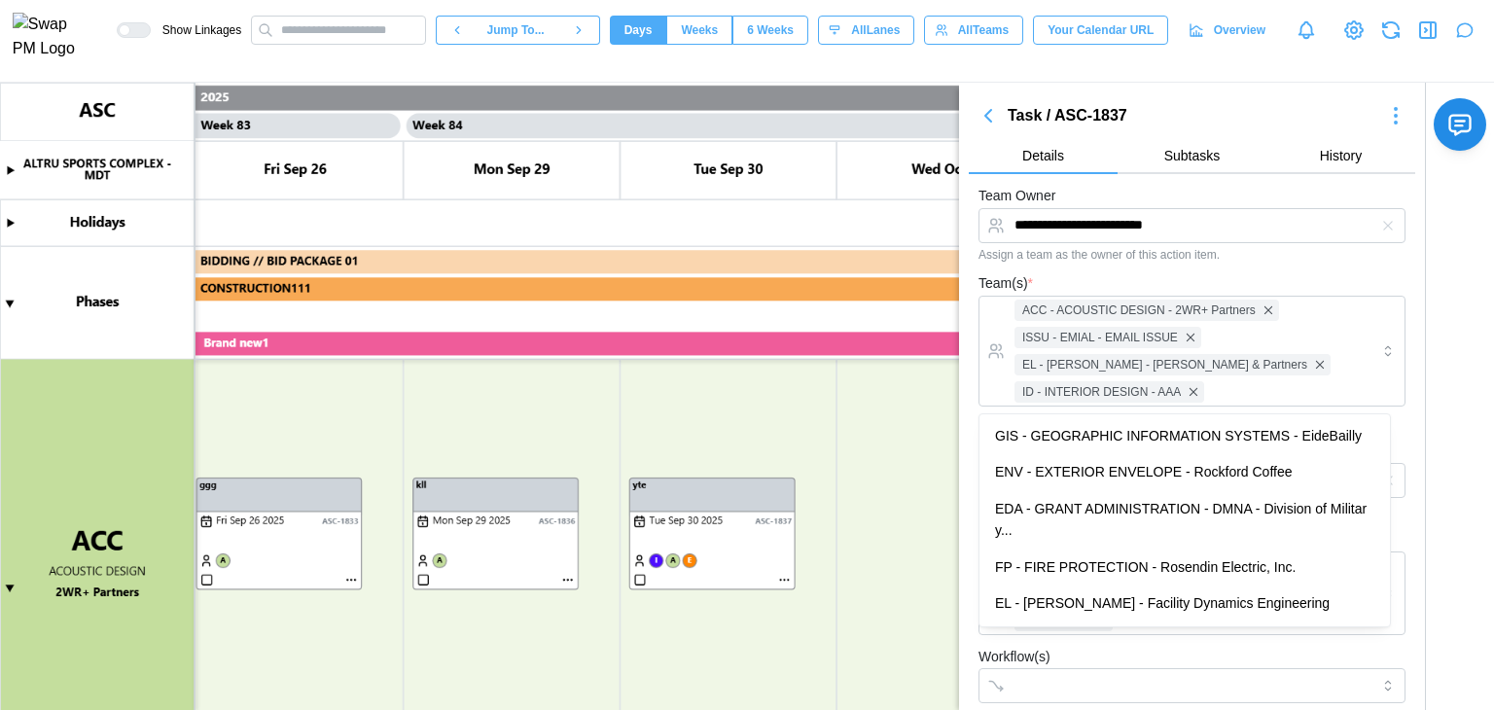
click at [1199, 274] on div "Team(s) * ACC - ACOUSTIC DESIGN - 2WR+ Partners ISSU - EMIAL - EMAIL ISSUE EL -…" at bounding box center [1191, 350] width 427 height 158
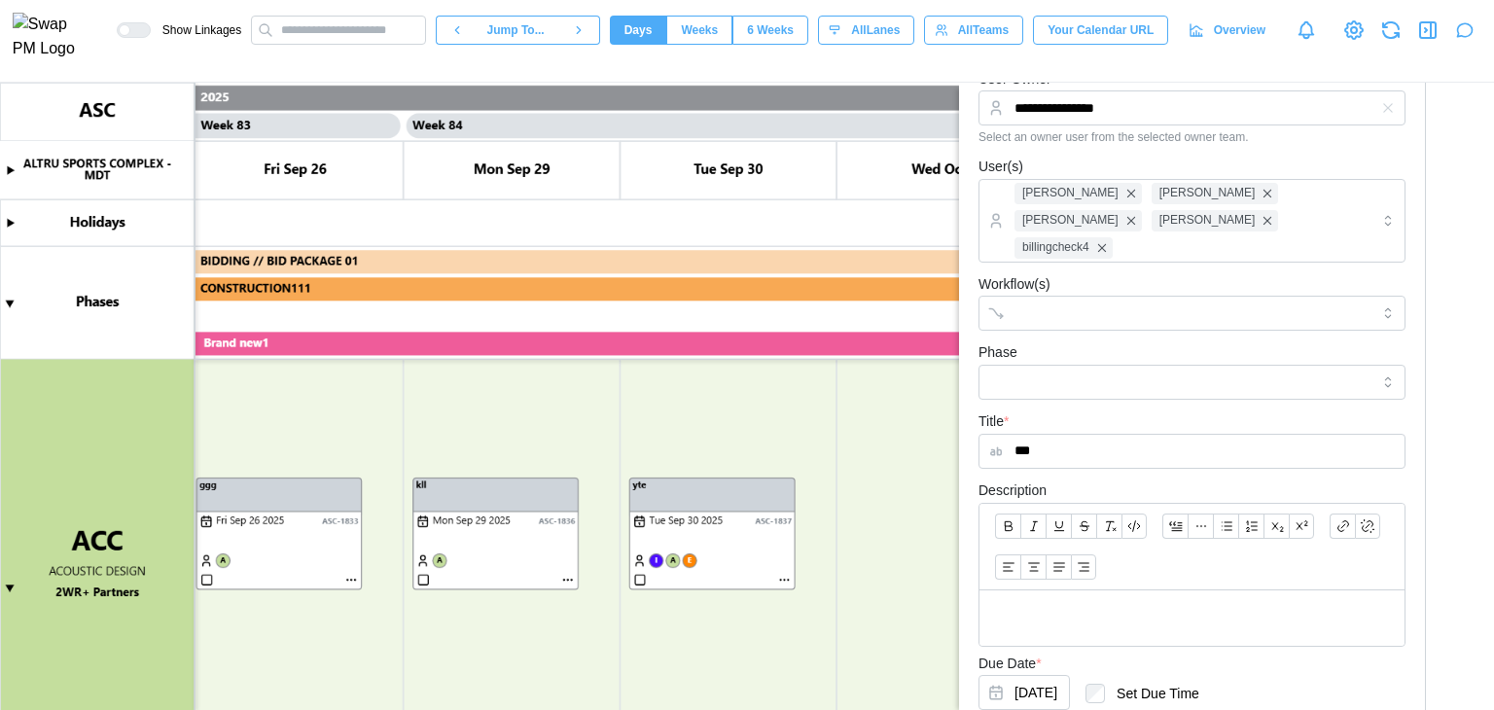
scroll to position [655, 0]
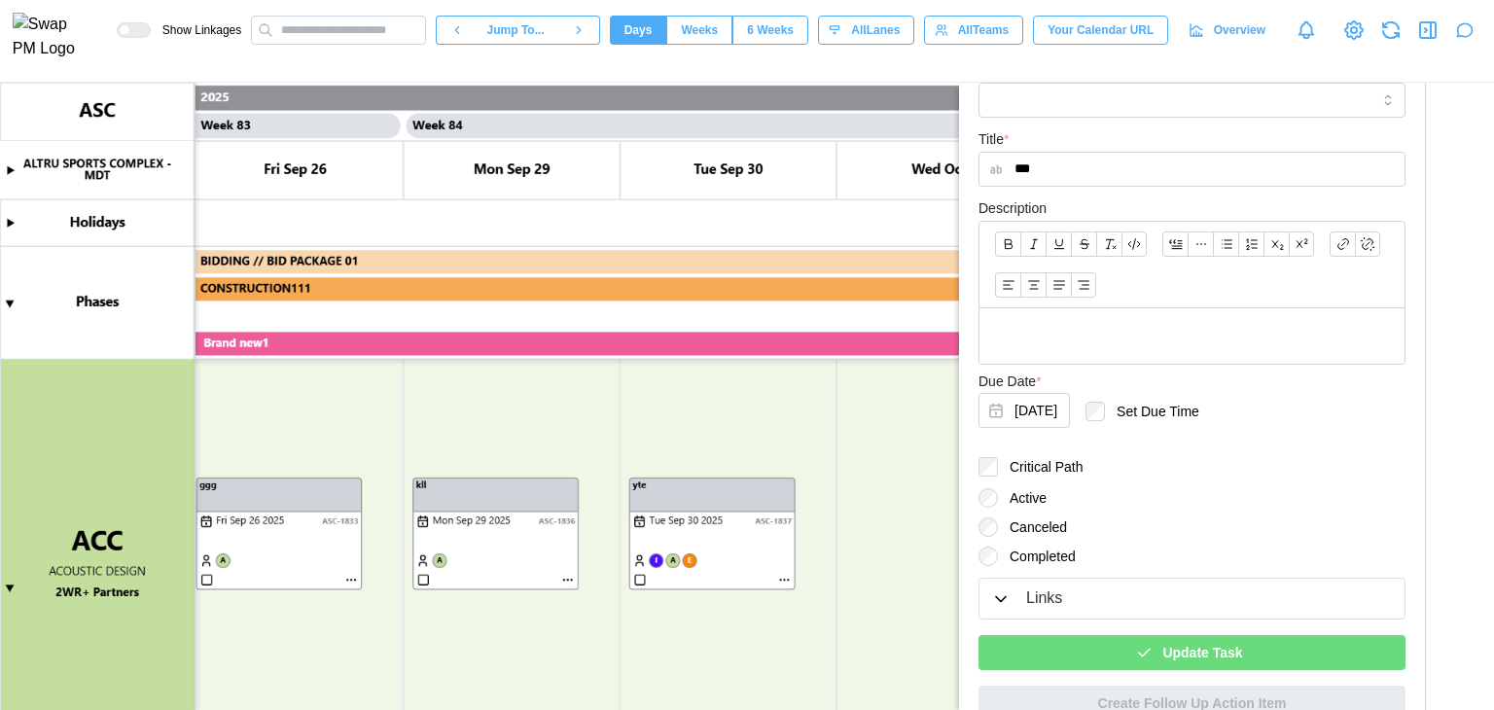
click at [1194, 636] on span "Update Task" at bounding box center [1202, 652] width 80 height 33
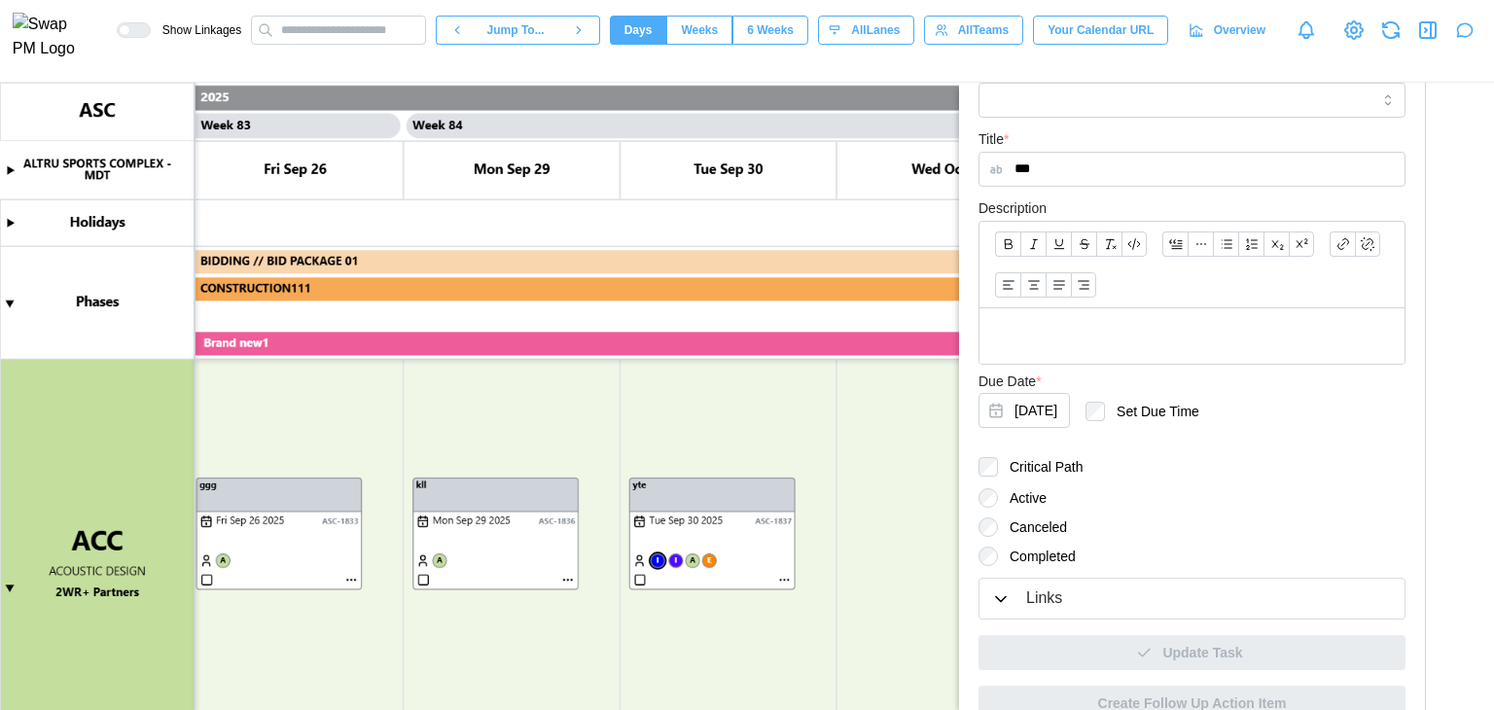
click at [657, 558] on canvas at bounding box center [747, 396] width 1494 height 627
click at [657, 559] on canvas at bounding box center [747, 396] width 1494 height 627
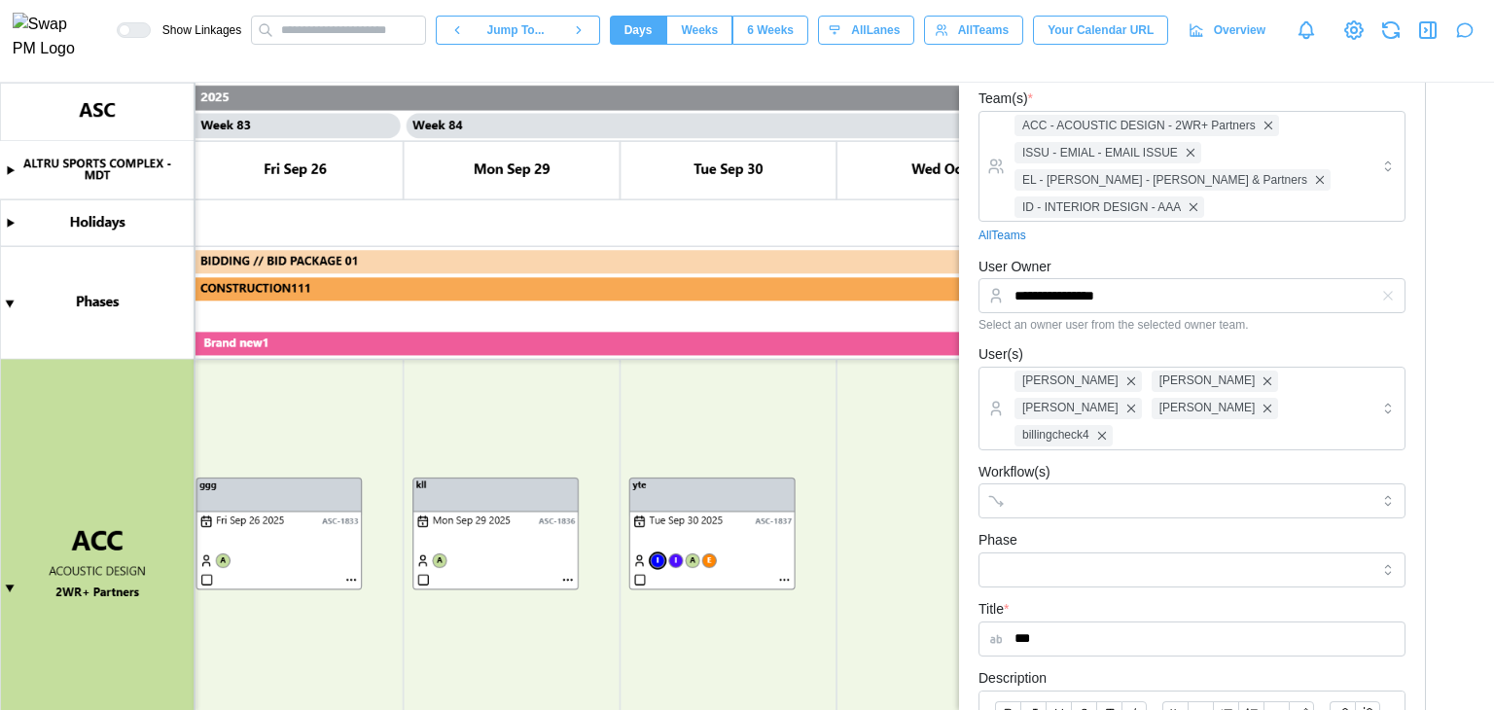
scroll to position [168, 0]
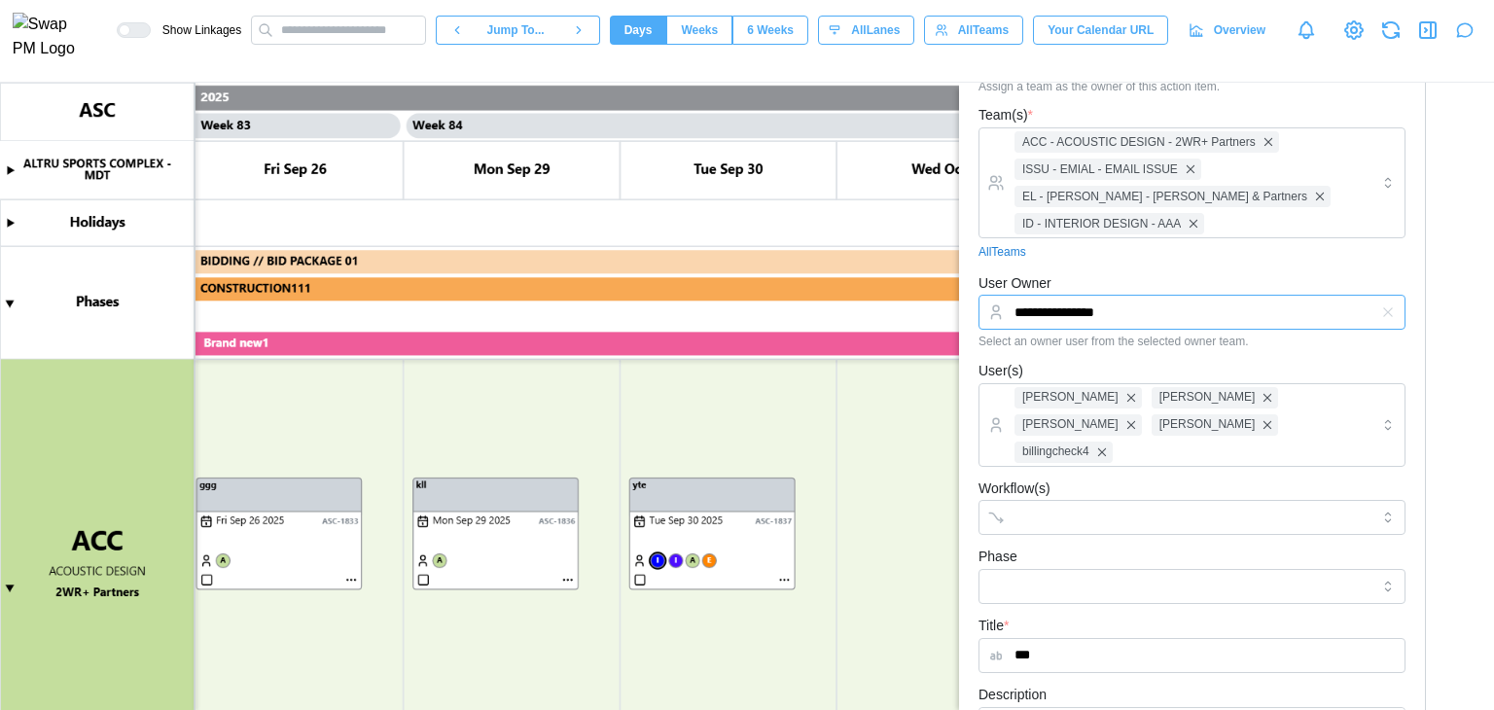
click at [1146, 316] on input "**********" at bounding box center [1191, 312] width 427 height 35
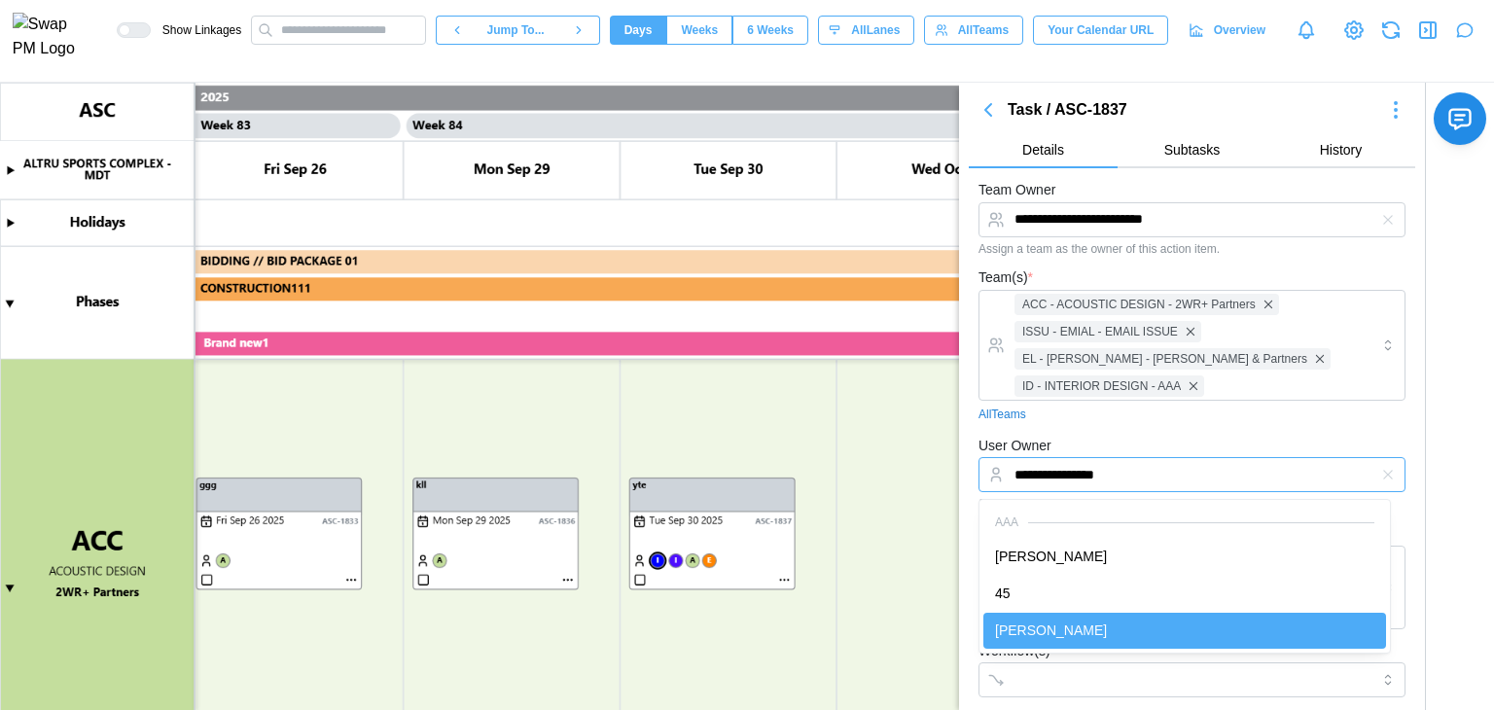
scroll to position [0, 0]
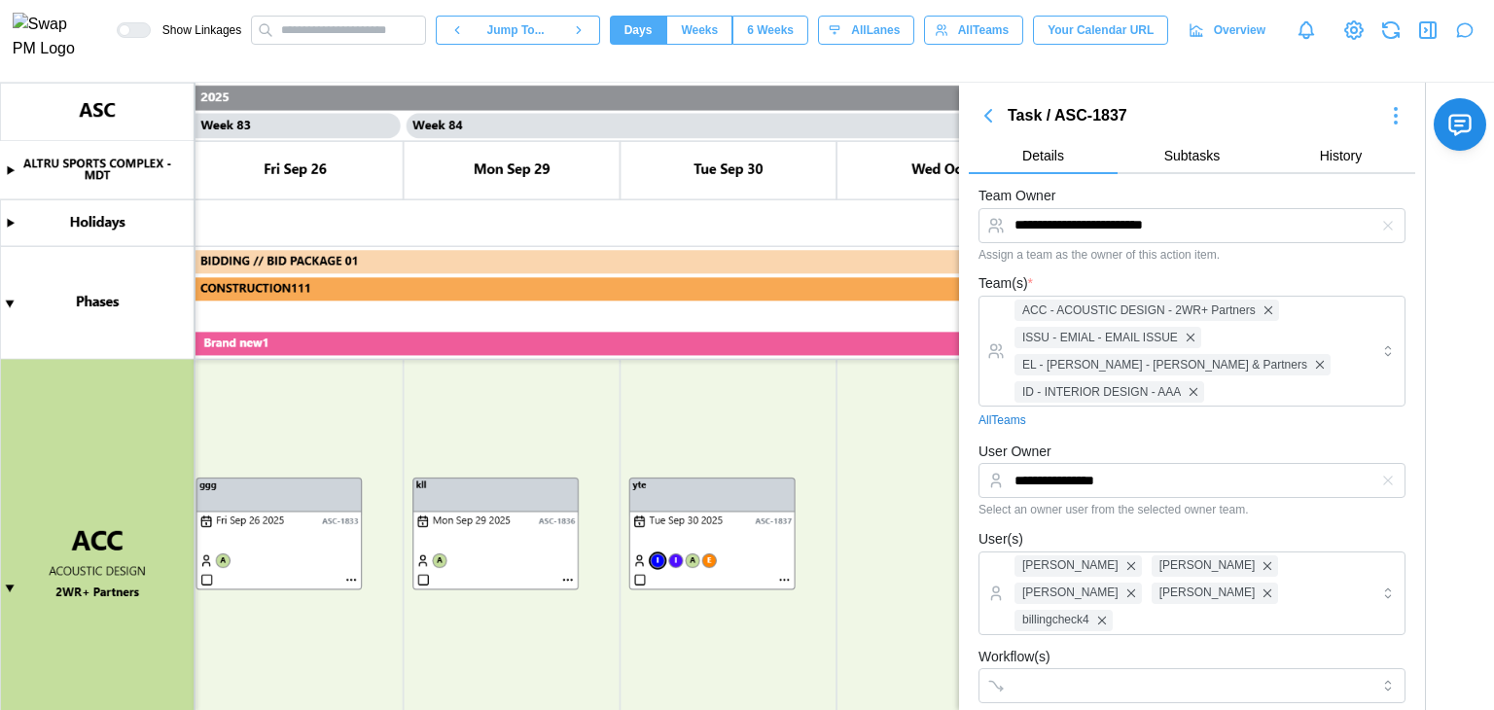
click at [650, 550] on canvas at bounding box center [747, 396] width 1494 height 627
click at [653, 555] on canvas at bounding box center [747, 396] width 1494 height 627
click at [694, 558] on canvas at bounding box center [747, 396] width 1494 height 627
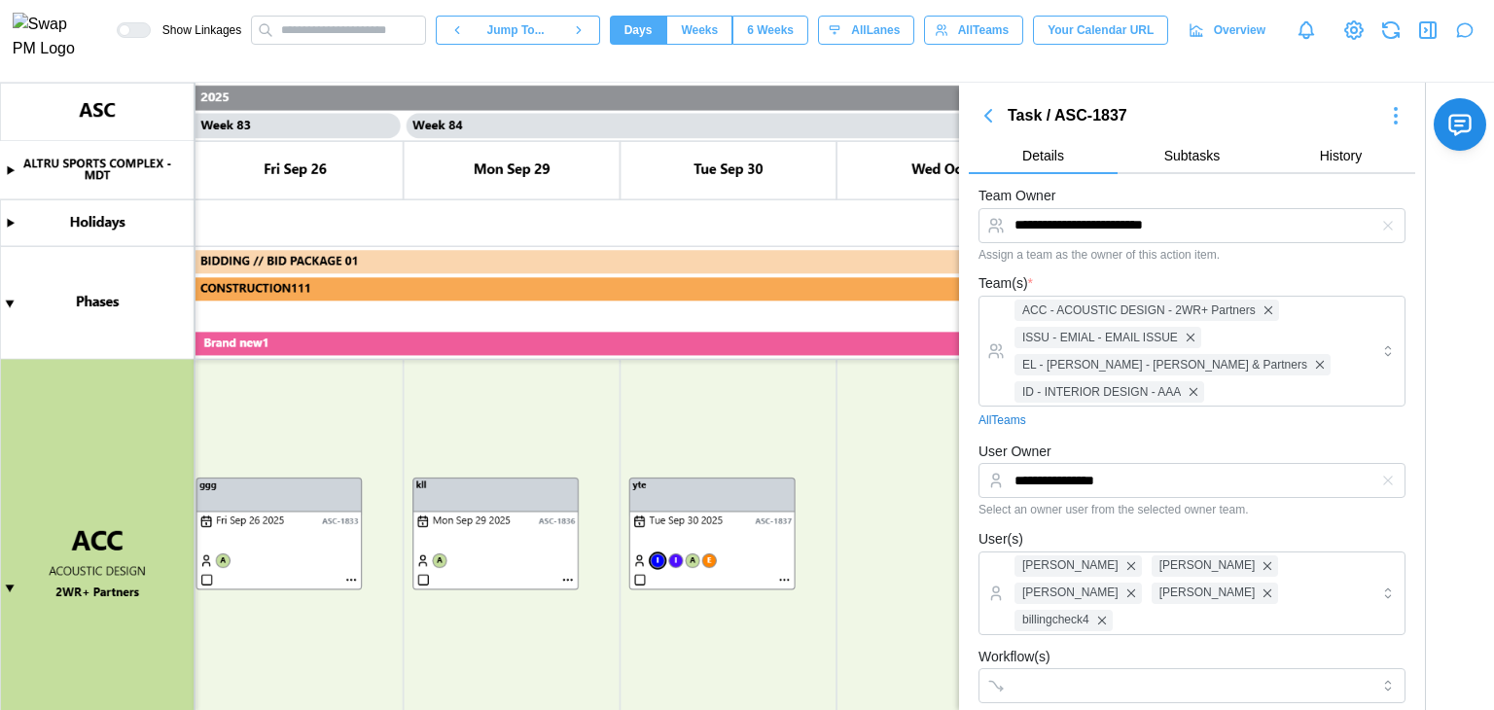
click at [708, 555] on canvas at bounding box center [747, 396] width 1494 height 627
click at [677, 558] on canvas at bounding box center [747, 396] width 1494 height 627
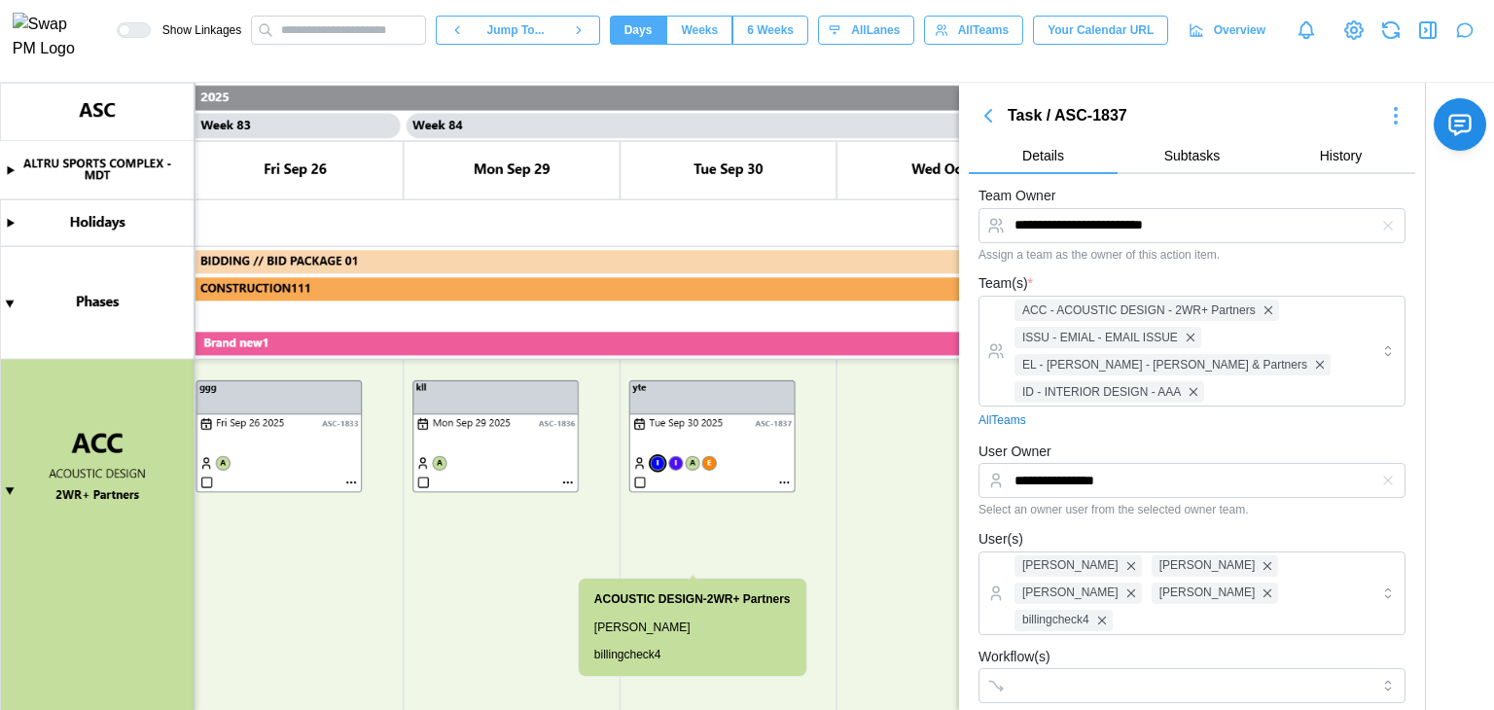
click at [676, 464] on canvas at bounding box center [747, 396] width 1494 height 627
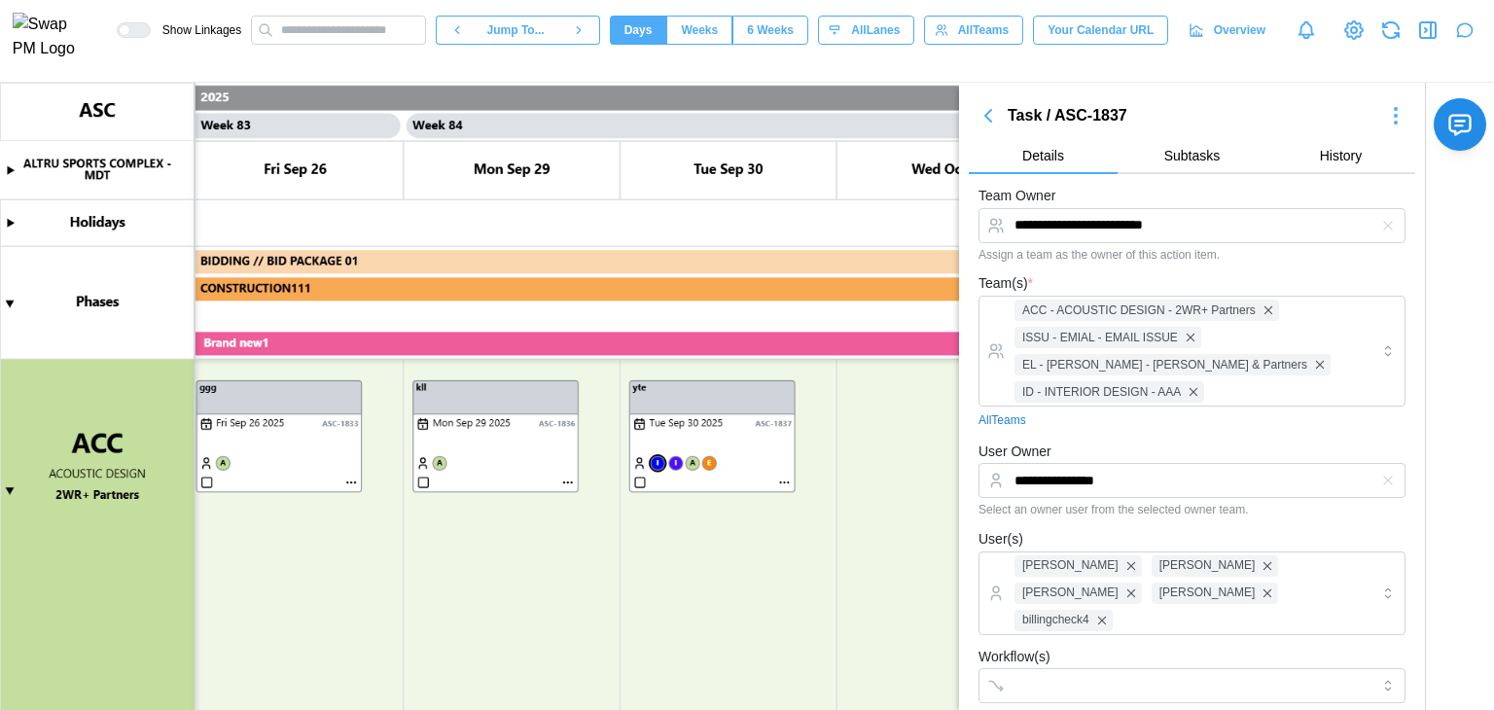
click at [657, 464] on canvas at bounding box center [747, 396] width 1494 height 627
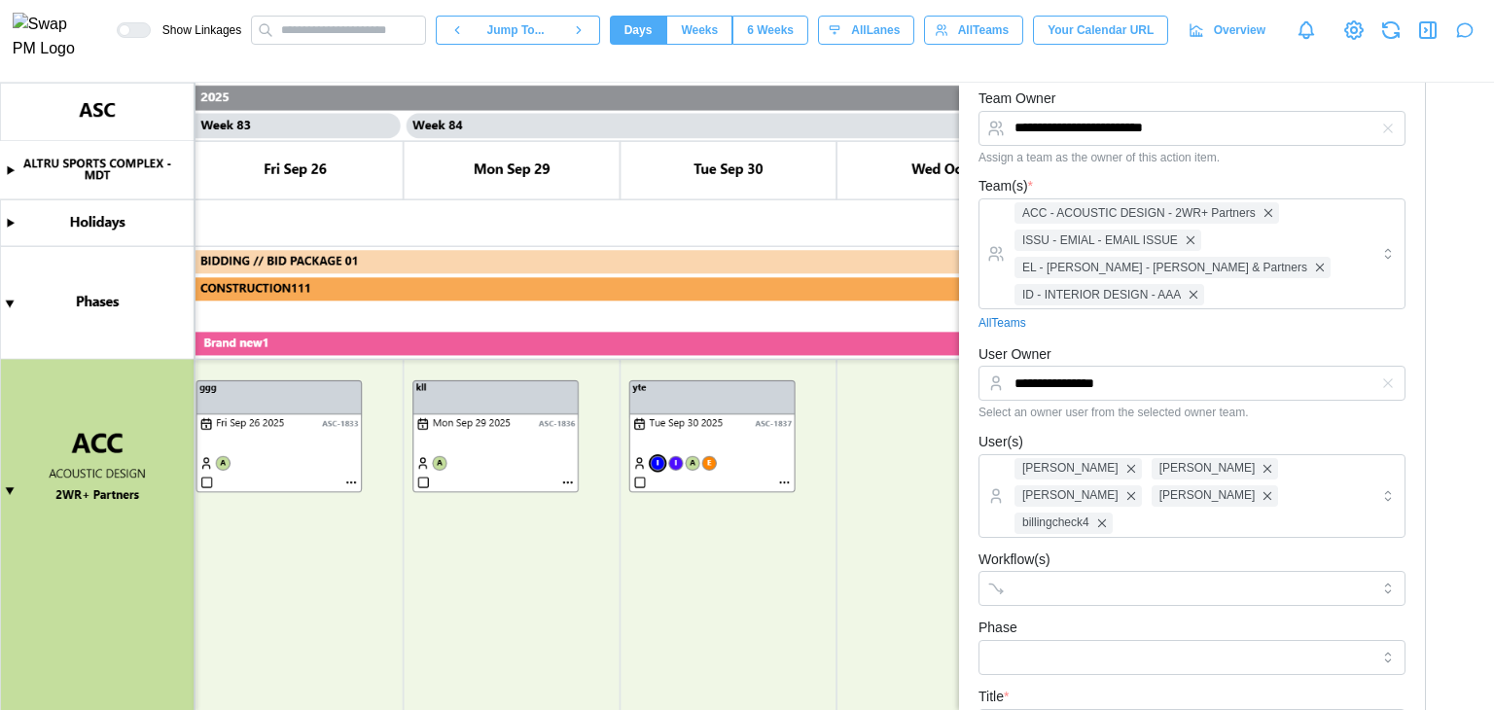
click at [693, 461] on canvas at bounding box center [747, 396] width 1494 height 627
type textarea "*"
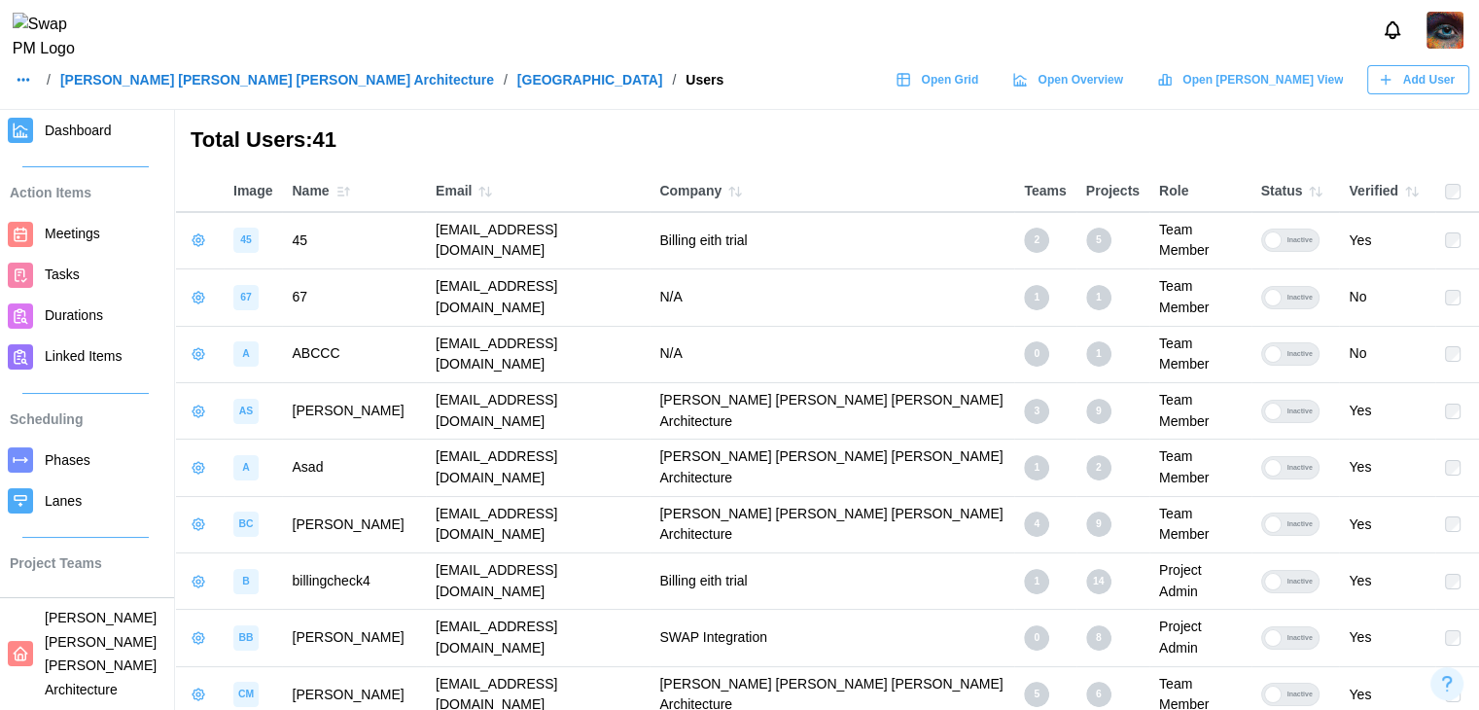
click at [81, 136] on span "Dashboard" at bounding box center [78, 131] width 67 height 16
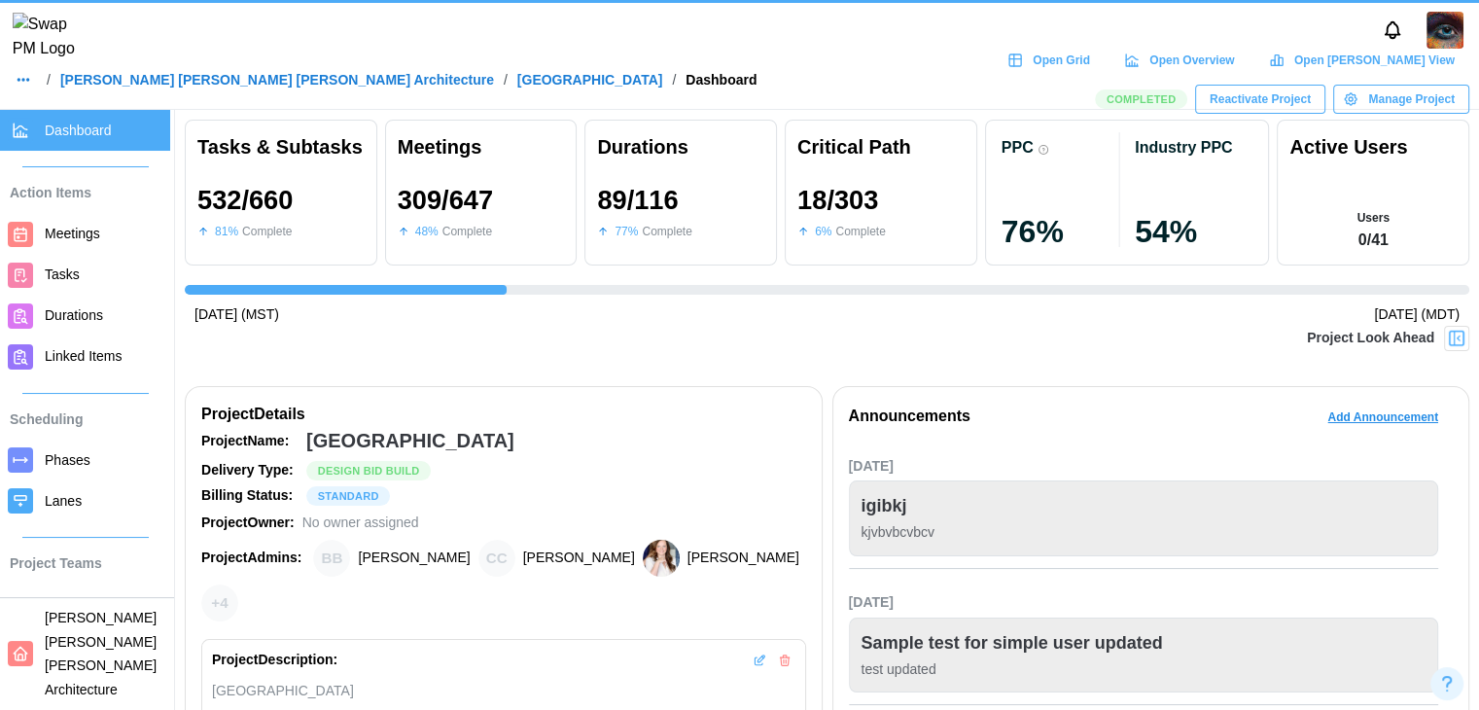
click at [1412, 86] on span "Manage Project" at bounding box center [1411, 99] width 87 height 27
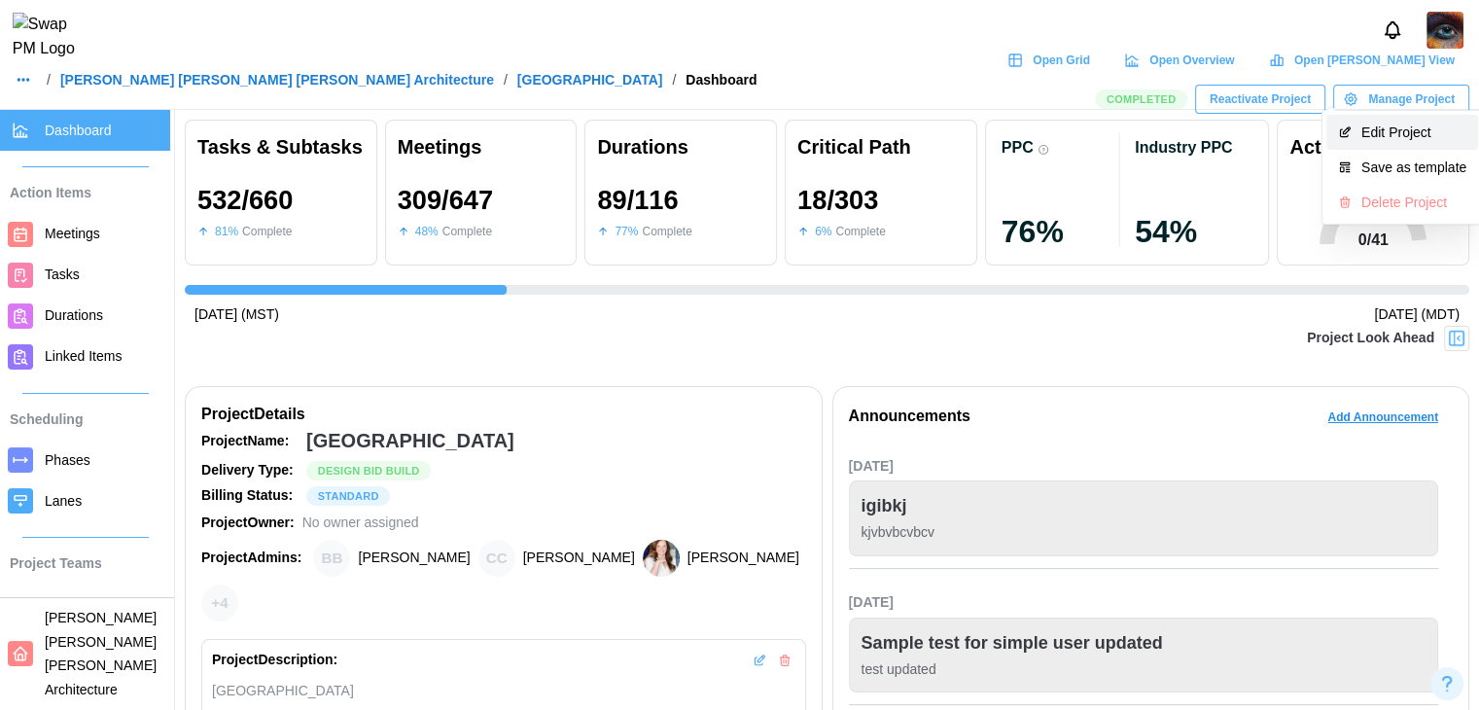
scroll to position [0, 14060]
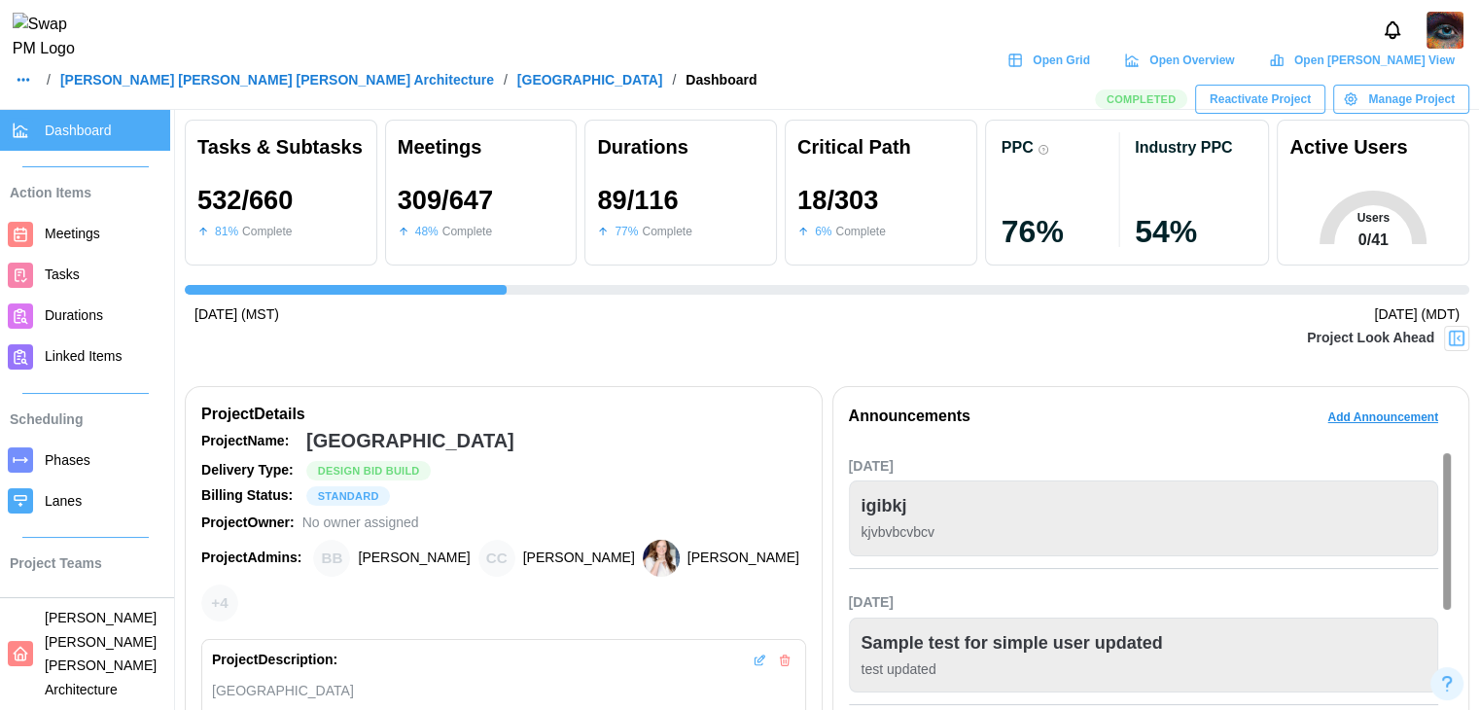
click at [1262, 94] on span "Reactivate Project" at bounding box center [1260, 99] width 101 height 27
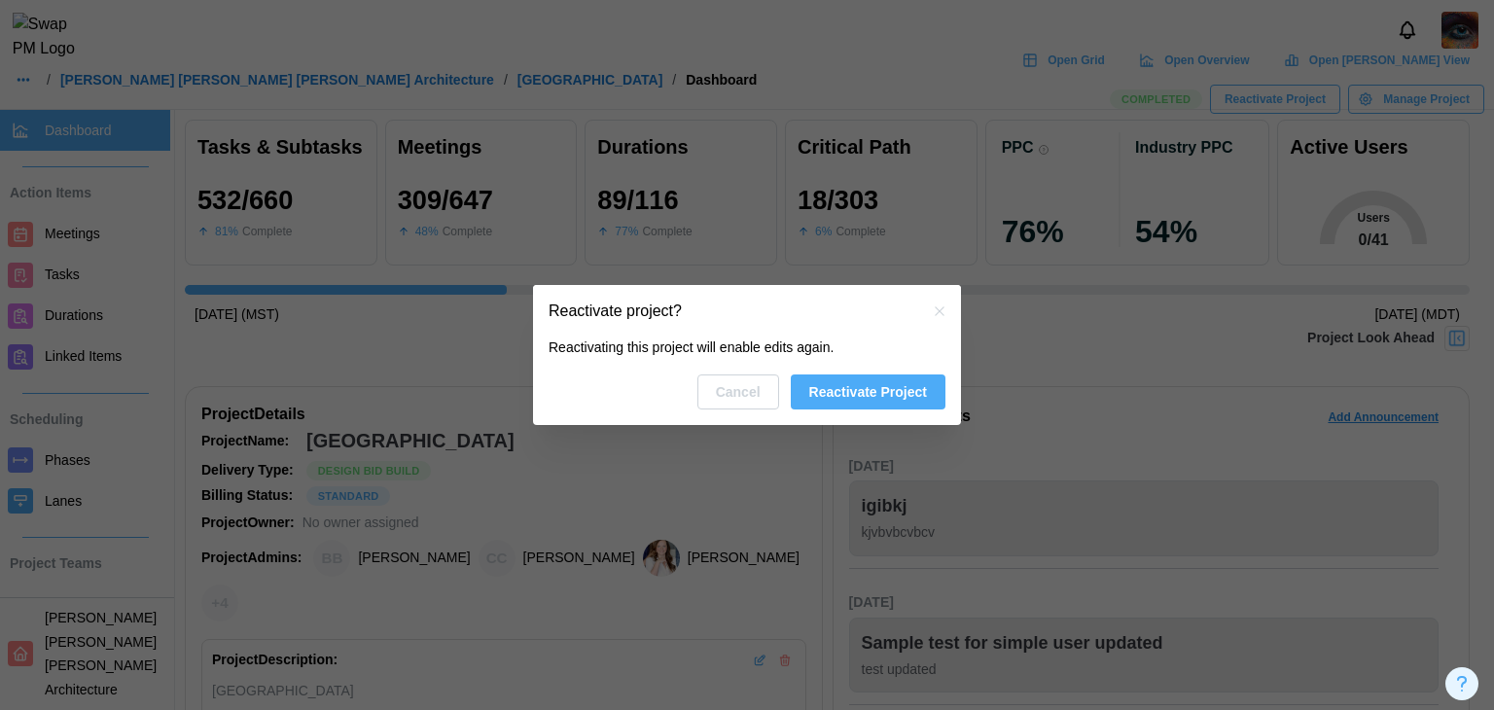
click at [871, 379] on span "Reactivate Project" at bounding box center [868, 391] width 118 height 33
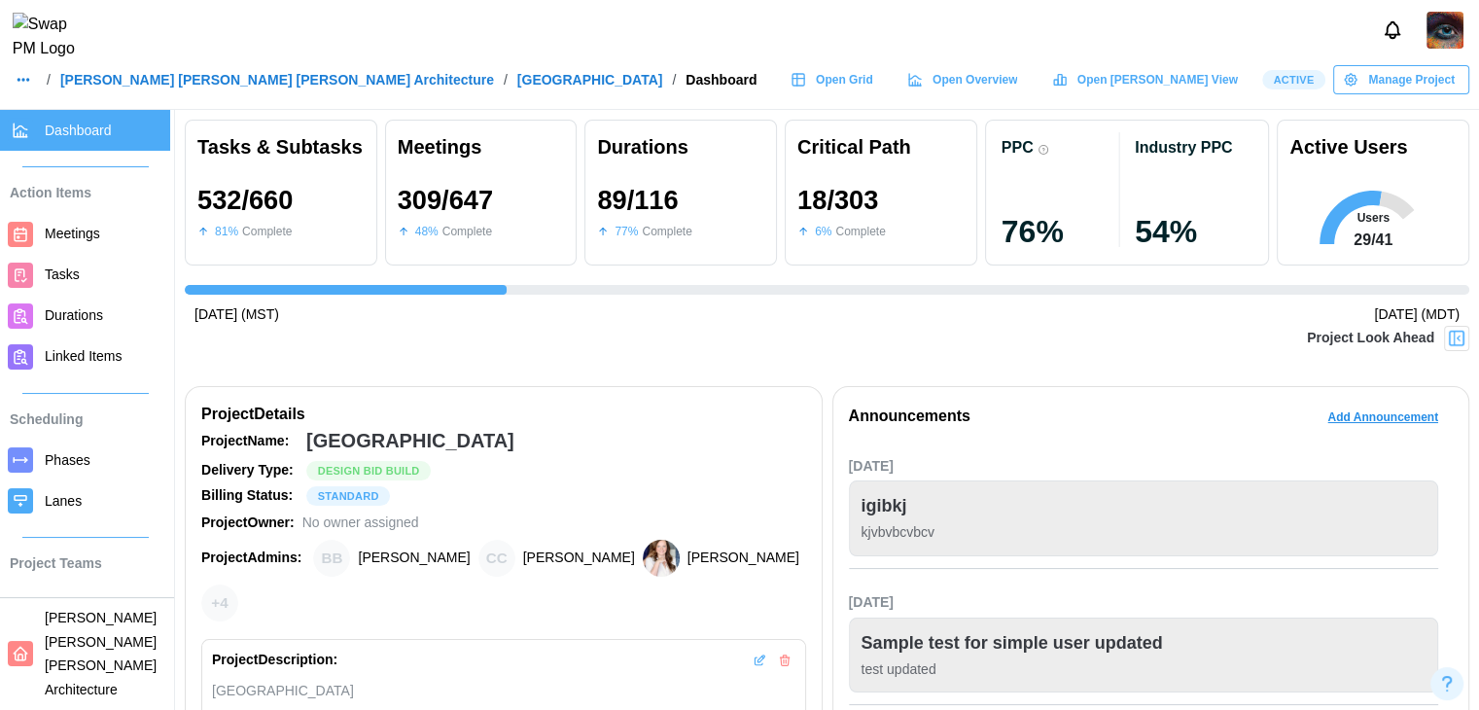
click at [1368, 88] on div "Manage Project" at bounding box center [1399, 79] width 112 height 27
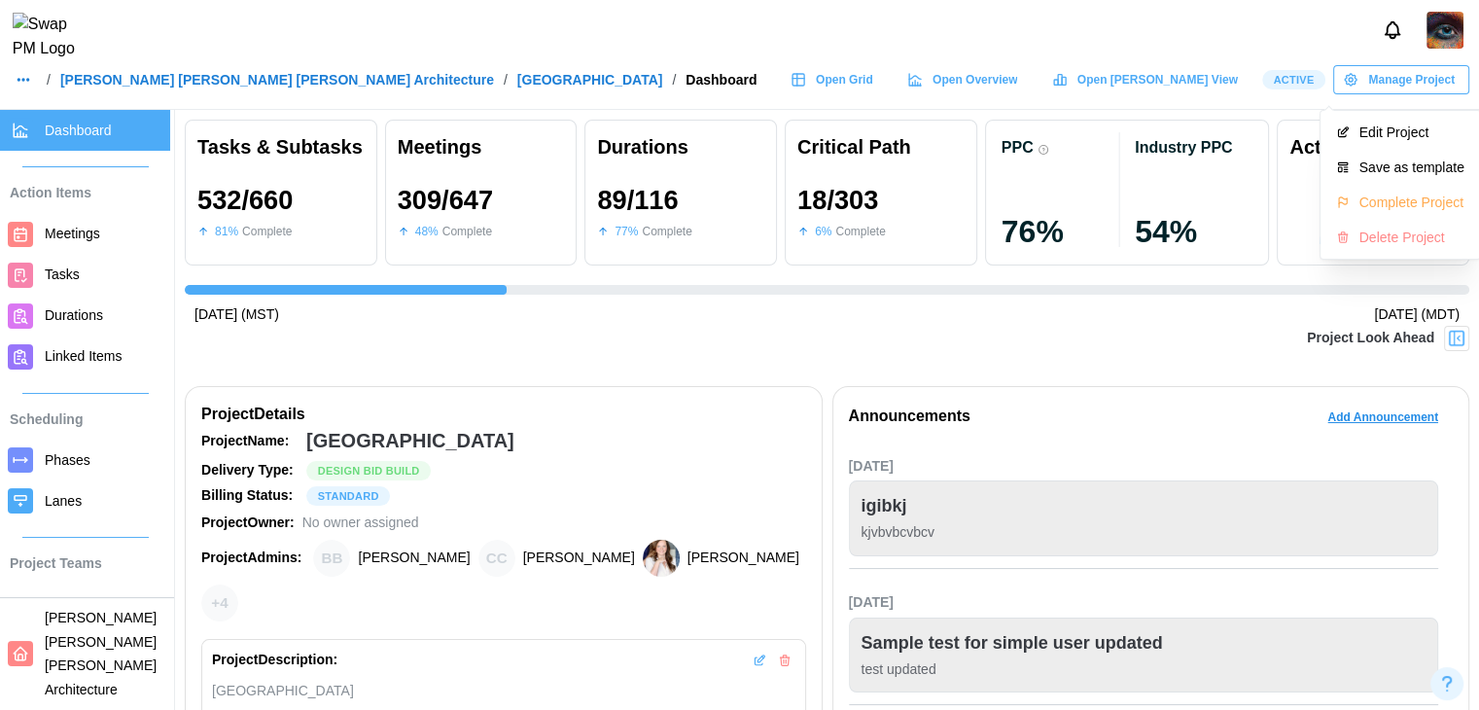
scroll to position [0, 14060]
click at [1350, 188] on button "Complete Project" at bounding box center [1401, 202] width 152 height 35
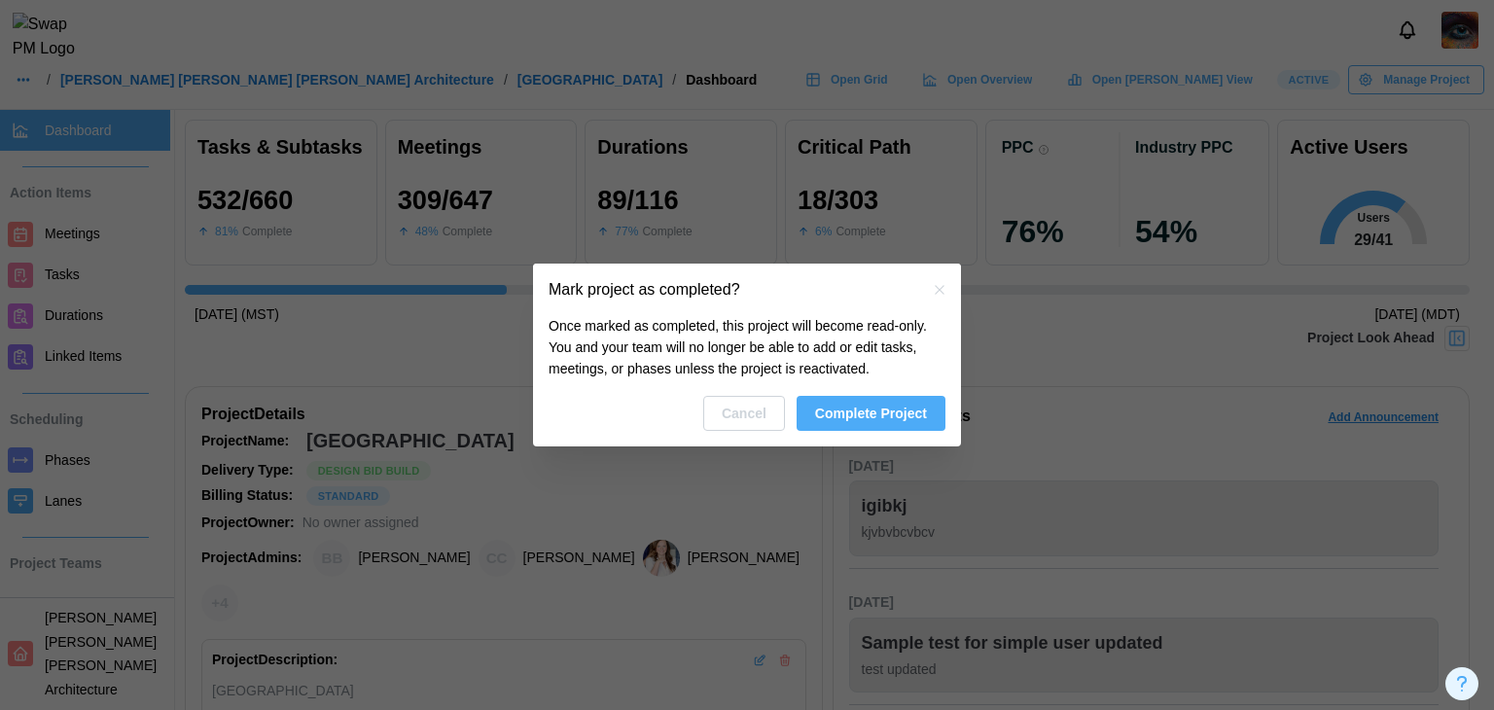
click at [871, 424] on span "Complete Project" at bounding box center [871, 413] width 112 height 33
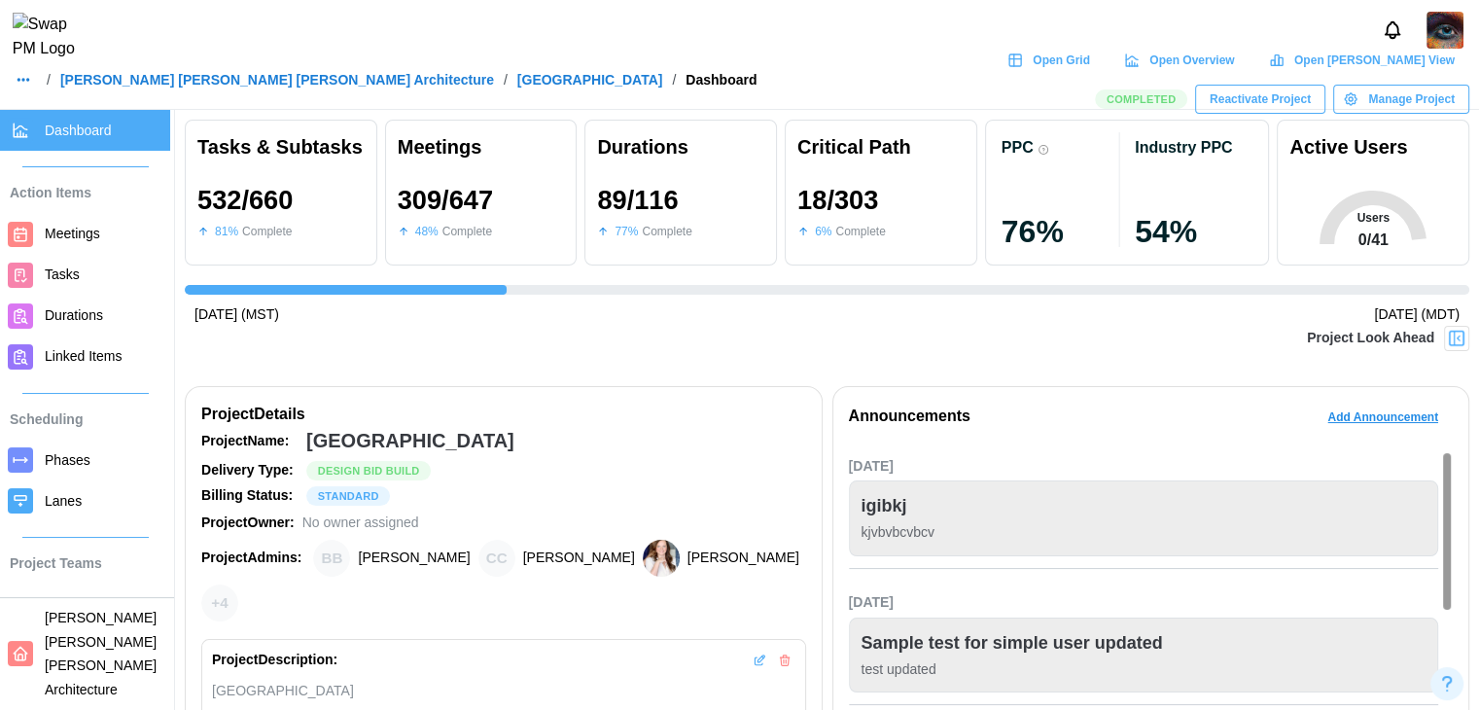
scroll to position [0, 14060]
click at [1033, 74] on span "Open Grid" at bounding box center [1061, 60] width 57 height 27
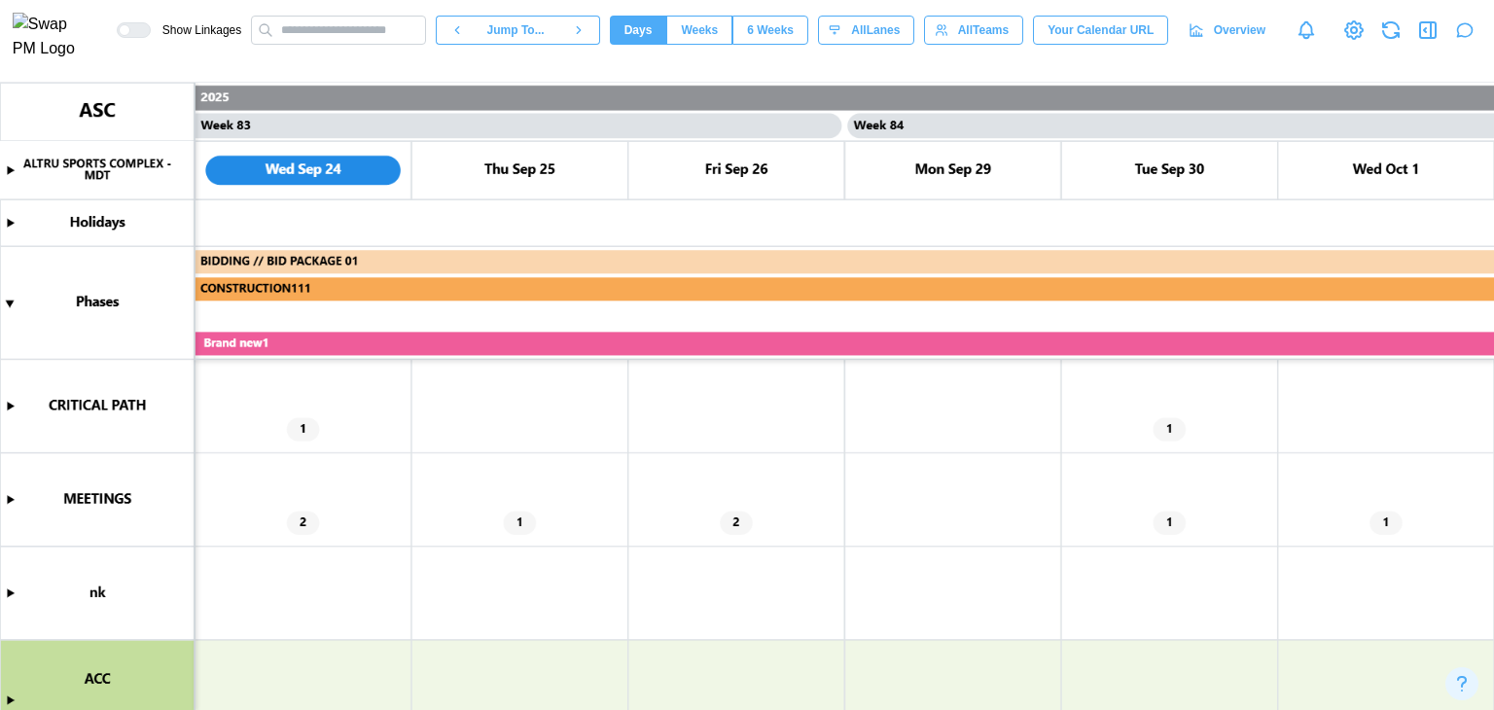
scroll to position [97, 0]
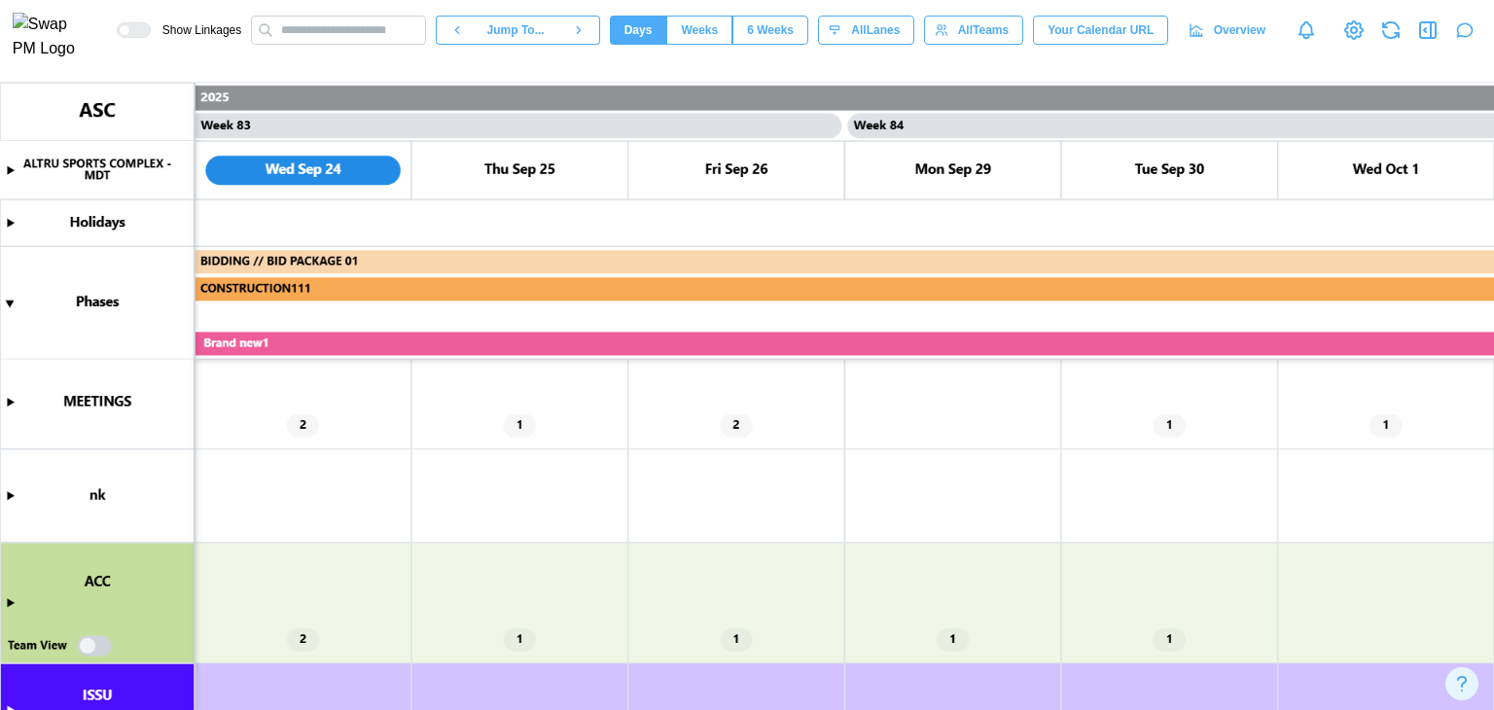
click at [6, 596] on canvas at bounding box center [747, 396] width 1494 height 627
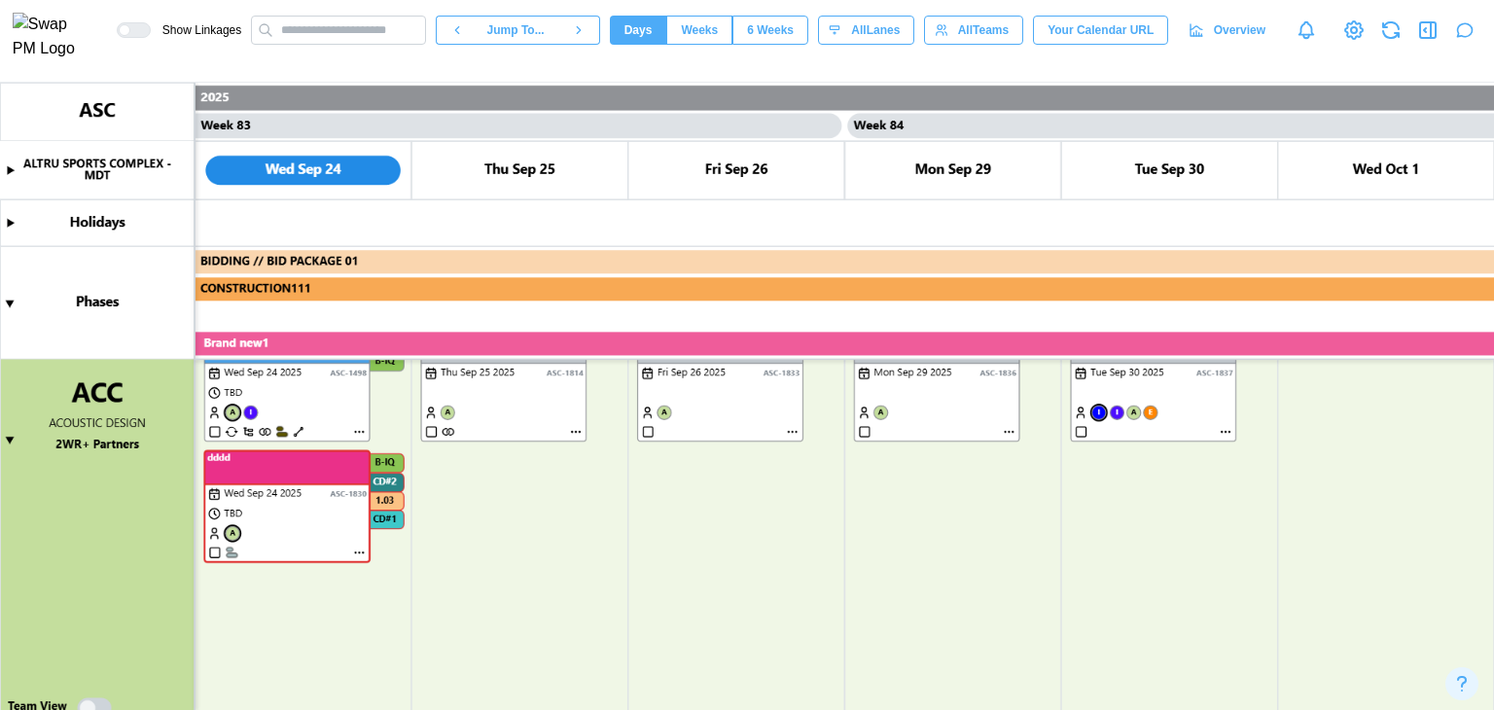
scroll to position [389, 0]
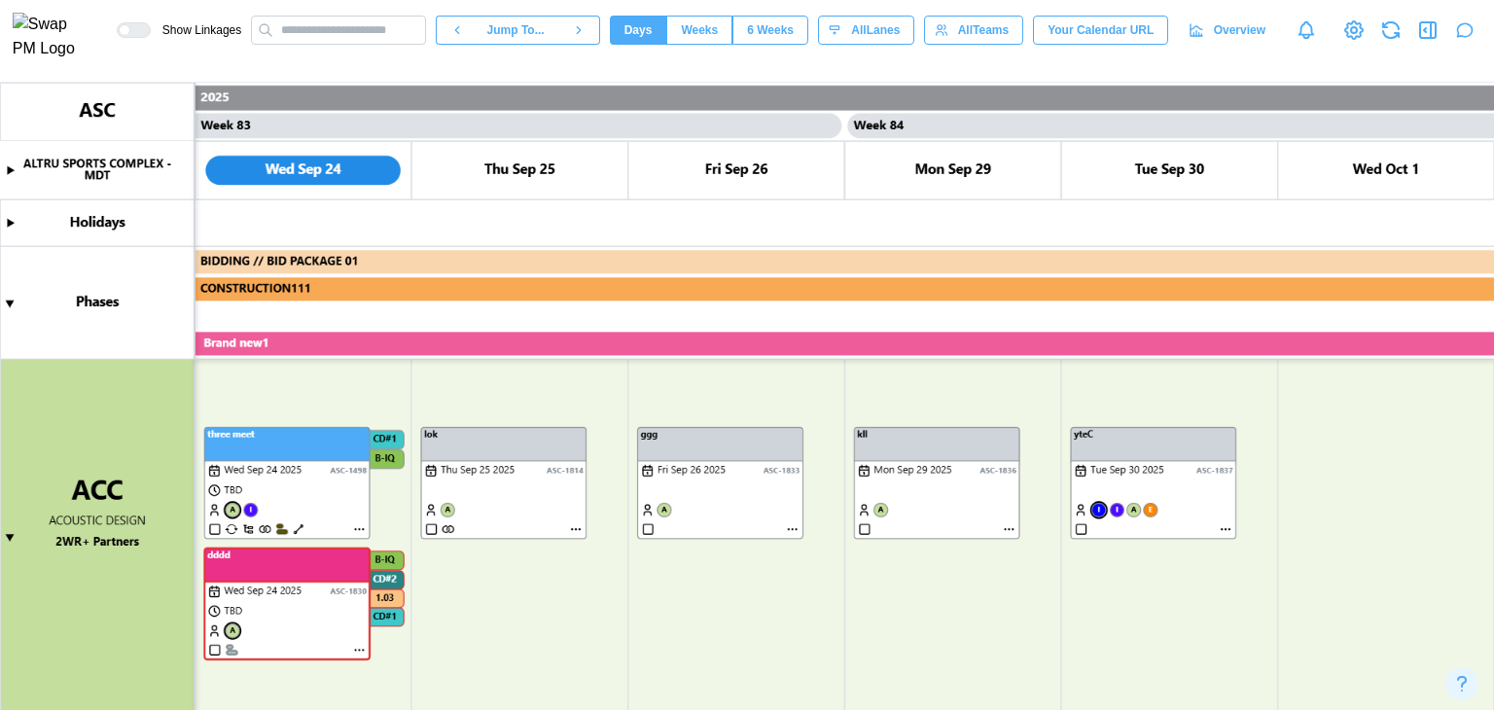
click at [1226, 530] on canvas at bounding box center [747, 396] width 1494 height 627
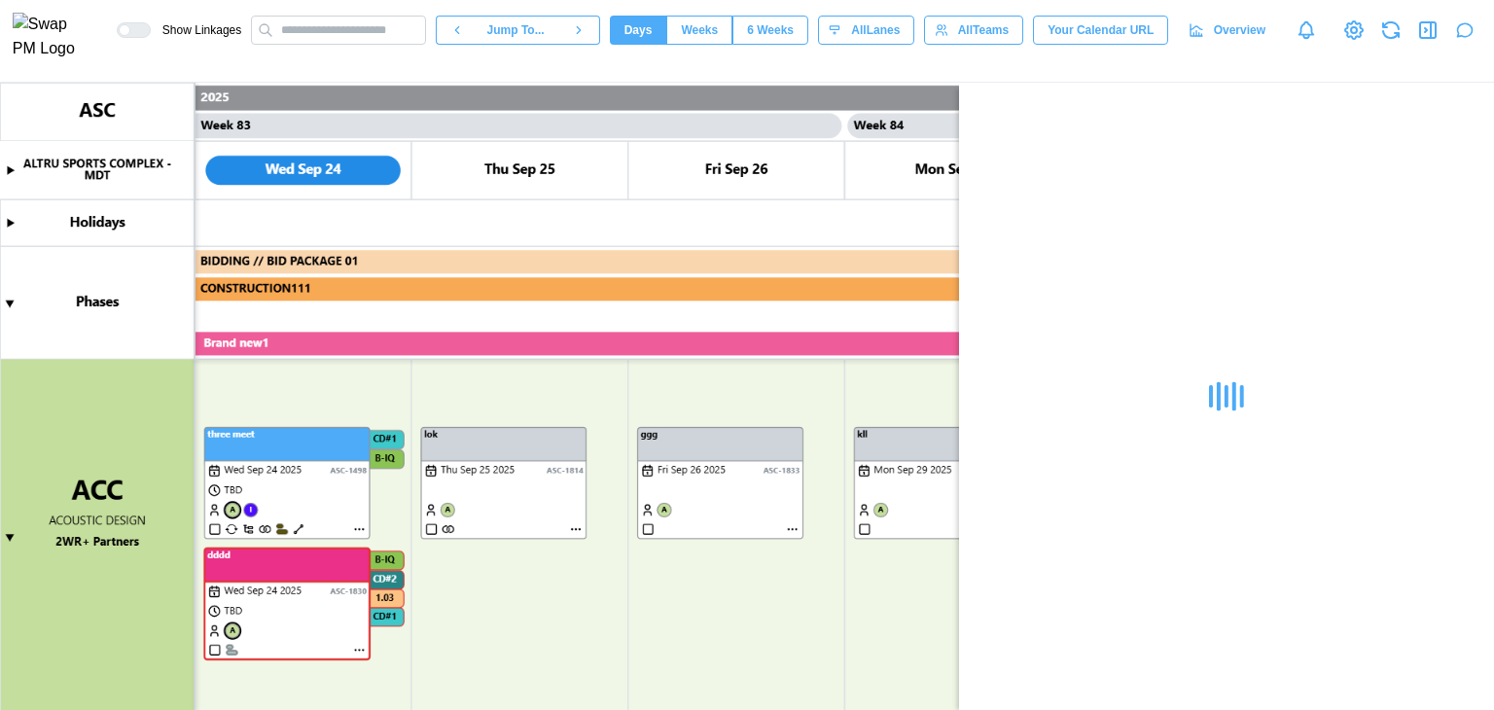
click at [1226, 530] on canvas at bounding box center [747, 396] width 1494 height 627
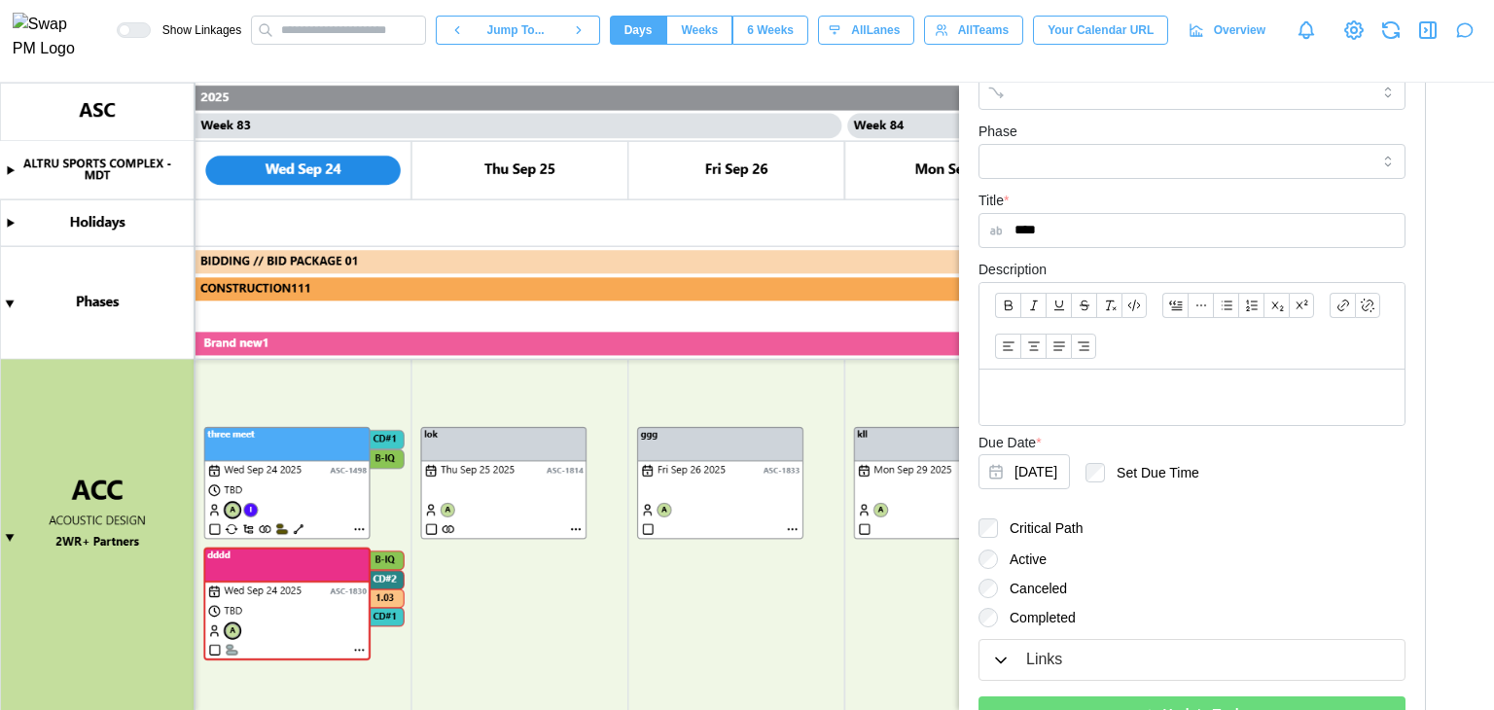
scroll to position [627, 0]
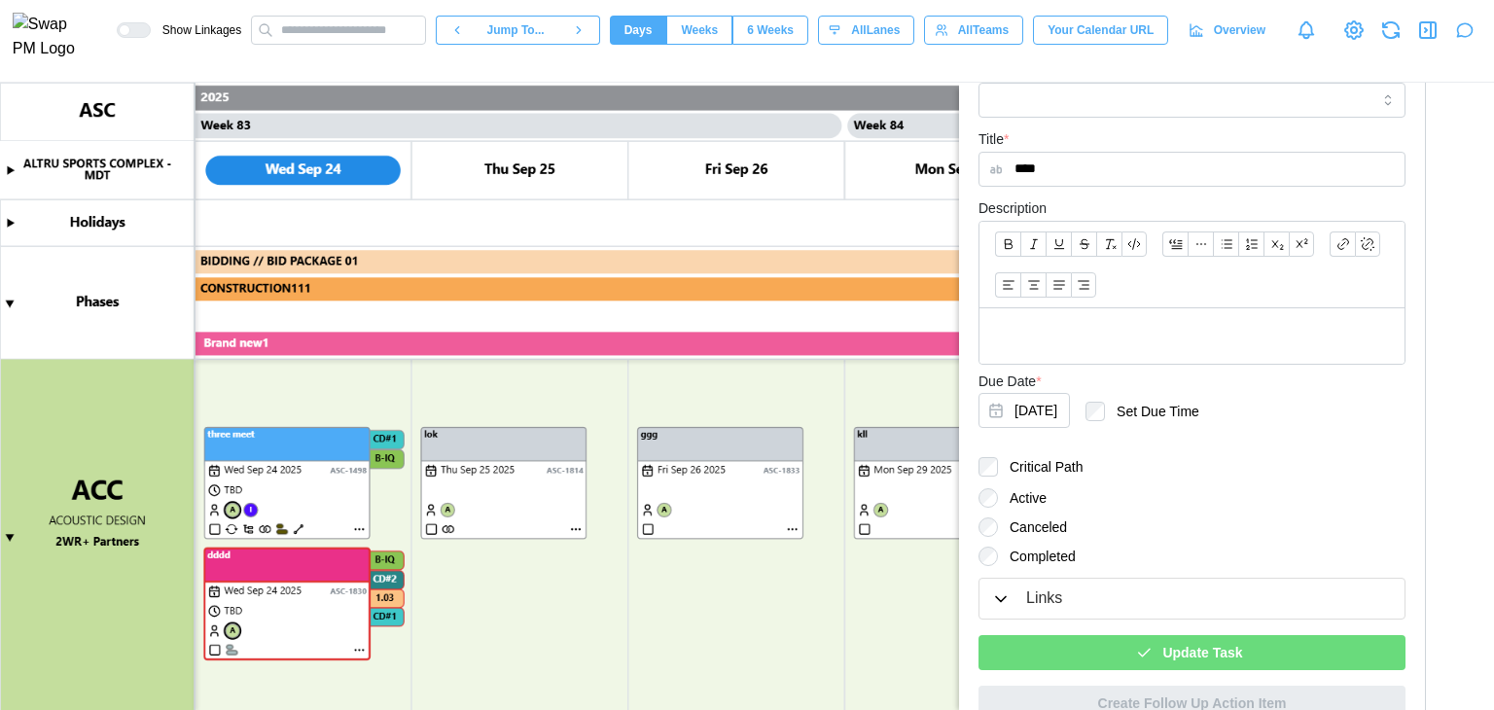
click at [1145, 636] on div "Update Task" at bounding box center [1189, 652] width 396 height 33
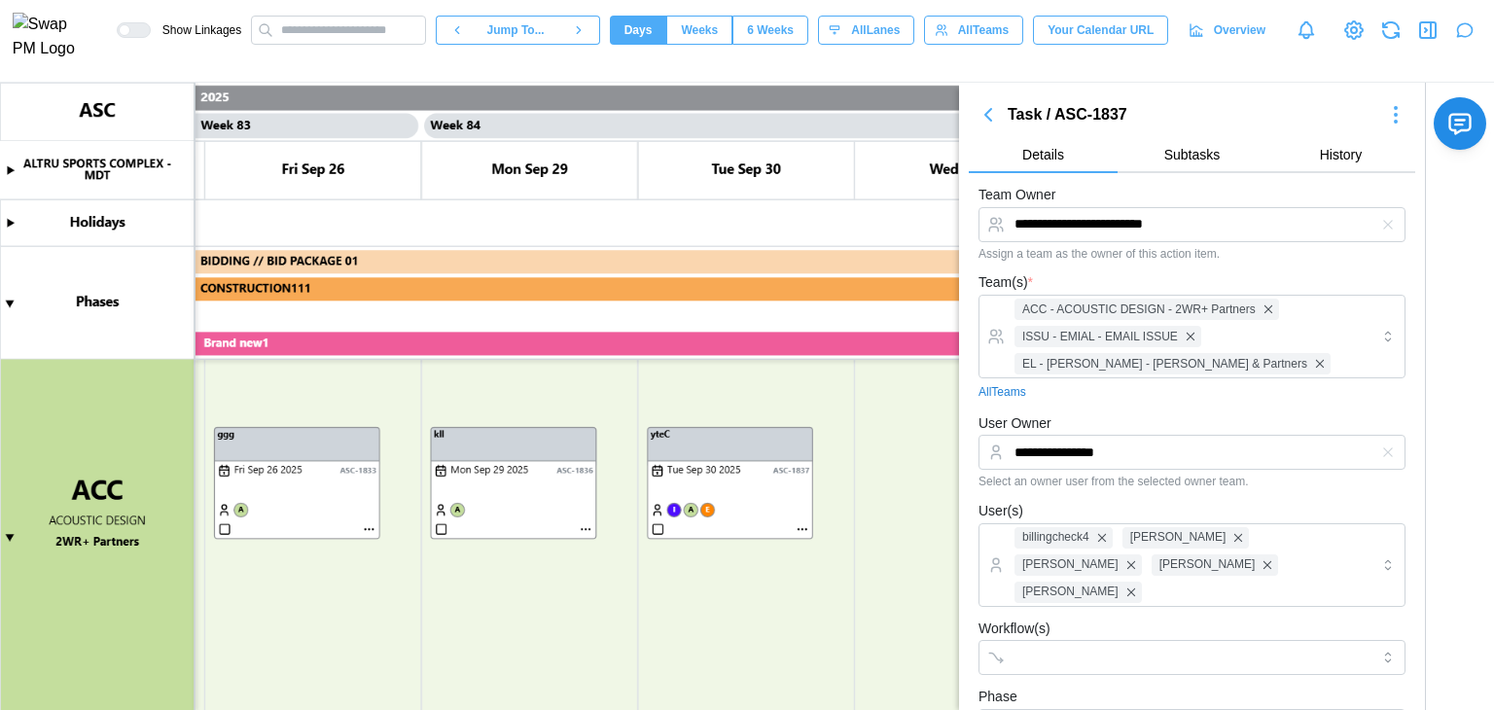
scroll to position [0, 0]
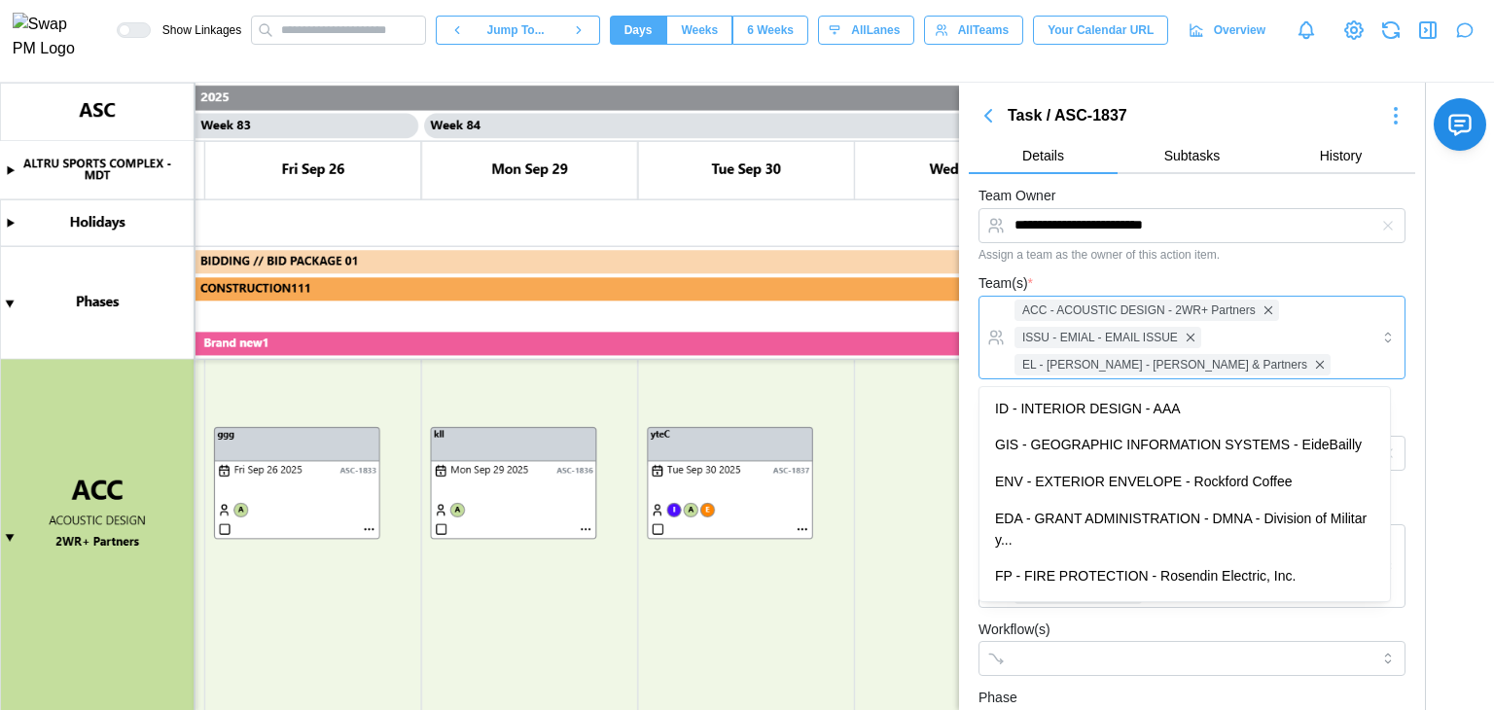
click at [1291, 326] on div "ACC - ACOUSTIC DESIGN - 2WR+ Partners ISSU - EMIAL - EMAIL ISSUE EL - [PERSON_N…" at bounding box center [1190, 338] width 360 height 82
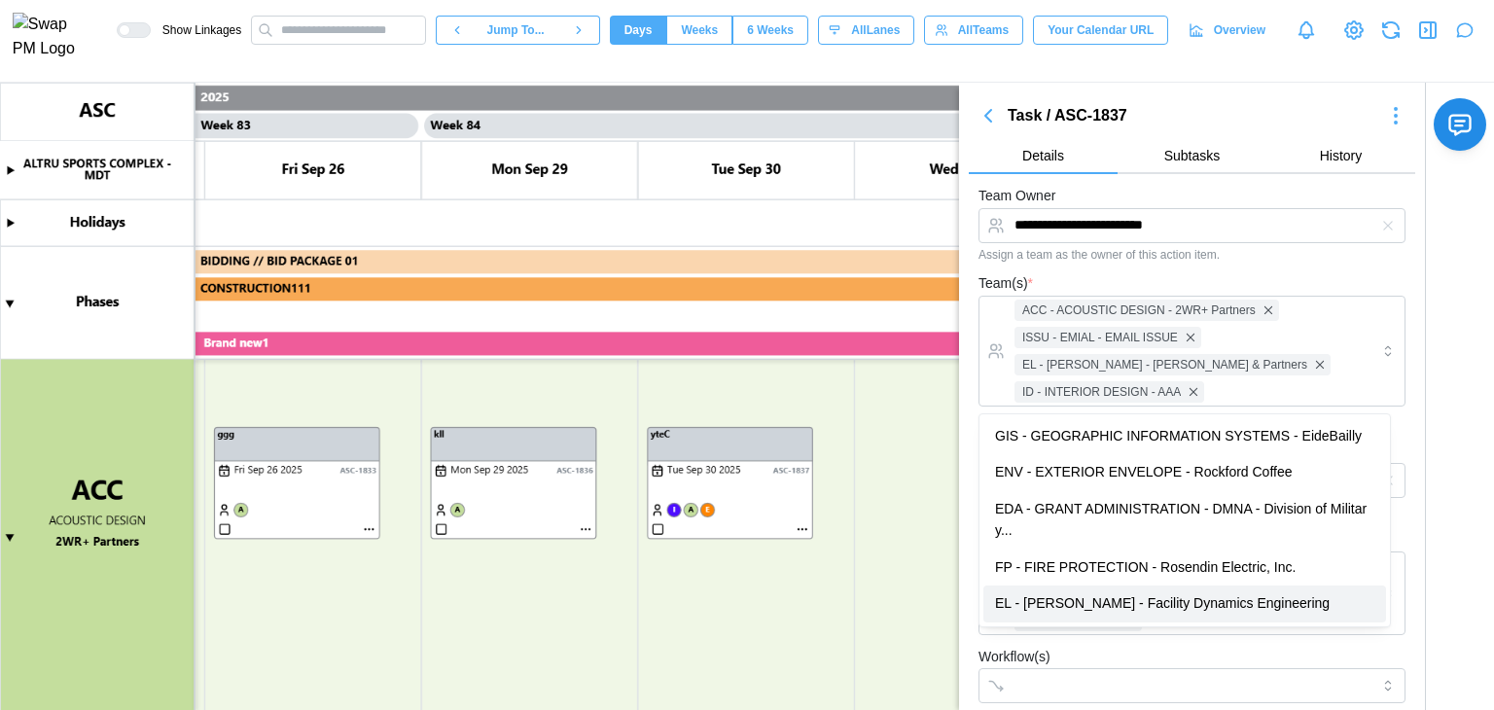
click at [1118, 645] on div "Workflow(s)" at bounding box center [1191, 674] width 427 height 59
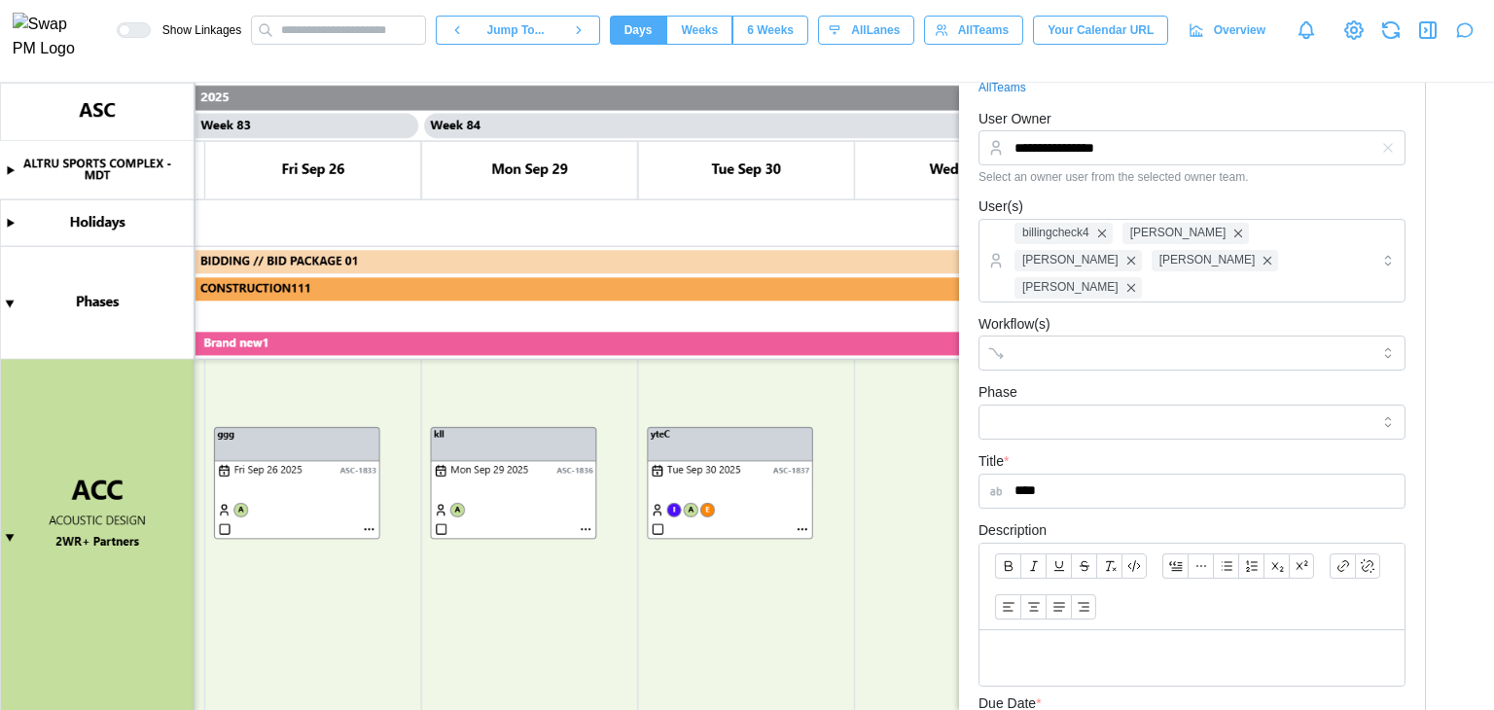
scroll to position [584, 0]
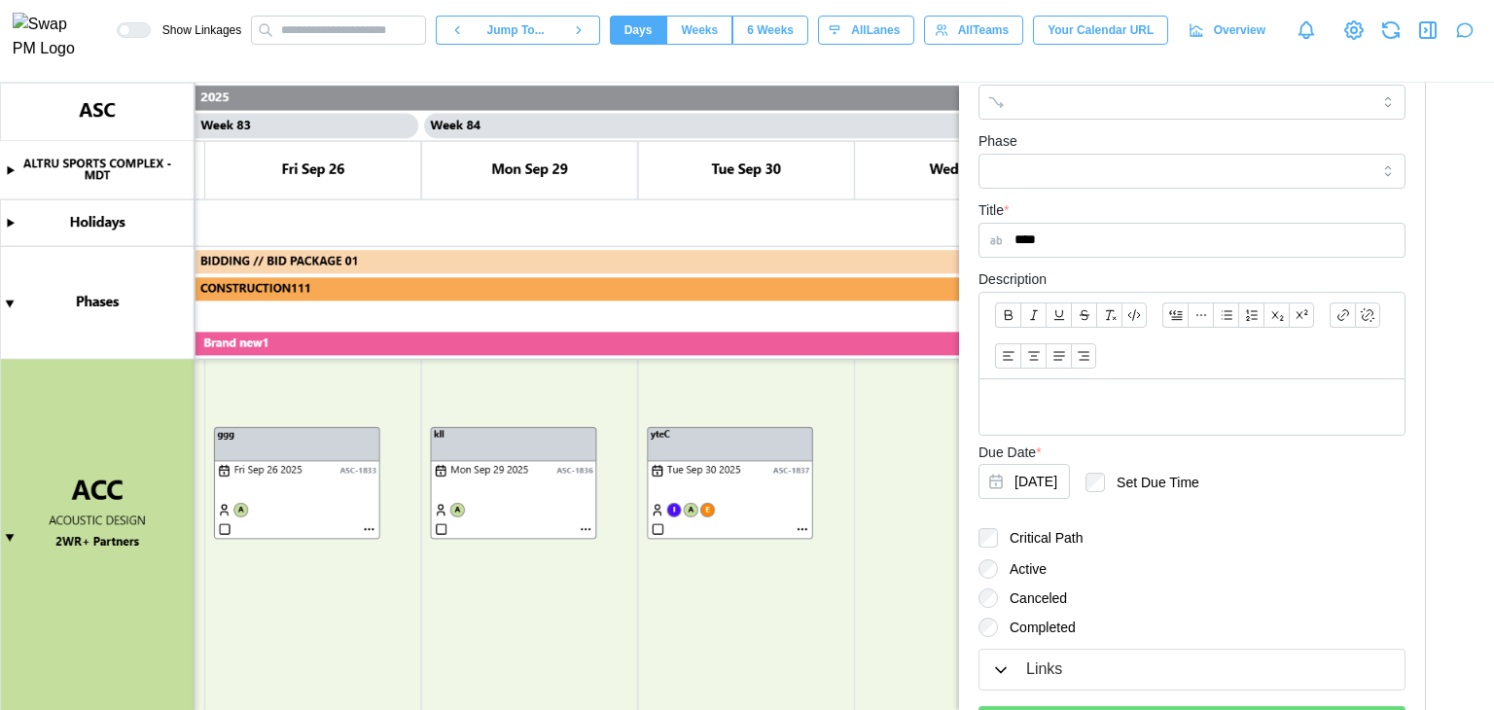
click at [1162, 707] on span "Update Task" at bounding box center [1202, 723] width 80 height 33
click at [681, 509] on canvas at bounding box center [747, 396] width 1494 height 627
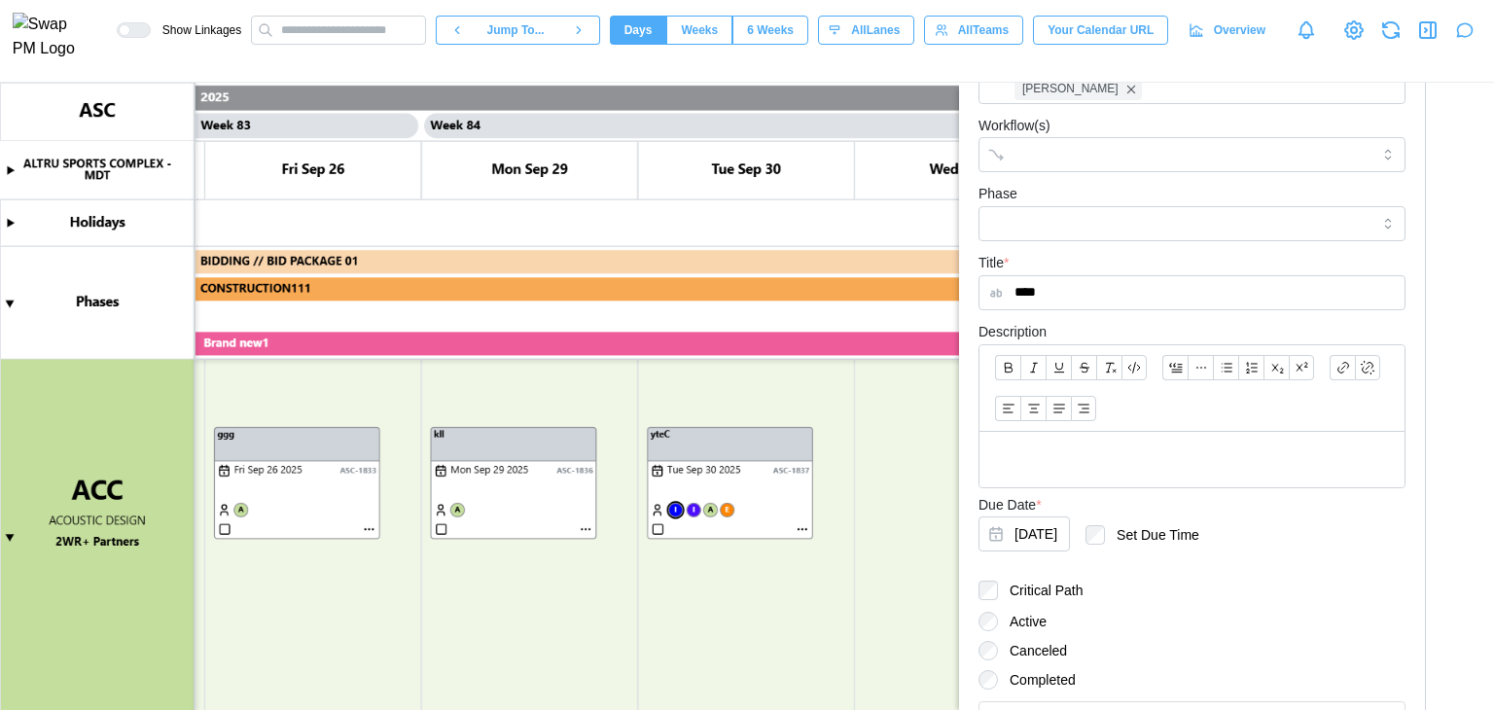
scroll to position [627, 0]
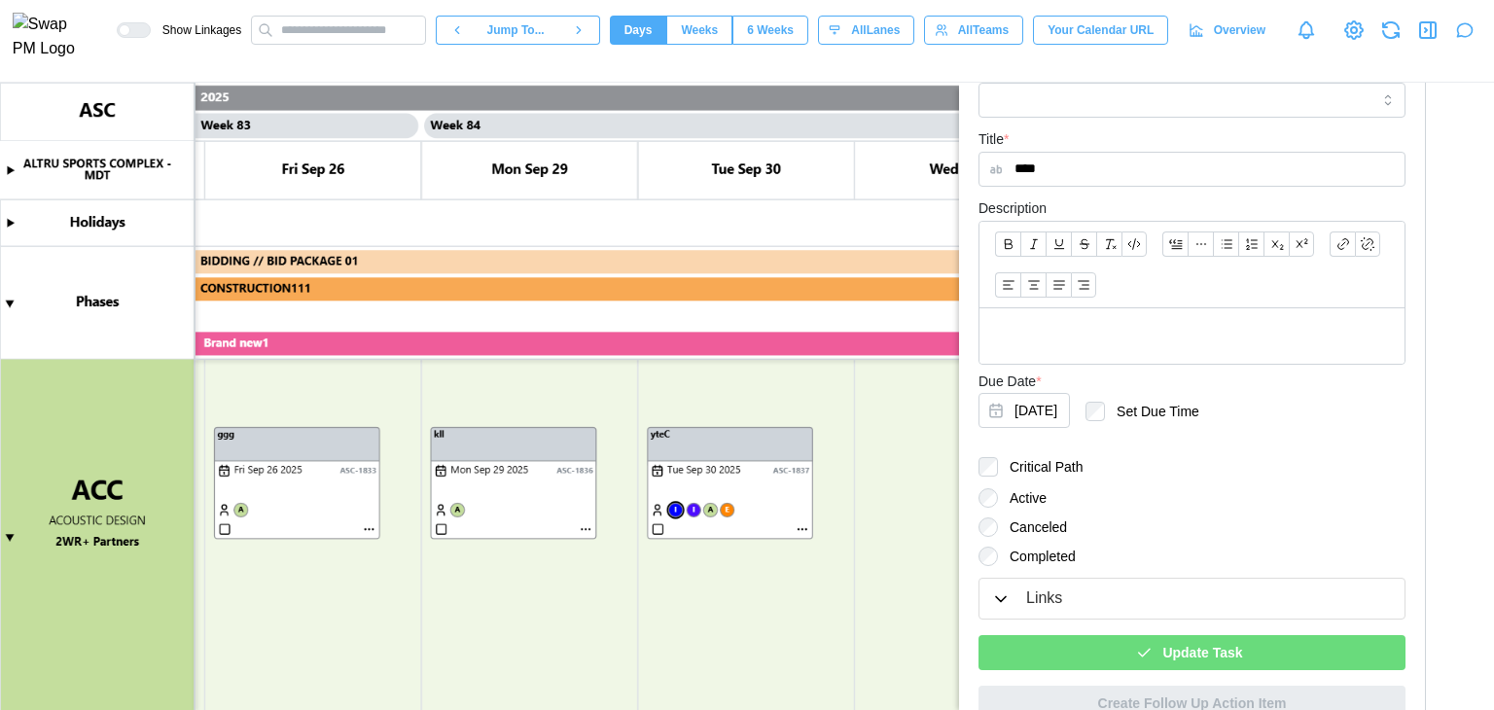
click at [1178, 636] on span "Update Task" at bounding box center [1202, 652] width 80 height 33
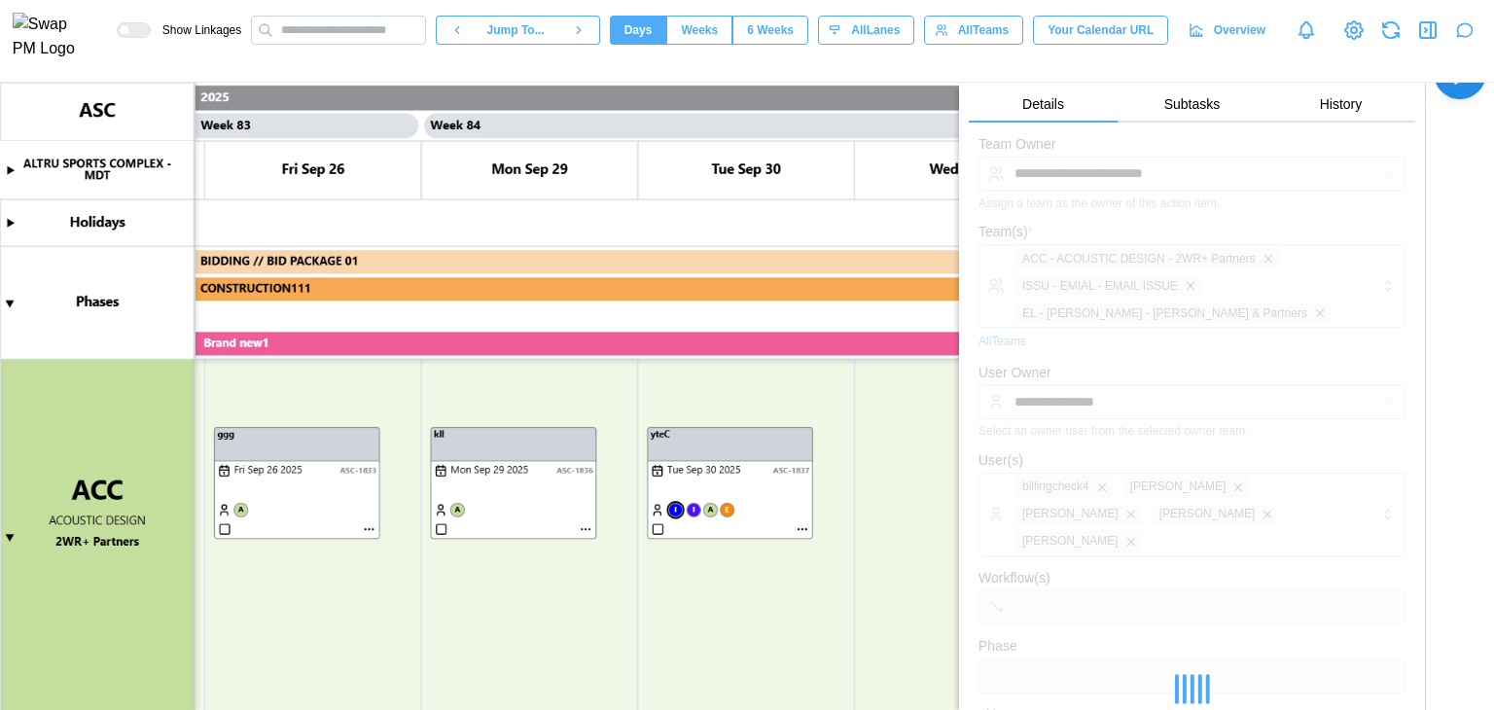
scroll to position [44, 0]
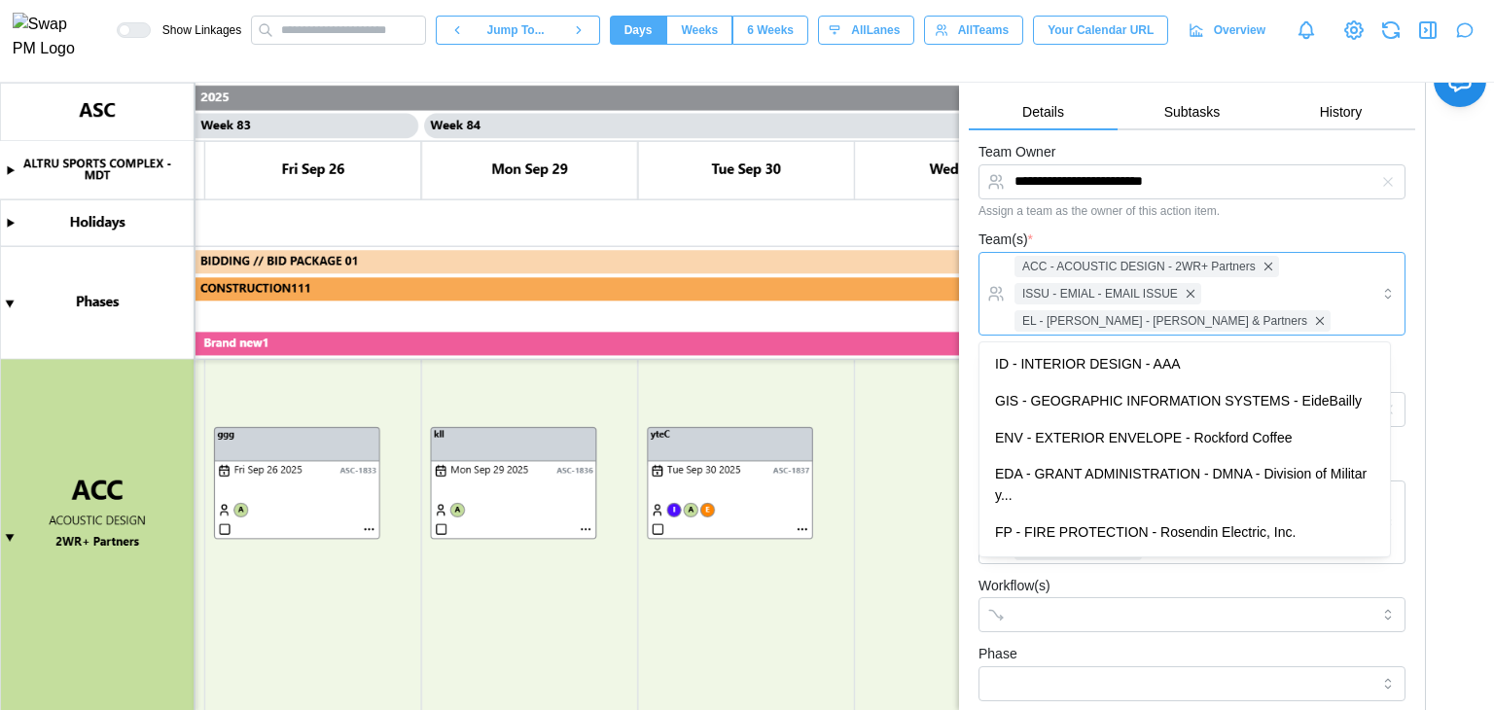
click at [1311, 267] on div "ACC - ACOUSTIC DESIGN - 2WR+ Partners ISSU - EMIAL - EMAIL ISSUE EL - [PERSON_N…" at bounding box center [1190, 294] width 360 height 82
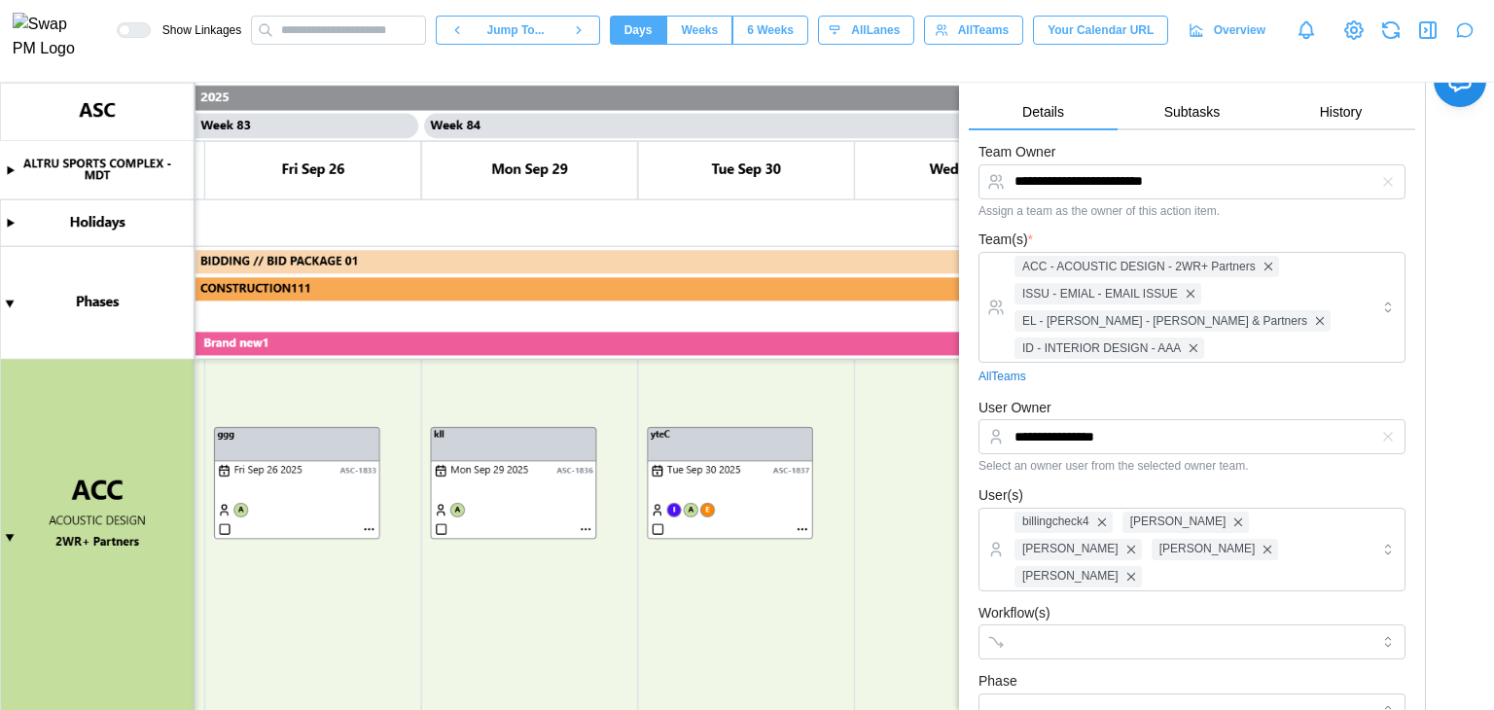
click at [1336, 231] on div "Team(s) * ACC - ACOUSTIC DESIGN - 2WR+ Partners ISSU - EMIAL - EMAIL ISSUE EL -…" at bounding box center [1191, 307] width 427 height 158
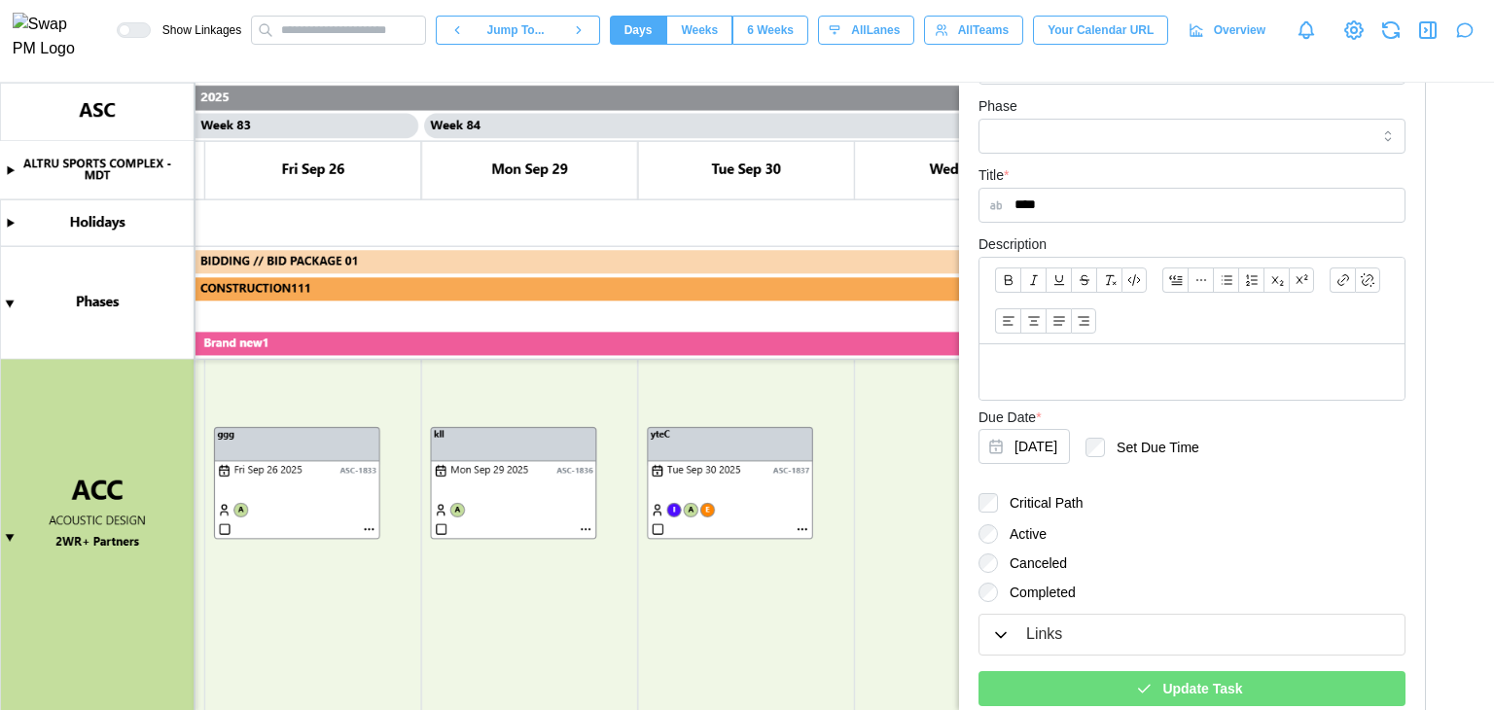
scroll to position [655, 0]
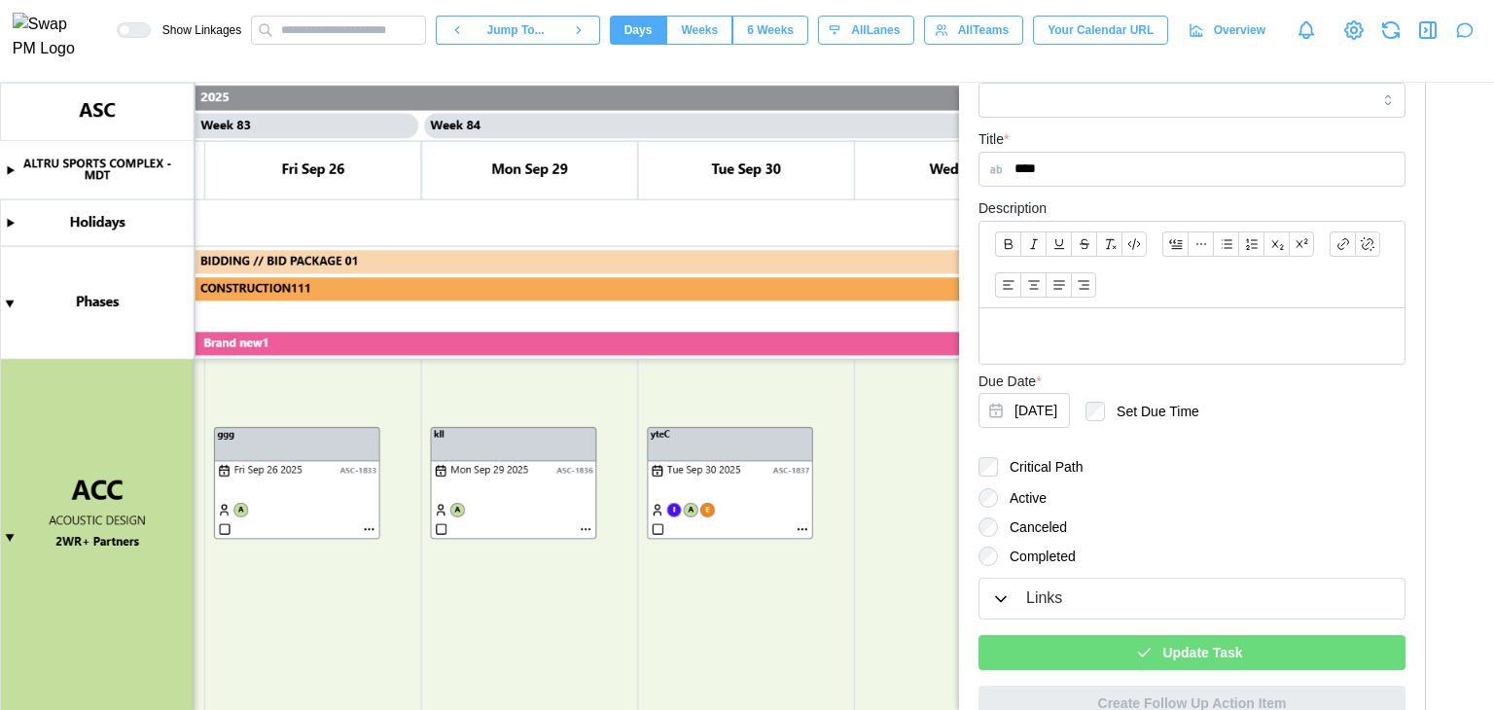
click at [1191, 636] on span "Update Task" at bounding box center [1202, 652] width 80 height 33
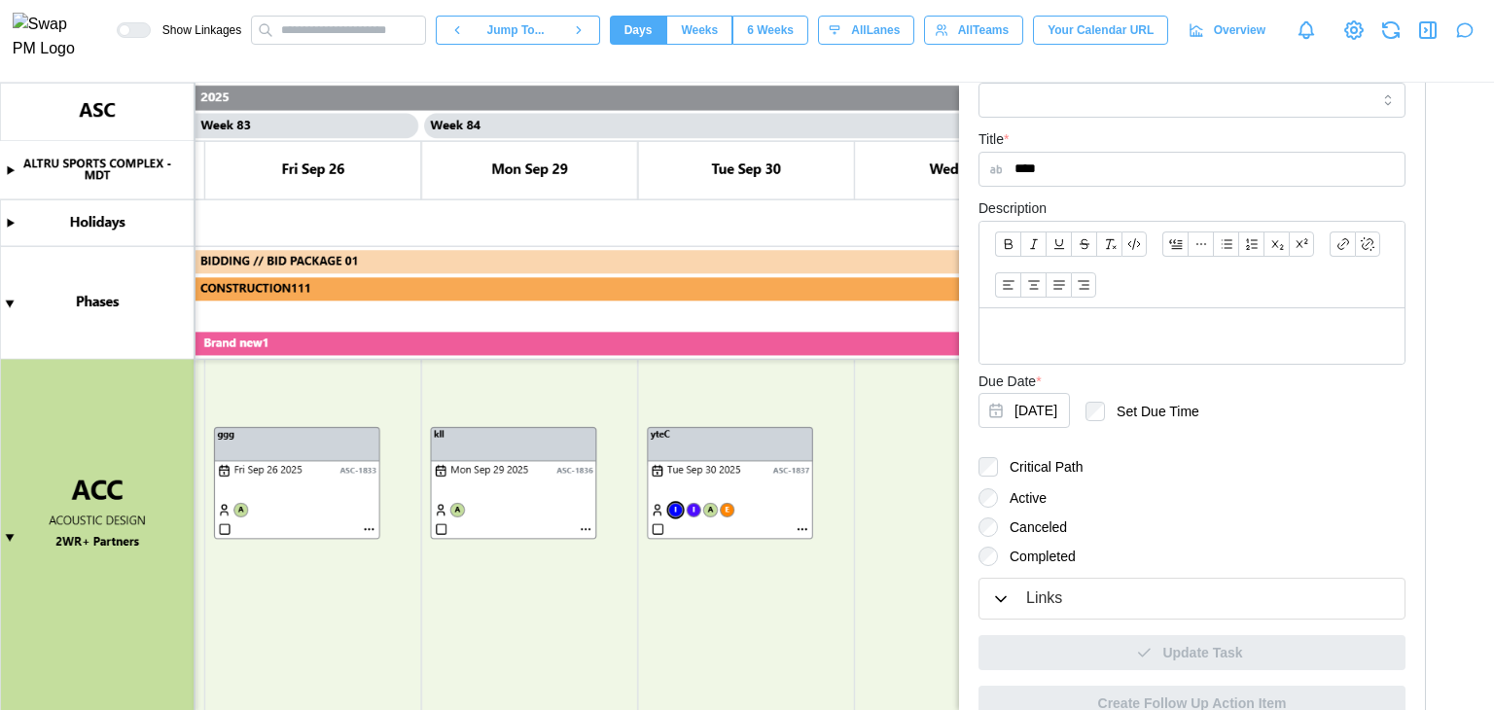
click at [671, 511] on canvas at bounding box center [747, 396] width 1494 height 627
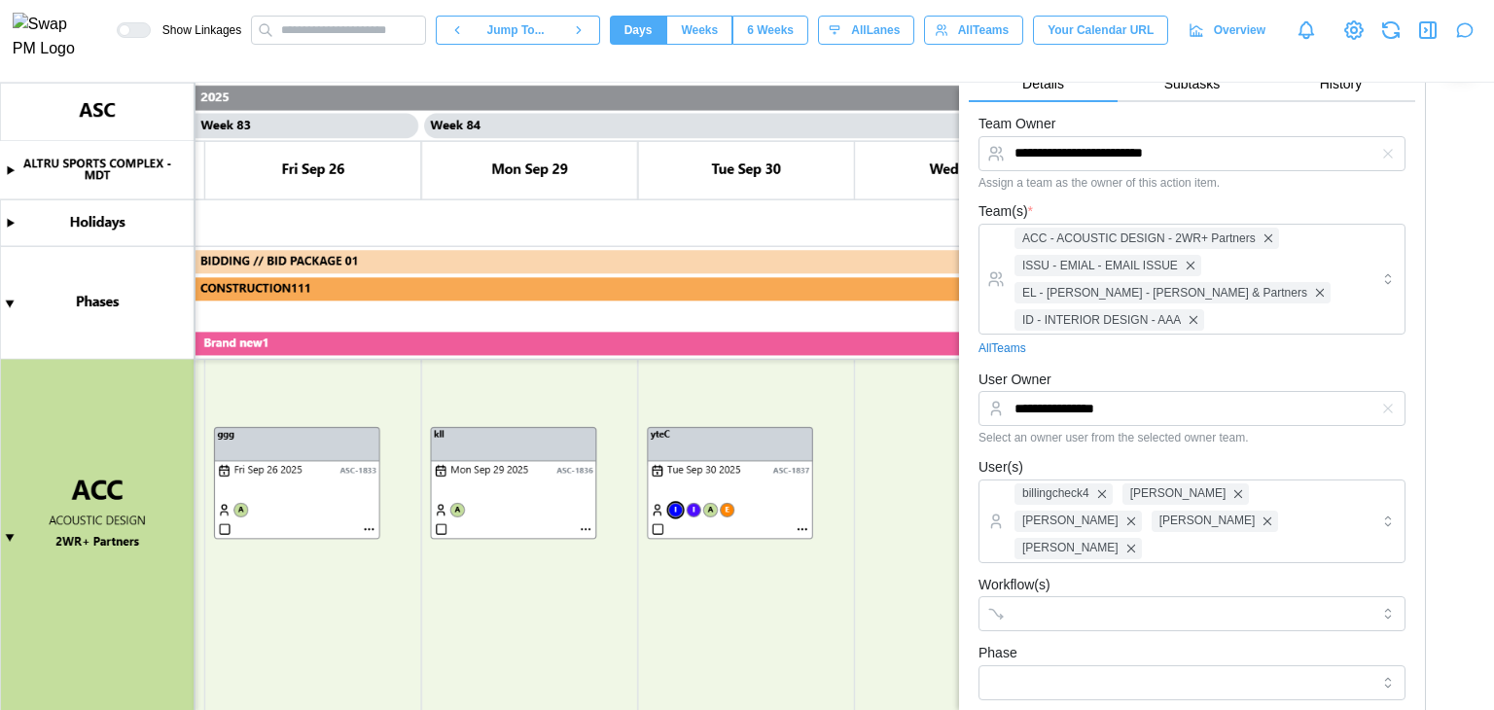
scroll to position [71, 0]
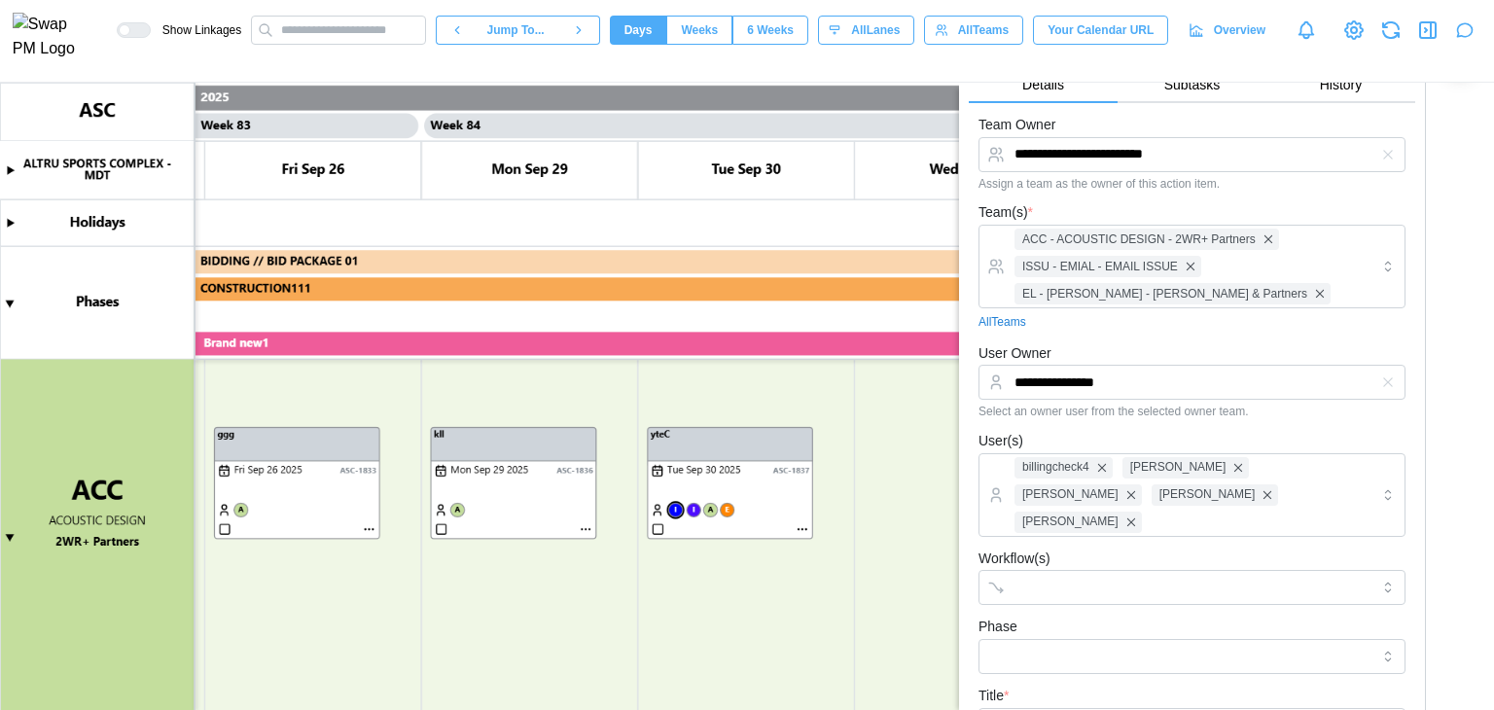
type textarea "*"
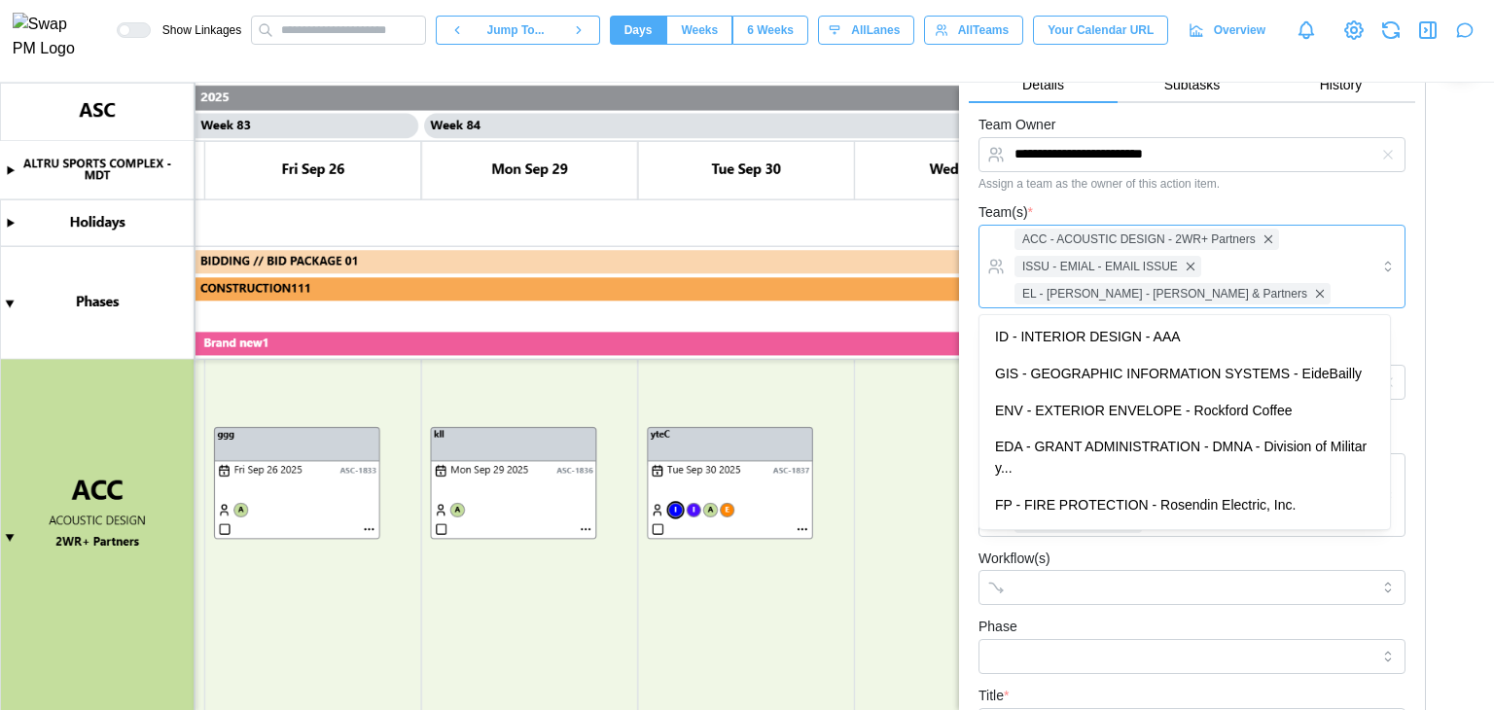
click at [1226, 262] on div "ACC - ACOUSTIC DESIGN - 2WR+ Partners ISSU - EMIAL - EMAIL ISSUE EL - [PERSON_N…" at bounding box center [1190, 267] width 360 height 82
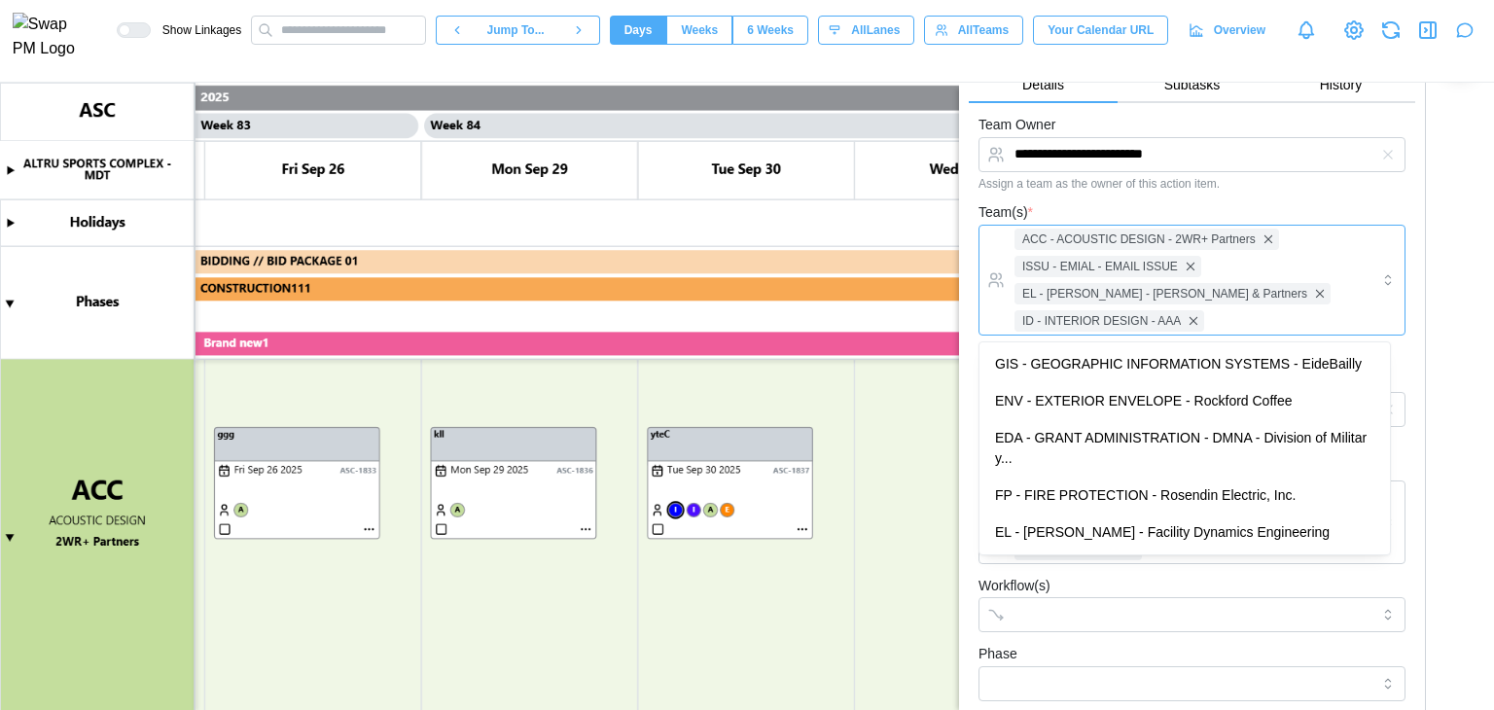
click at [1383, 151] on icon "button" at bounding box center [1387, 154] width 9 height 9
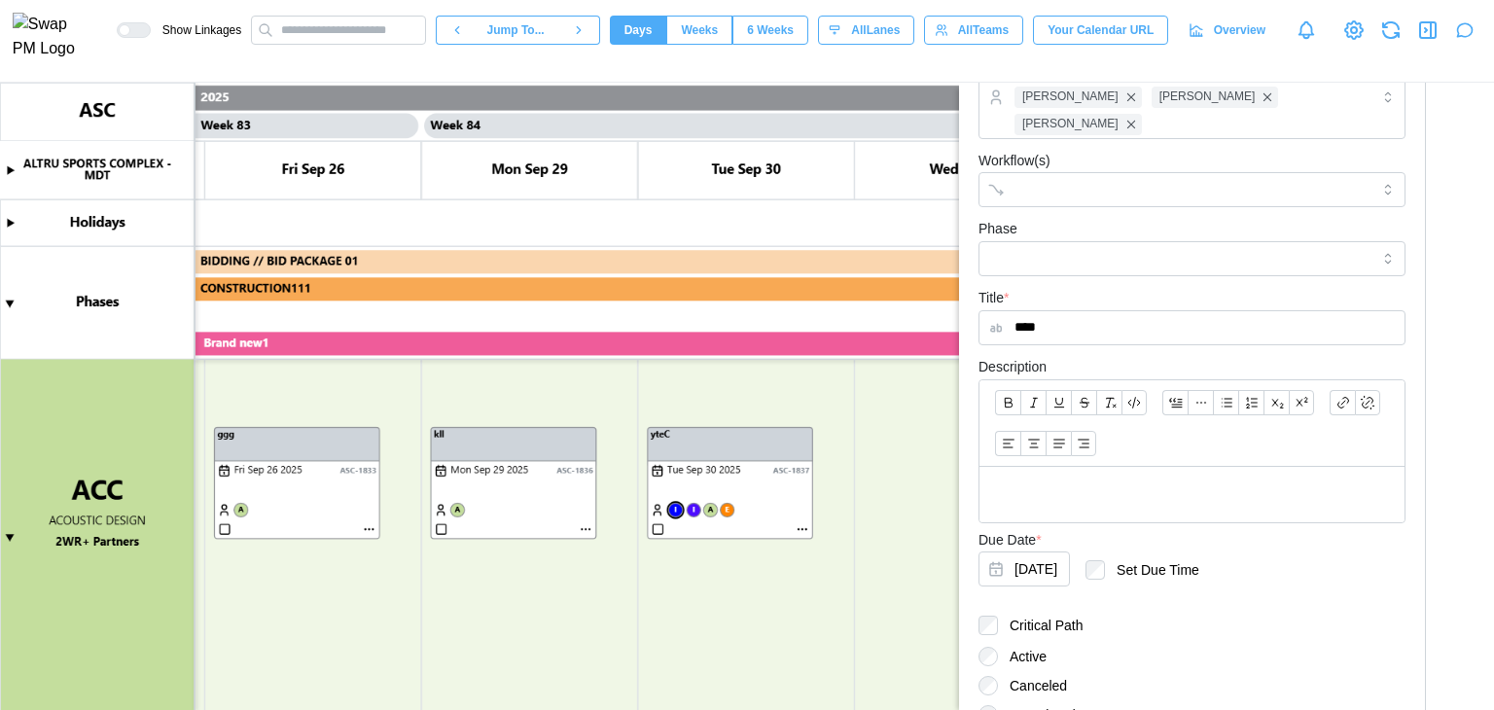
scroll to position [655, 0]
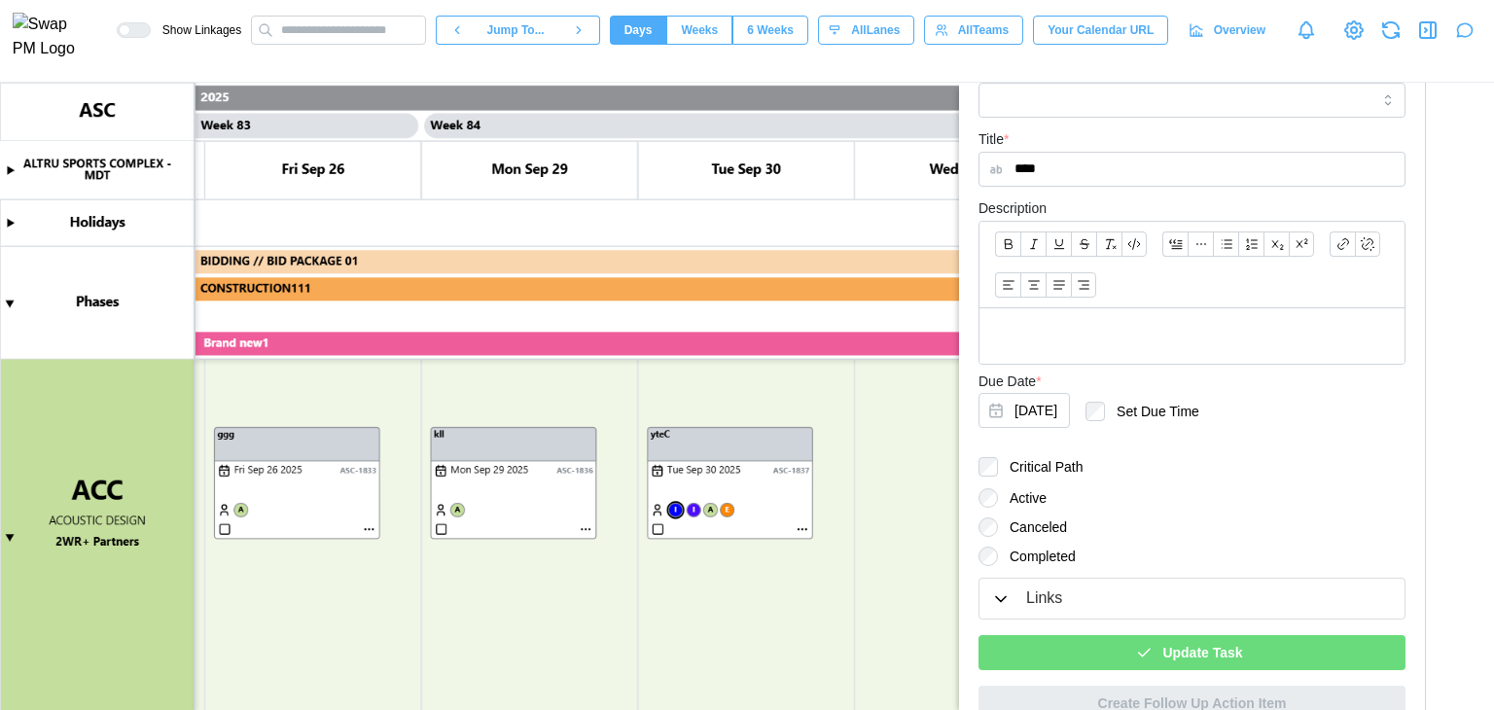
click at [1260, 636] on div "Update Task" at bounding box center [1189, 652] width 396 height 33
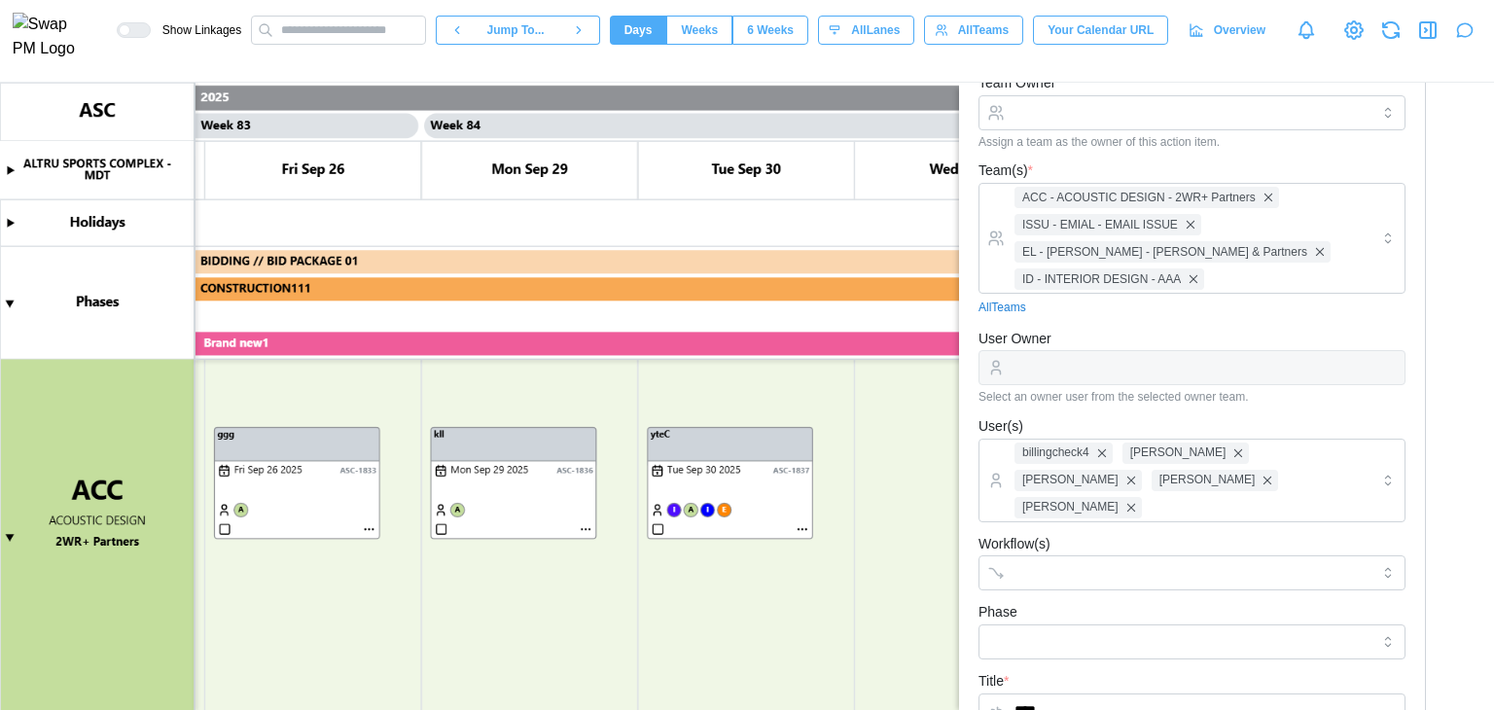
scroll to position [71, 0]
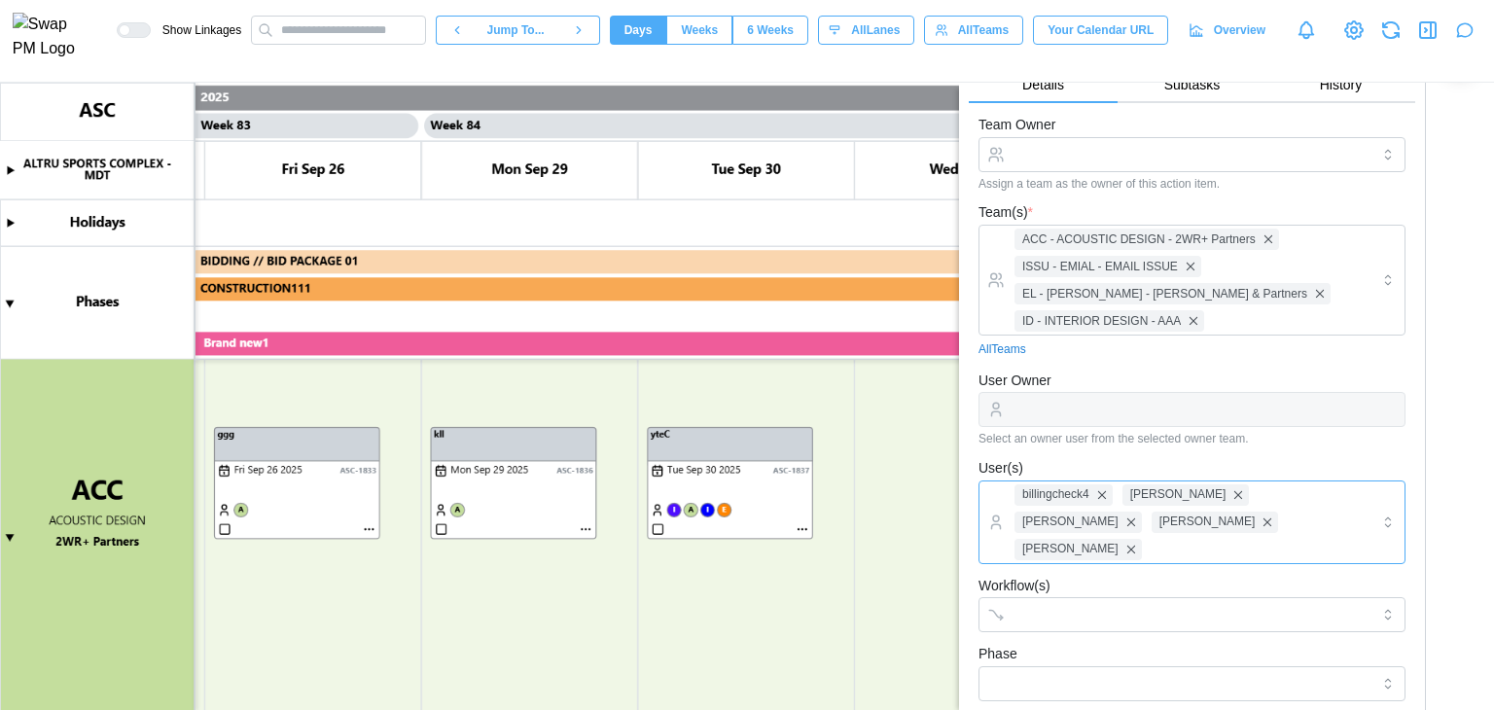
click at [1331, 487] on div "billingcheck4 [PERSON_NAME] [PERSON_NAME] [PERSON_NAME] [PERSON_NAME]" at bounding box center [1190, 522] width 360 height 82
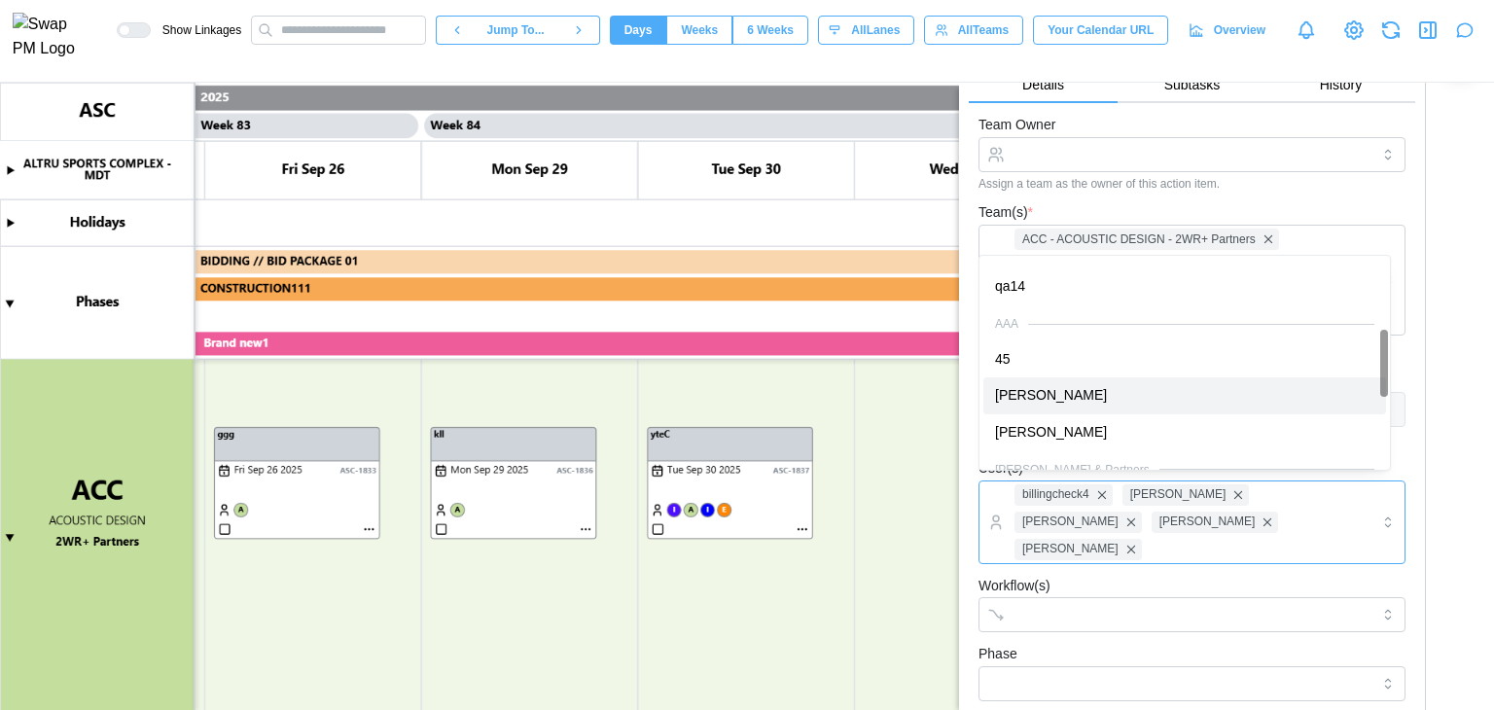
scroll to position [255, 0]
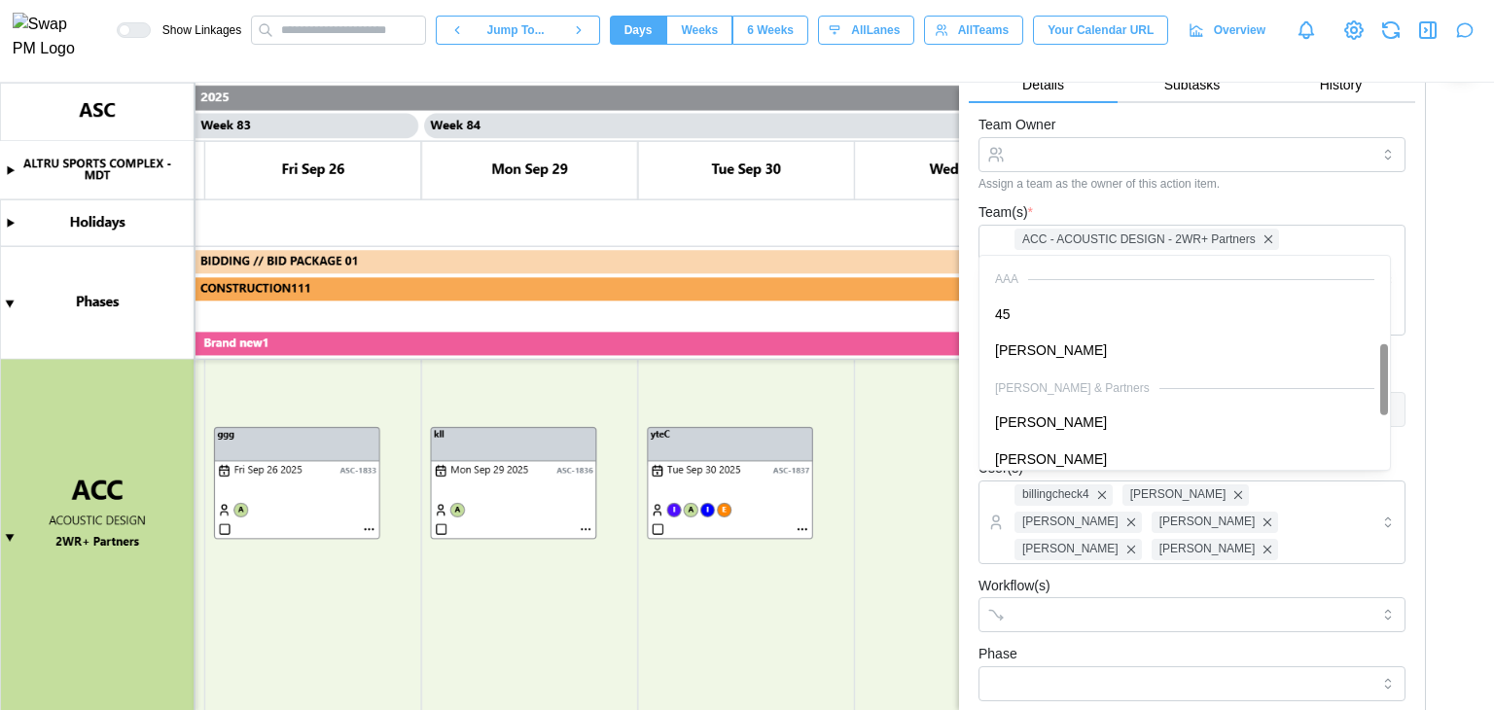
click at [1115, 569] on form "Team Owner Assign a team as the owner of this action item. Team(s) * ACC - ACOU…" at bounding box center [1191, 683] width 427 height 1141
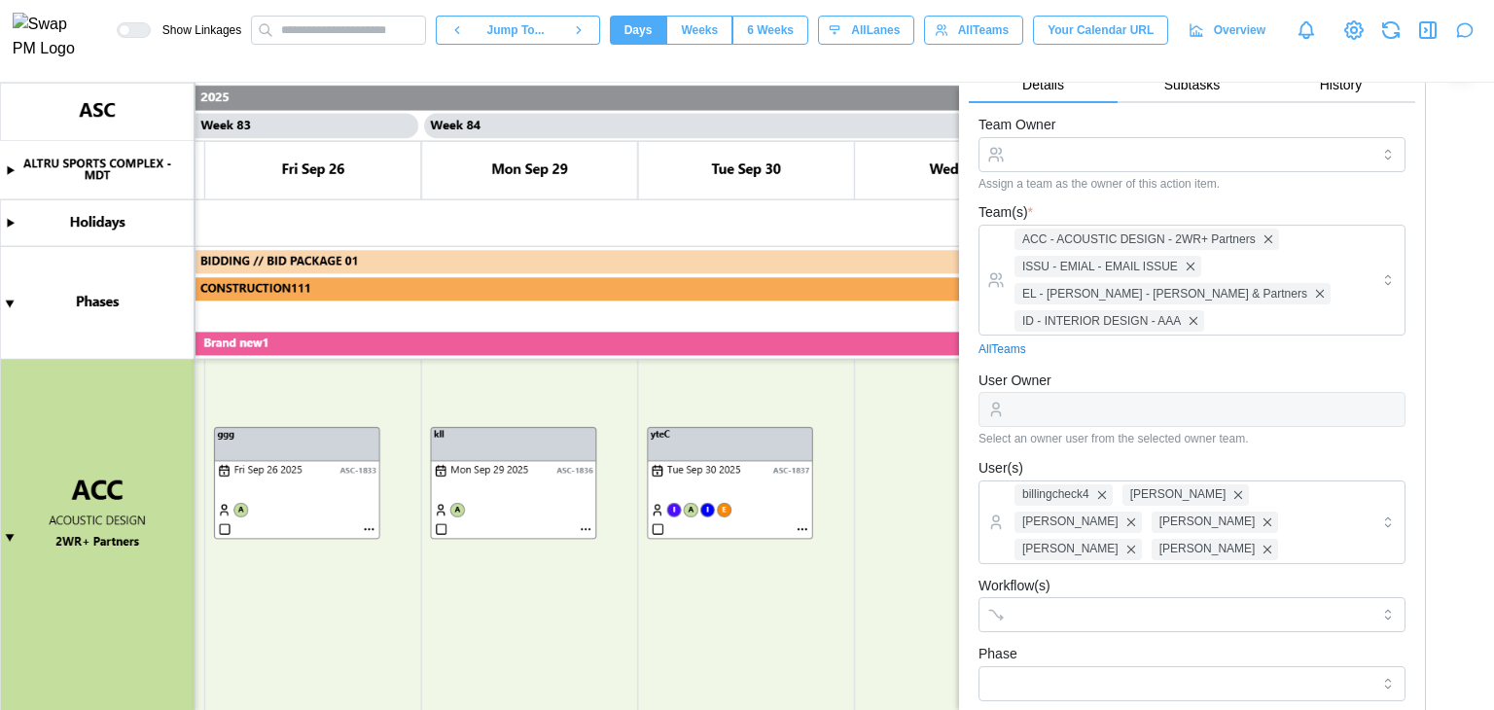
click at [1097, 420] on div at bounding box center [1191, 409] width 427 height 35
type textarea "*"
